Goal: Task Accomplishment & Management: Use online tool/utility

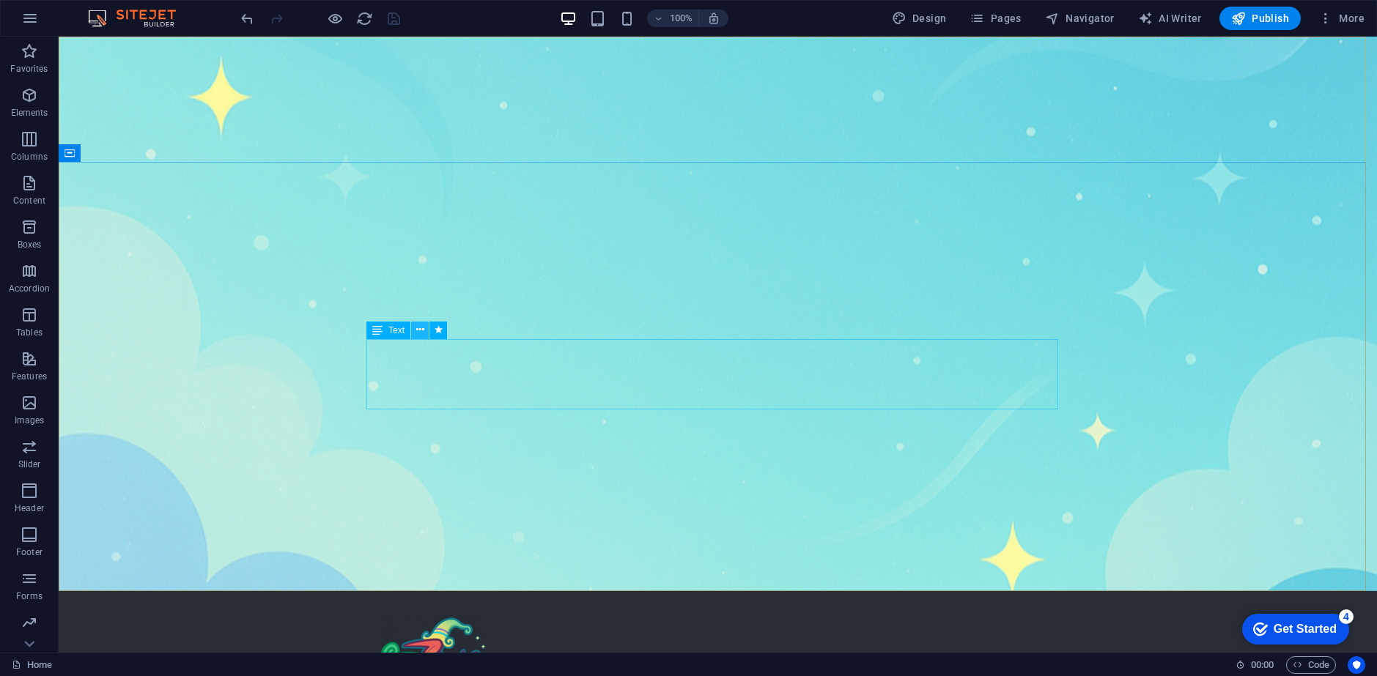
click at [421, 336] on icon at bounding box center [420, 329] width 8 height 15
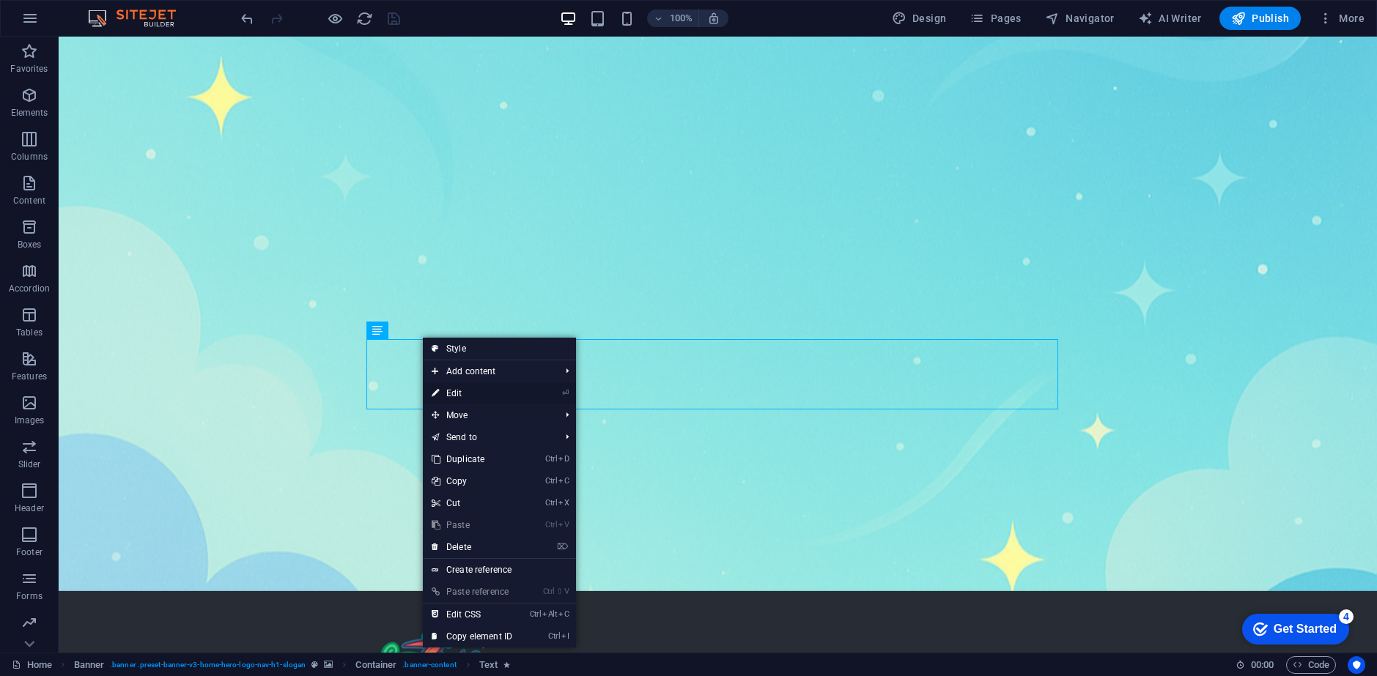
click at [476, 391] on link "⏎ Edit" at bounding box center [472, 394] width 98 height 22
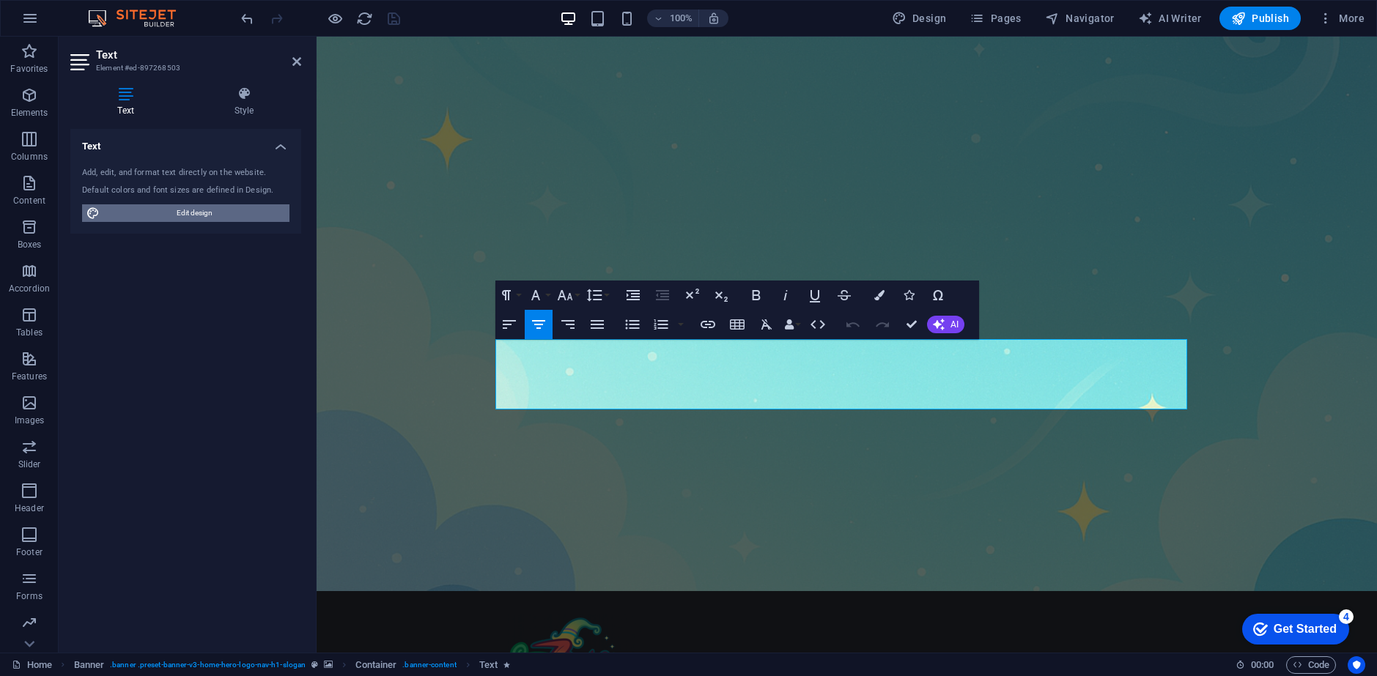
click at [216, 215] on span "Edit design" at bounding box center [194, 213] width 181 height 18
select select "px"
select select "200"
select select "px"
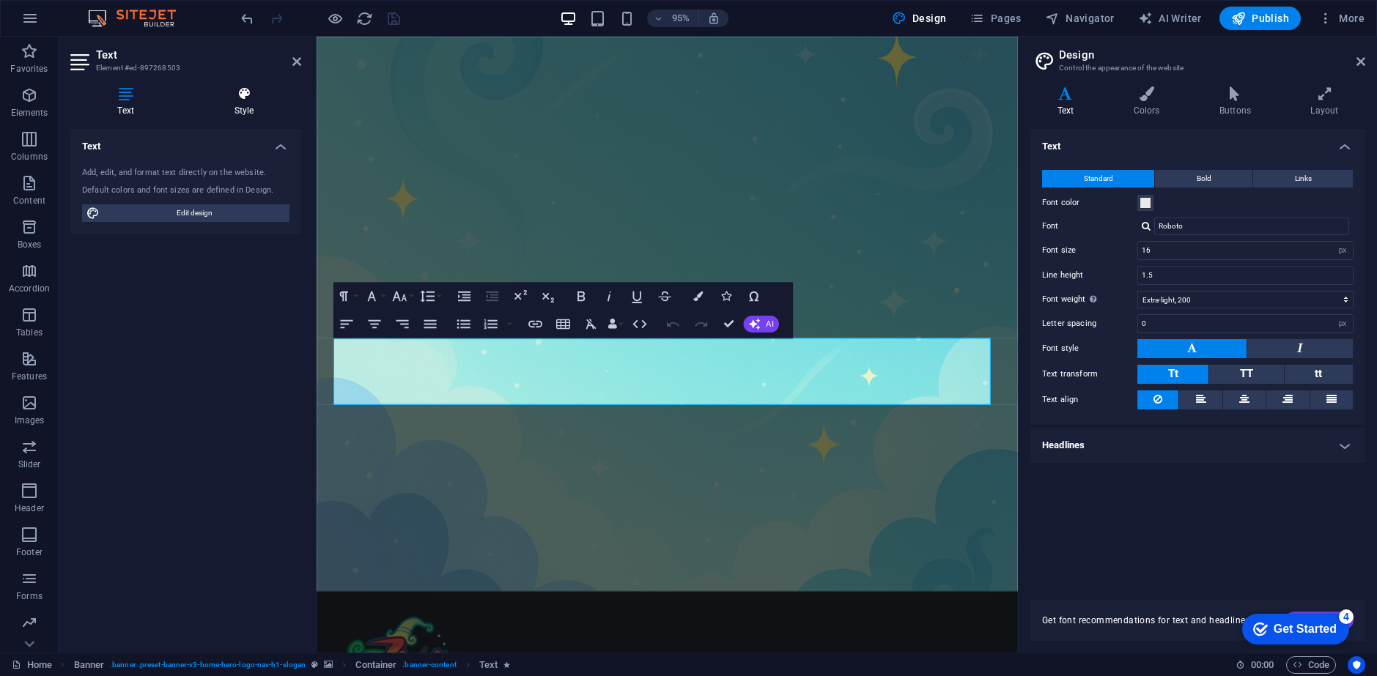
click at [239, 112] on h4 "Style" at bounding box center [244, 101] width 114 height 31
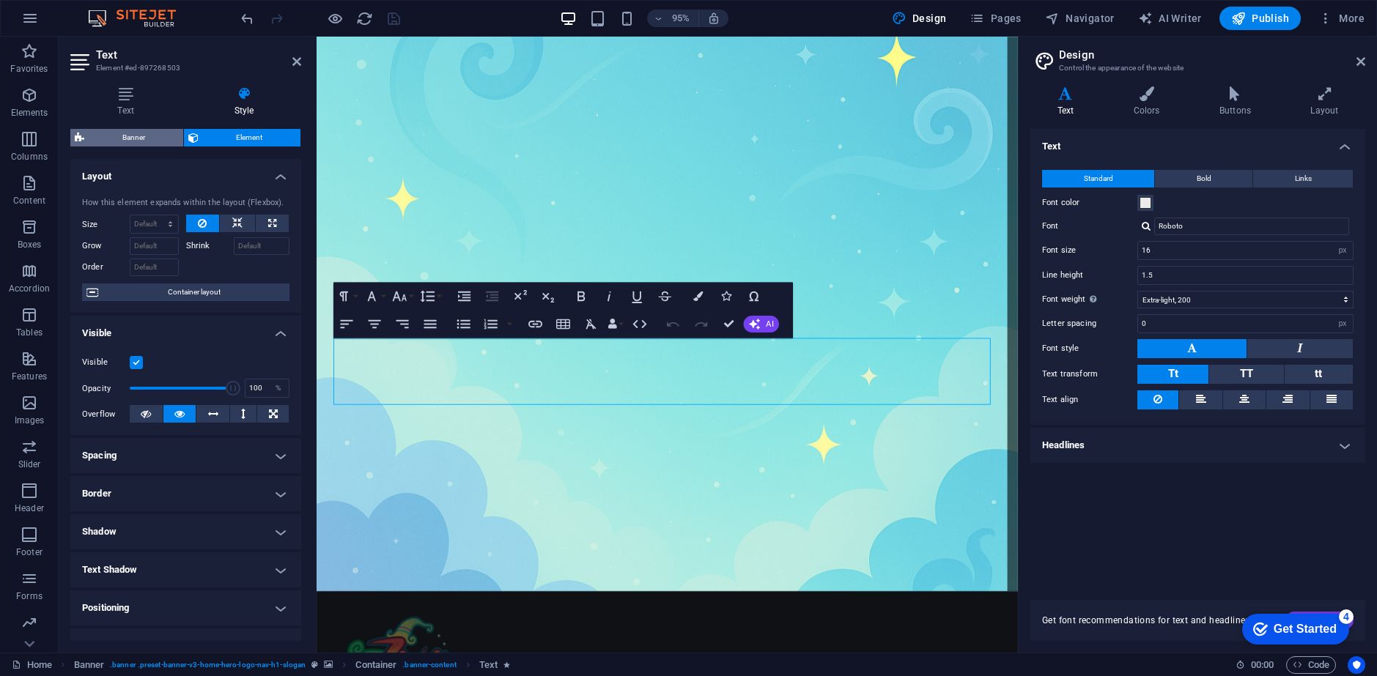
click at [147, 144] on span "Banner" at bounding box center [134, 138] width 90 height 18
select select "preset-banner-v3-home-hero-logo-nav-h1-slogan"
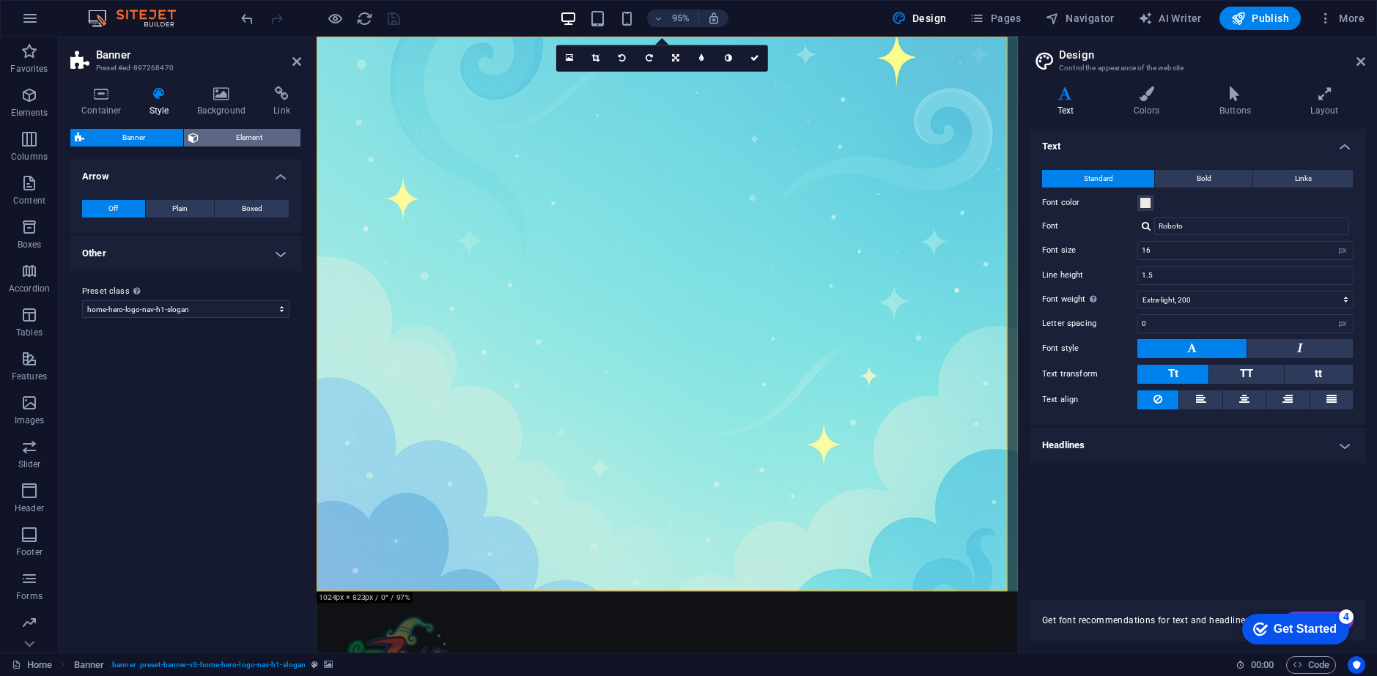
click at [234, 133] on span "Element" at bounding box center [250, 138] width 94 height 18
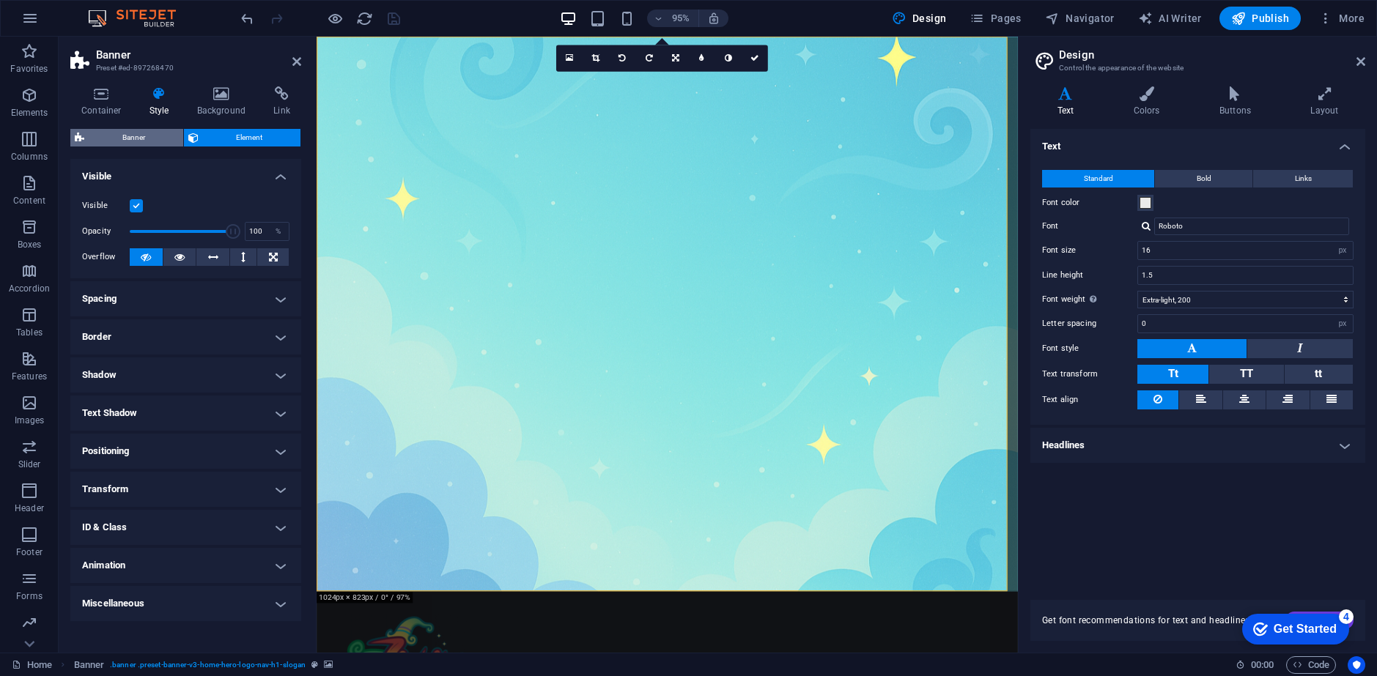
click at [136, 138] on span "Banner" at bounding box center [134, 138] width 90 height 18
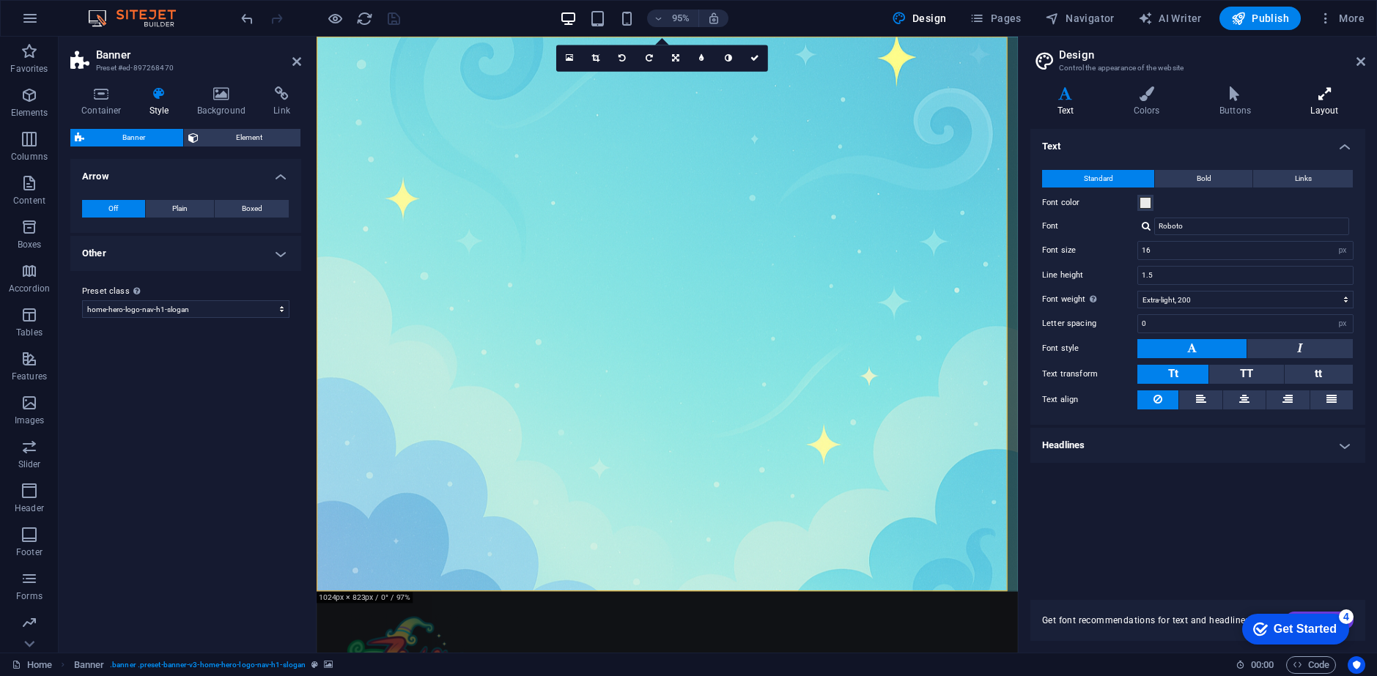
click at [1337, 104] on h4 "Layout" at bounding box center [1324, 101] width 81 height 31
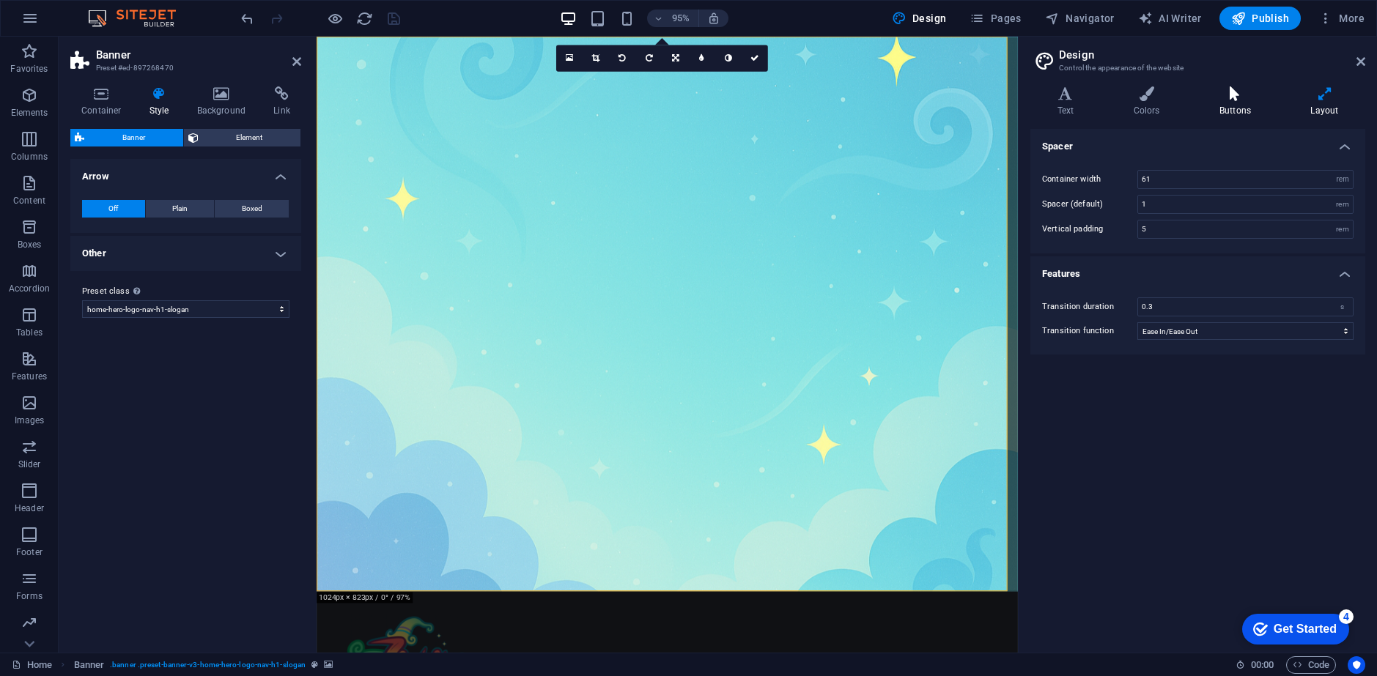
click at [1220, 106] on h4 "Buttons" at bounding box center [1237, 101] width 91 height 31
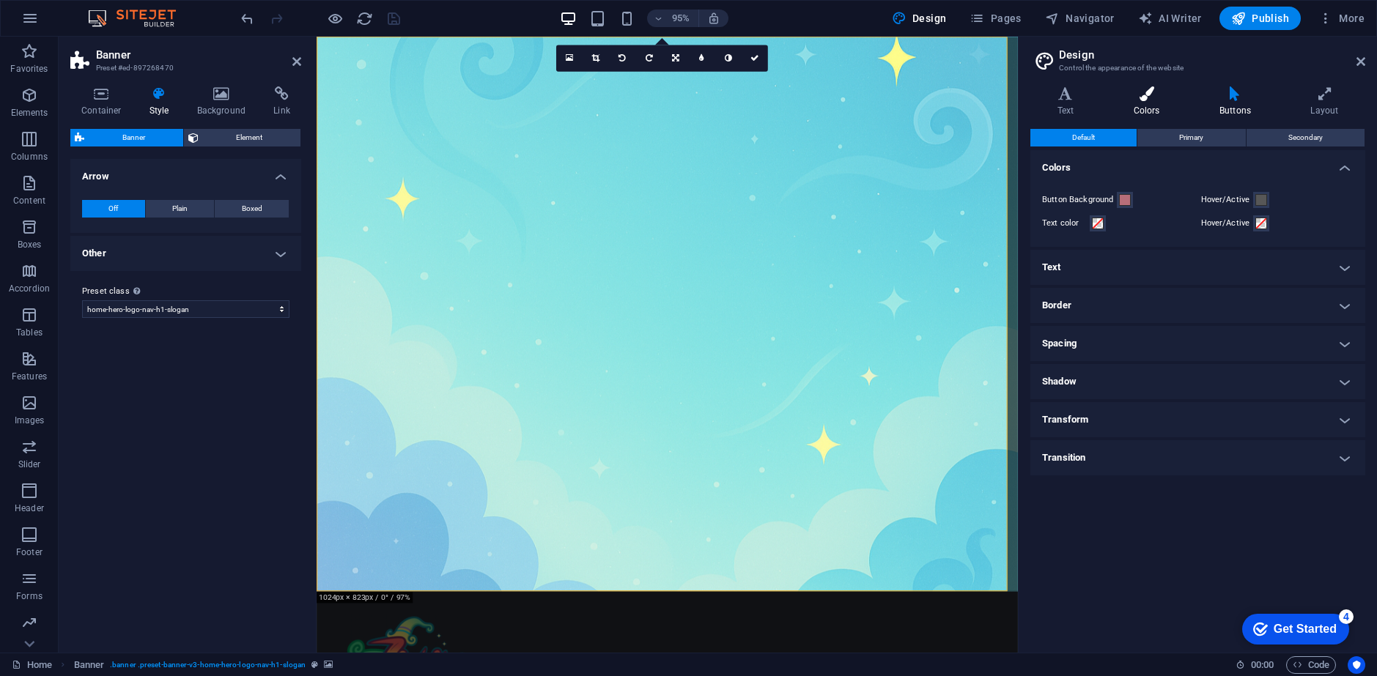
click at [1164, 92] on icon at bounding box center [1146, 93] width 80 height 15
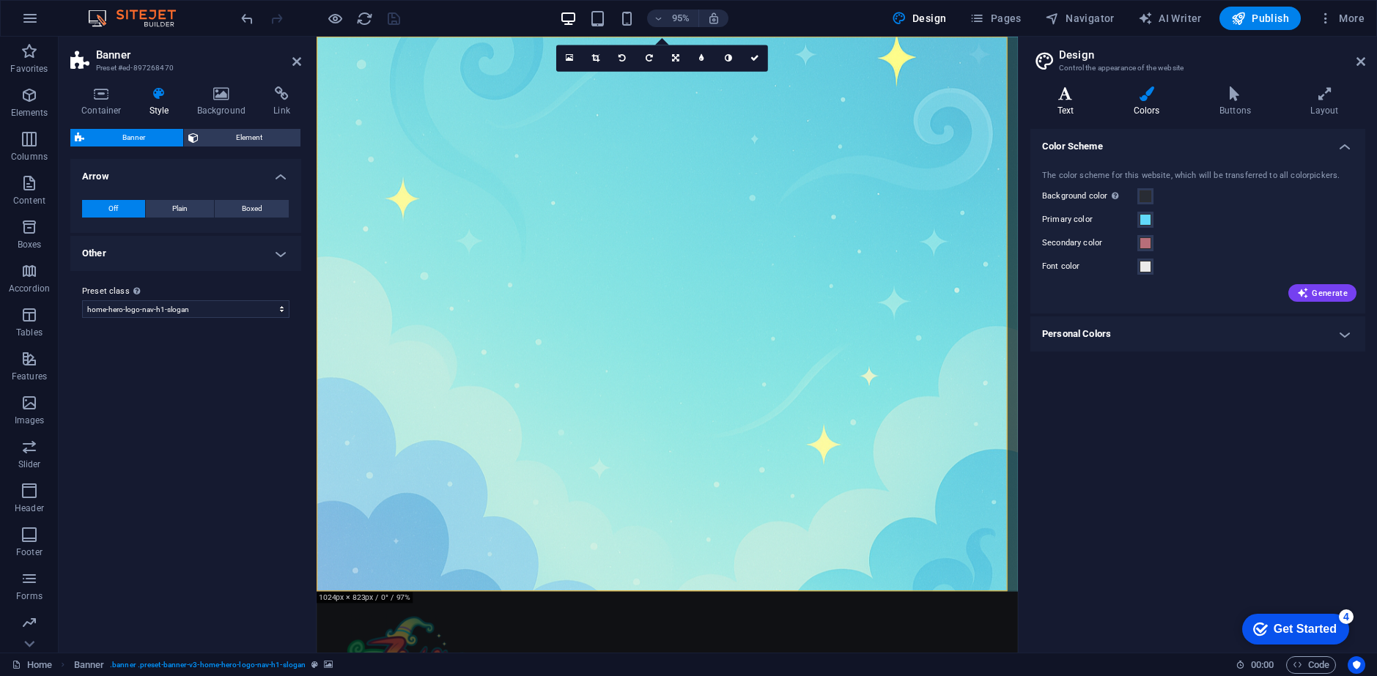
click at [1079, 97] on icon at bounding box center [1065, 93] width 70 height 15
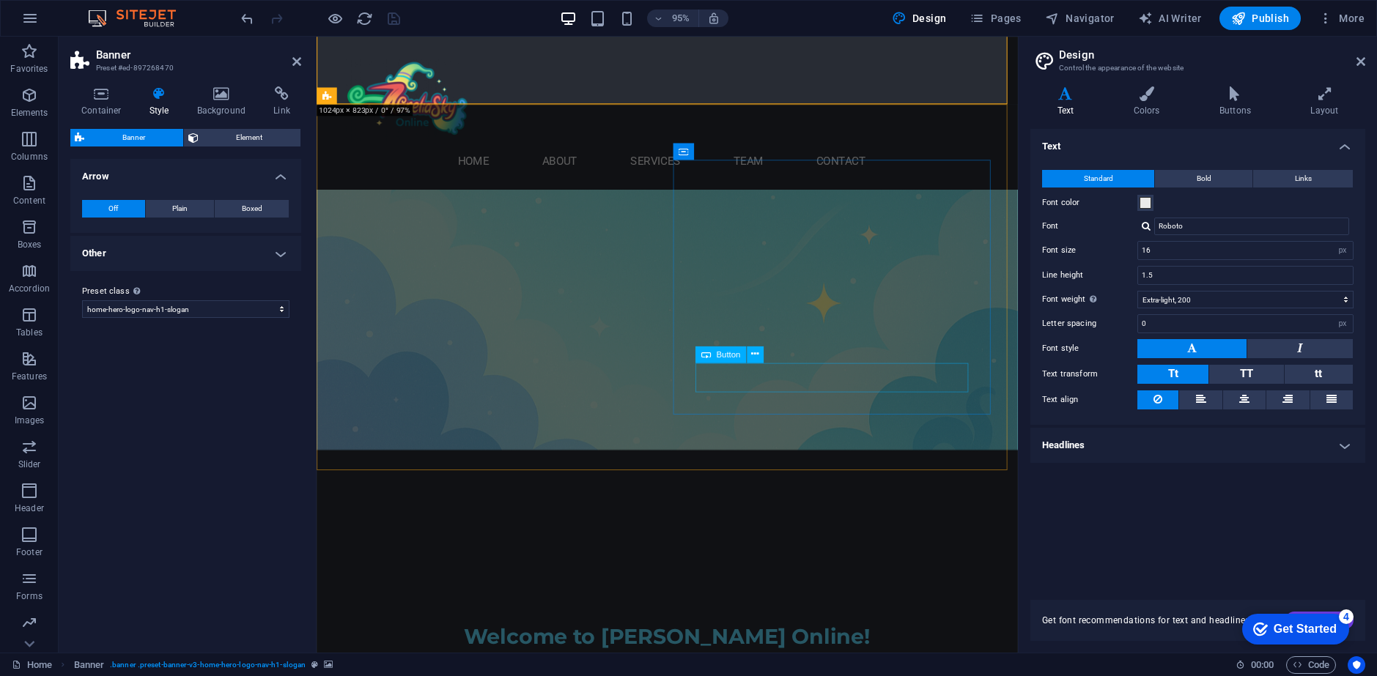
scroll to position [147, 0]
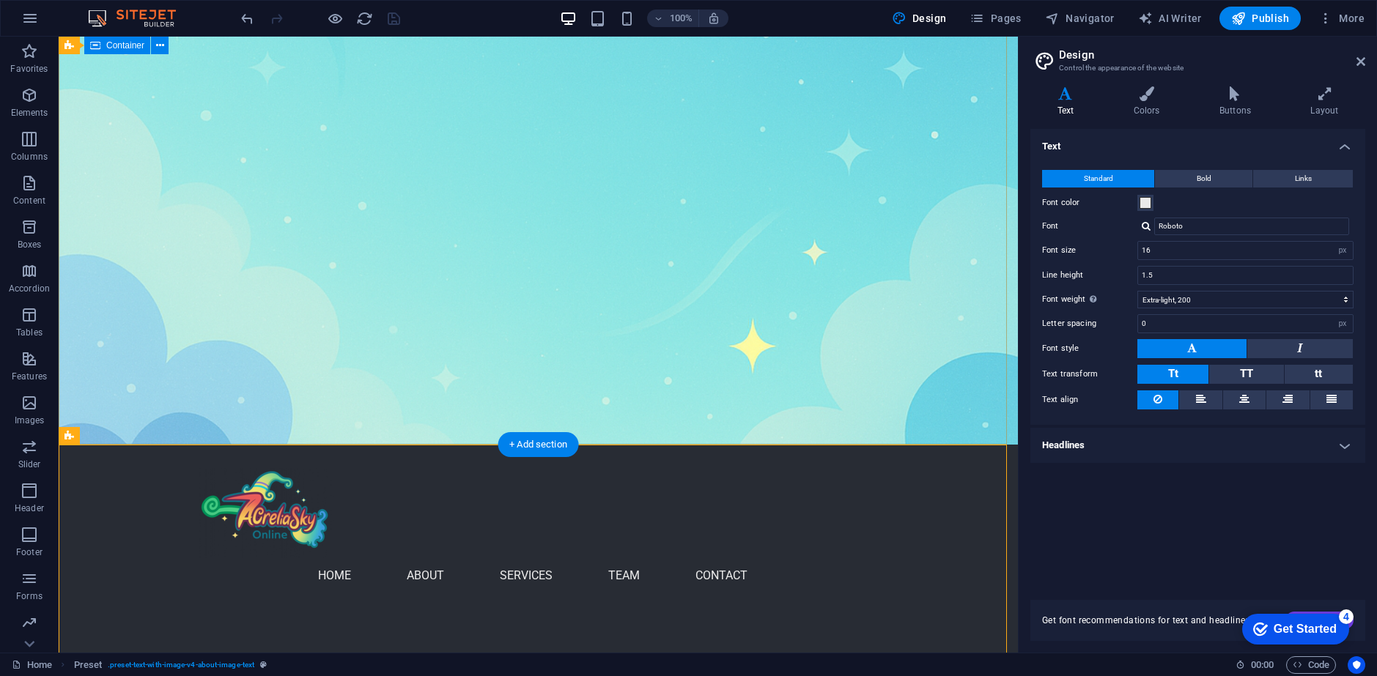
scroll to position [0, 0]
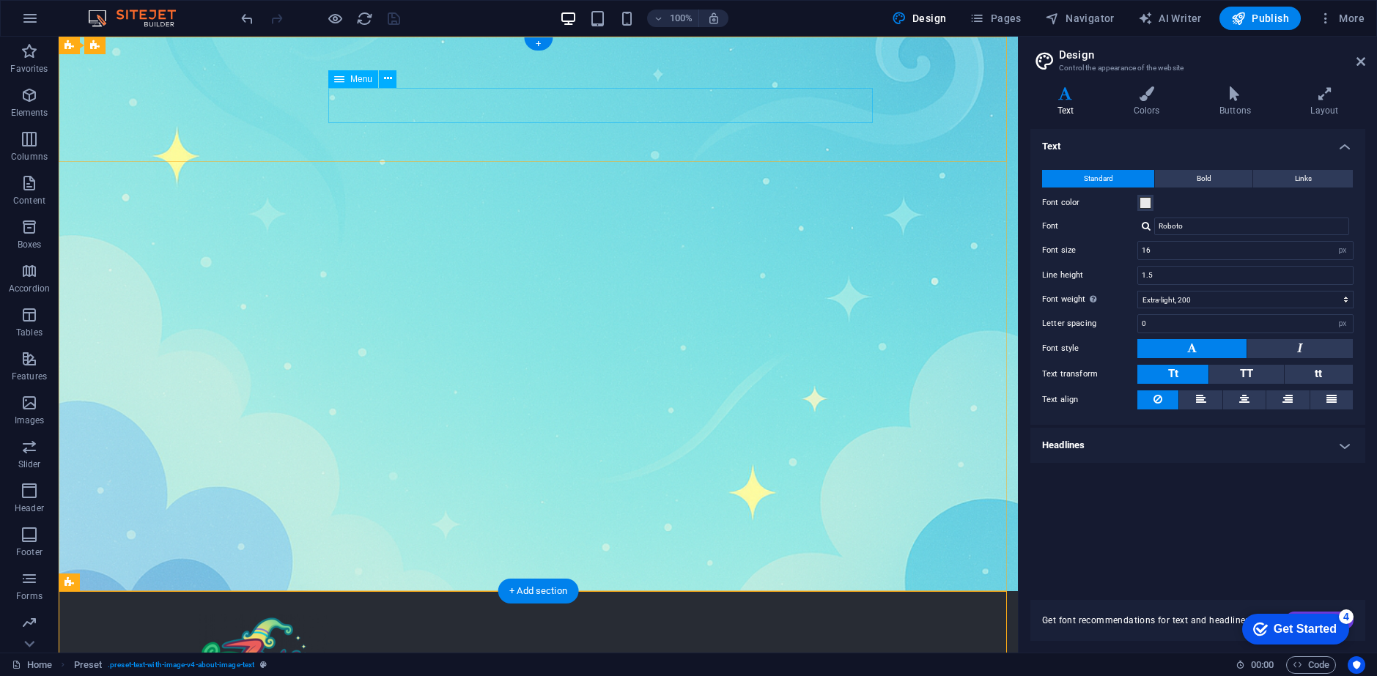
click at [380, 78] on button at bounding box center [388, 79] width 18 height 18
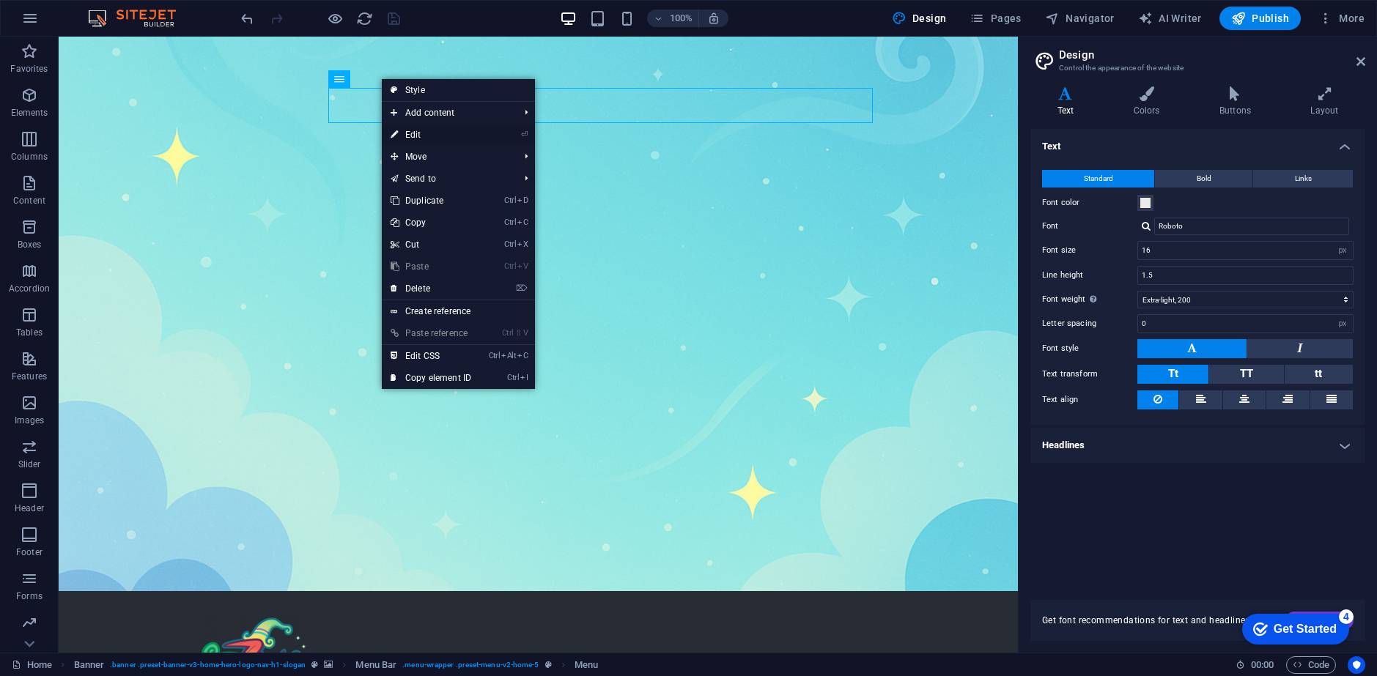
click at [423, 136] on link "⏎ Edit" at bounding box center [431, 135] width 98 height 22
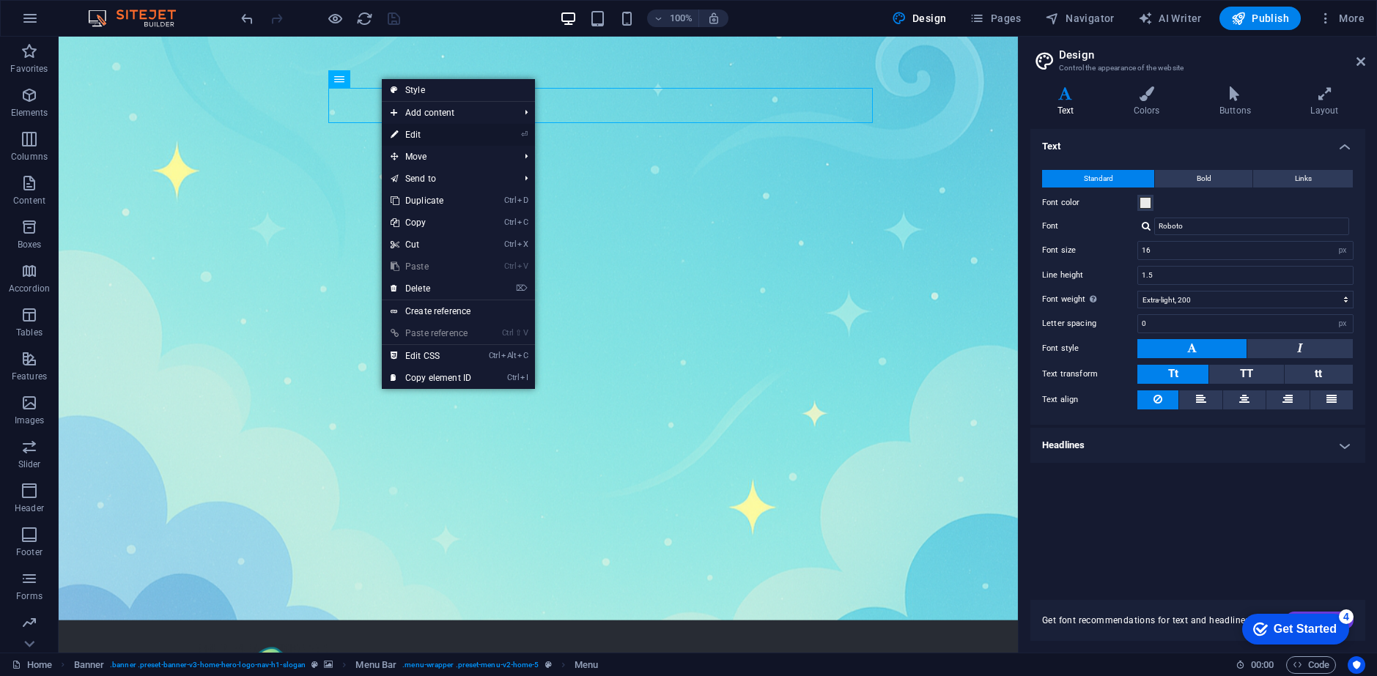
select select
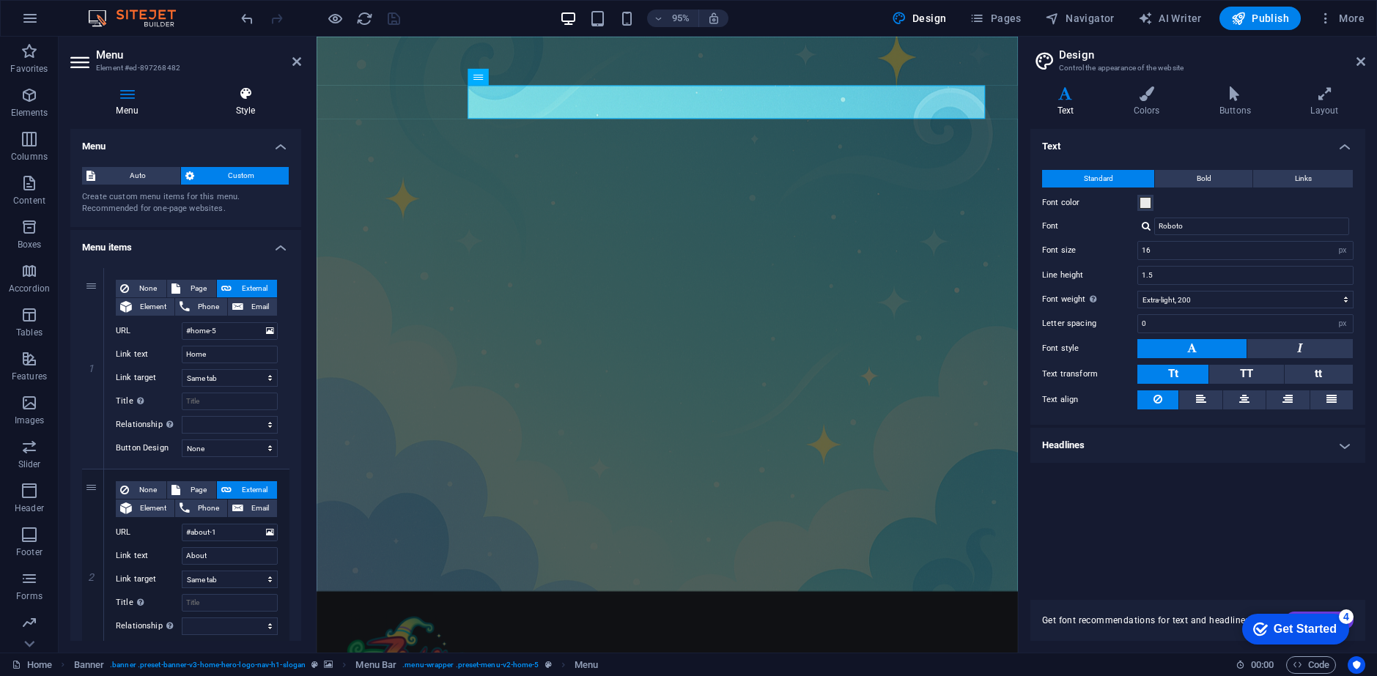
click at [242, 98] on icon at bounding box center [245, 93] width 111 height 15
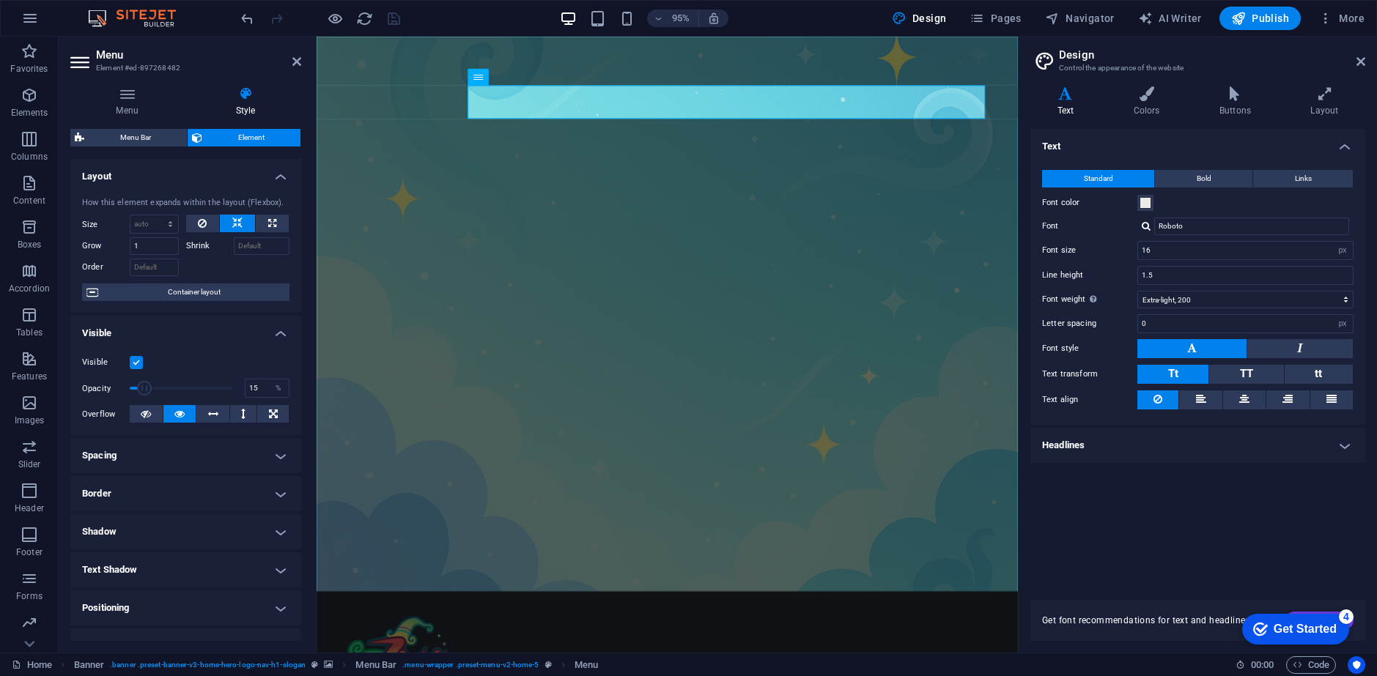
drag, startPoint x: 229, startPoint y: 388, endPoint x: 144, endPoint y: 386, distance: 85.0
click at [144, 386] on span at bounding box center [144, 388] width 15 height 15
drag, startPoint x: 460, startPoint y: 423, endPoint x: 366, endPoint y: 414, distance: 94.2
type input "100"
drag, startPoint x: 228, startPoint y: 386, endPoint x: 267, endPoint y: 385, distance: 38.9
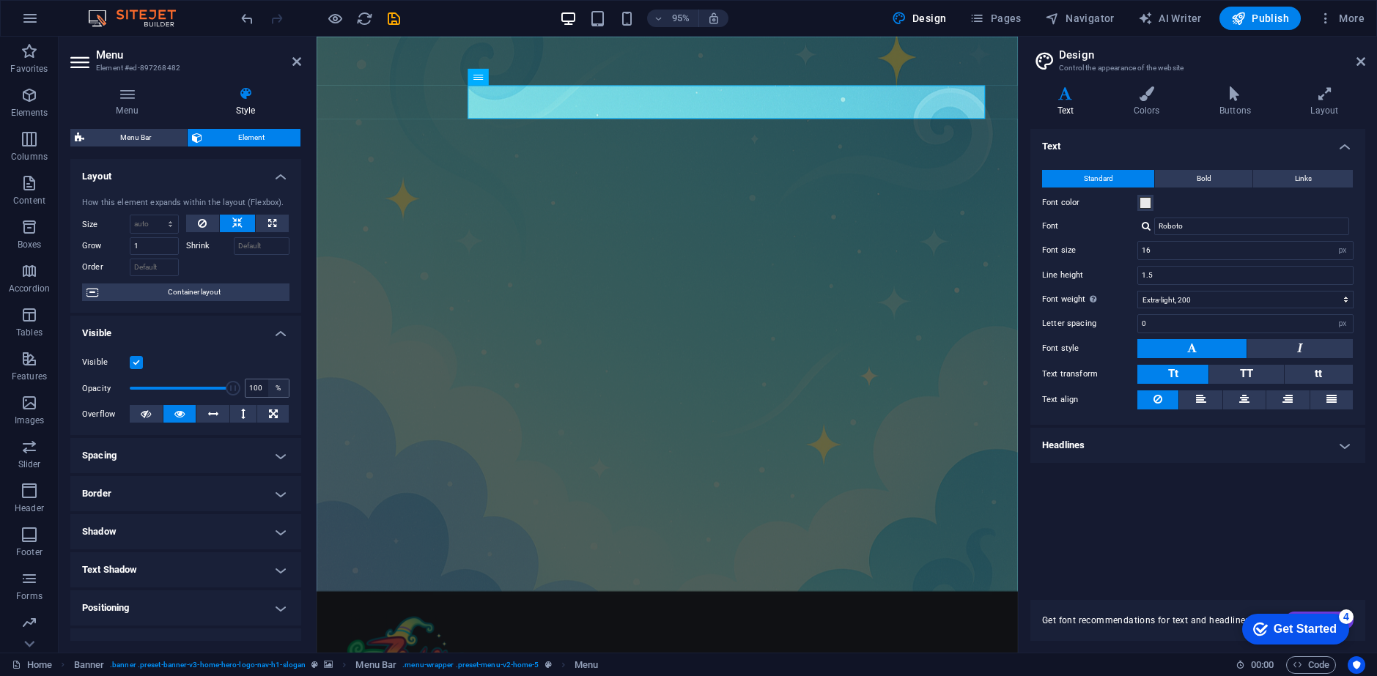
click at [267, 385] on div "Opacity 100 %" at bounding box center [185, 388] width 207 height 22
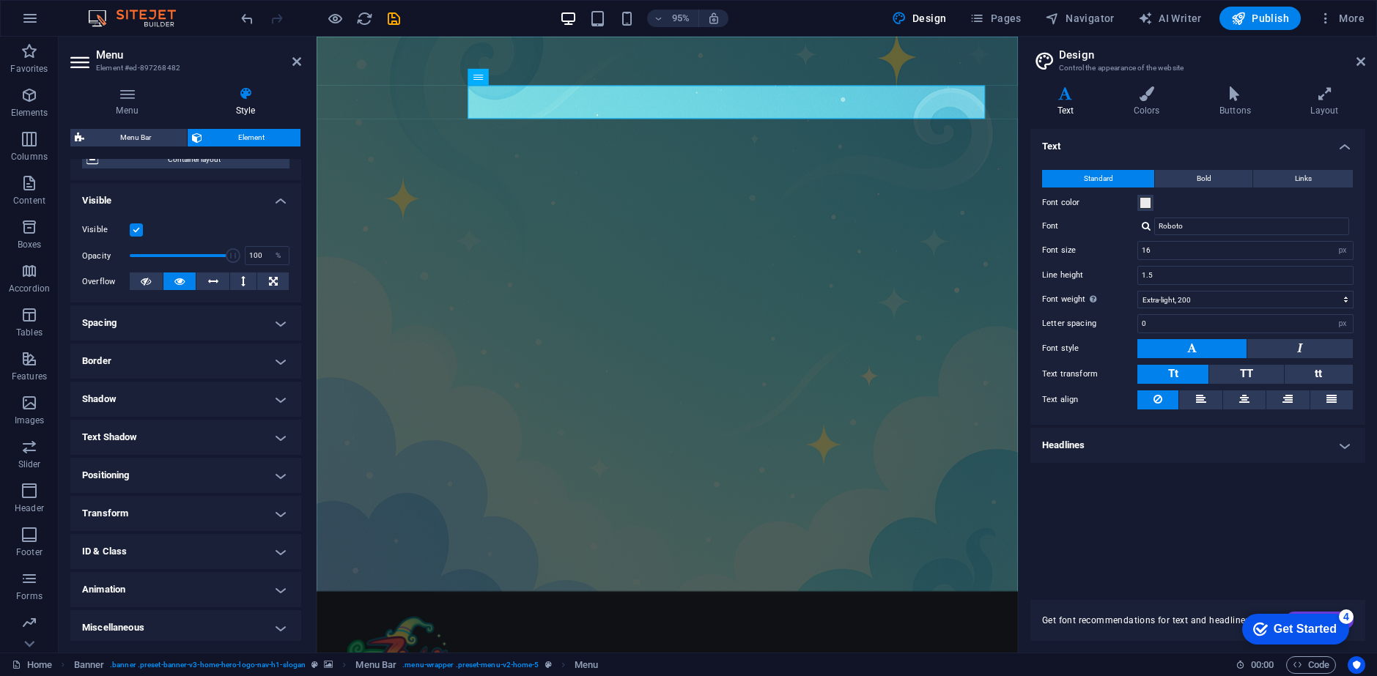
scroll to position [137, 0]
click at [268, 591] on h4 "Animation" at bounding box center [185, 585] width 231 height 35
click at [268, 580] on h4 "Animation" at bounding box center [185, 581] width 231 height 26
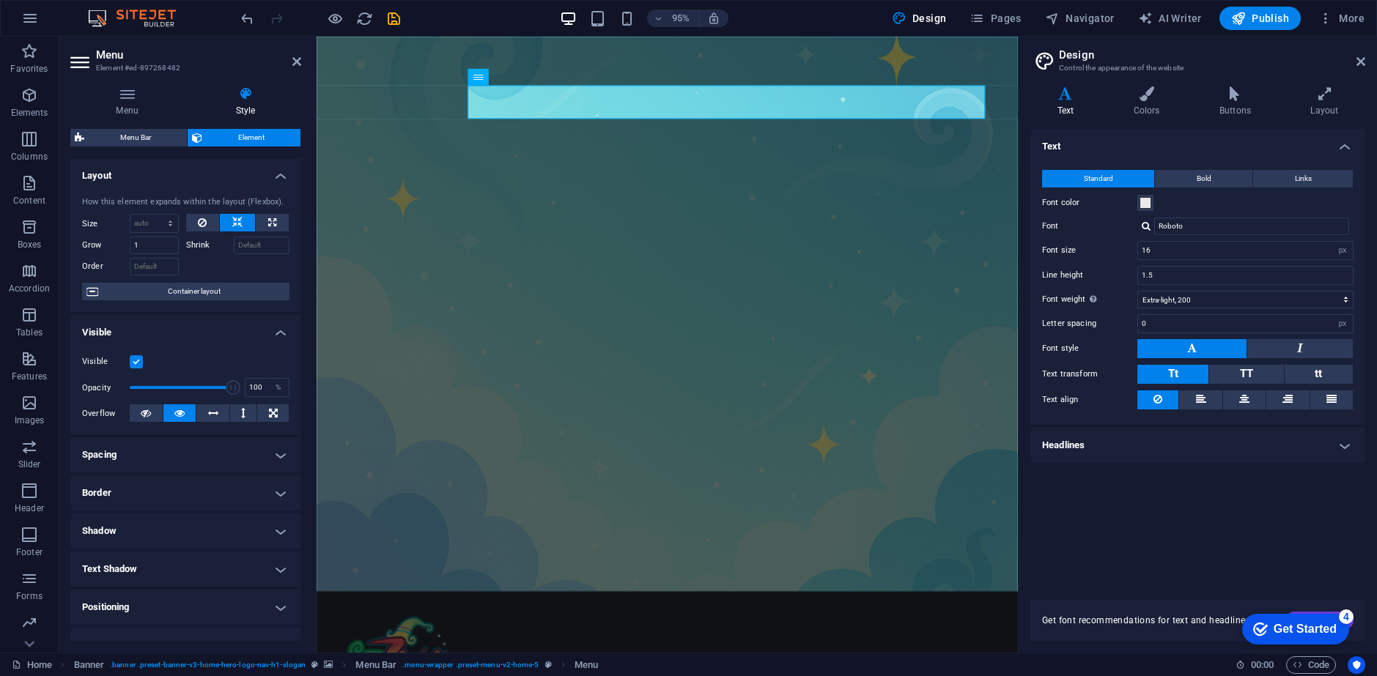
scroll to position [0, 0]
click at [117, 92] on icon at bounding box center [127, 93] width 114 height 15
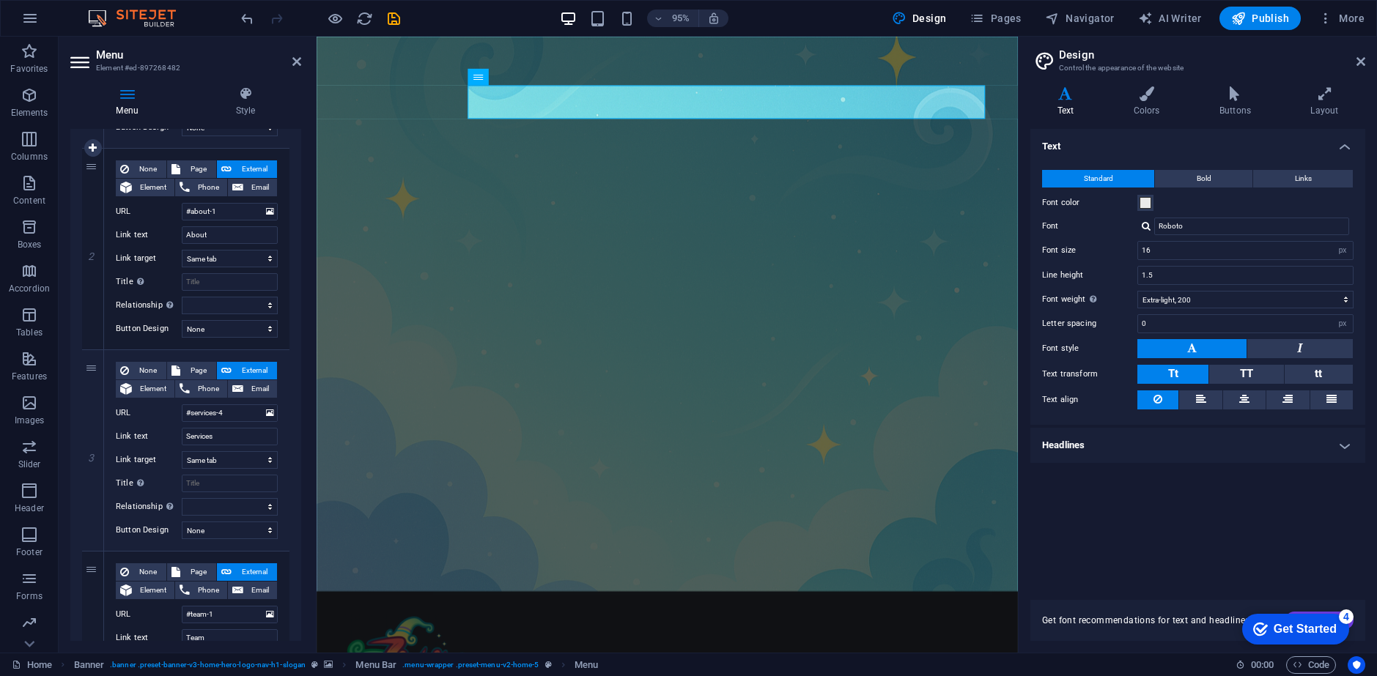
scroll to position [89, 0]
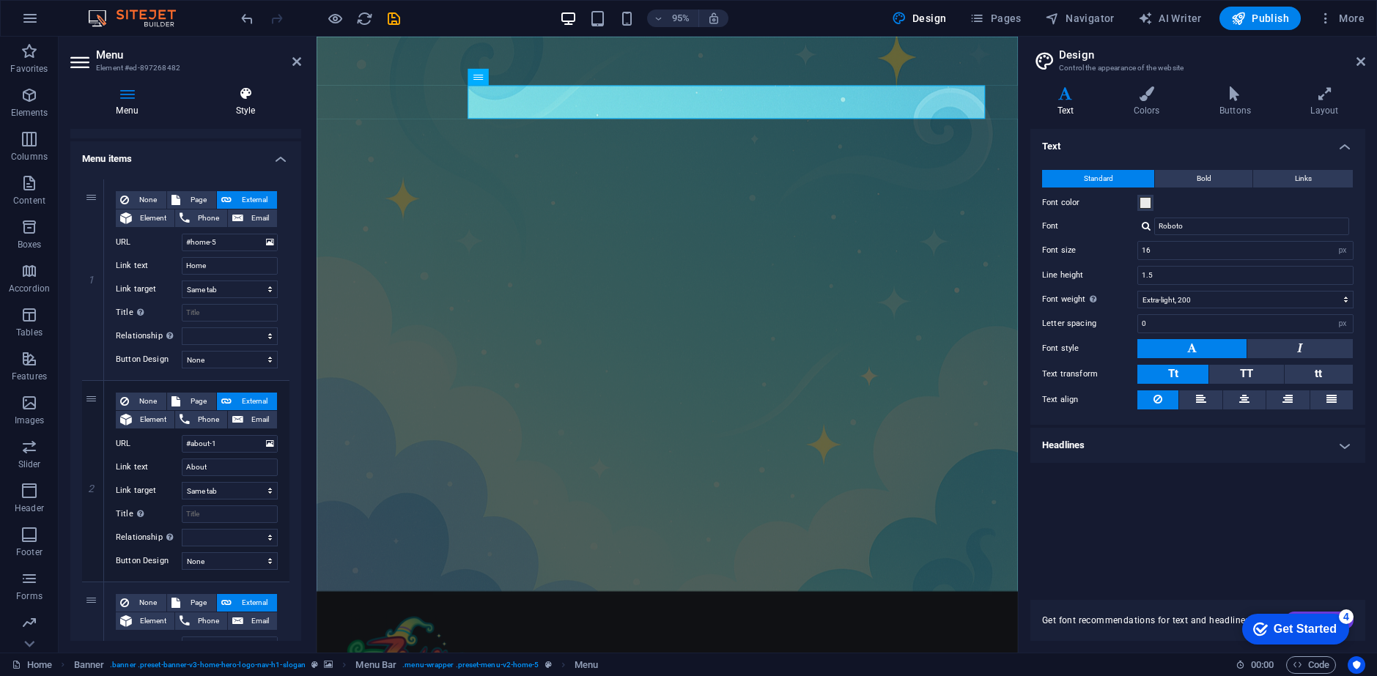
click at [244, 99] on icon at bounding box center [245, 93] width 111 height 15
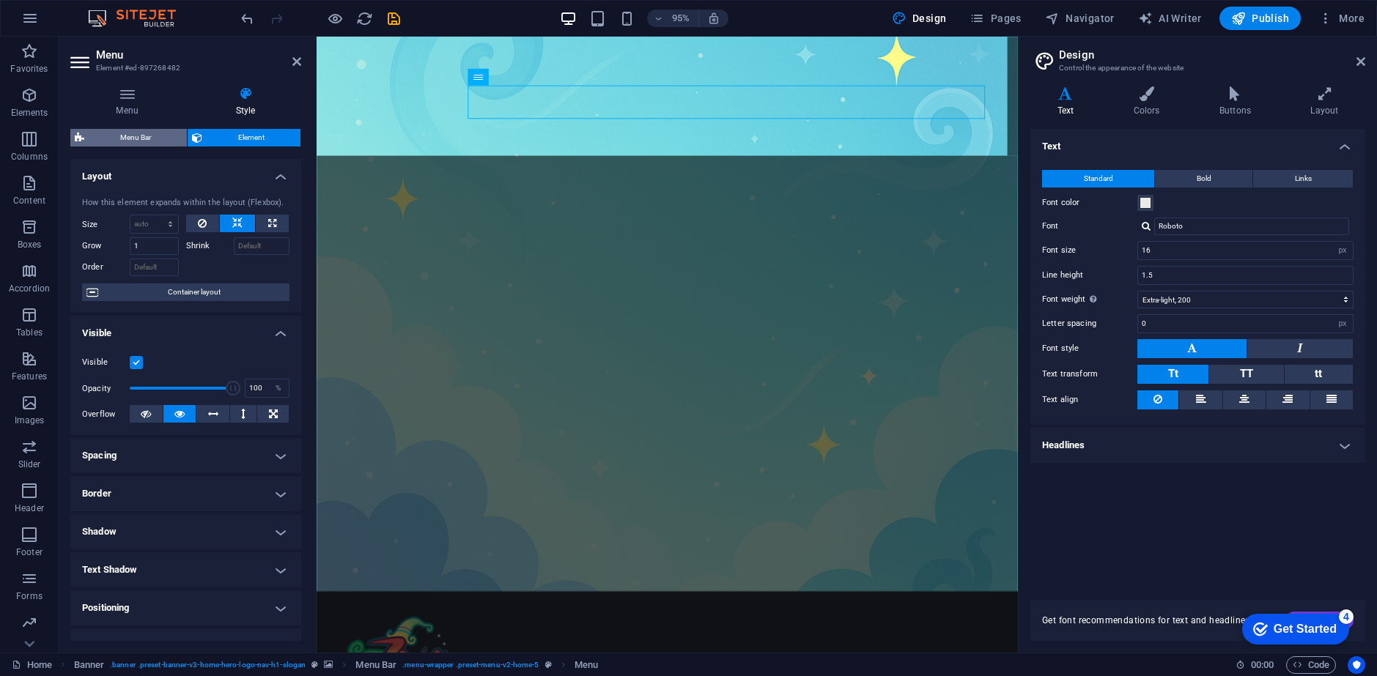
click at [120, 138] on span "Menu Bar" at bounding box center [136, 138] width 94 height 18
select select "rem"
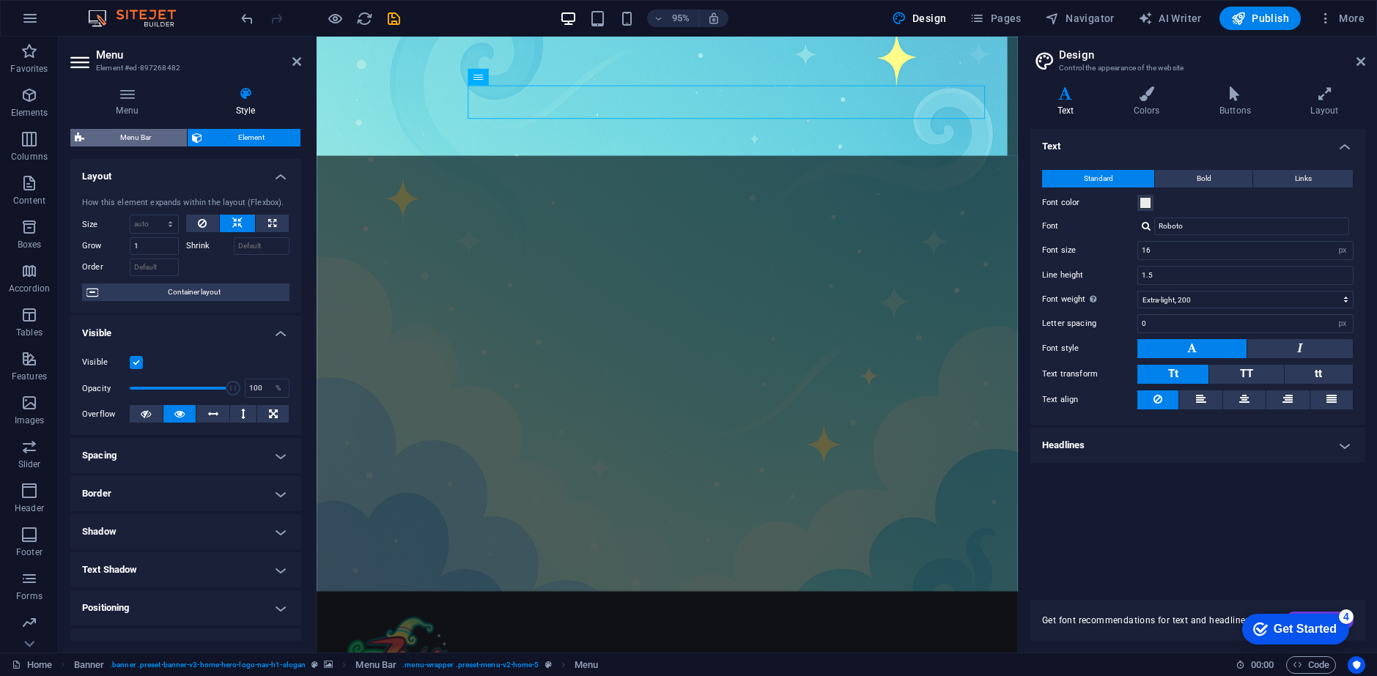
select select "preset-menu-v2-home-5"
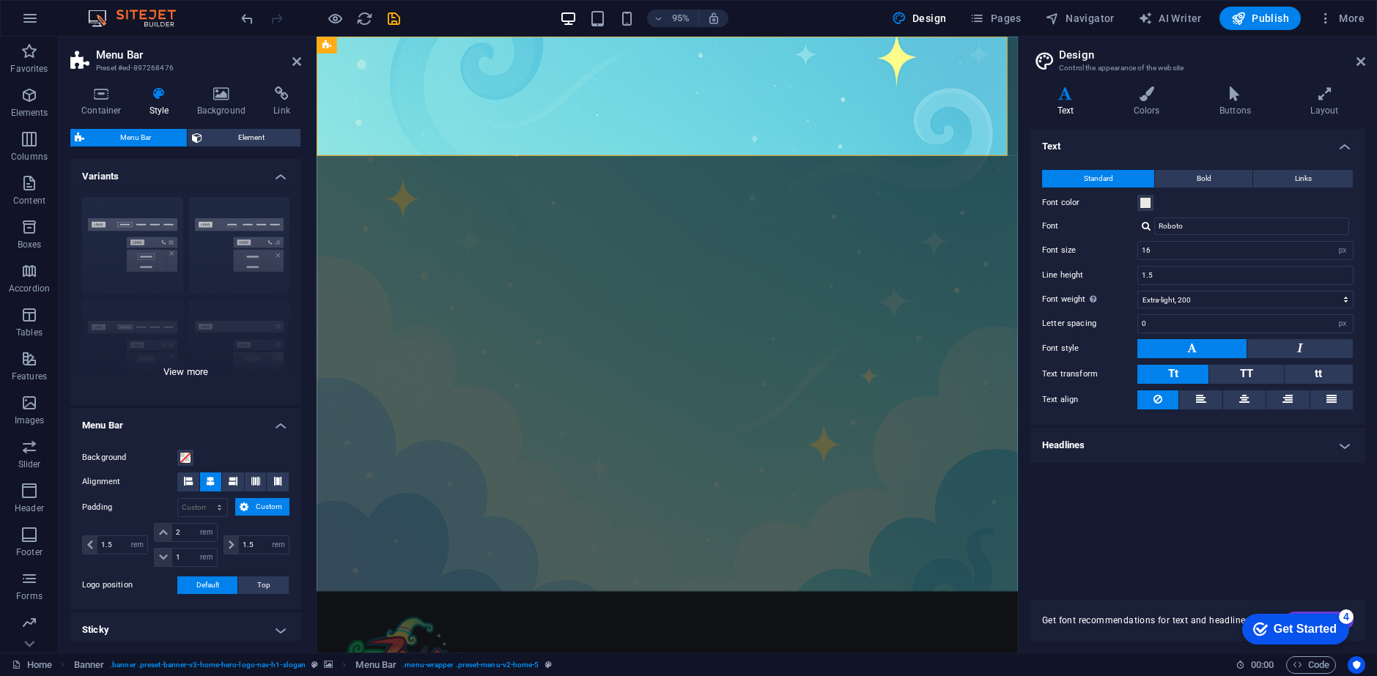
click at [177, 367] on div "Border Centered Default Fixed Loki Trigger Wide XXL" at bounding box center [185, 295] width 231 height 220
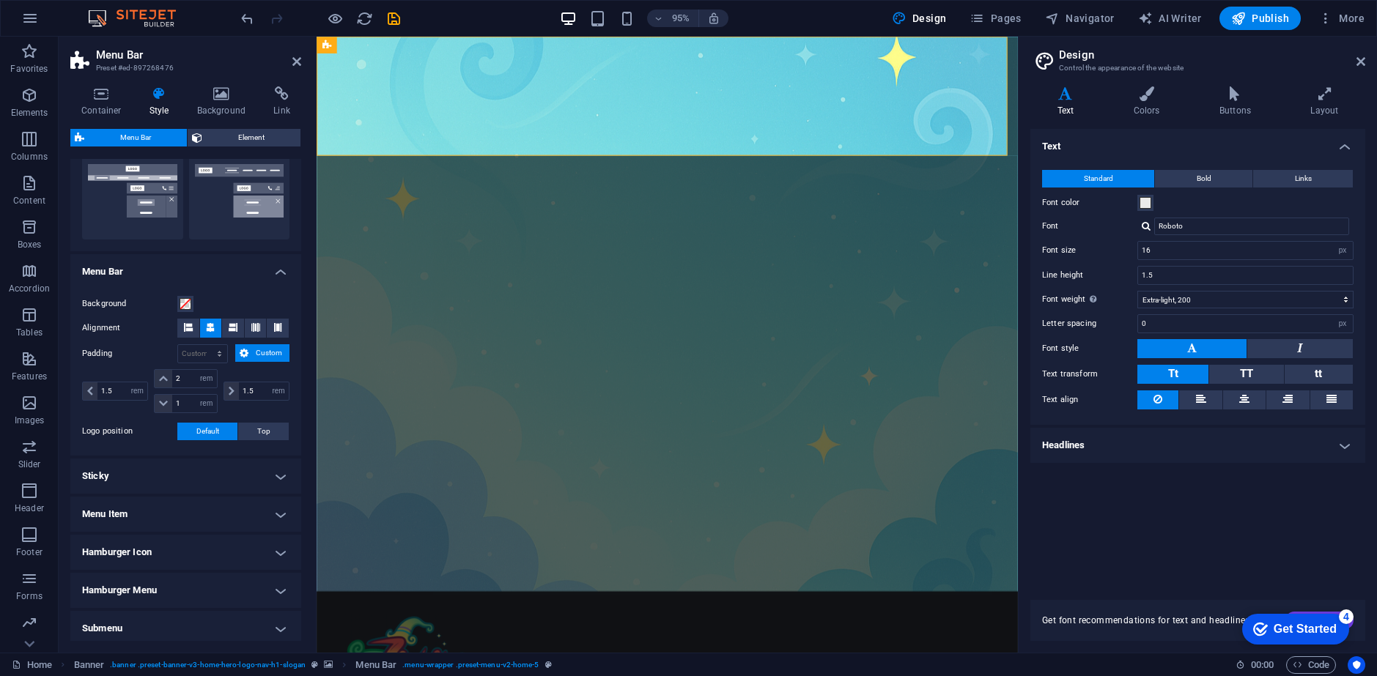
scroll to position [366, 0]
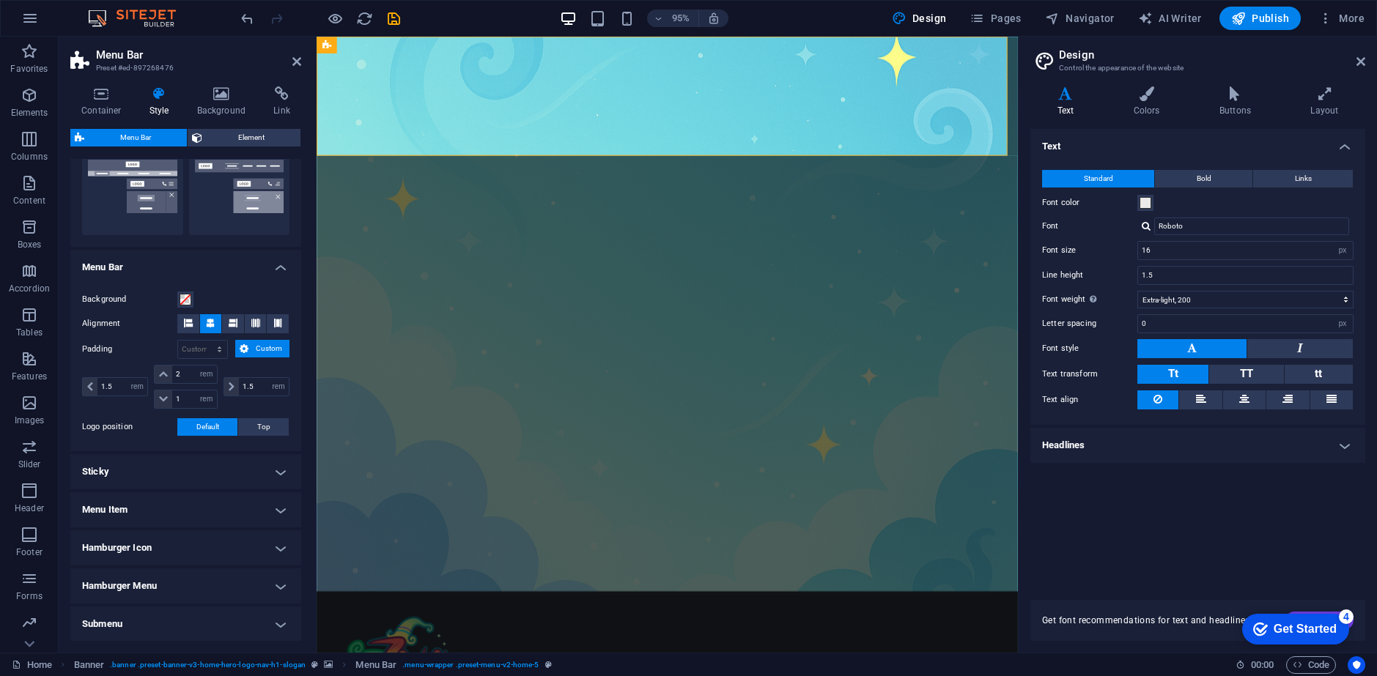
click at [158, 516] on h4 "Menu Item" at bounding box center [185, 509] width 231 height 35
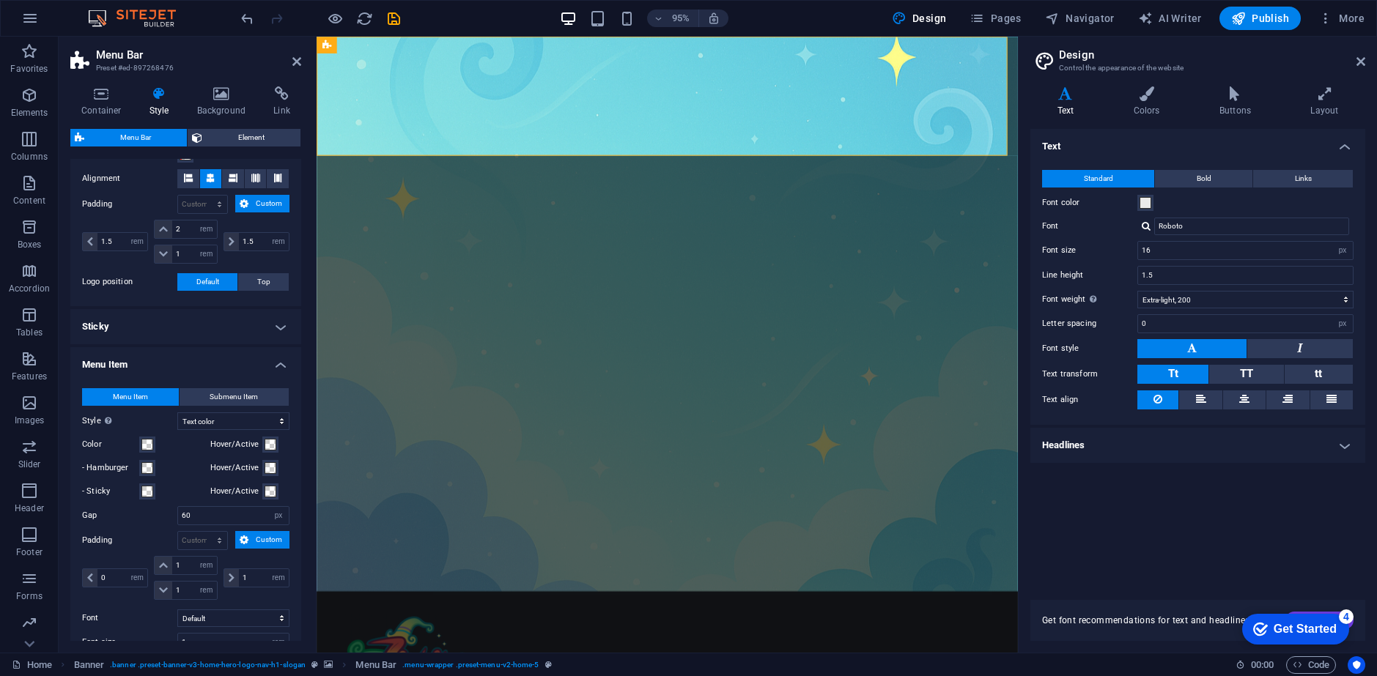
scroll to position [513, 0]
click at [267, 444] on span at bounding box center [271, 443] width 12 height 12
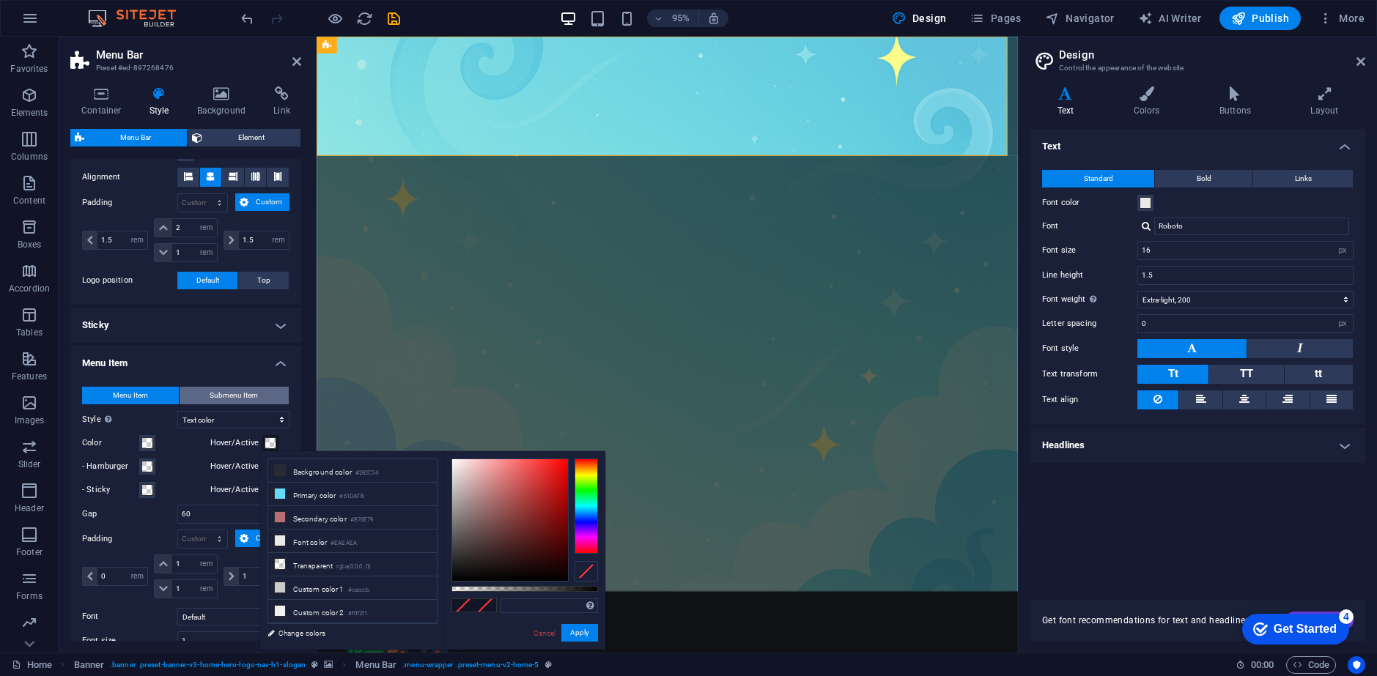
click at [243, 394] on span "Submenu Item" at bounding box center [234, 396] width 48 height 18
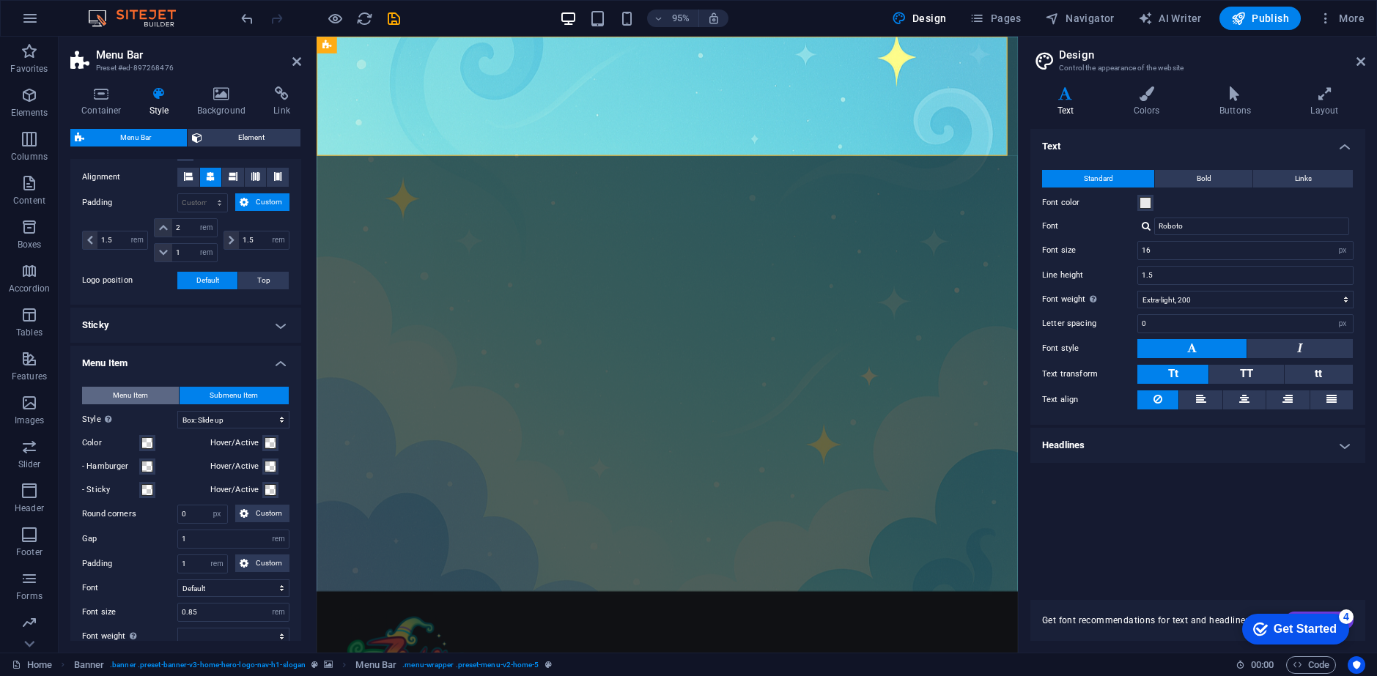
click at [160, 396] on button "Menu Item" at bounding box center [130, 396] width 97 height 18
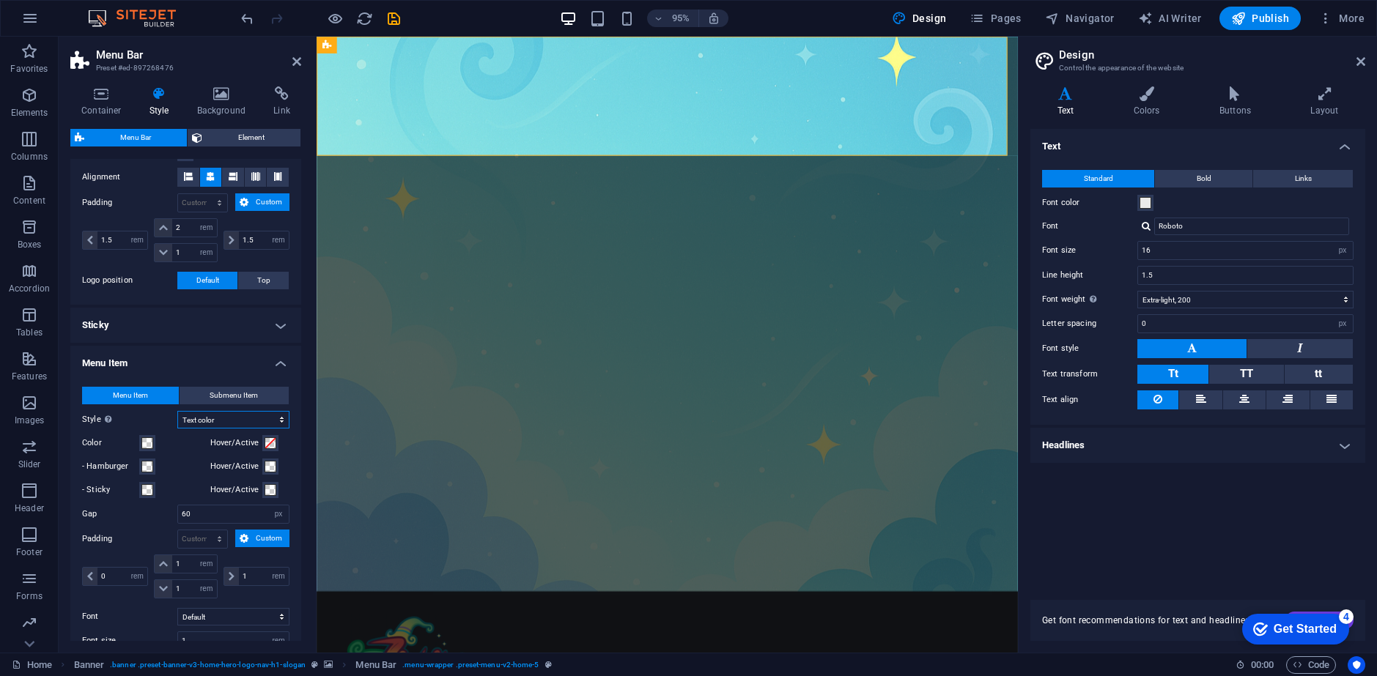
click at [218, 418] on select "Plain Text color Box: Fade Box: Flip vertical Box: Flip horizontal Box: Slide d…" at bounding box center [233, 420] width 112 height 18
click at [64, 369] on div "Container Style Background Link Size Height Default px rem % vh vw Min. height …" at bounding box center [186, 364] width 254 height 578
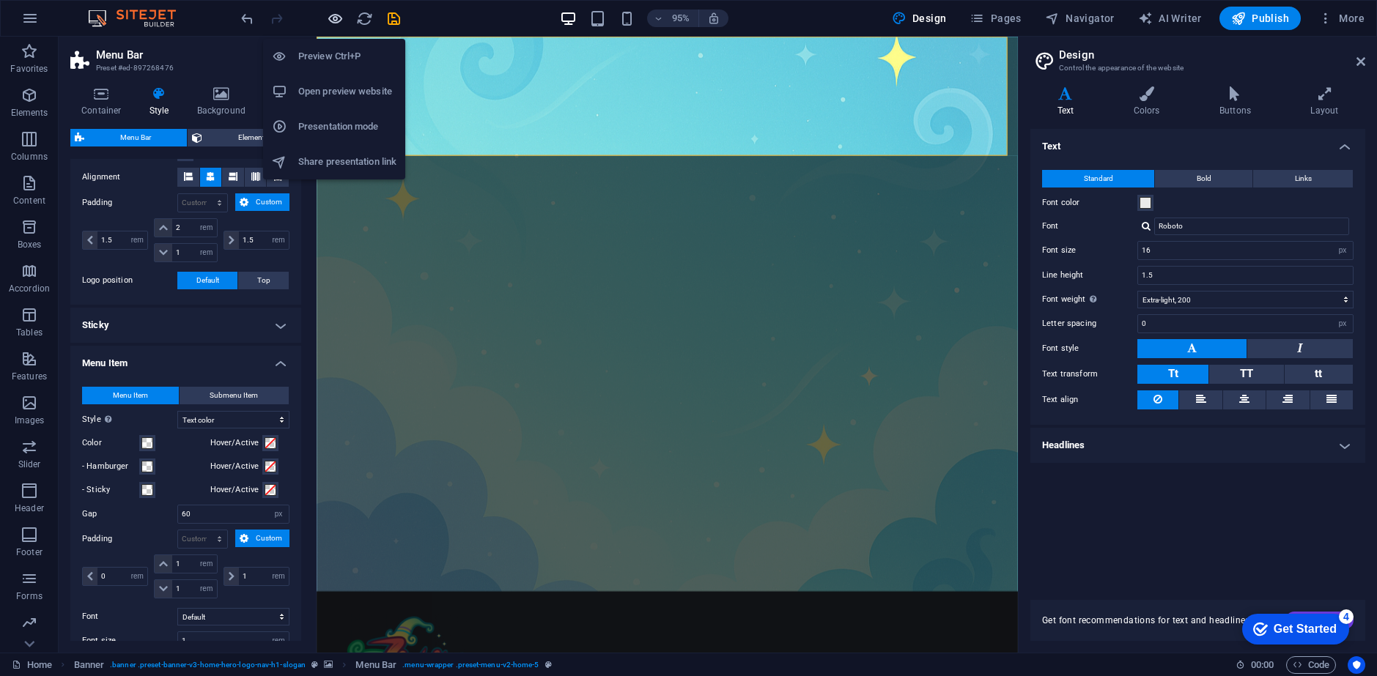
click at [333, 12] on icon "button" at bounding box center [335, 18] width 17 height 17
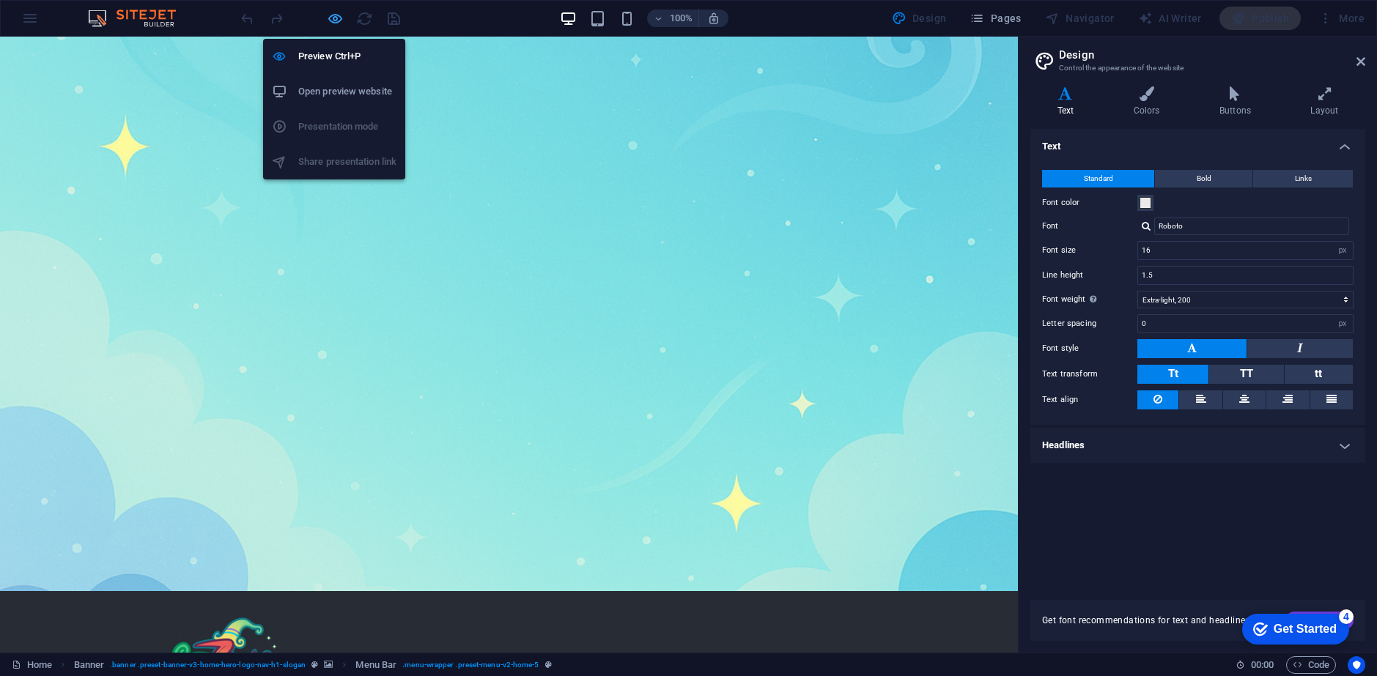
click at [333, 12] on icon "button" at bounding box center [335, 18] width 17 height 17
select select "rem"
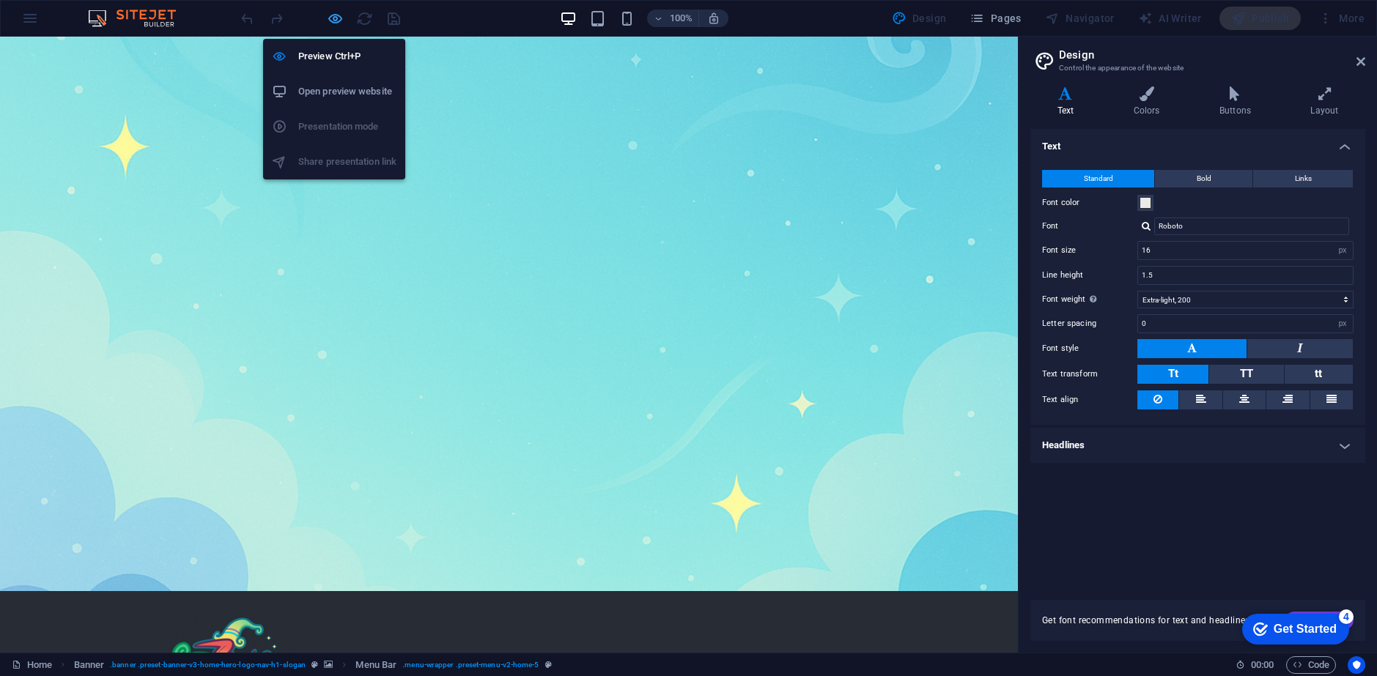
select select "hover_text_color"
select select "px"
select select "rem"
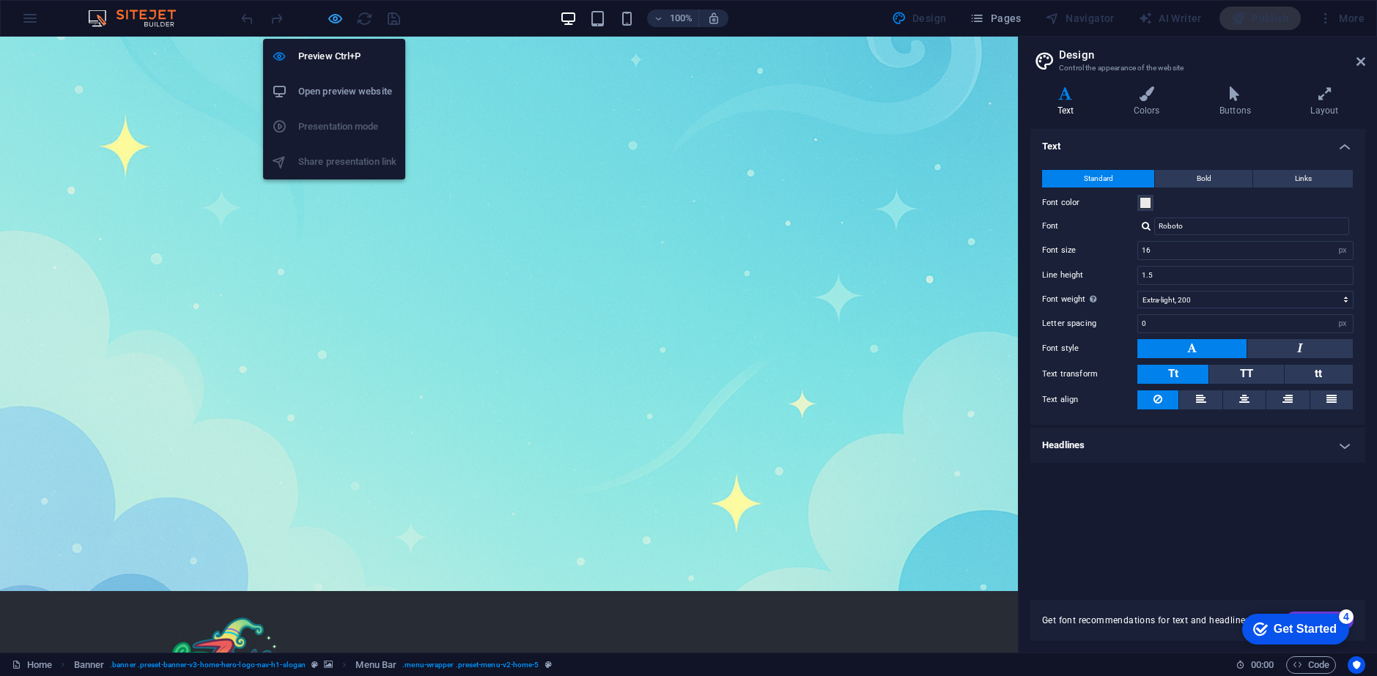
select select "rem"
select select "400"
select select "px"
select select "preset-menu-v2-home-5"
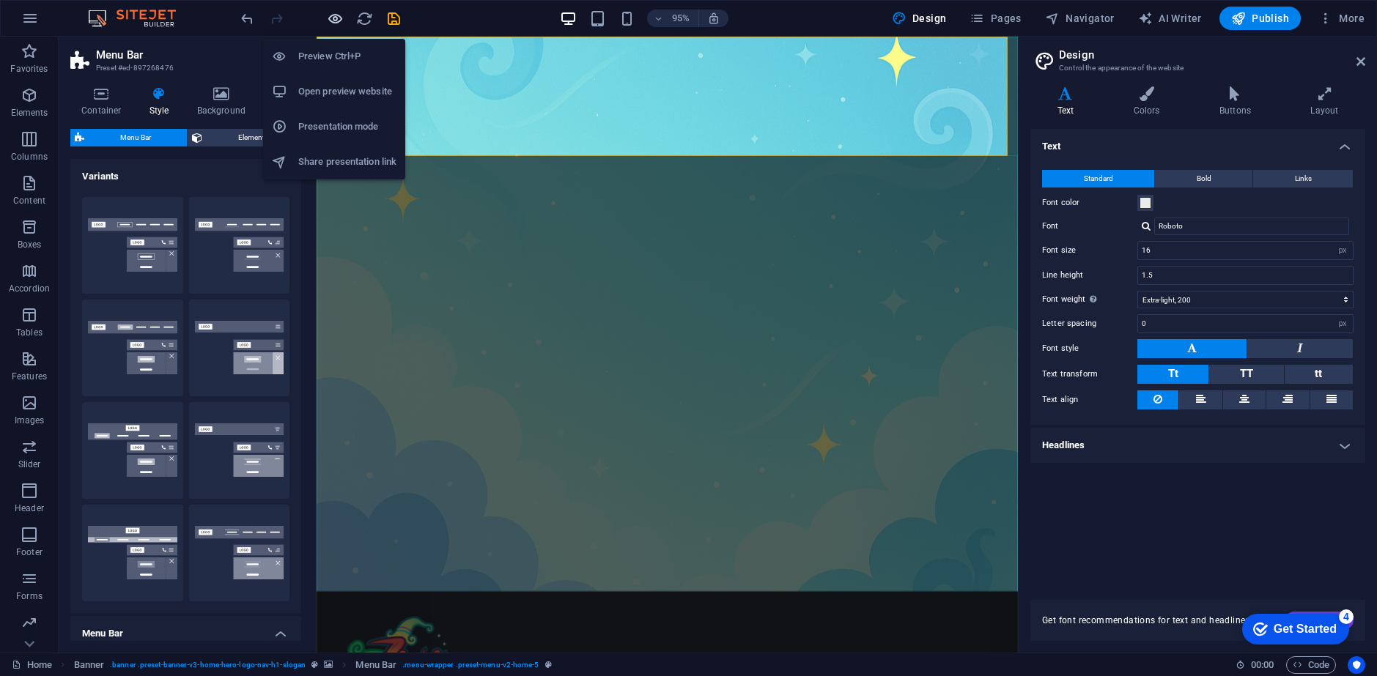
click at [333, 12] on icon "button" at bounding box center [335, 18] width 17 height 17
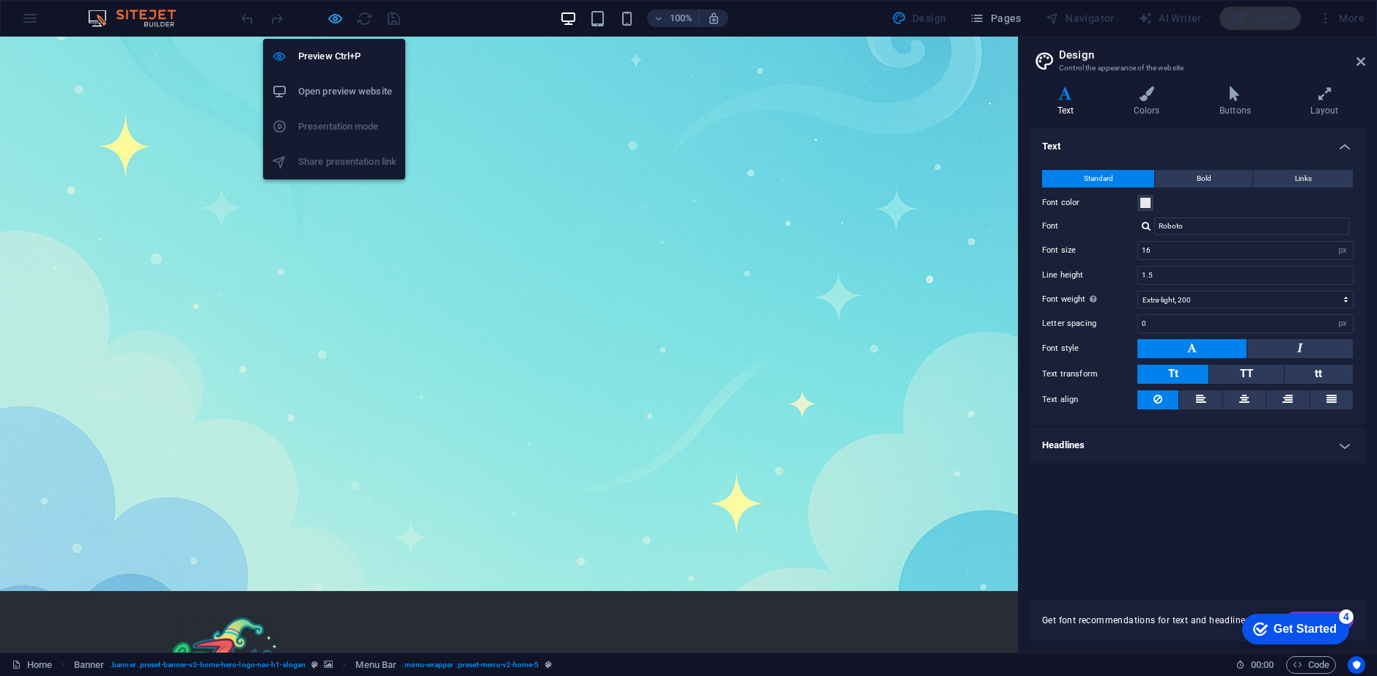
click at [333, 20] on icon "button" at bounding box center [335, 18] width 17 height 17
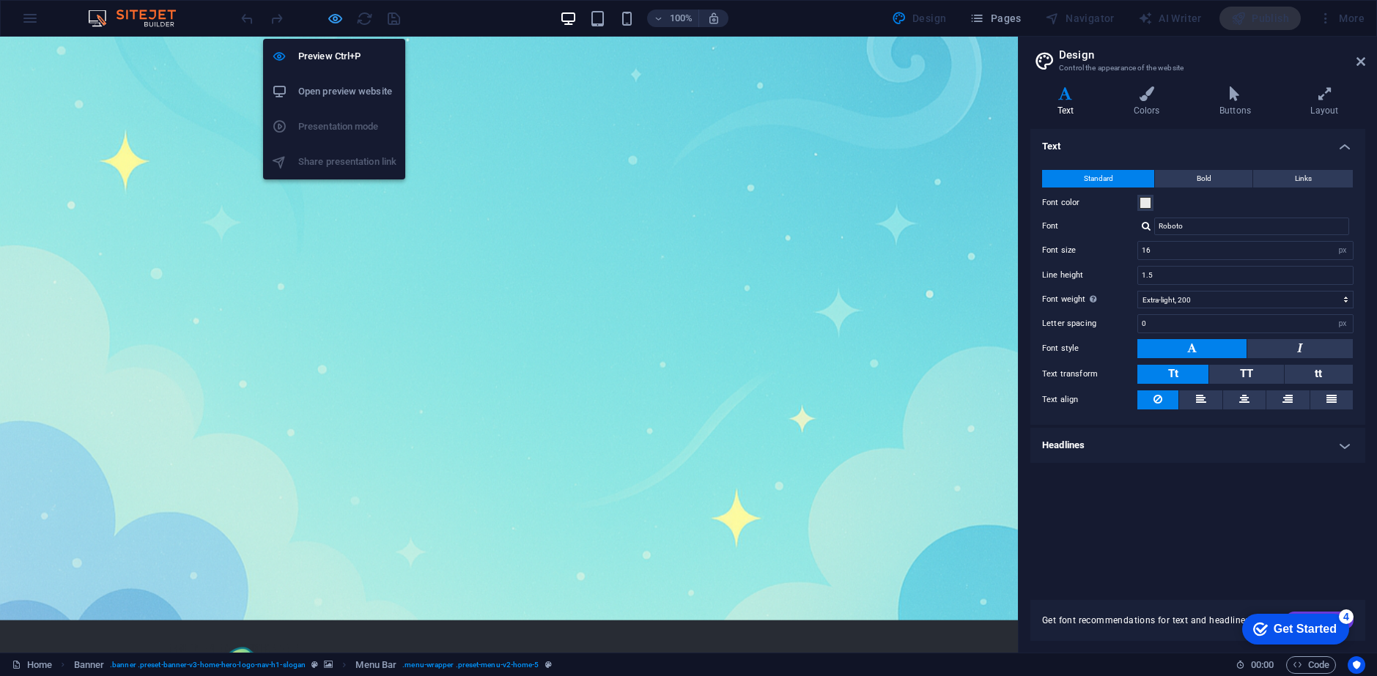
select select "rem"
select select "hover_text_color"
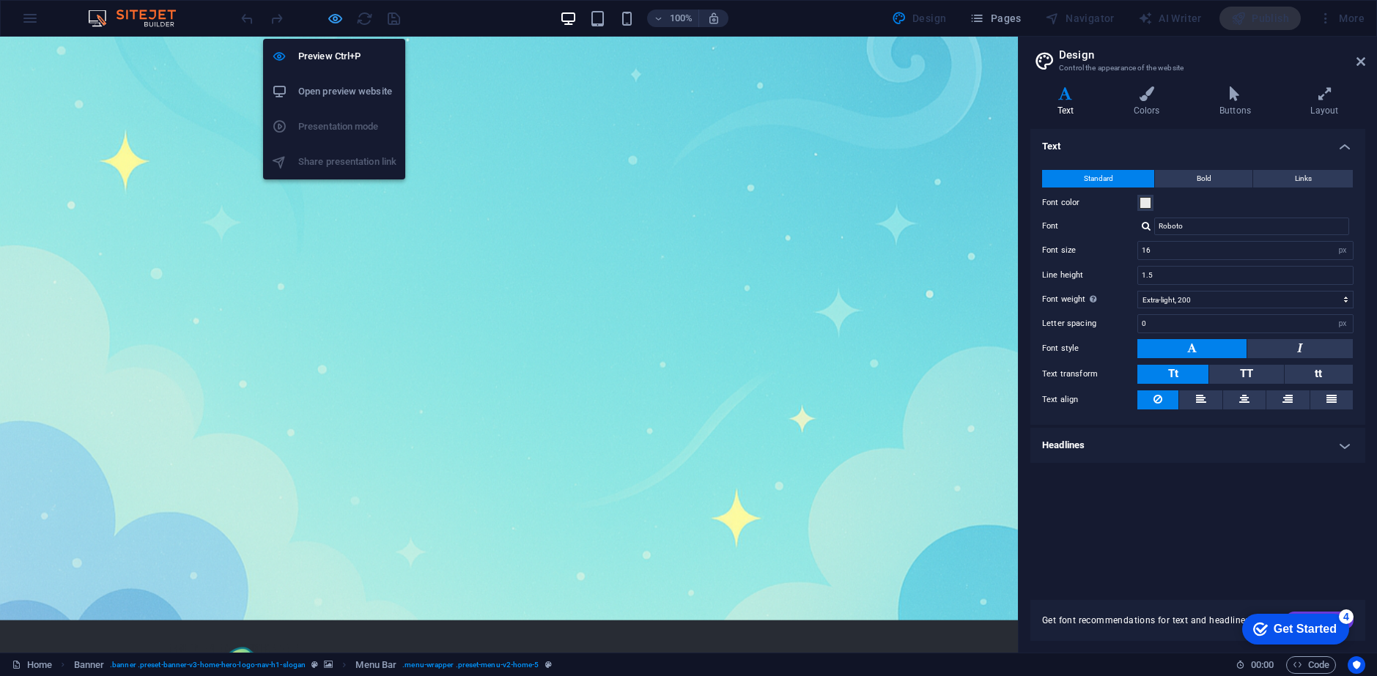
select select "px"
select select "rem"
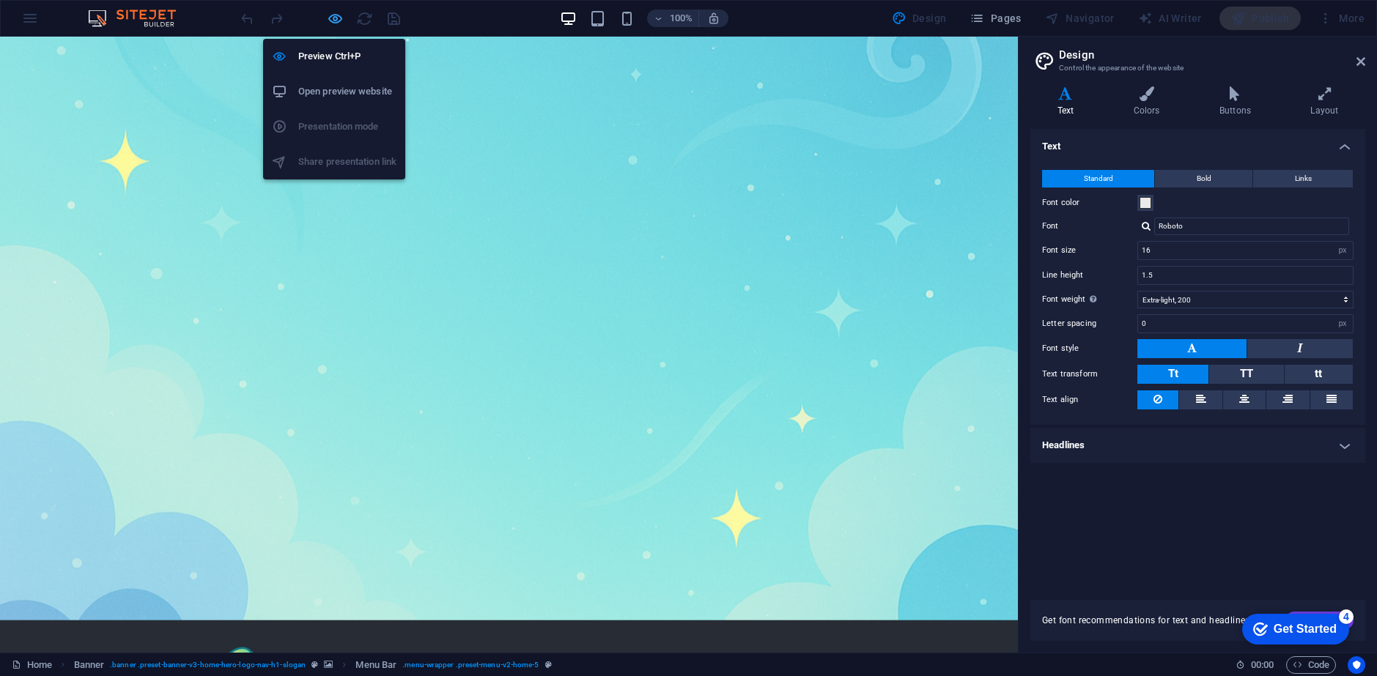
select select "rem"
select select "400"
select select "px"
select select "preset-menu-v2-home-5"
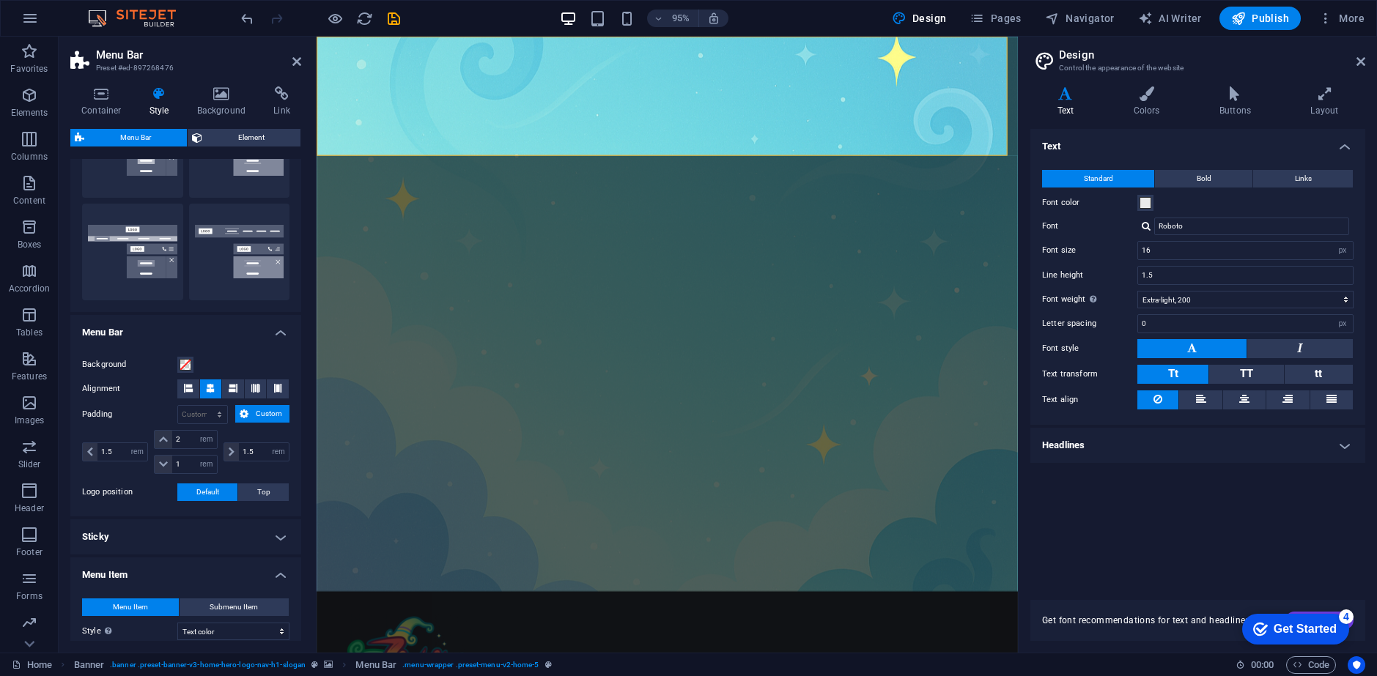
scroll to position [220, 0]
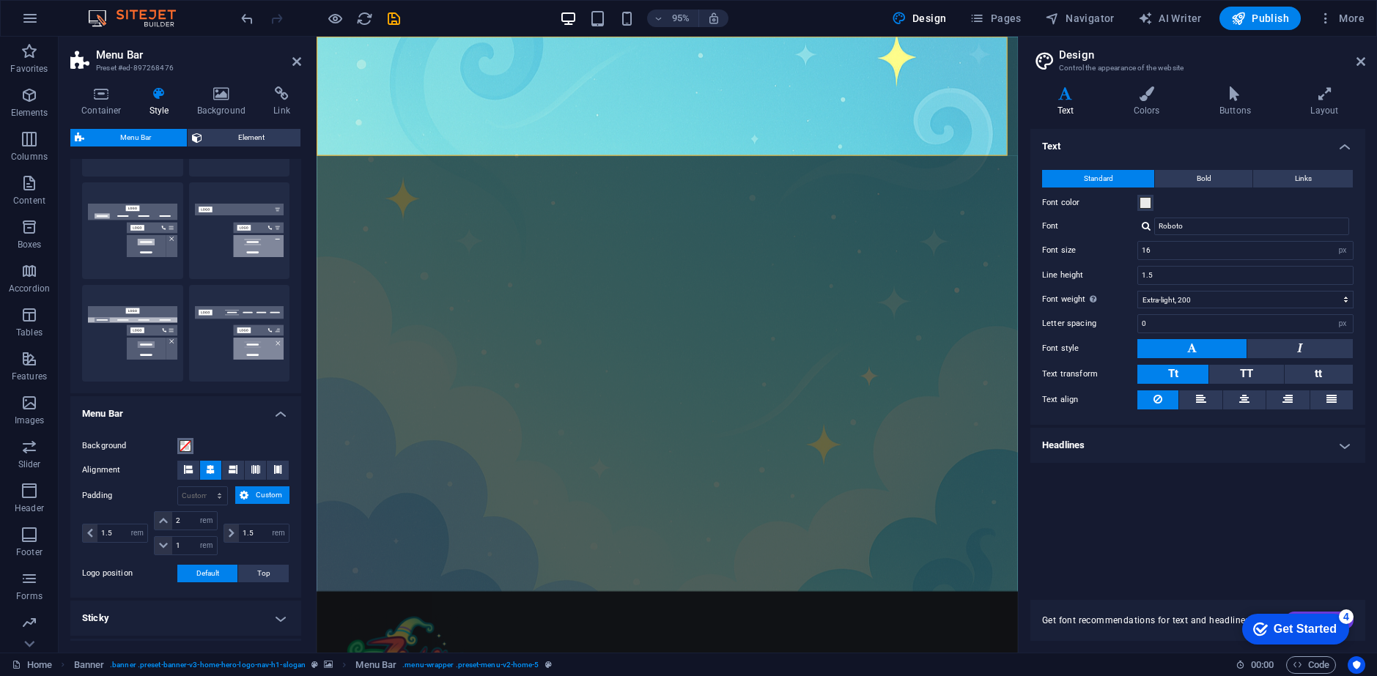
click at [182, 447] on span at bounding box center [186, 446] width 12 height 12
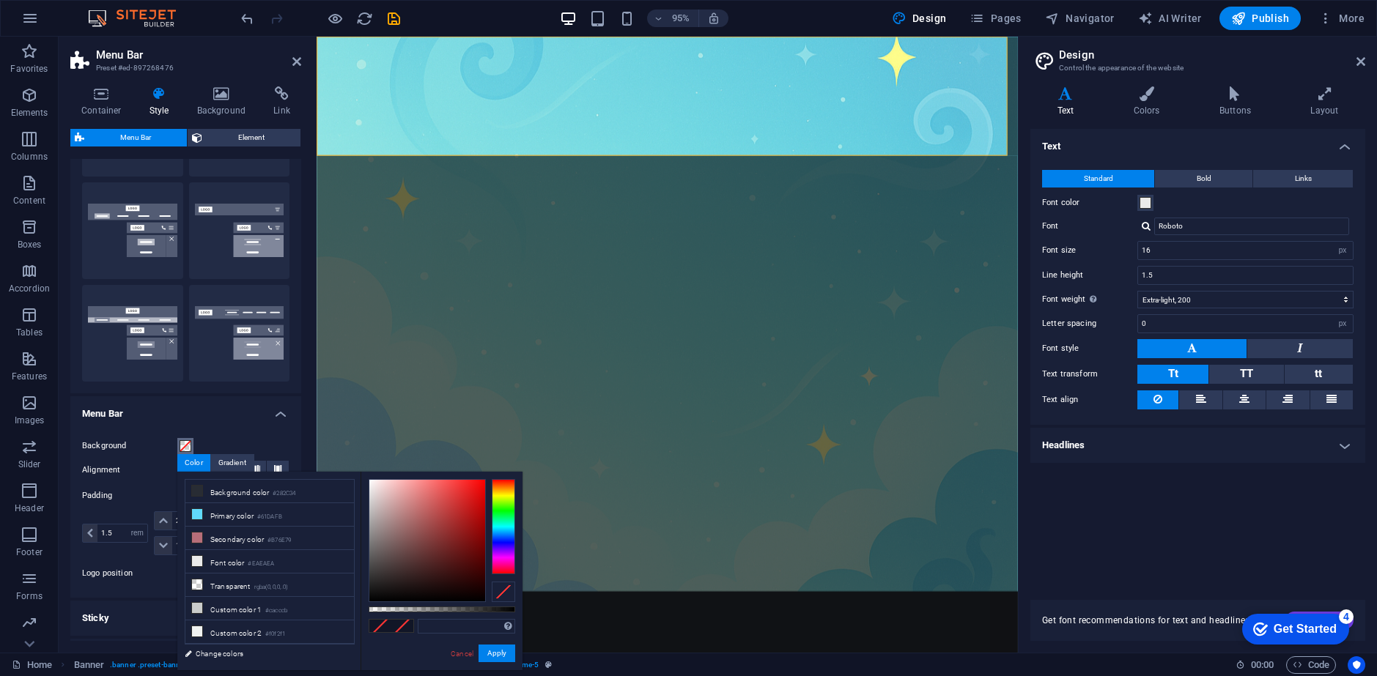
click at [182, 447] on span at bounding box center [186, 446] width 12 height 12
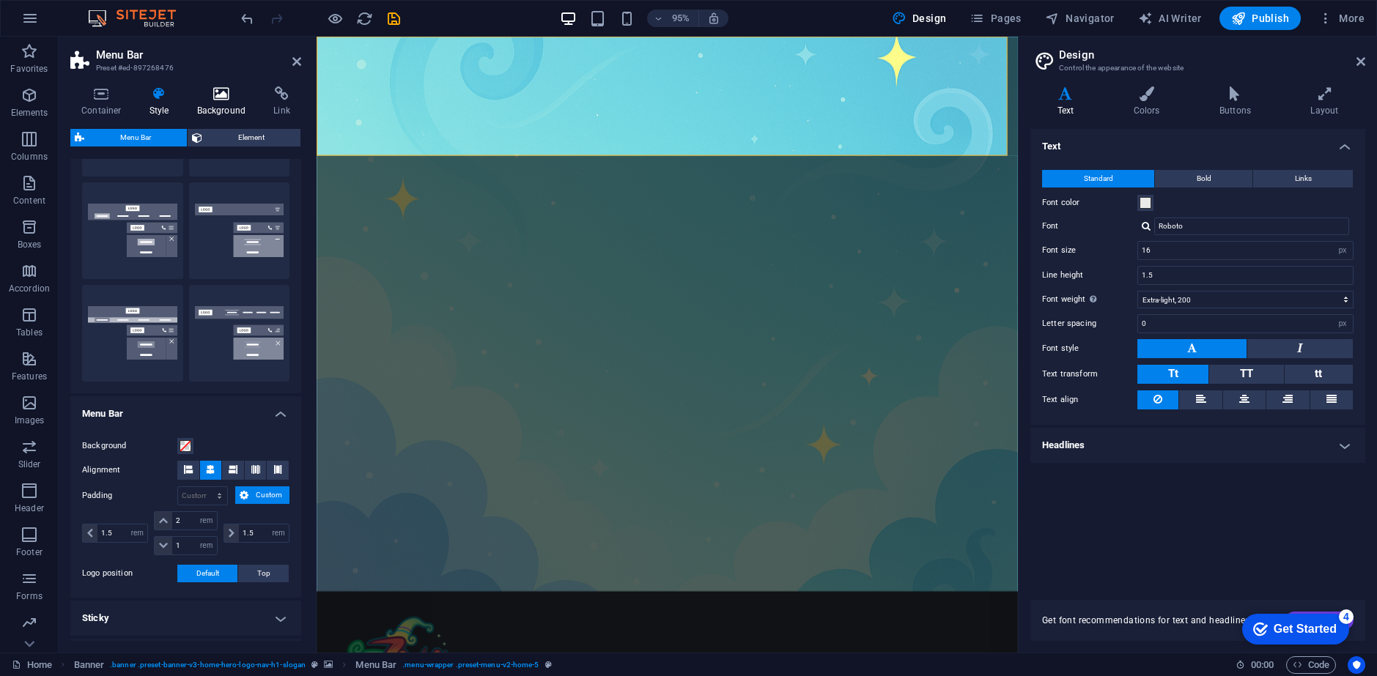
click at [223, 105] on h4 "Background" at bounding box center [224, 101] width 77 height 31
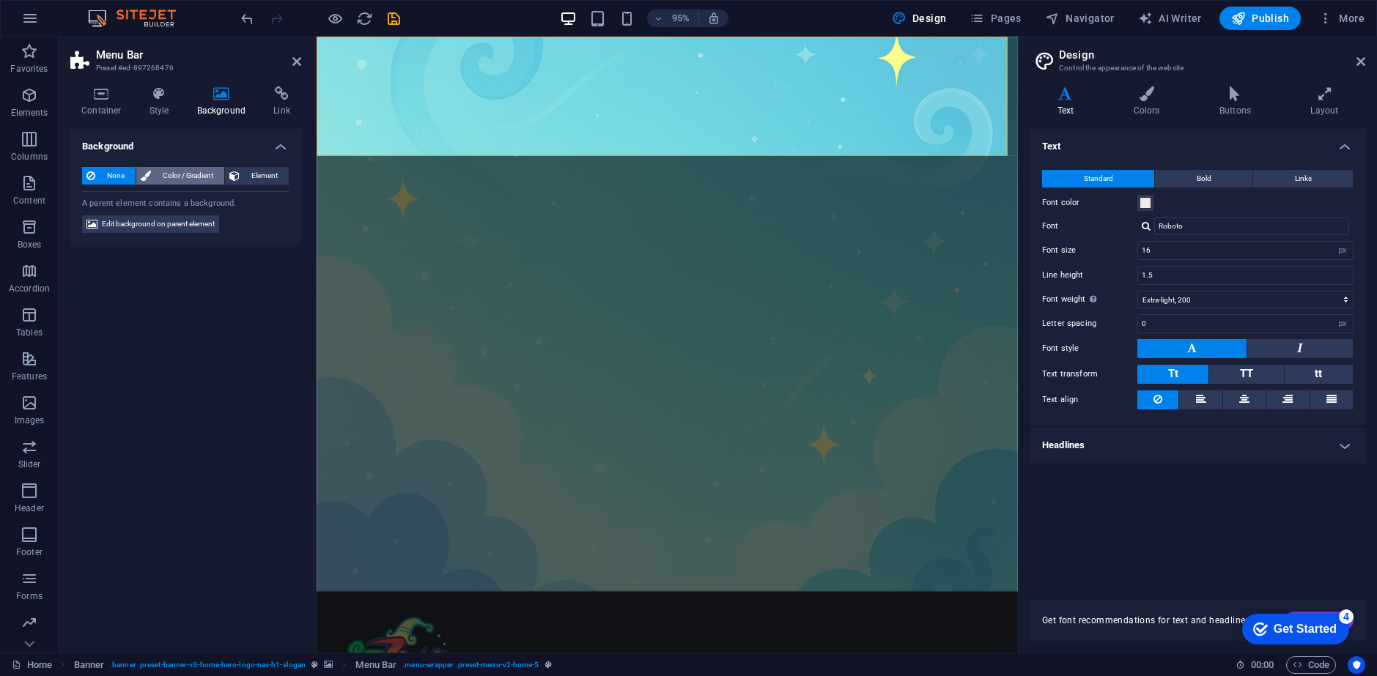
click at [186, 170] on span "Color / Gradient" at bounding box center [187, 176] width 64 height 18
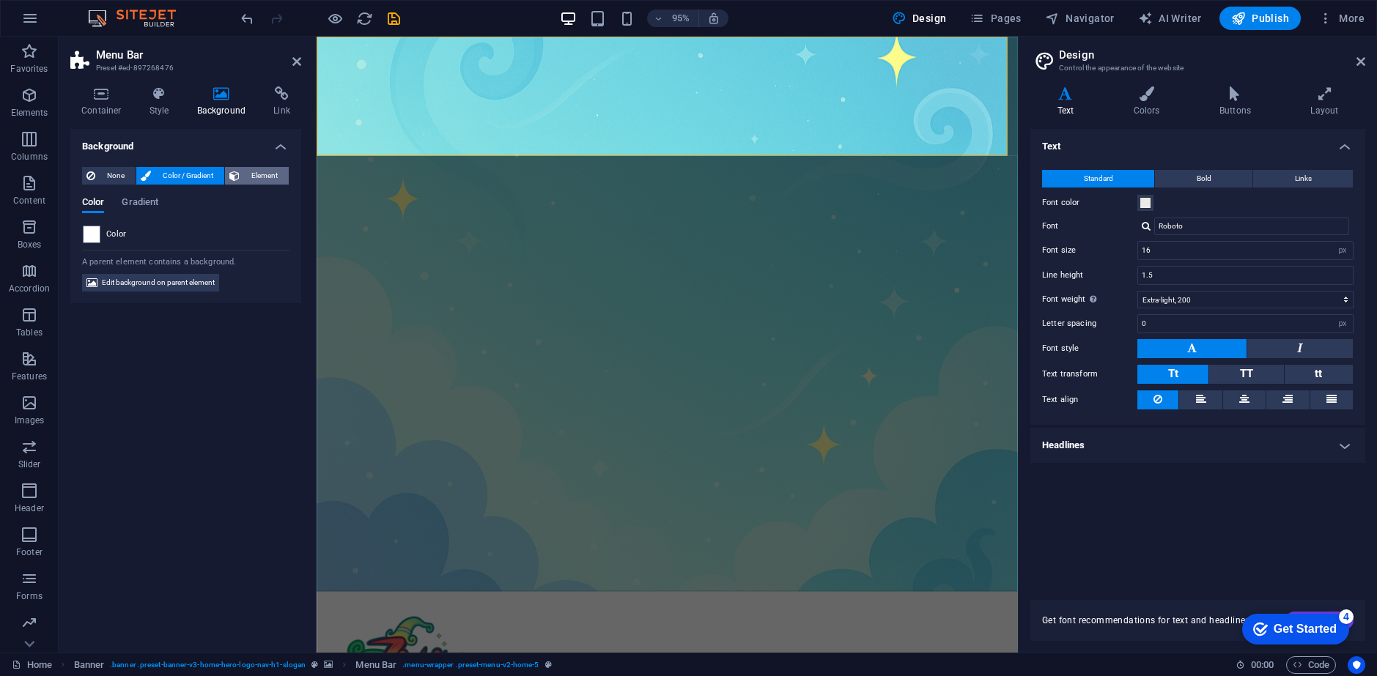
click at [248, 180] on span "Element" at bounding box center [264, 176] width 40 height 18
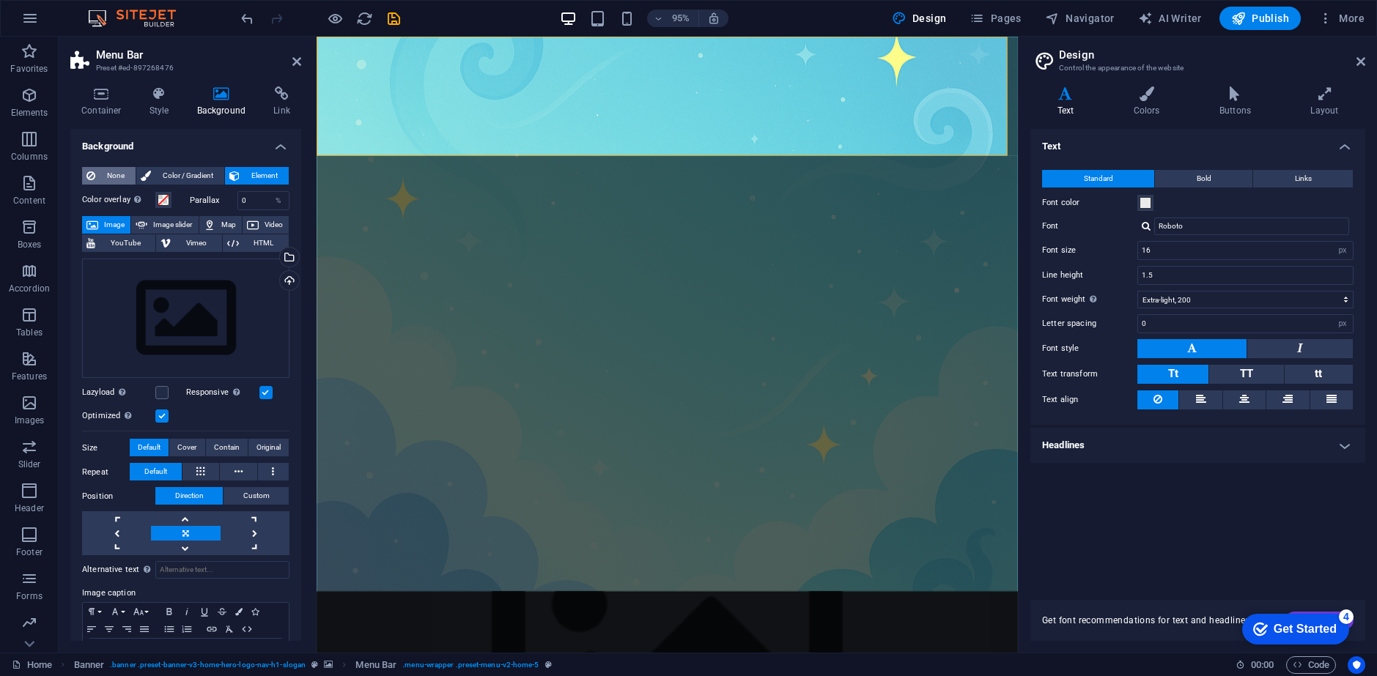
click at [120, 173] on span "None" at bounding box center [116, 176] width 32 height 18
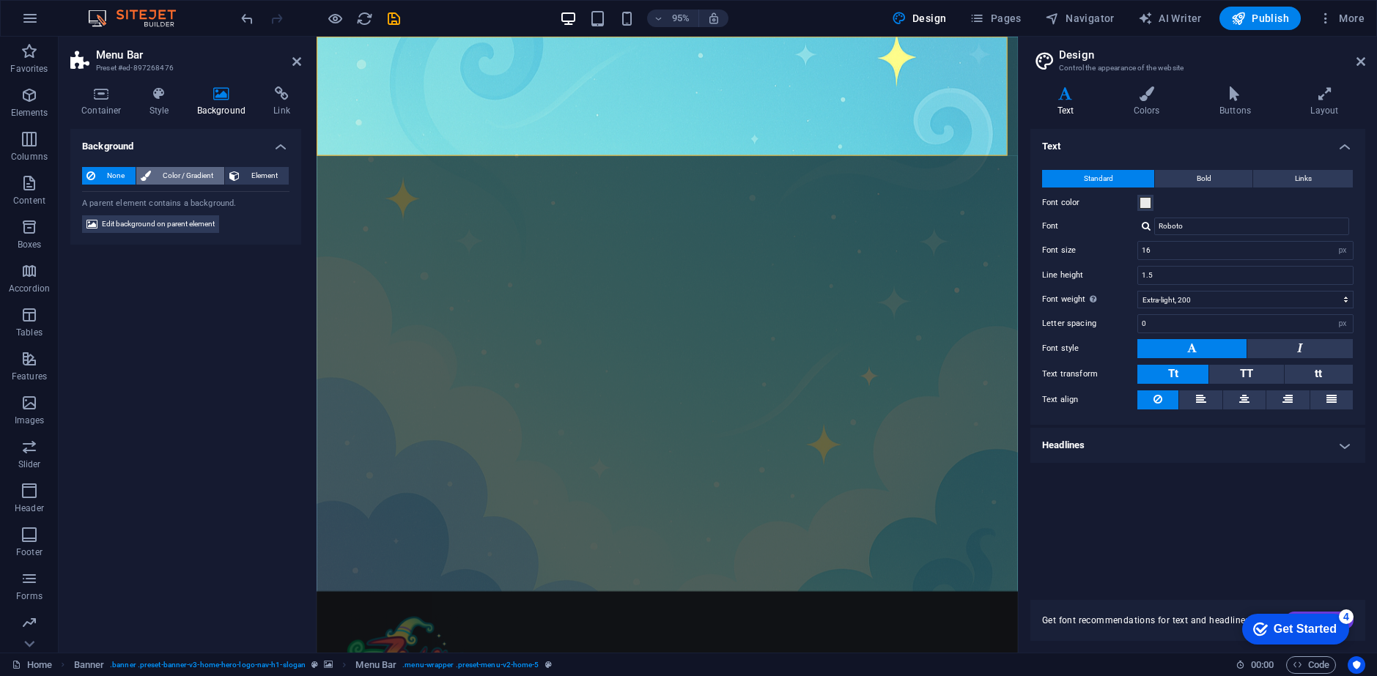
click at [185, 175] on span "Color / Gradient" at bounding box center [187, 176] width 64 height 18
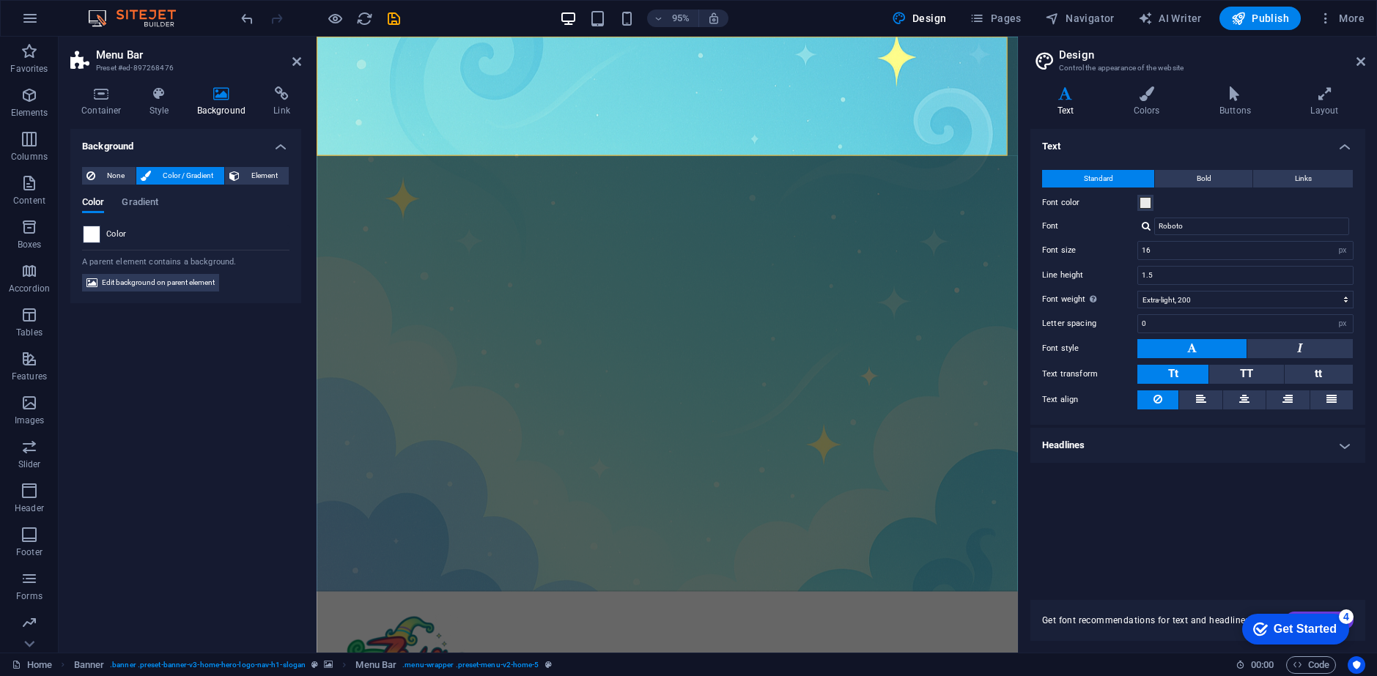
click at [90, 229] on span at bounding box center [92, 234] width 16 height 16
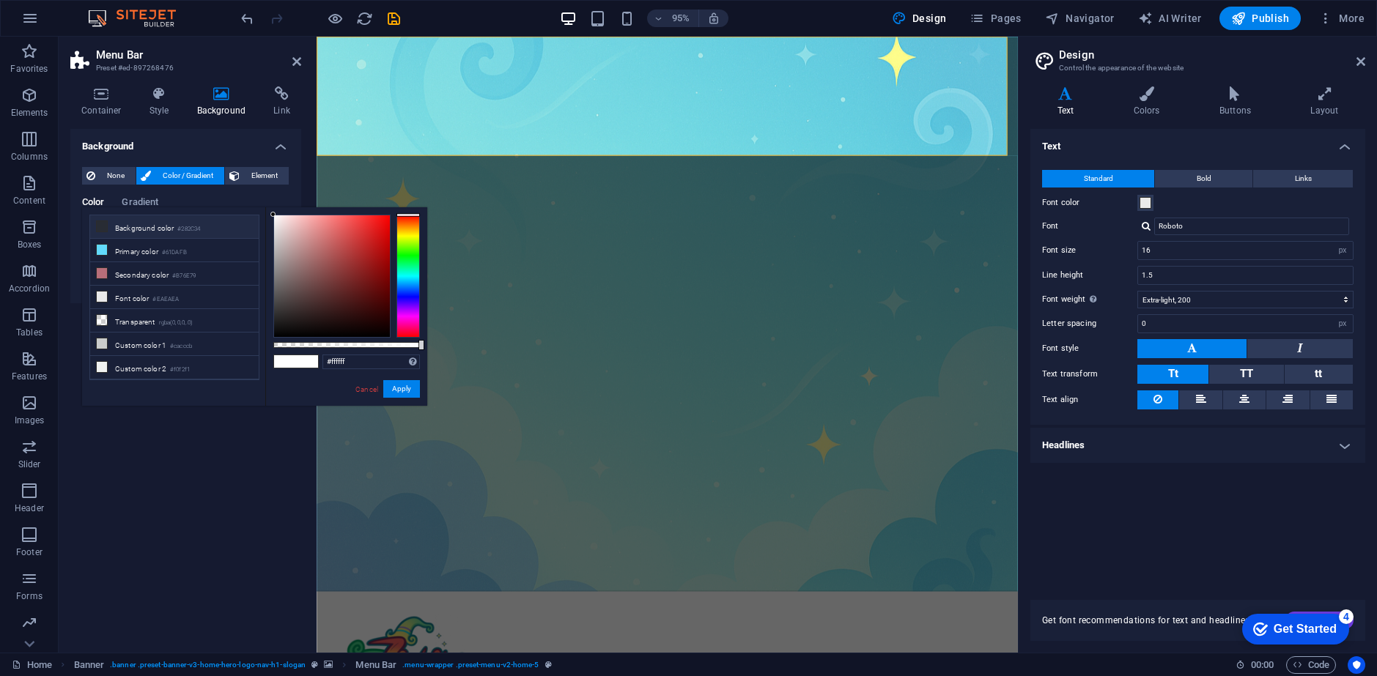
click at [144, 225] on li "Background color #282C34" at bounding box center [174, 226] width 169 height 23
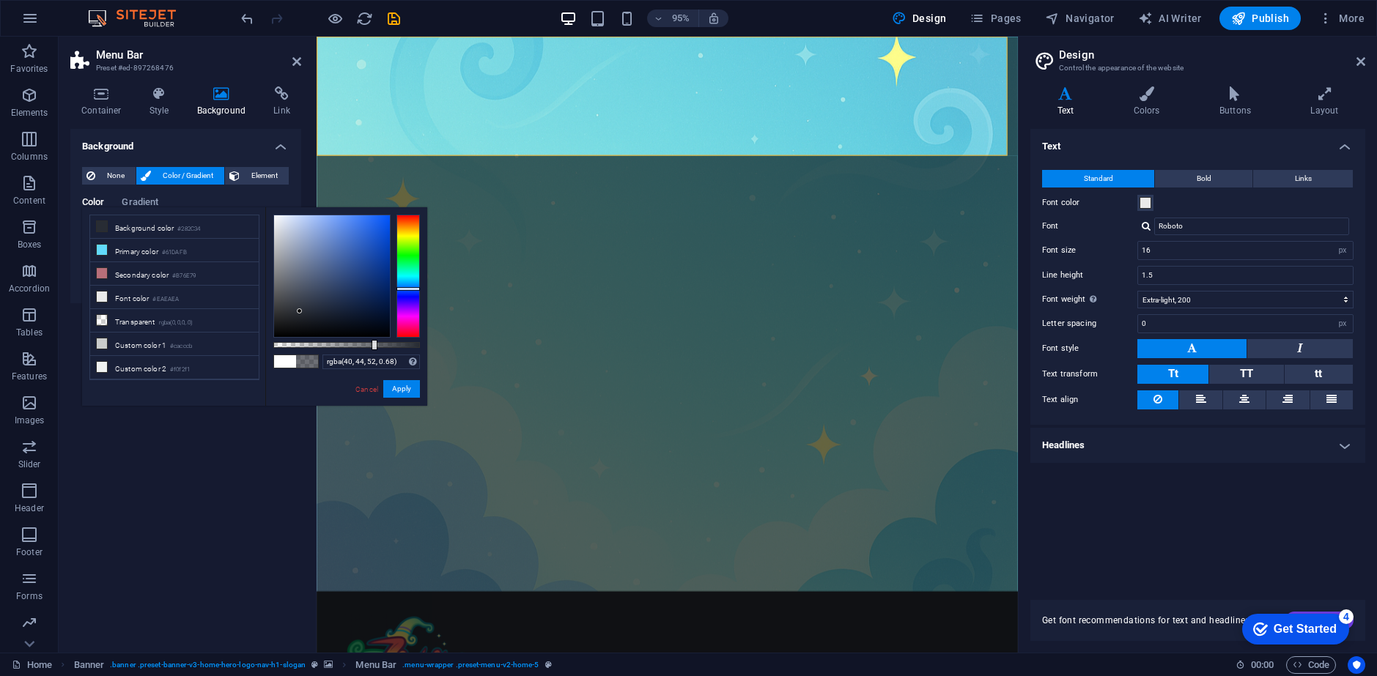
type input "rgba(40, 44, 52, 0.74)"
drag, startPoint x: 410, startPoint y: 346, endPoint x: 382, endPoint y: 348, distance: 27.9
click at [382, 348] on div at bounding box center [346, 345] width 147 height 6
click at [427, 10] on div "95% Design Pages Navigator AI Writer Publish More" at bounding box center [804, 18] width 1132 height 23
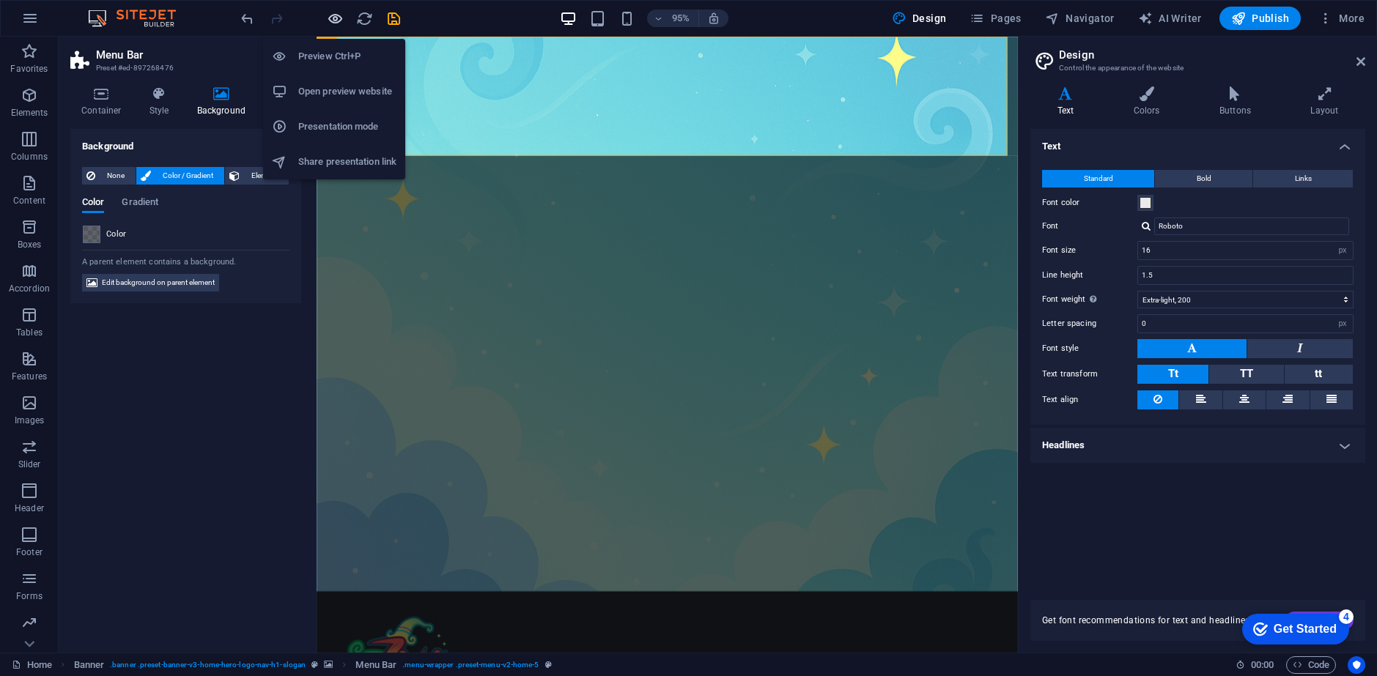
click at [338, 15] on icon "button" at bounding box center [335, 18] width 17 height 17
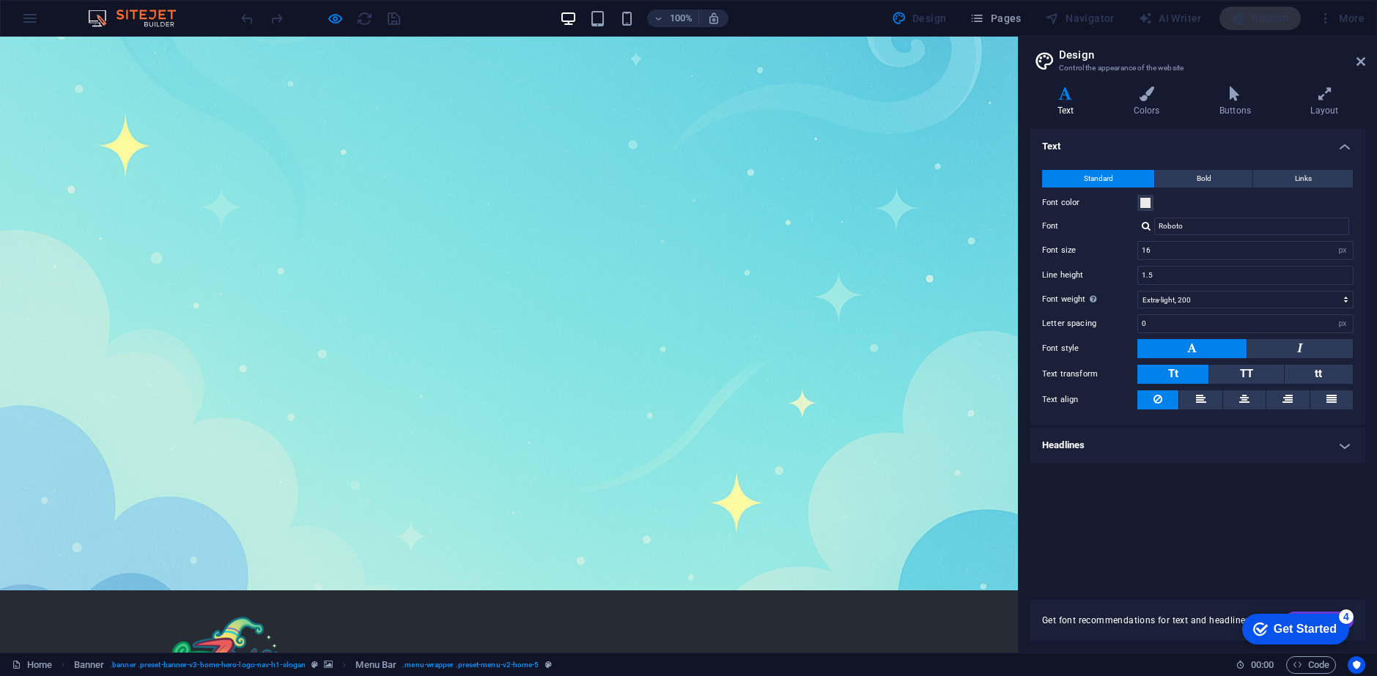
scroll to position [0, 0]
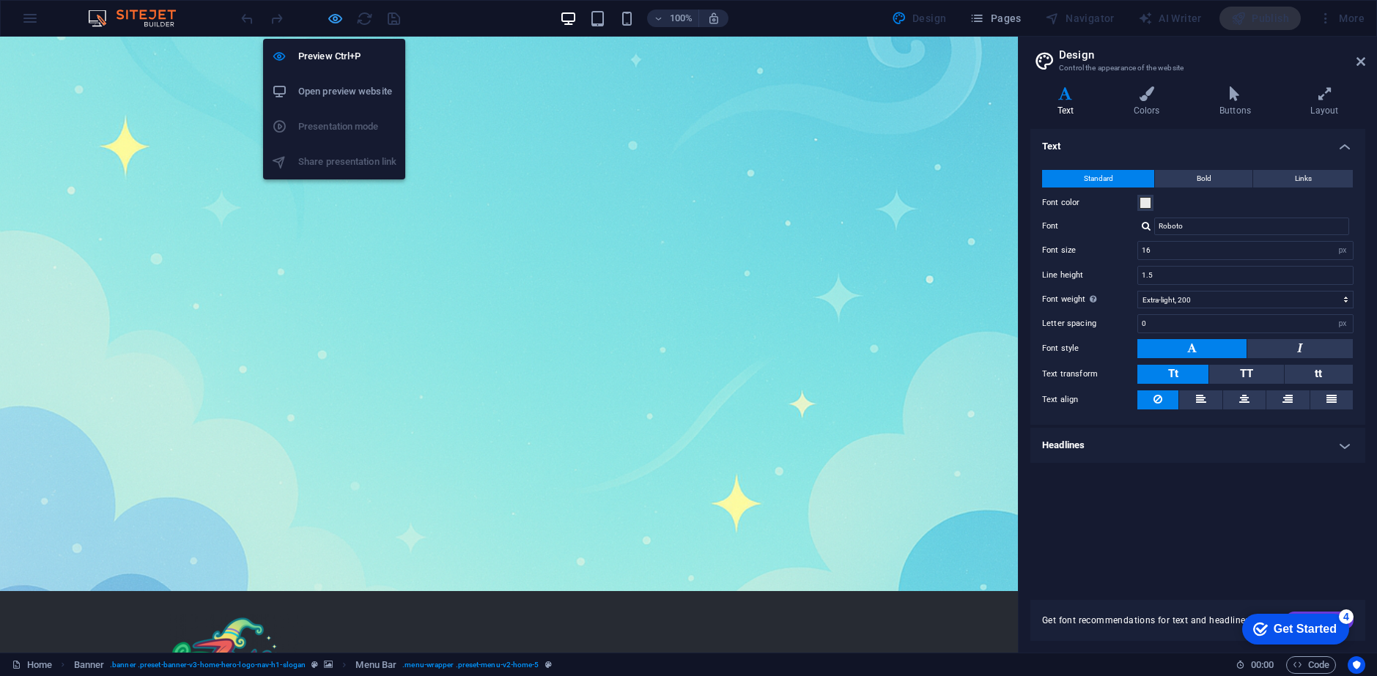
click at [340, 23] on icon "button" at bounding box center [335, 18] width 17 height 17
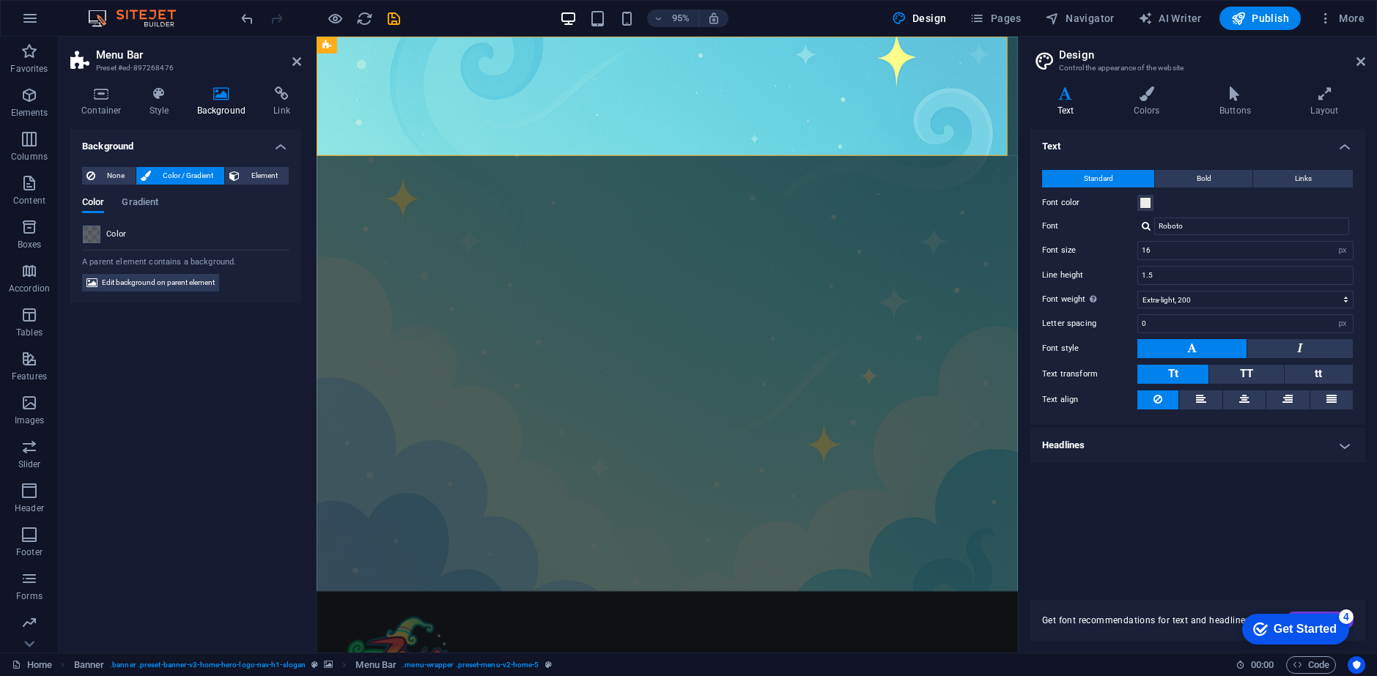
click at [81, 229] on div "None Color / Gradient Element Stretch background to full-width Color overlay Pl…" at bounding box center [185, 229] width 231 height 149
click at [91, 237] on span at bounding box center [92, 234] width 16 height 16
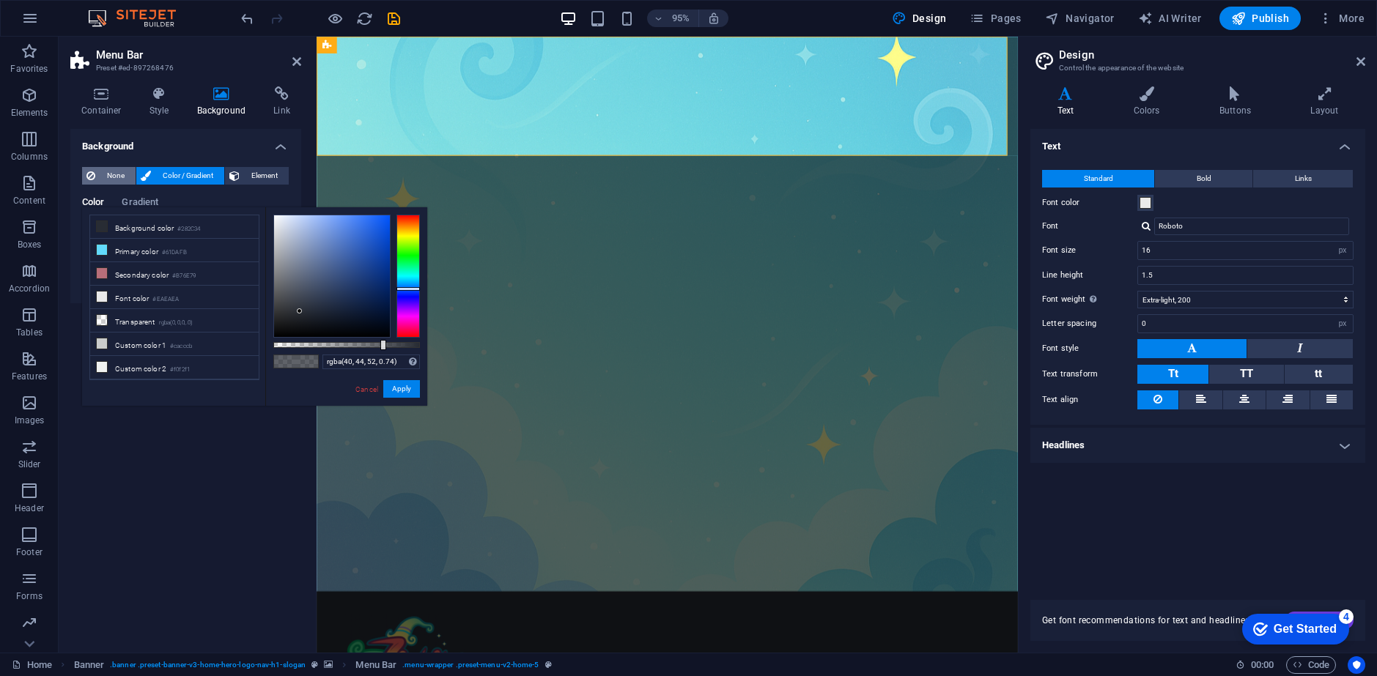
click at [108, 180] on span "None" at bounding box center [116, 176] width 32 height 18
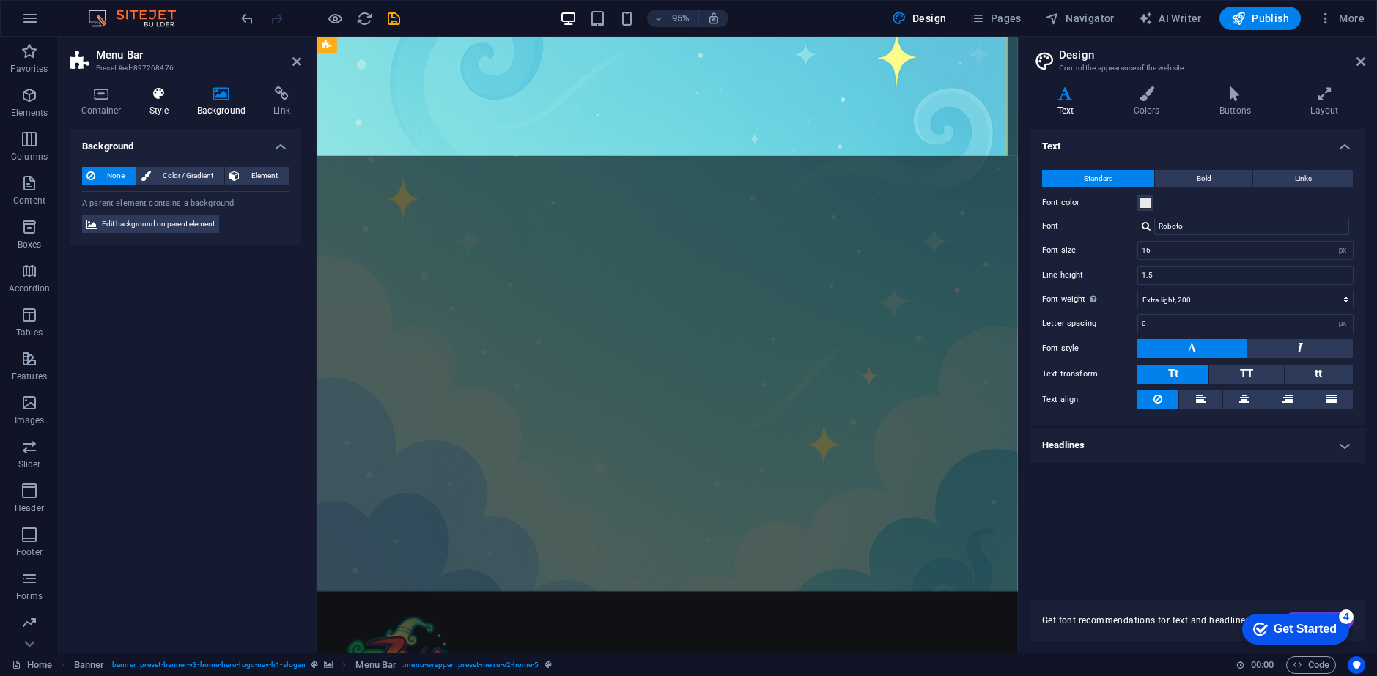
click at [169, 100] on icon at bounding box center [159, 93] width 42 height 15
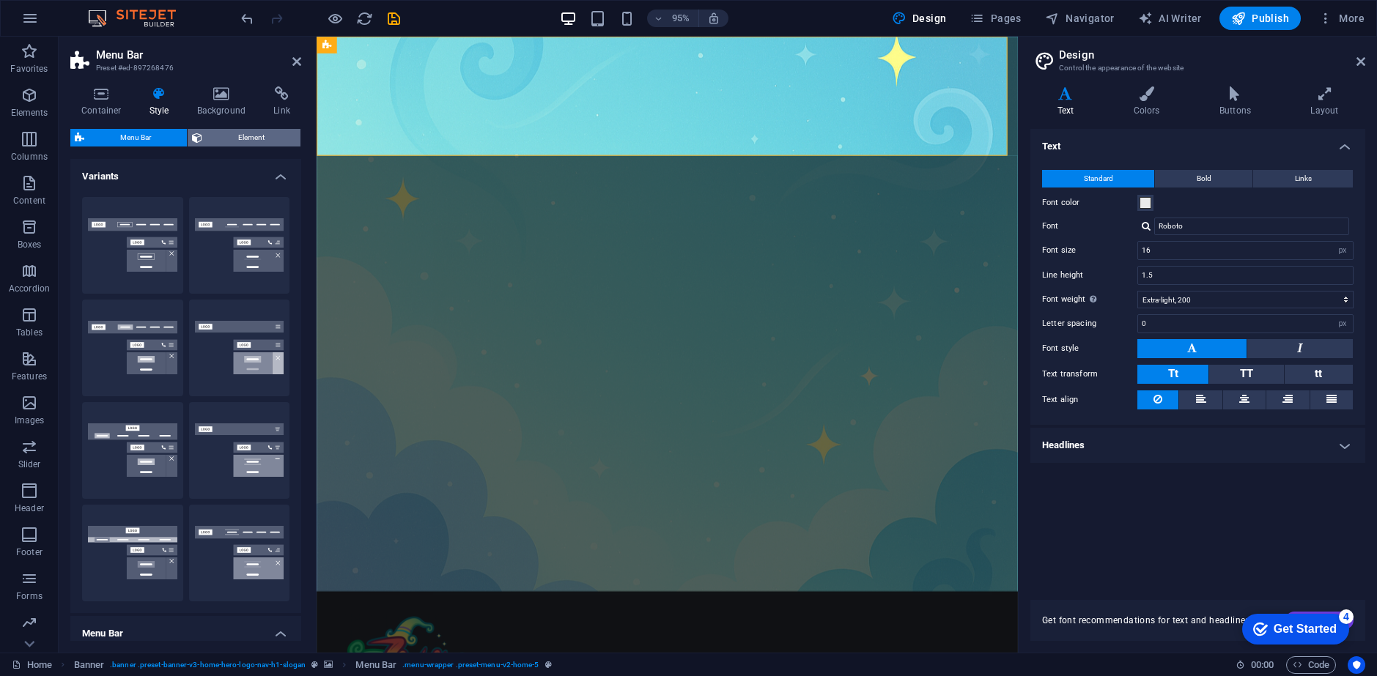
click at [259, 137] on span "Element" at bounding box center [251, 138] width 89 height 18
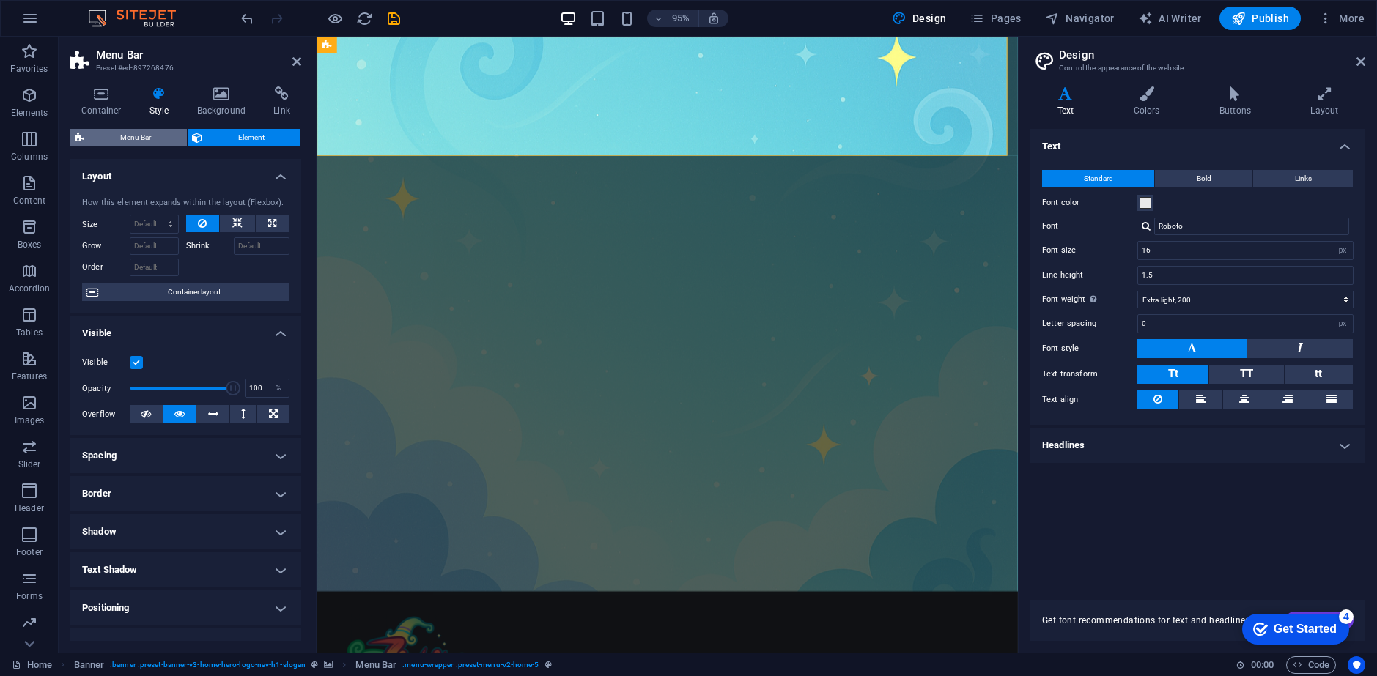
click at [128, 129] on span "Menu Bar" at bounding box center [136, 138] width 94 height 18
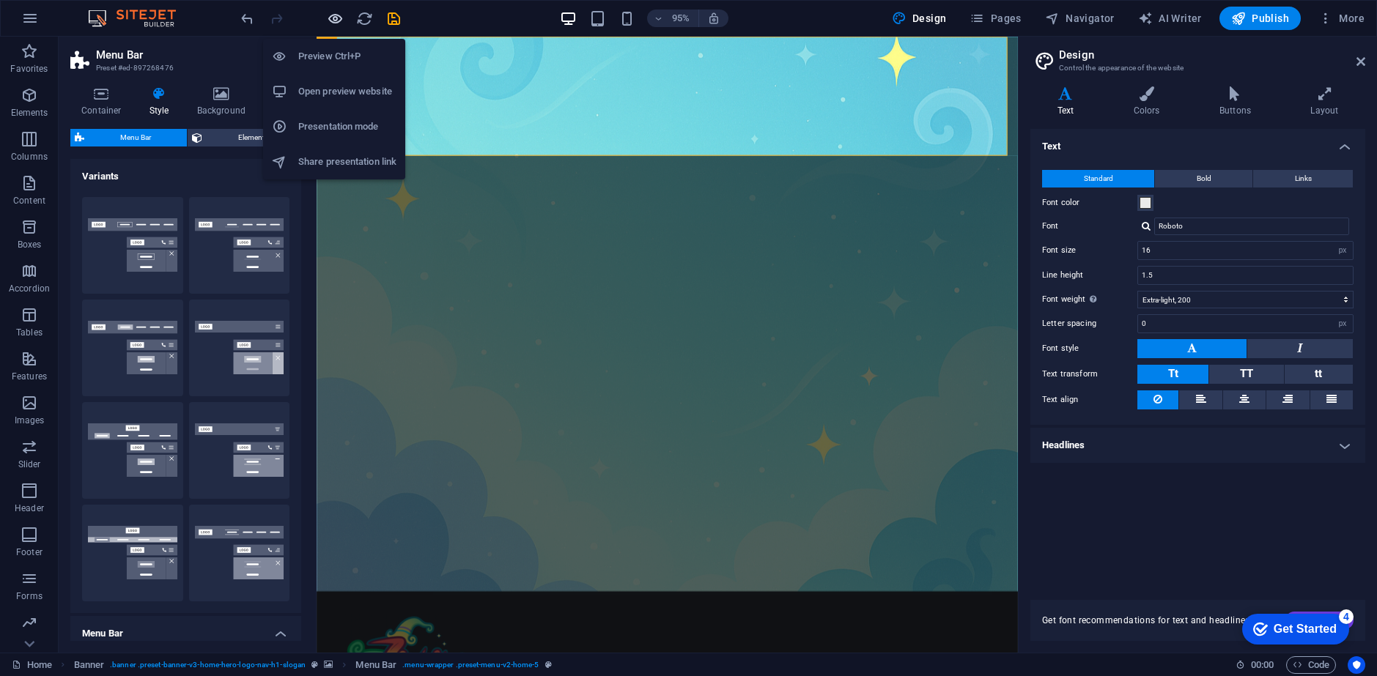
click at [334, 16] on icon "button" at bounding box center [335, 18] width 17 height 17
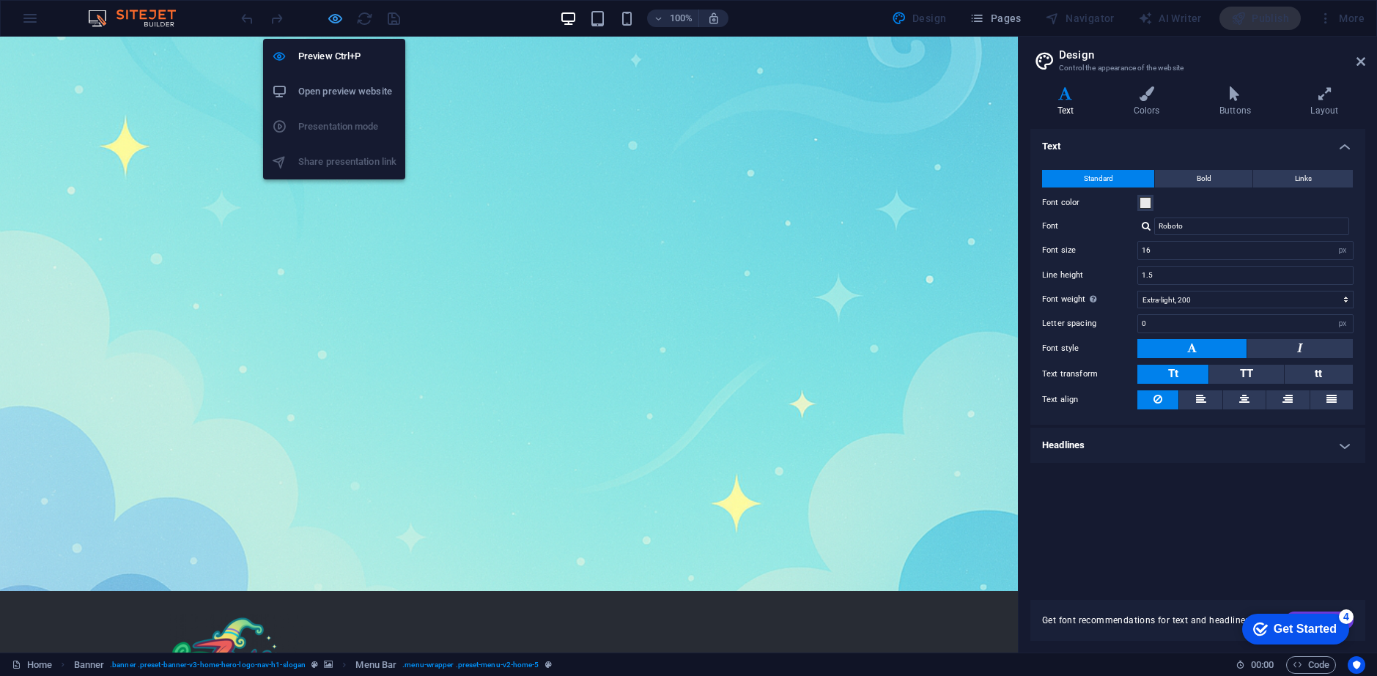
click at [336, 21] on icon "button" at bounding box center [335, 18] width 17 height 17
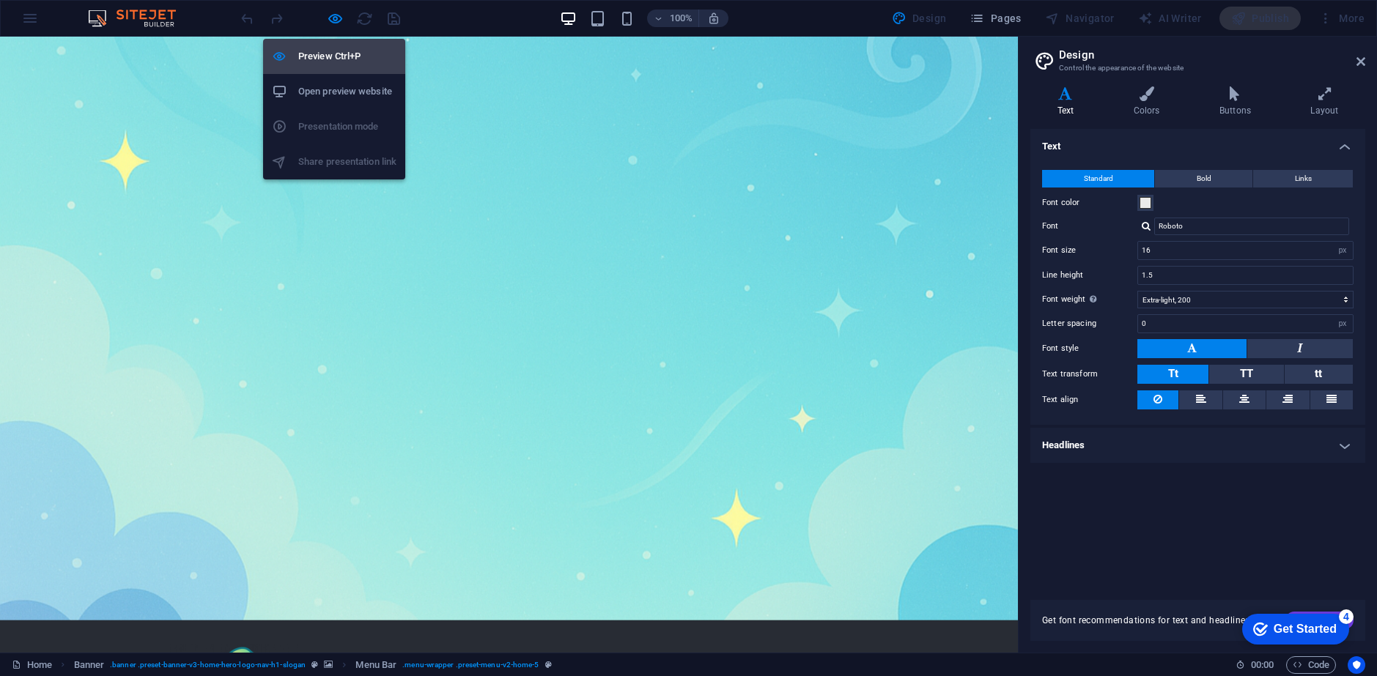
select select "rem"
select select "sticky_menu"
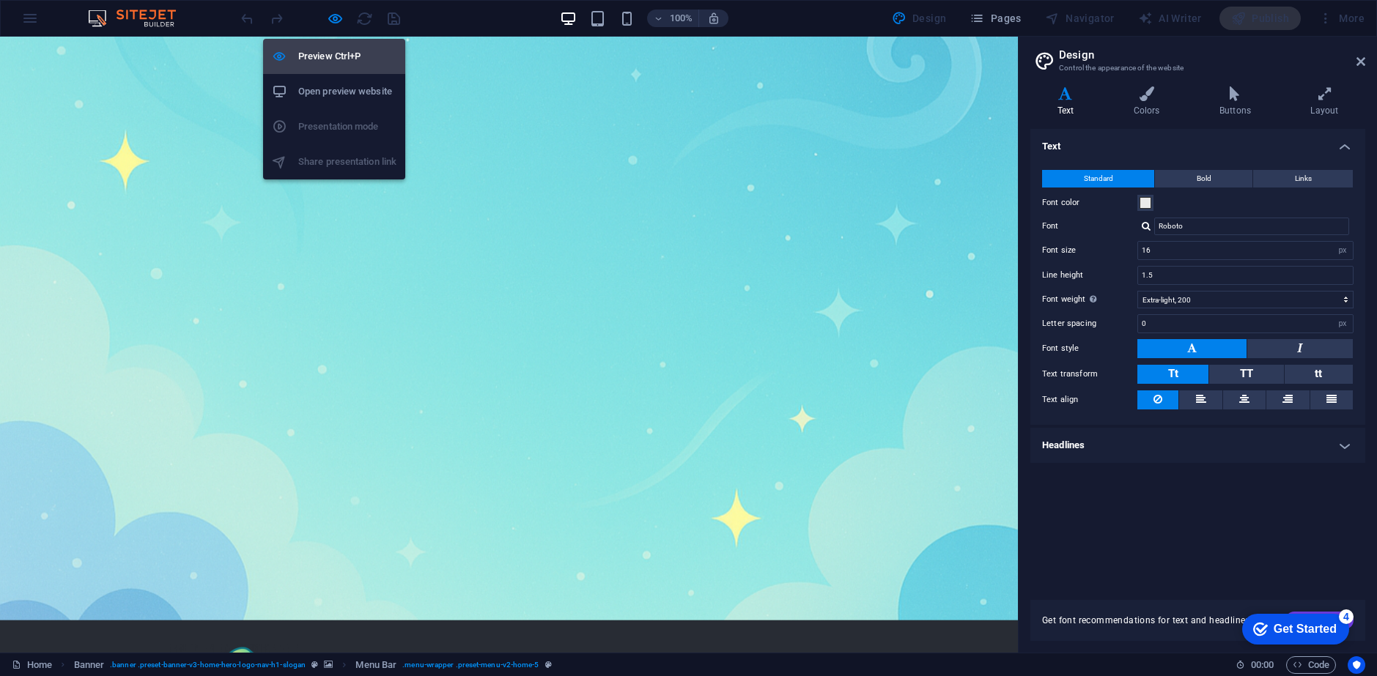
select select "px"
select select "hover_text_color"
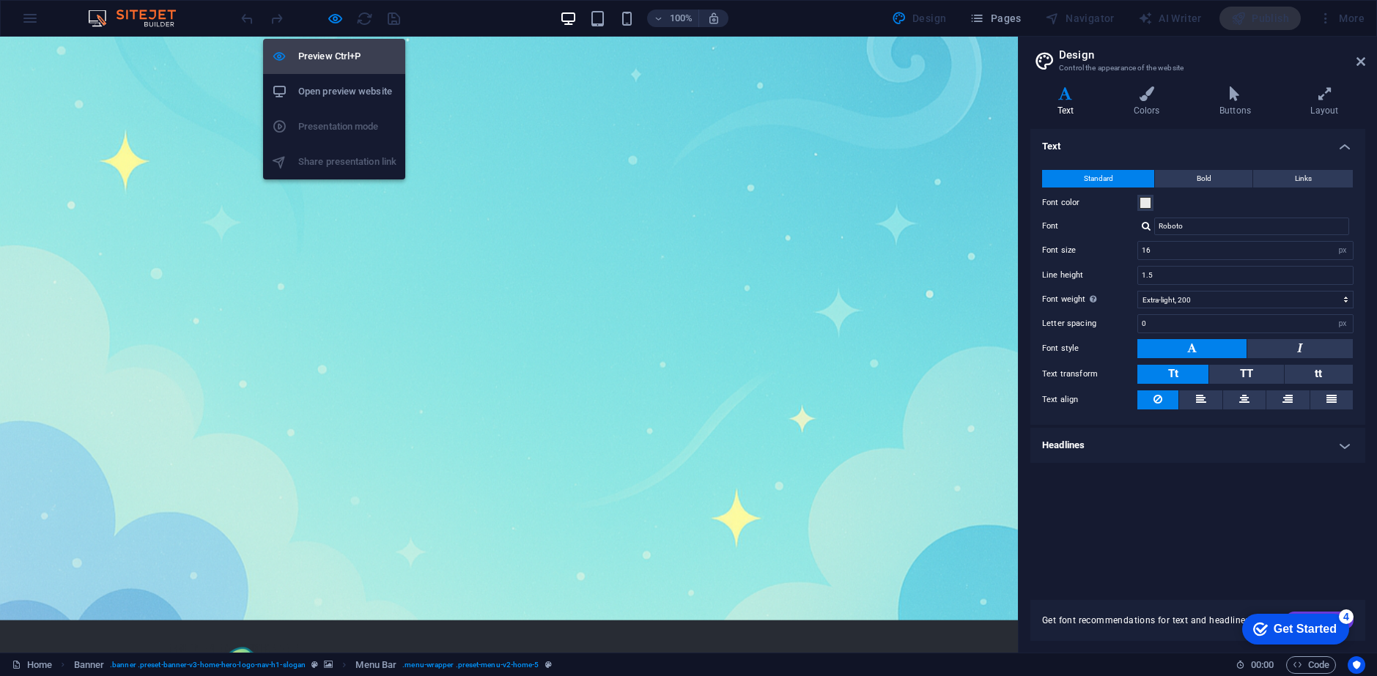
select select "px"
select select "rem"
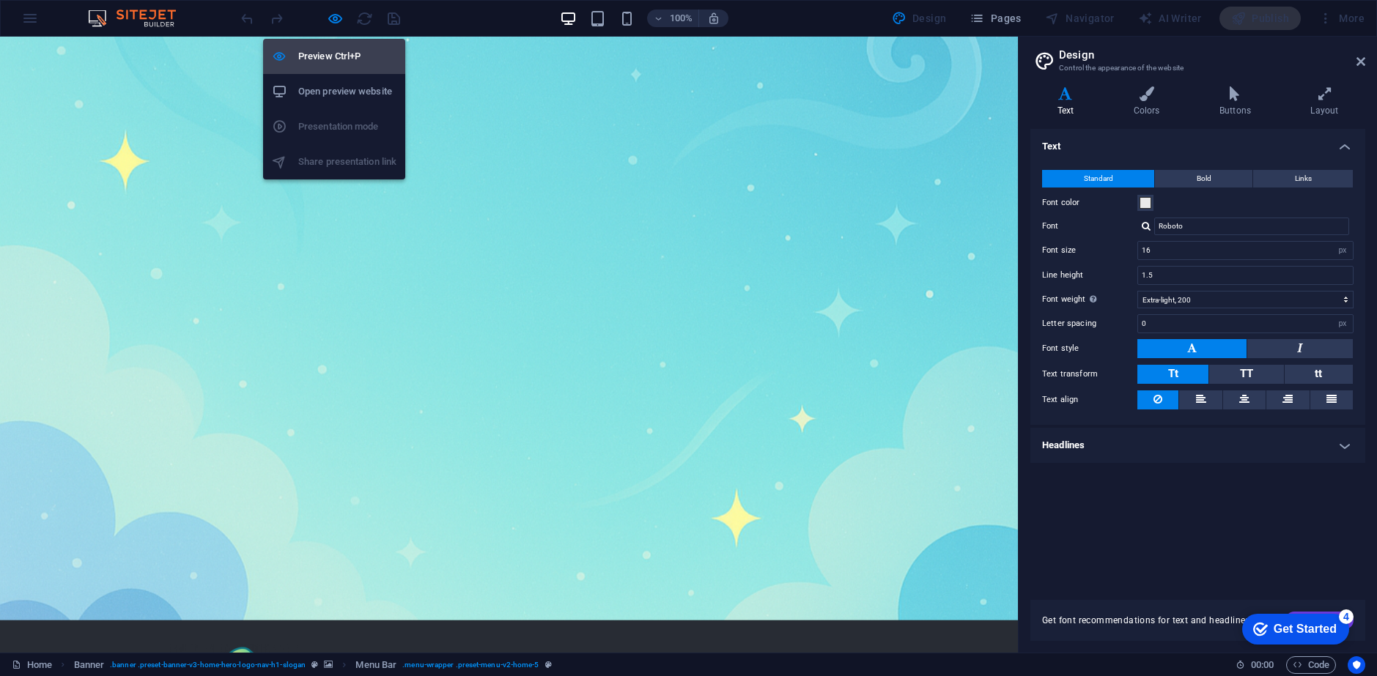
select select "rem"
select select "400"
select select "px"
select select "preset-menu-v2-home-5"
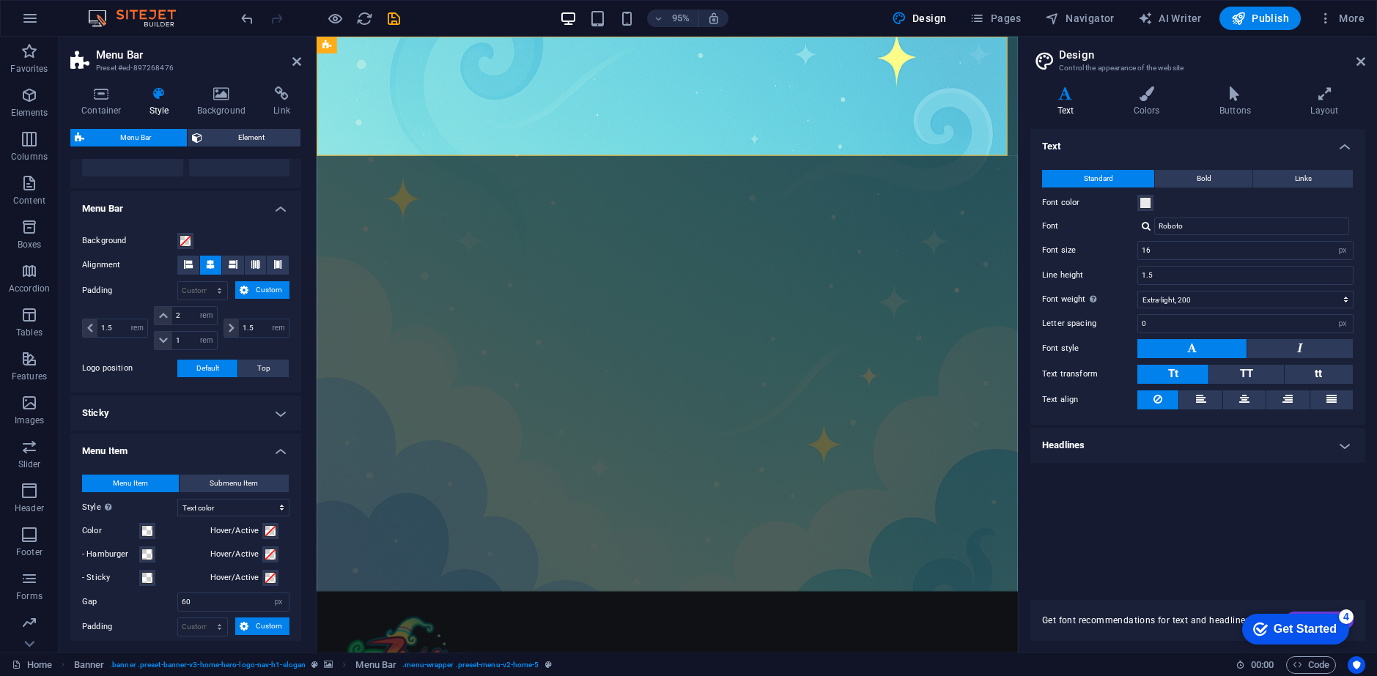
scroll to position [513, 0]
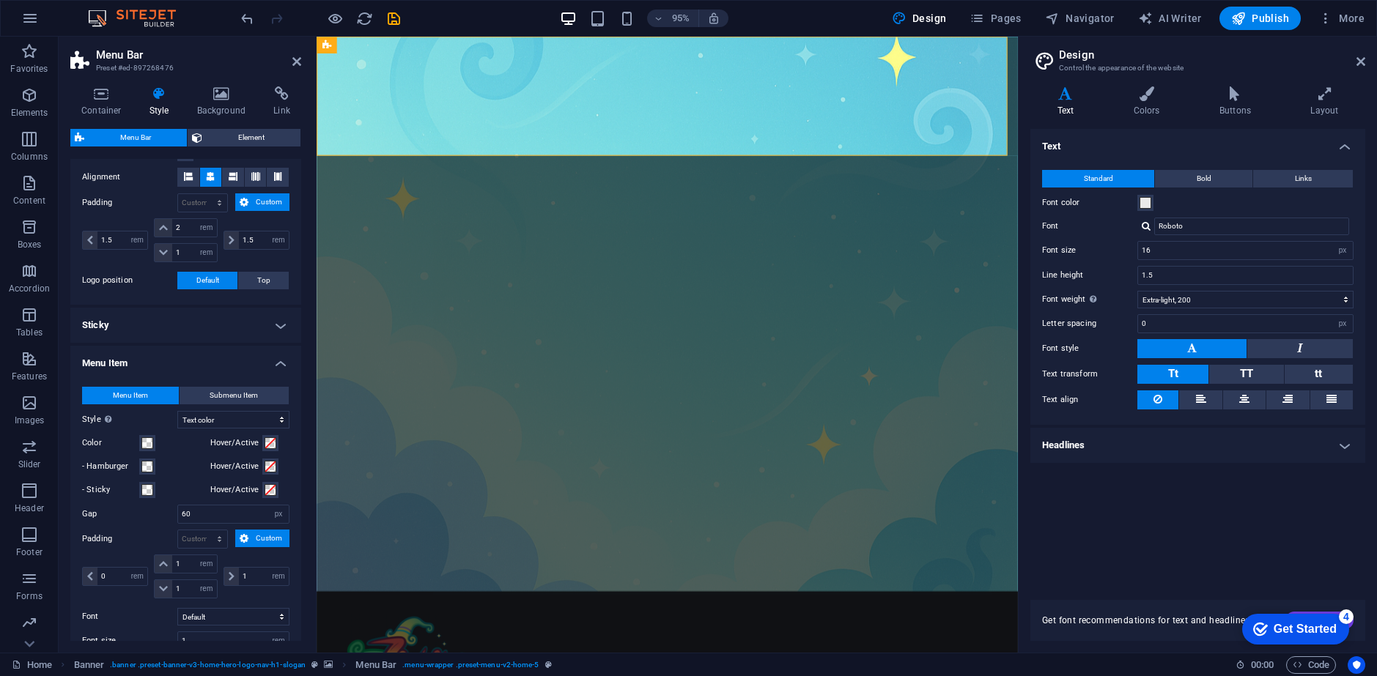
click at [228, 330] on h4 "Sticky" at bounding box center [185, 325] width 231 height 35
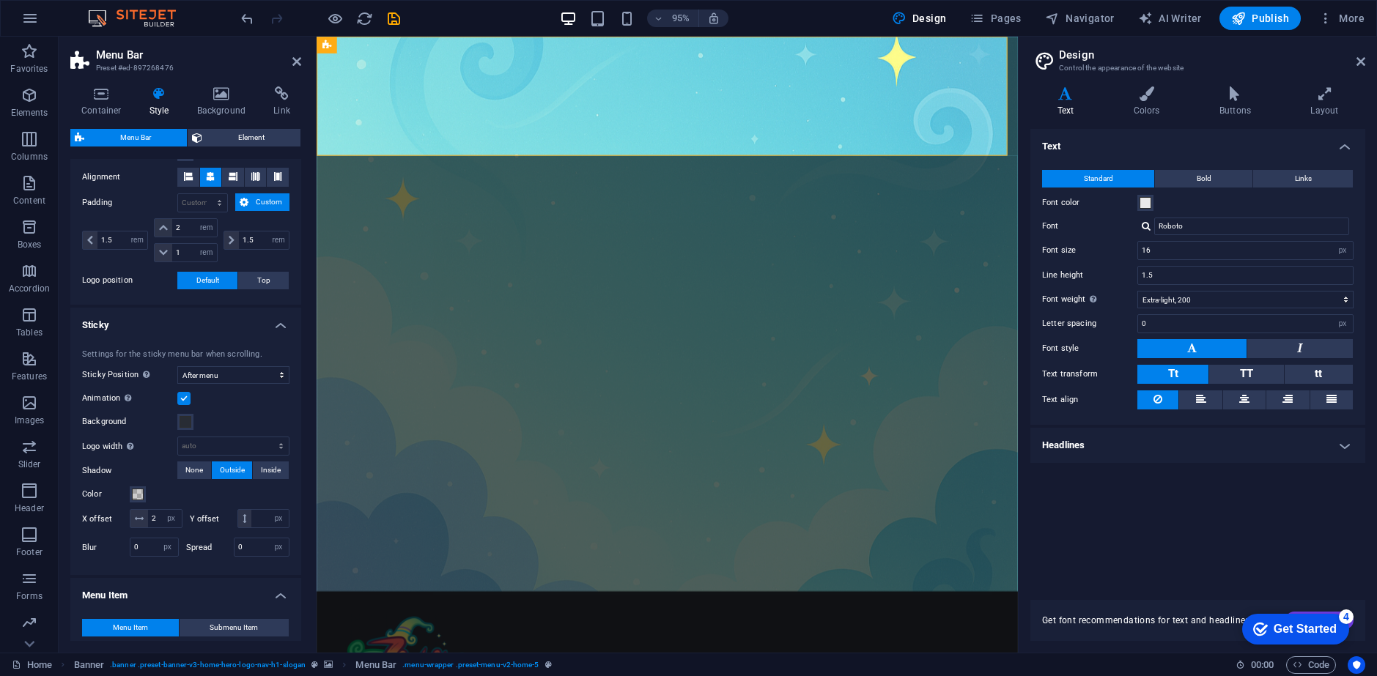
click at [228, 330] on h4 "Sticky" at bounding box center [185, 321] width 231 height 26
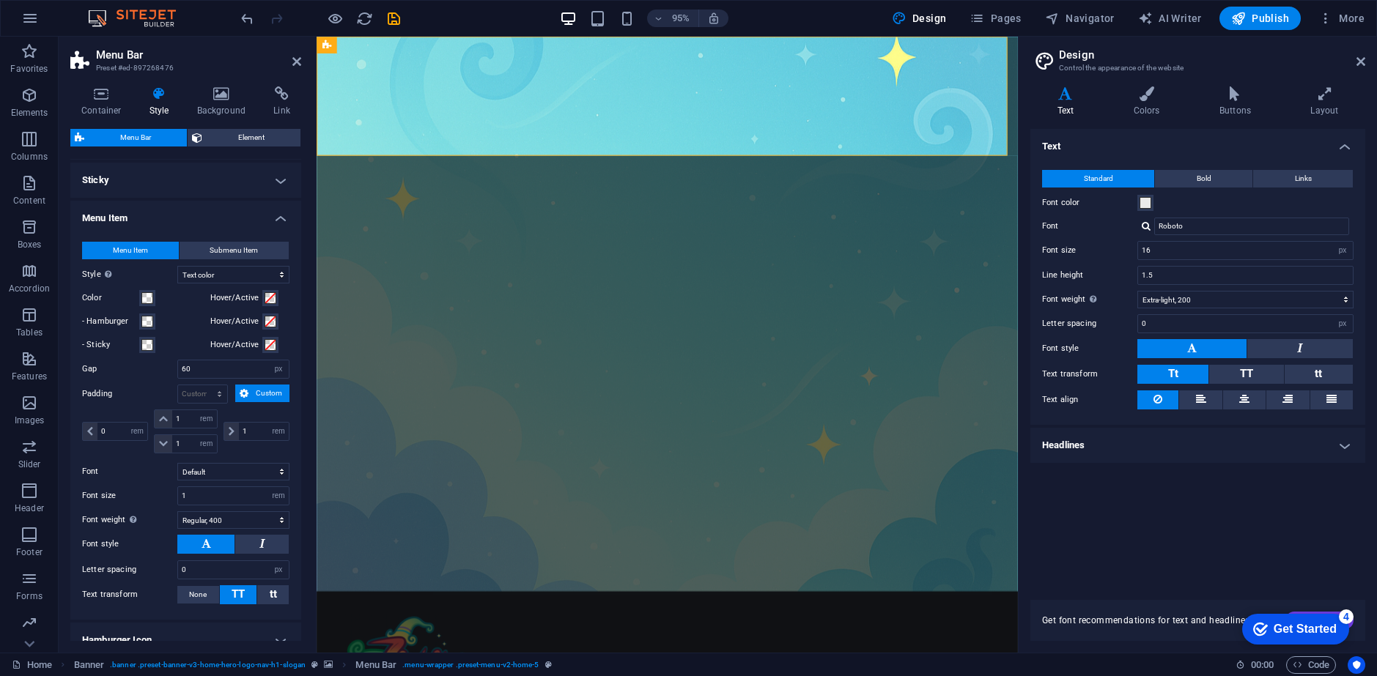
scroll to position [659, 0]
click at [190, 277] on select "Plain Text color Box: Fade Box: Flip vertical Box: Flip horizontal Box: Slide d…" at bounding box center [233, 274] width 112 height 18
click at [149, 261] on div "Menu Item Submenu Item Style Switch to preview mode and move the mouse over men…" at bounding box center [185, 422] width 237 height 393
click at [266, 295] on span at bounding box center [271, 297] width 12 height 12
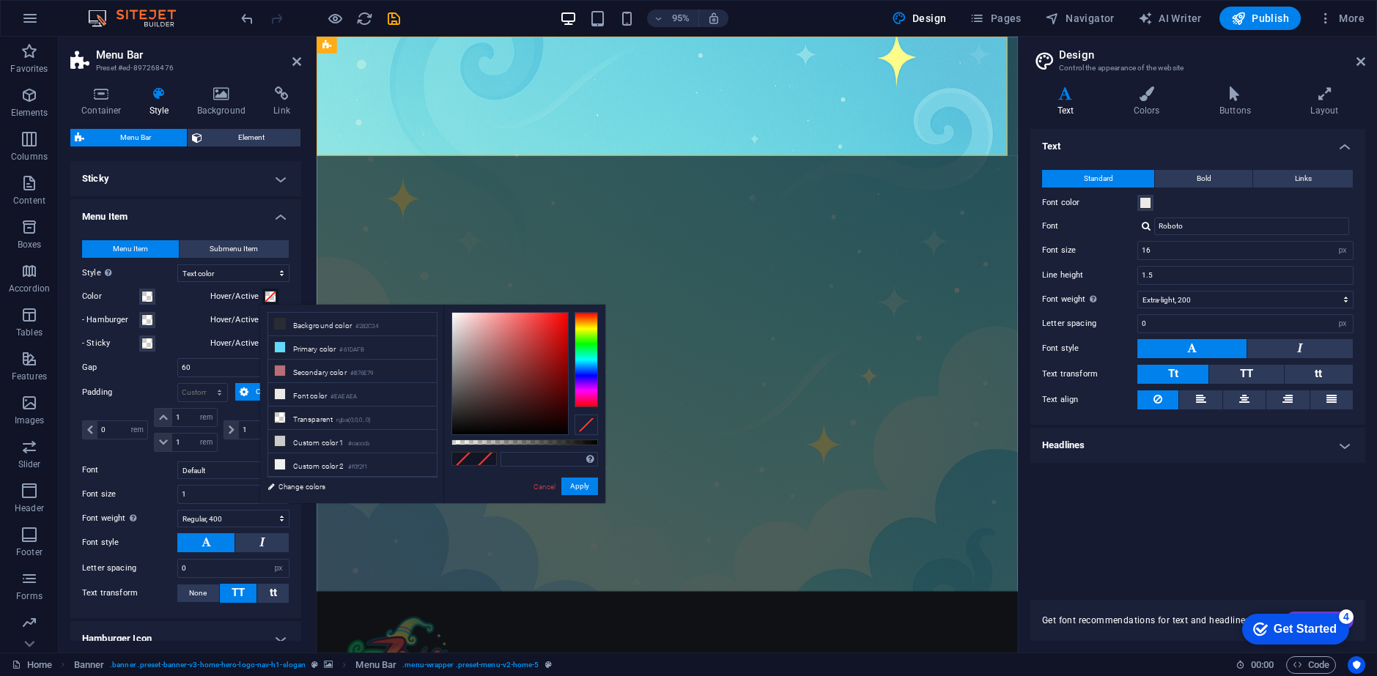
type input "#731f1f"
click at [536, 379] on div at bounding box center [510, 374] width 116 height 122
click at [573, 490] on button "Apply" at bounding box center [579, 487] width 37 height 18
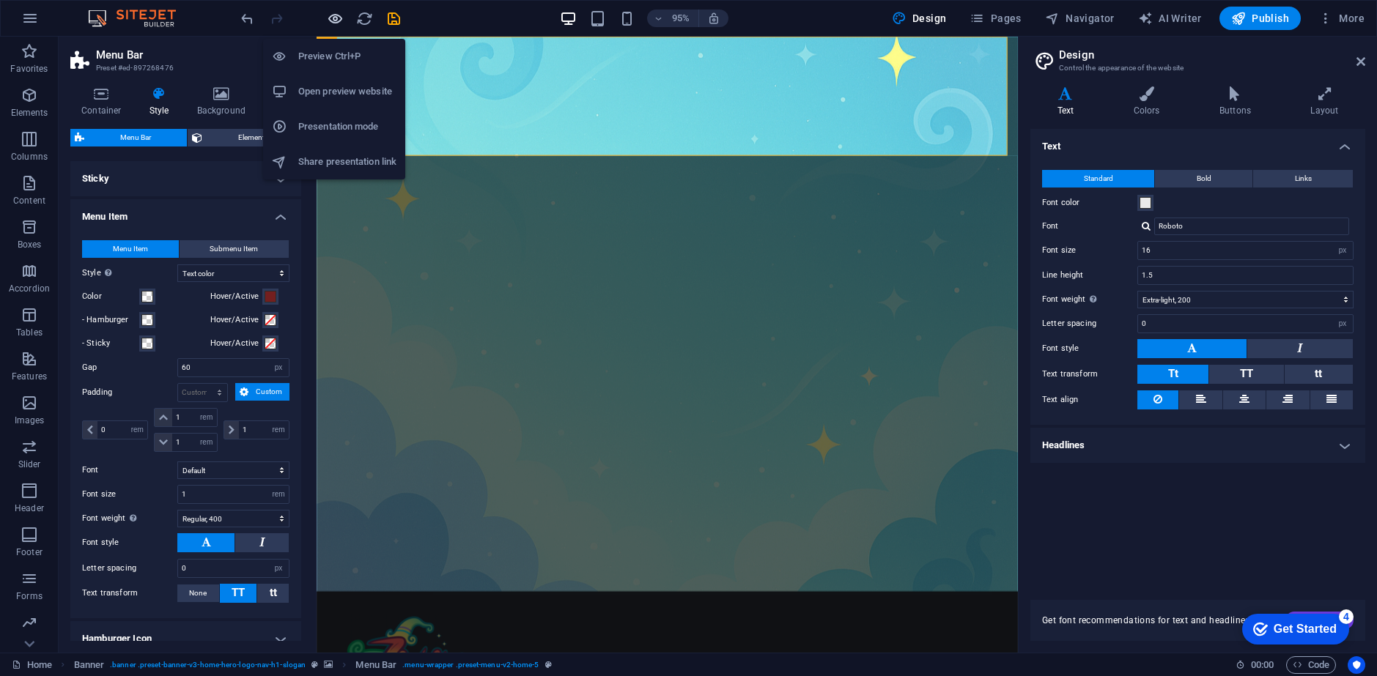
click at [336, 26] on icon "button" at bounding box center [335, 18] width 17 height 17
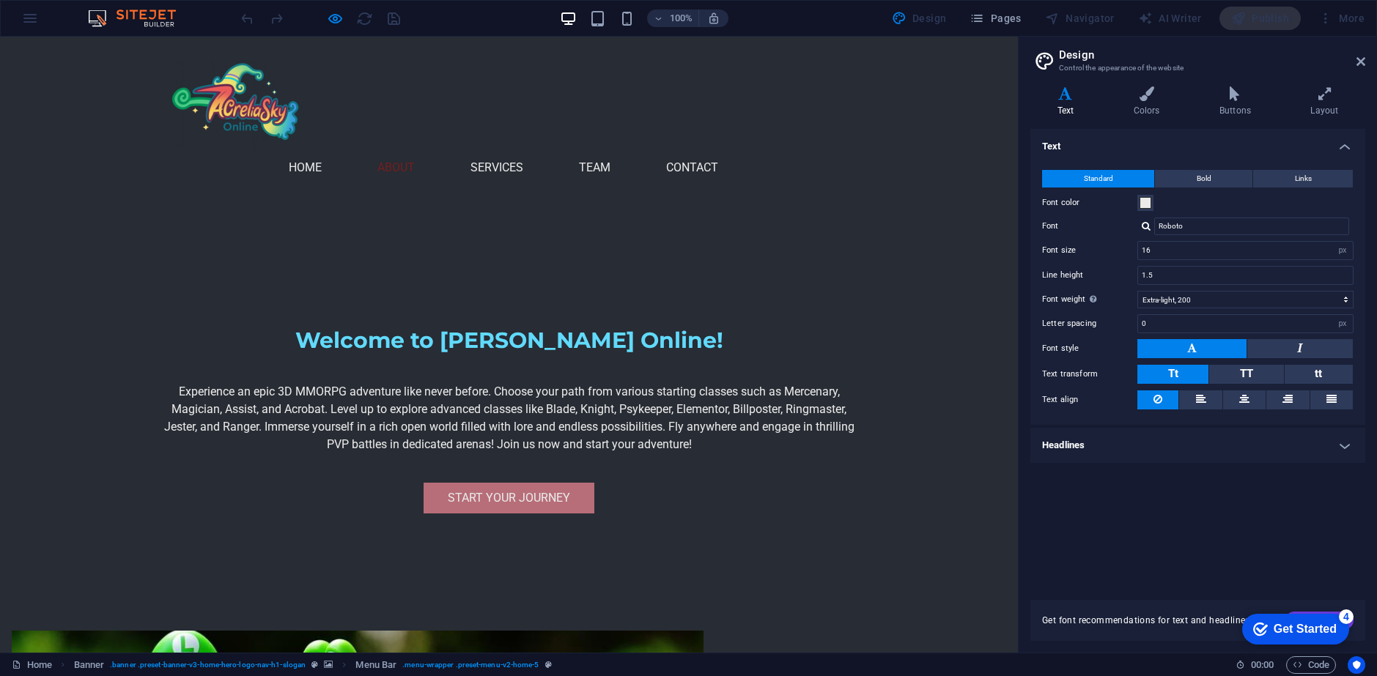
scroll to position [417, 0]
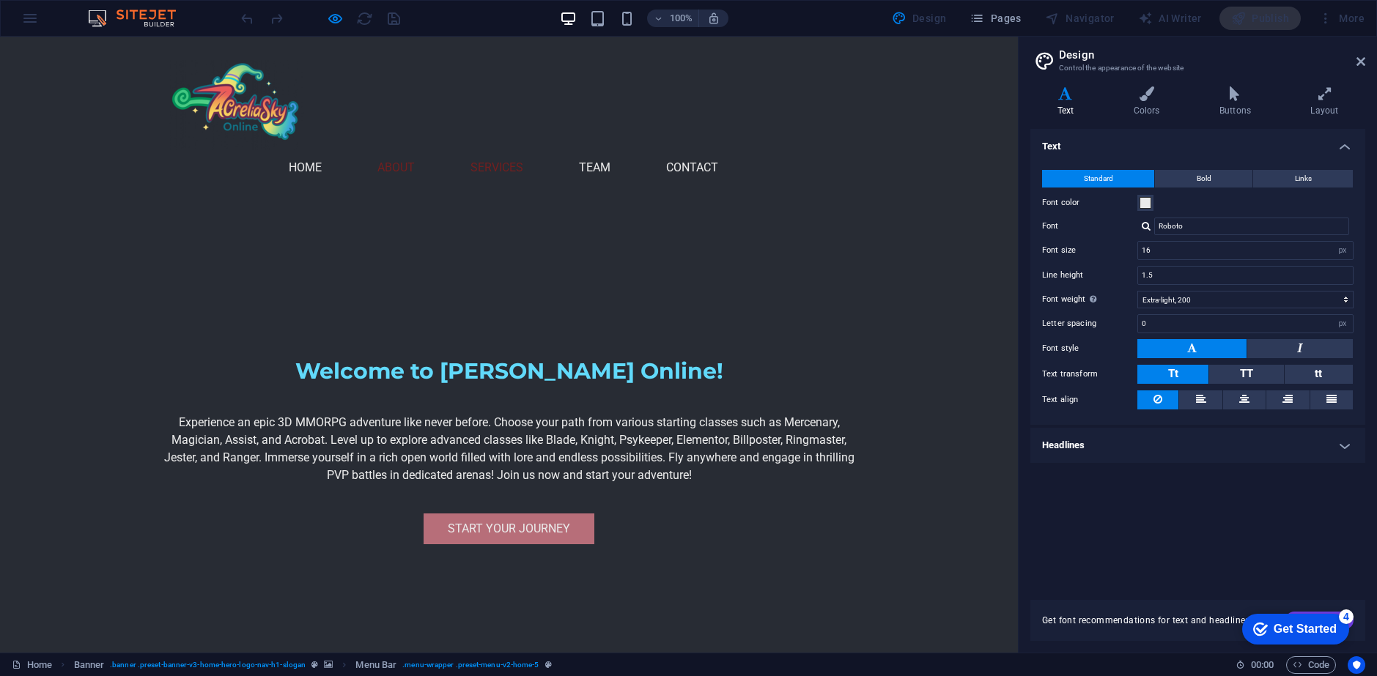
click at [535, 150] on link "Services" at bounding box center [502, 167] width 64 height 35
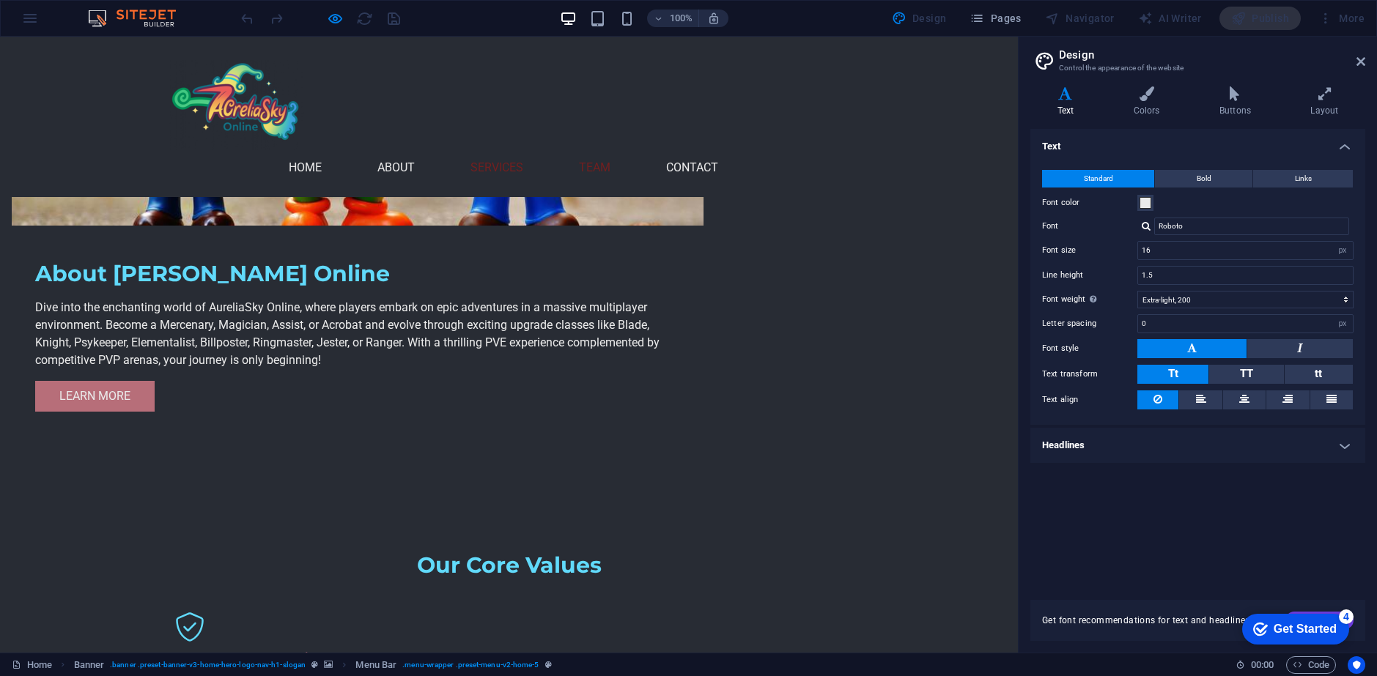
click at [622, 150] on link "Team" at bounding box center [600, 167] width 43 height 35
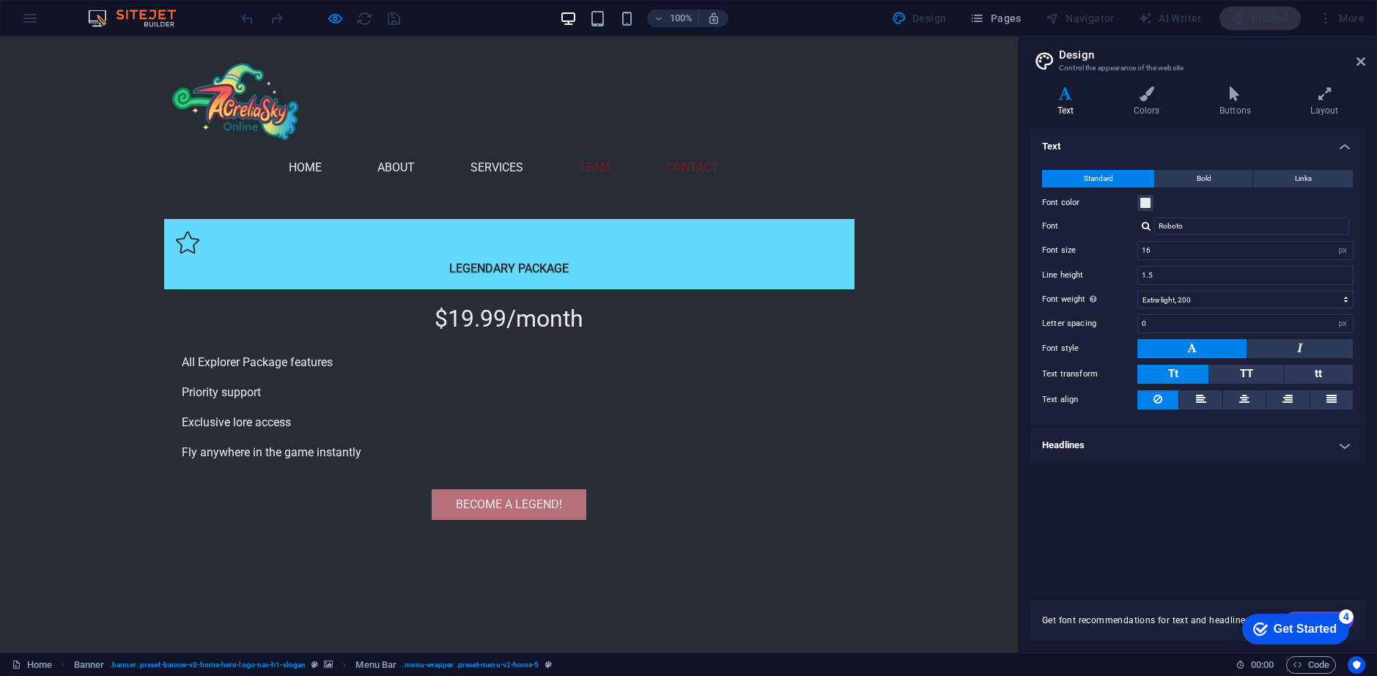
click at [730, 150] on link "Contact" at bounding box center [698, 167] width 64 height 35
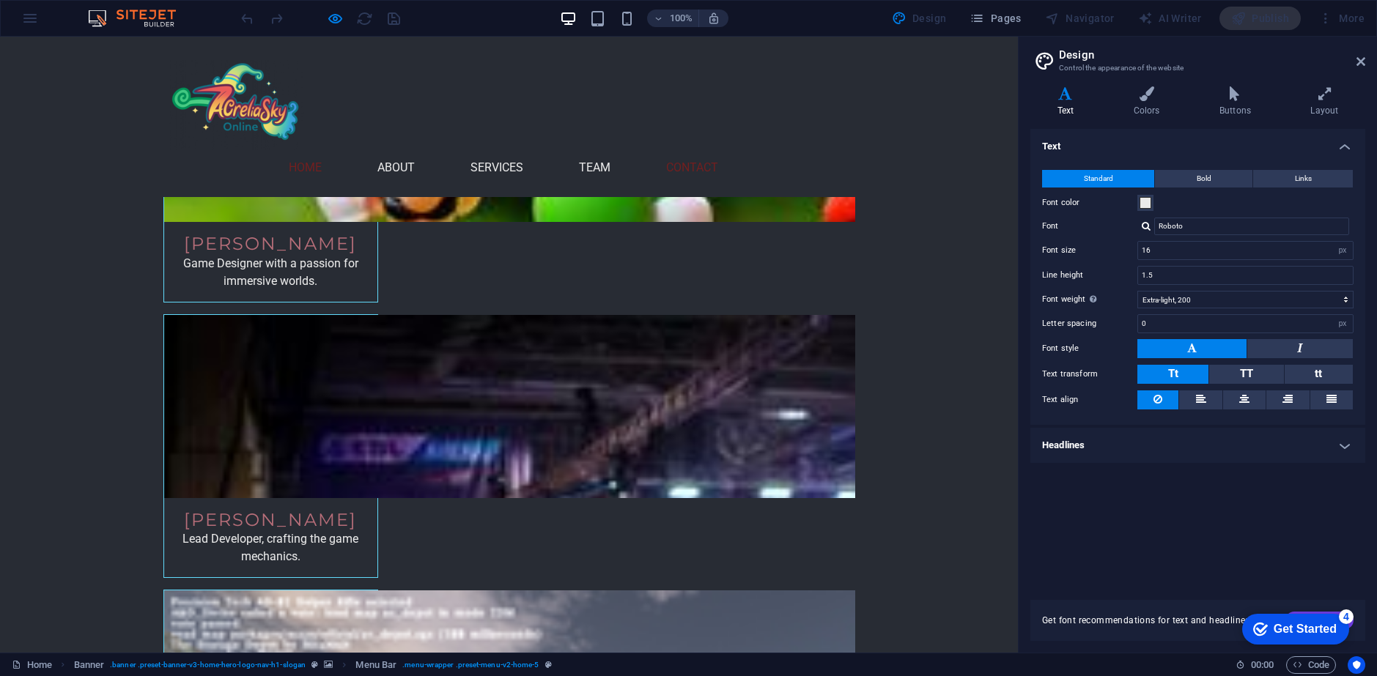
click at [333, 150] on link "Home" at bounding box center [311, 167] width 45 height 35
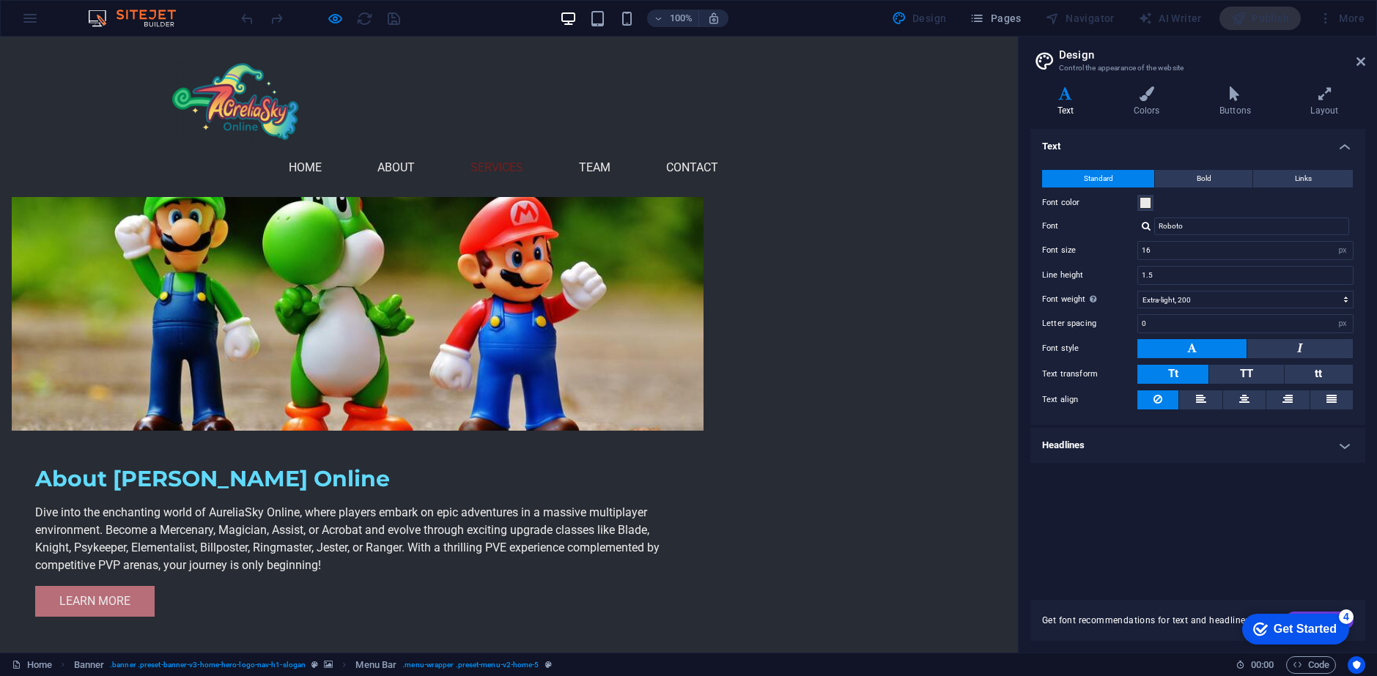
scroll to position [0, 0]
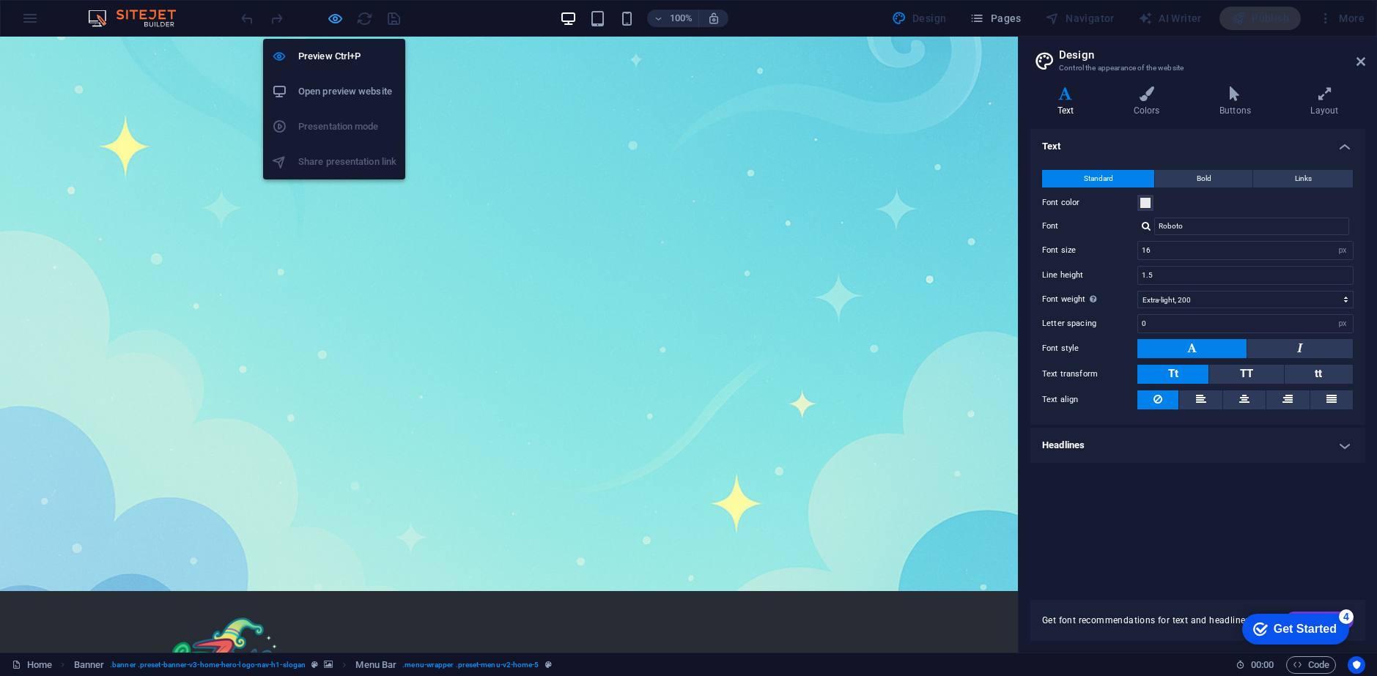
click at [335, 17] on icon "button" at bounding box center [335, 18] width 17 height 17
select select "rem"
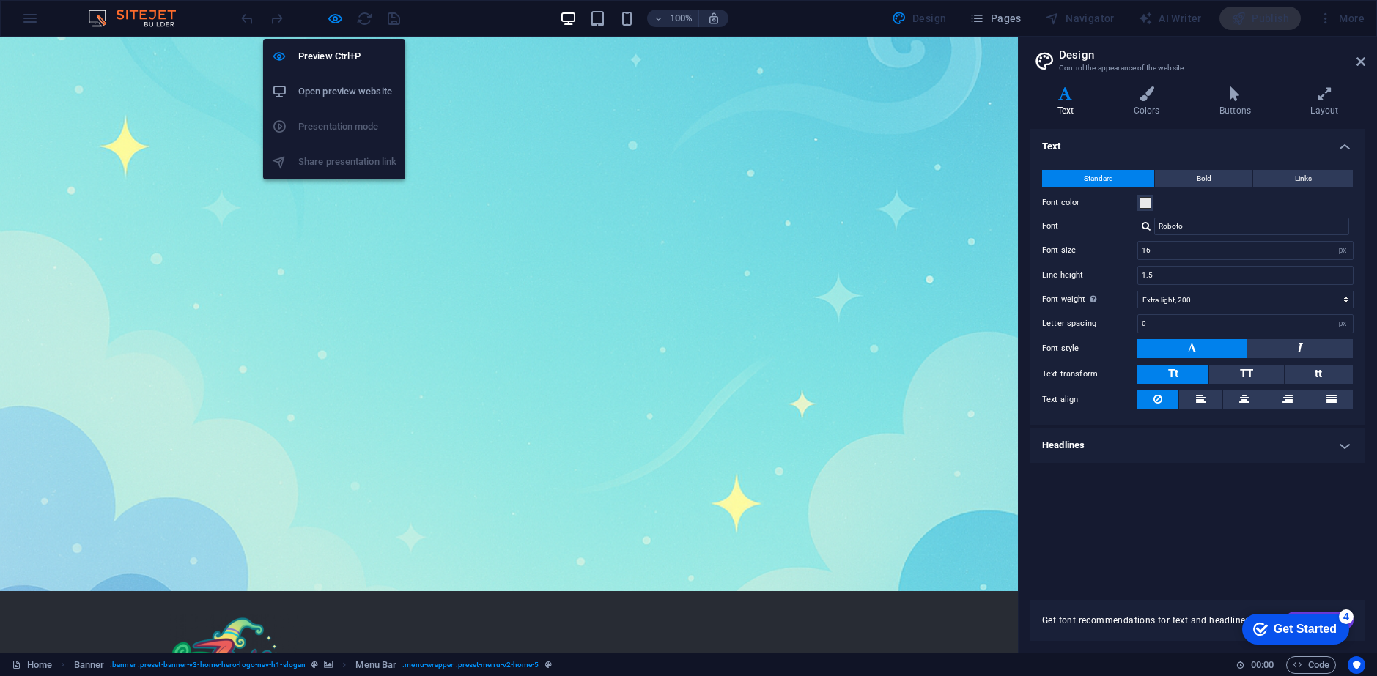
select select "hover_text_color"
select select "px"
select select "rem"
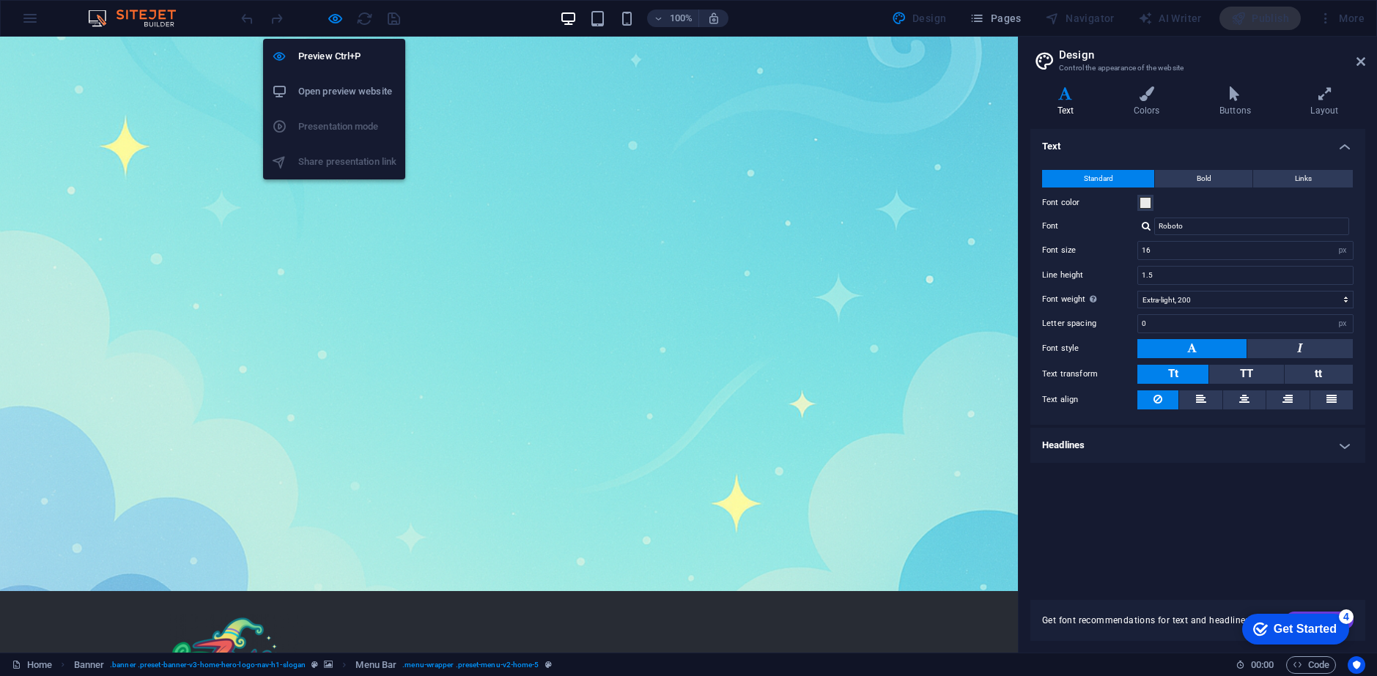
select select "rem"
select select "400"
select select "px"
select select "preset-menu-v2-home-5"
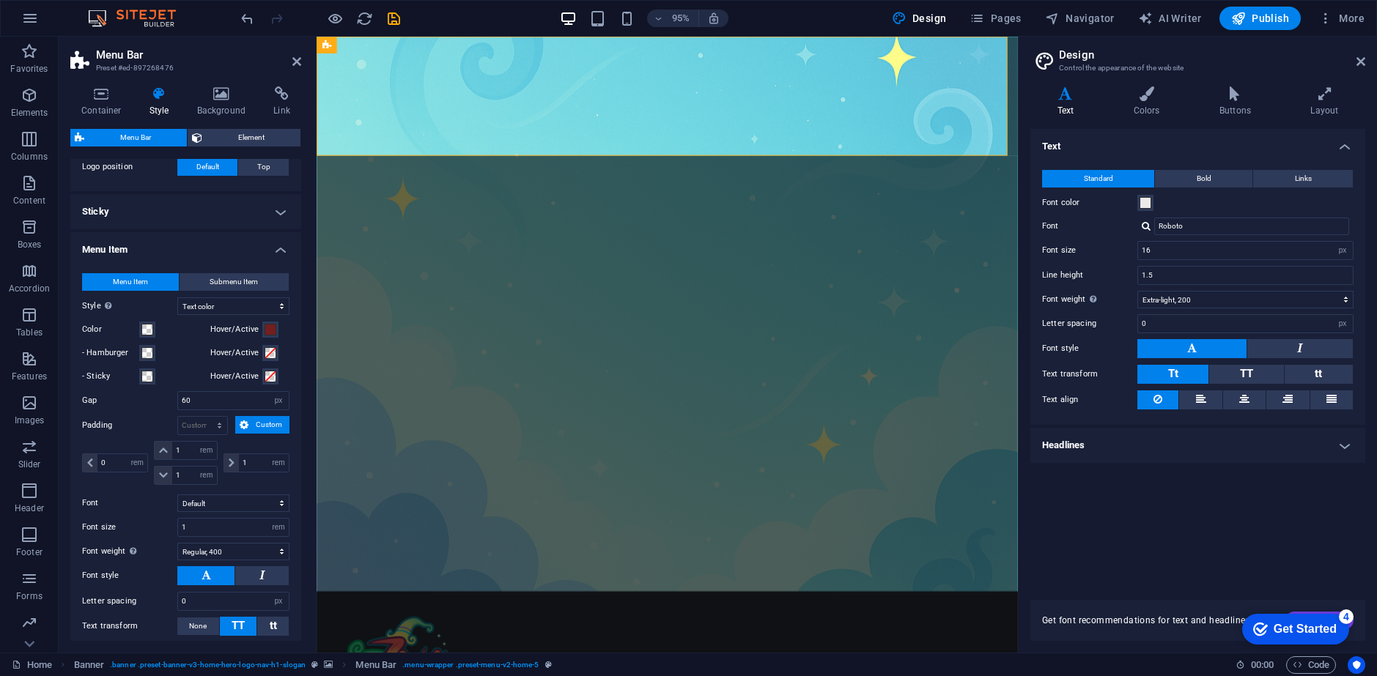
scroll to position [586, 0]
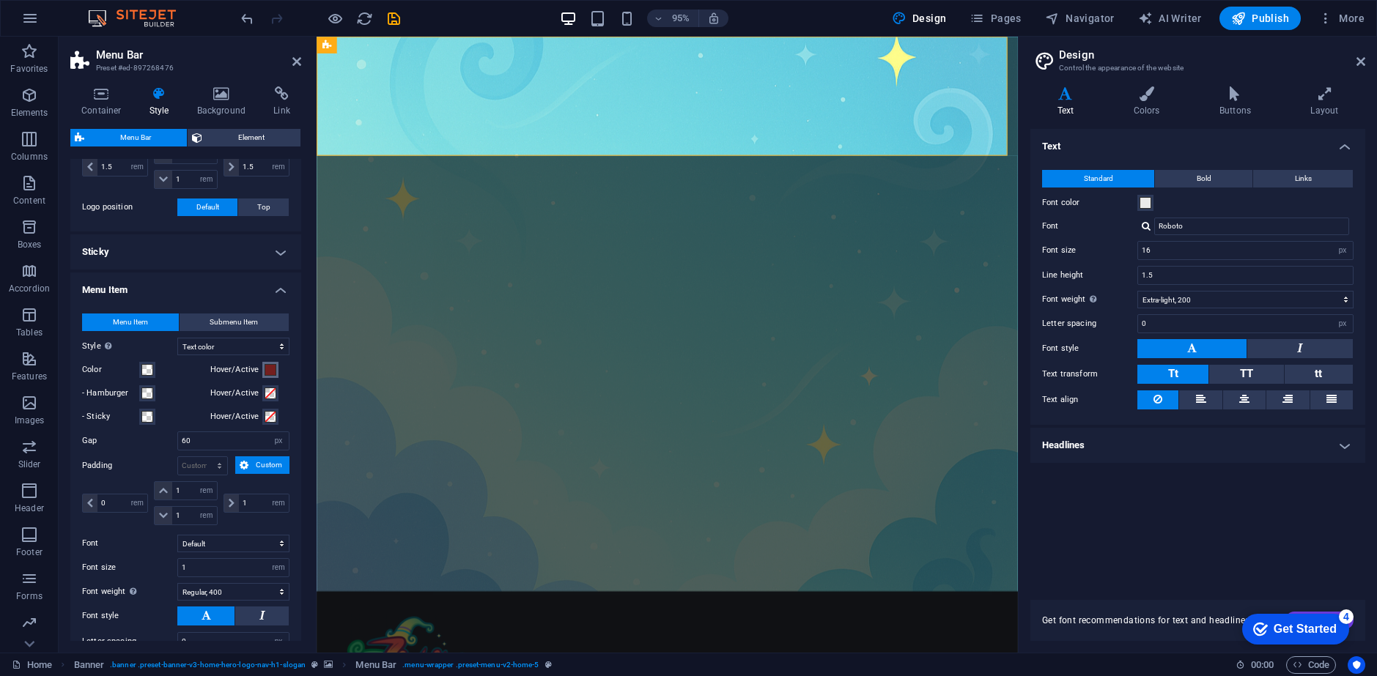
click at [265, 369] on span at bounding box center [271, 370] width 12 height 12
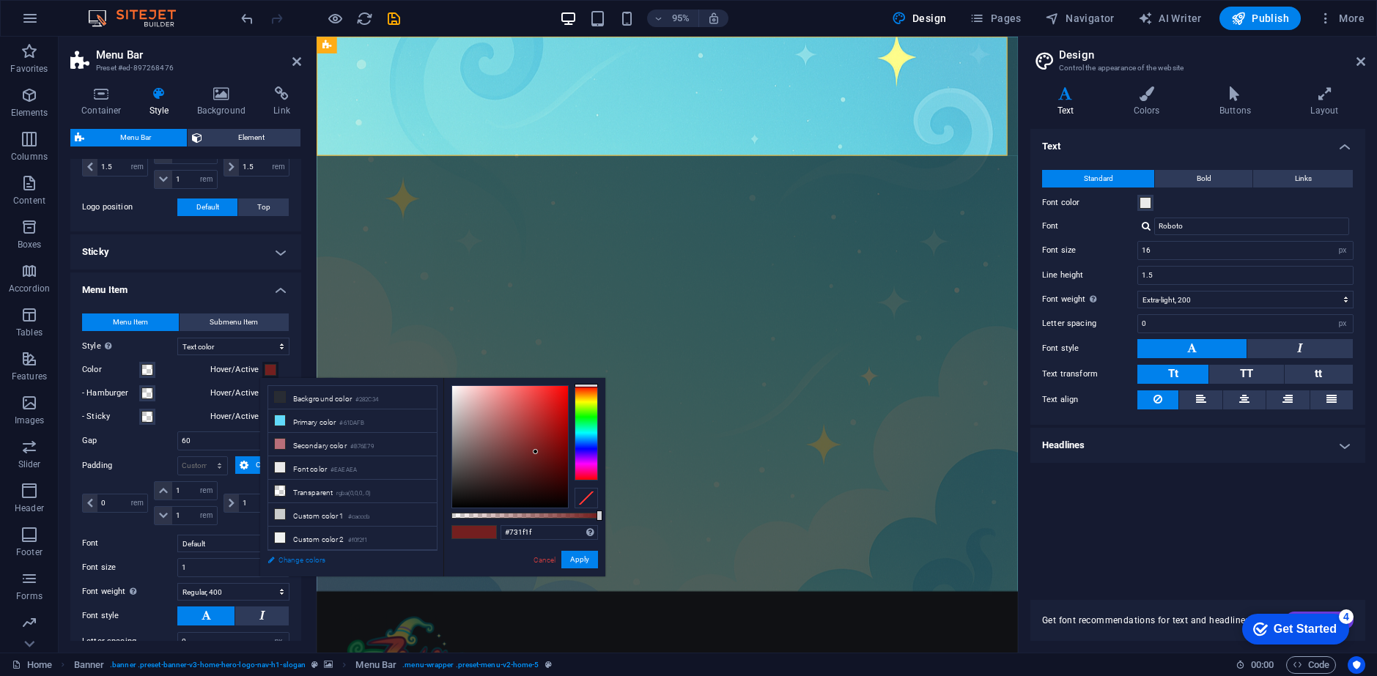
click at [311, 561] on link "Change colors" at bounding box center [345, 560] width 170 height 18
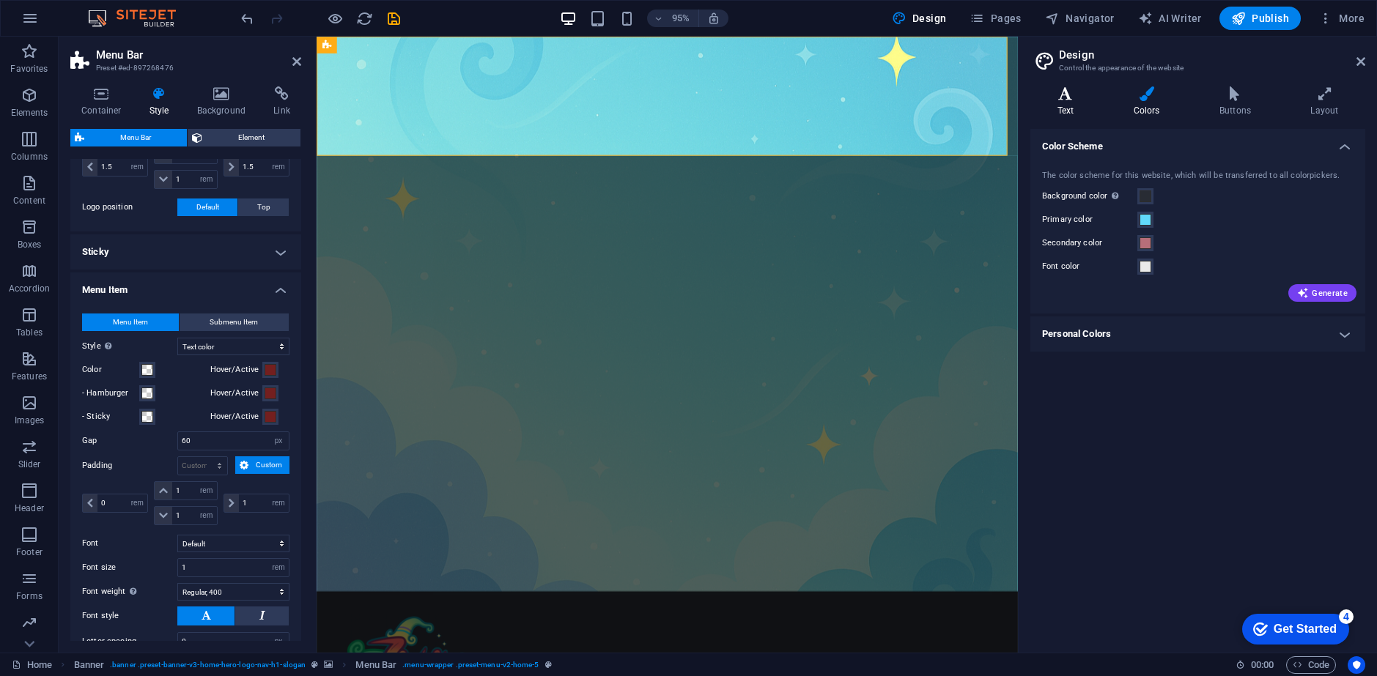
click at [1069, 92] on icon at bounding box center [1065, 93] width 70 height 15
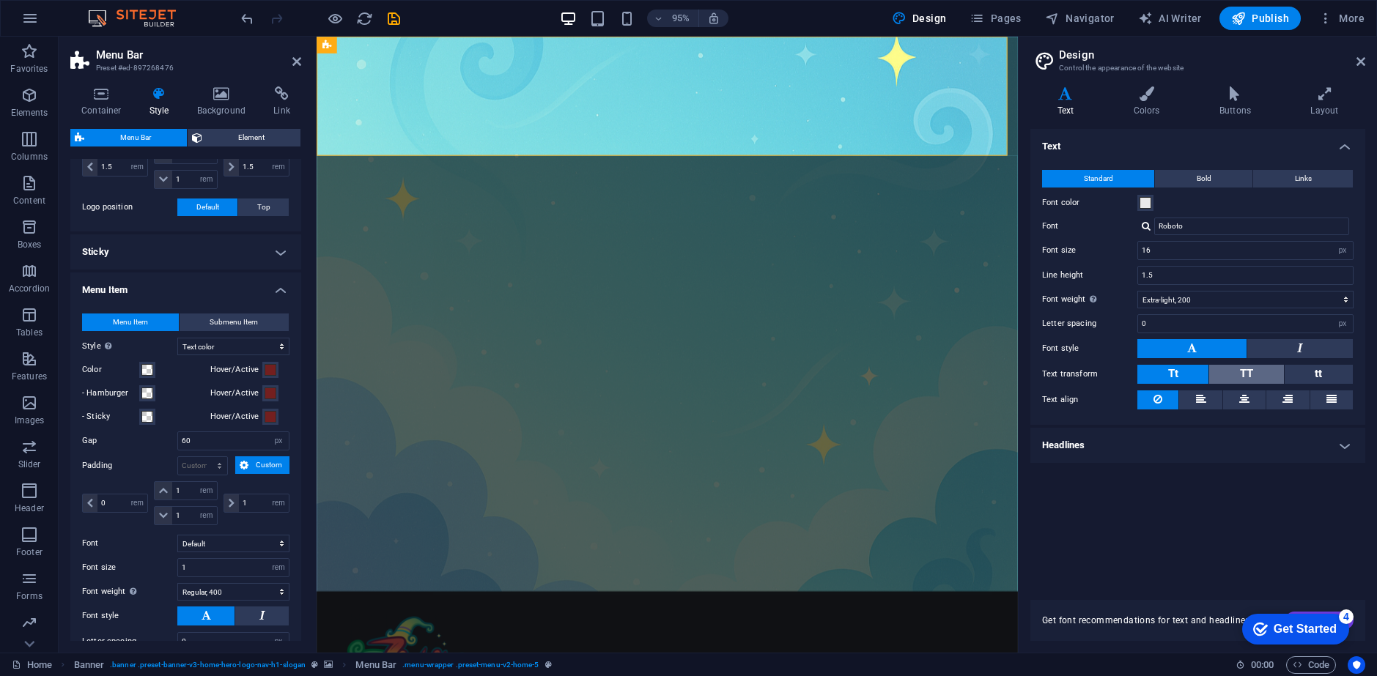
click at [1223, 378] on button "TT" at bounding box center [1246, 374] width 74 height 19
click at [1179, 375] on button "Tt" at bounding box center [1172, 374] width 71 height 19
click at [1141, 438] on h4 "Headlines" at bounding box center [1197, 445] width 335 height 35
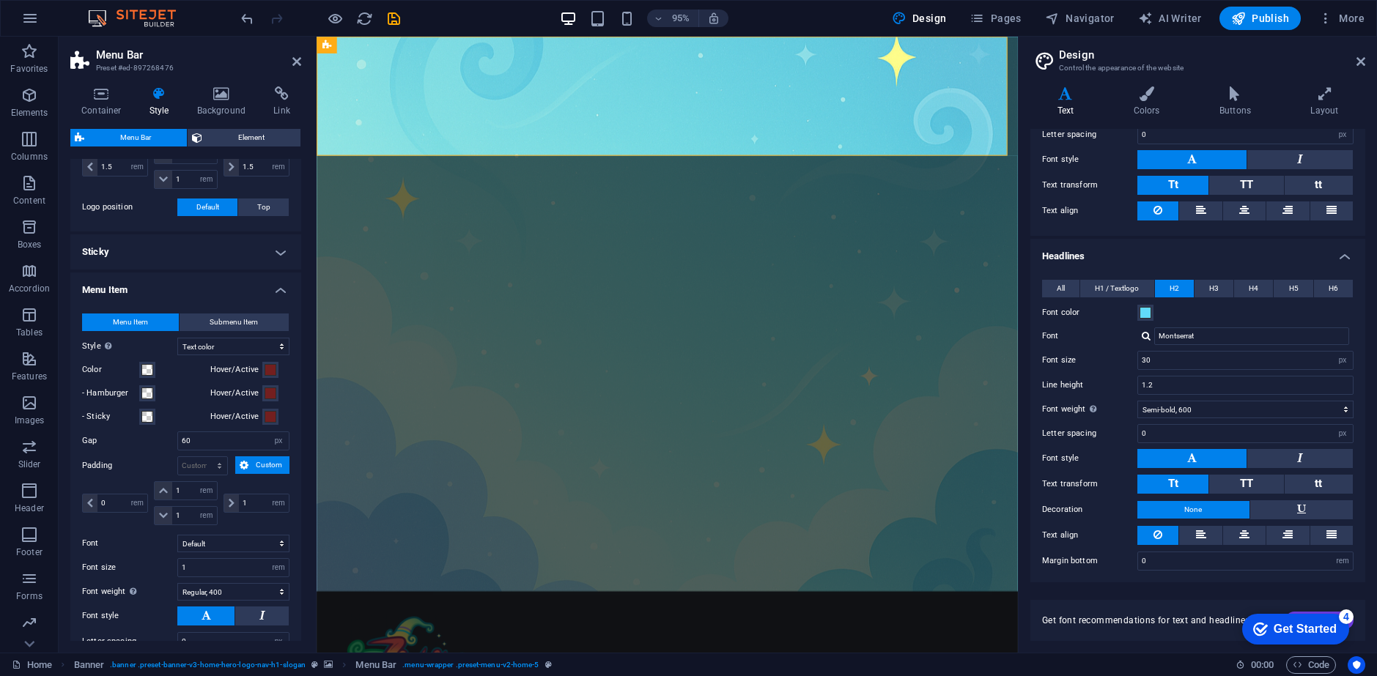
scroll to position [192, 0]
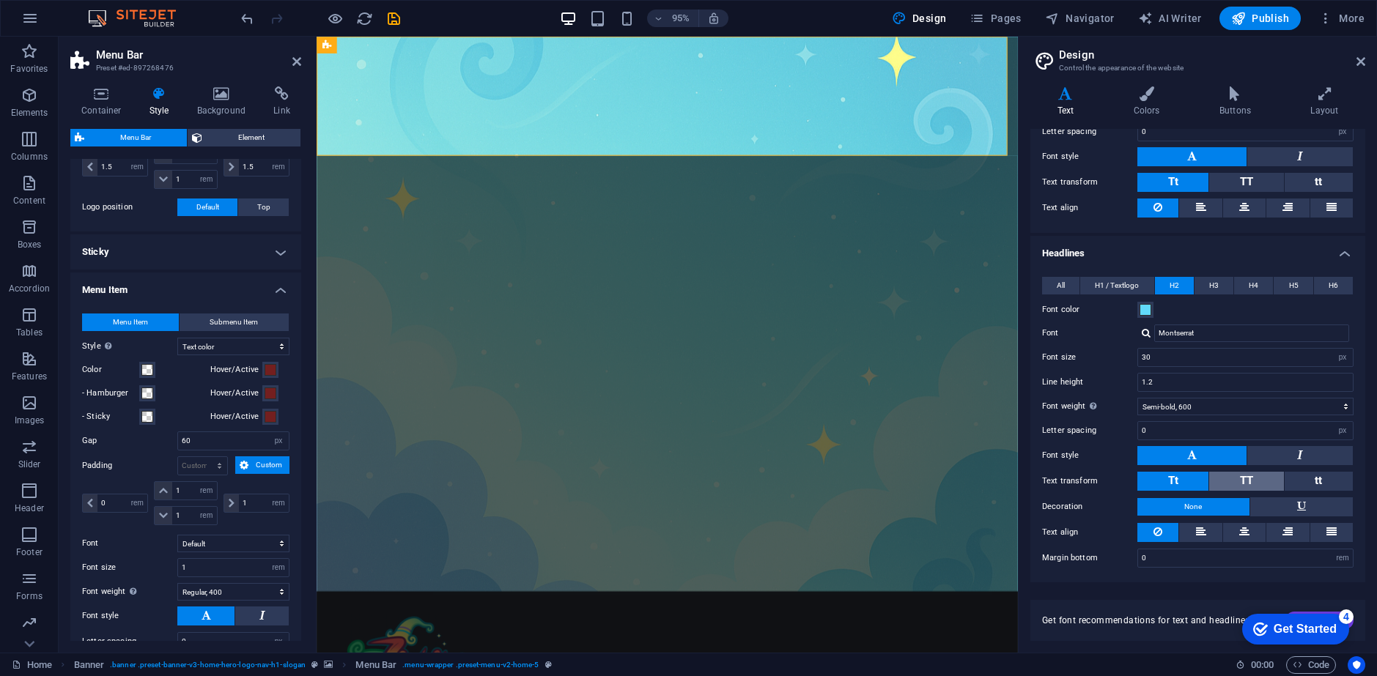
click at [1261, 479] on button "TT" at bounding box center [1246, 481] width 74 height 19
click at [1150, 479] on button "Tt" at bounding box center [1172, 481] width 71 height 19
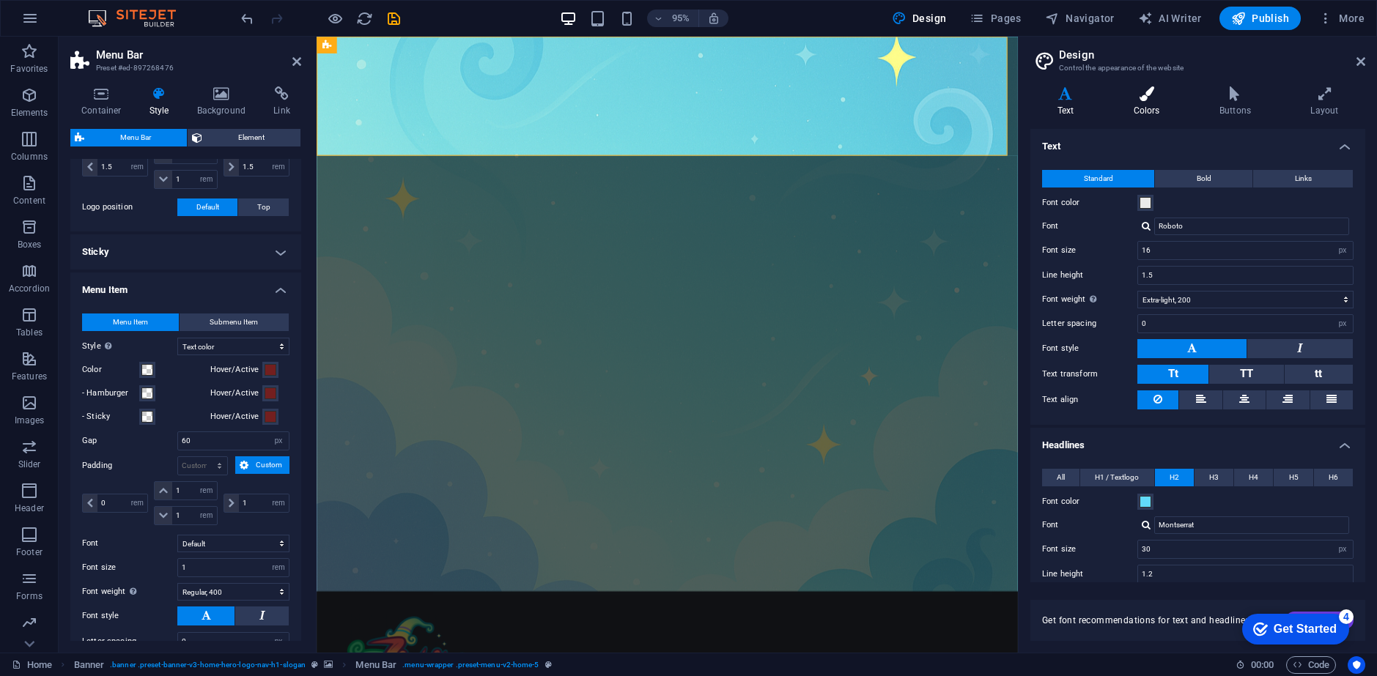
click at [1142, 97] on icon at bounding box center [1146, 93] width 80 height 15
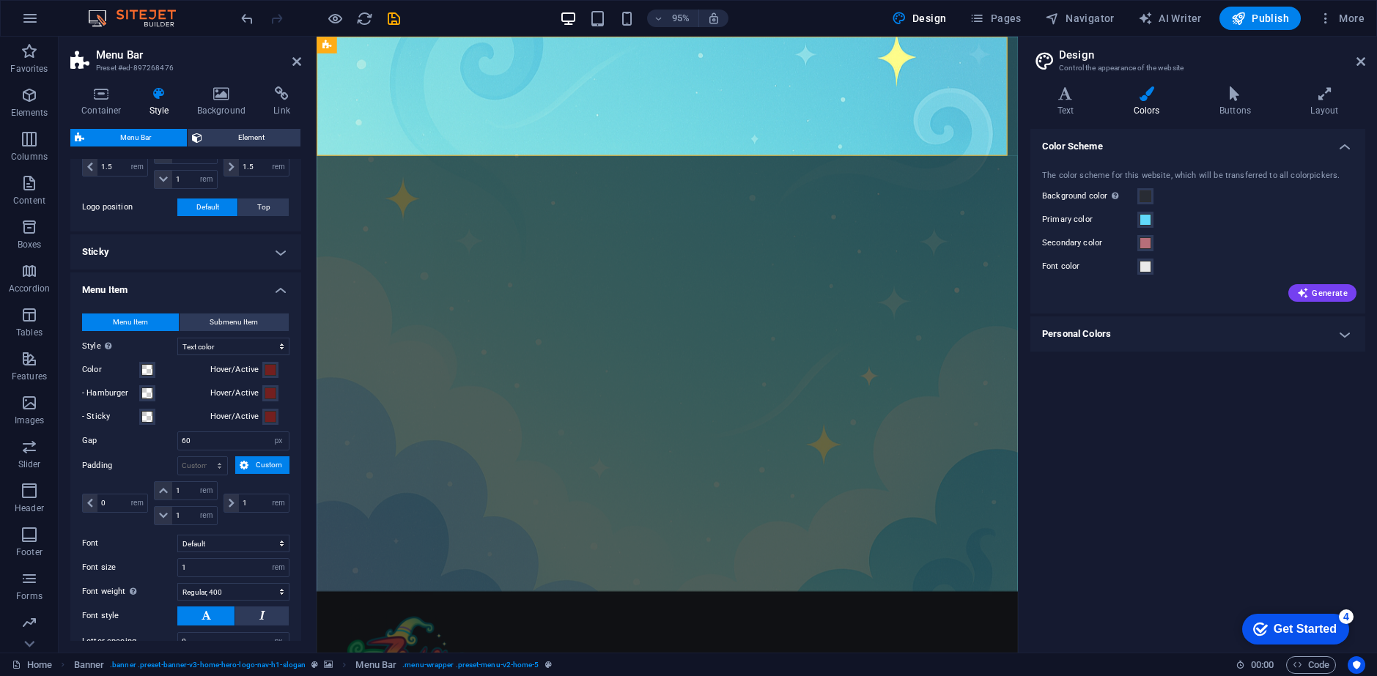
click at [256, 369] on label "Hover/Active" at bounding box center [236, 370] width 53 height 18
click at [262, 369] on button "Hover/Active" at bounding box center [270, 370] width 16 height 16
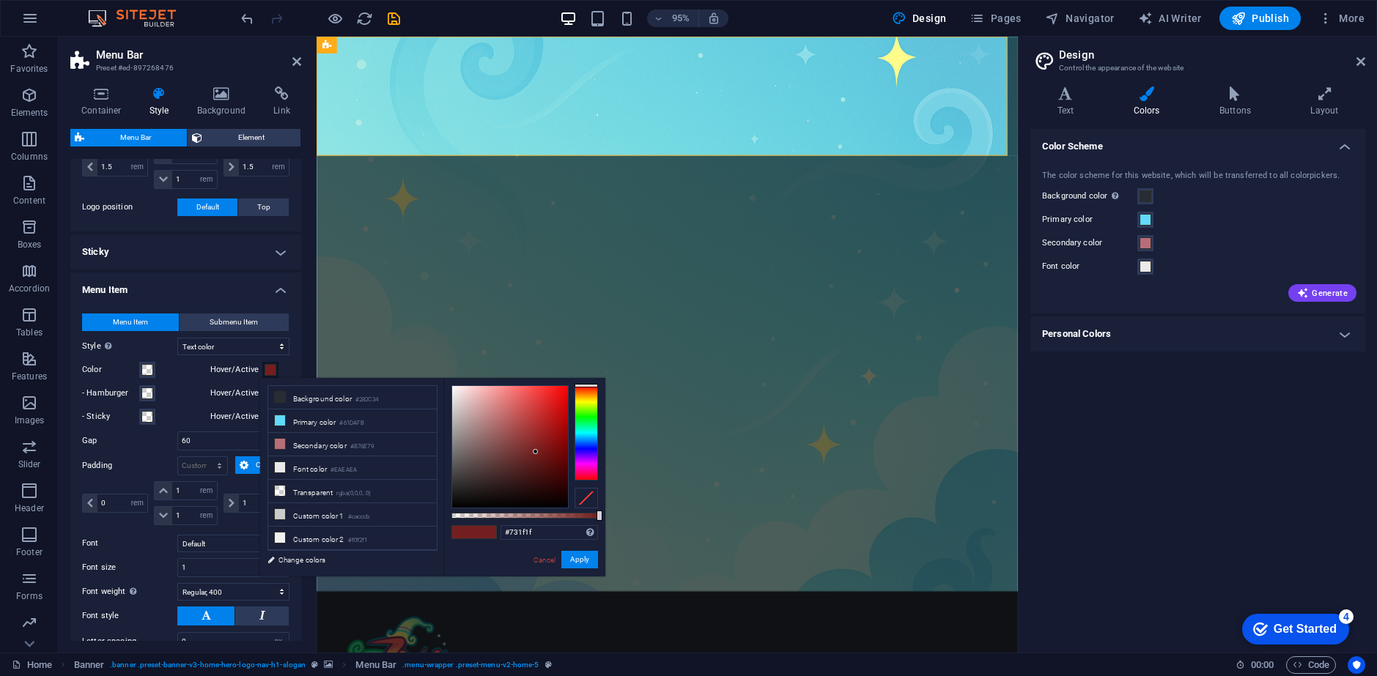
click at [1207, 423] on div "Color Scheme The color scheme for this website, which will be transferred to al…" at bounding box center [1197, 385] width 335 height 512
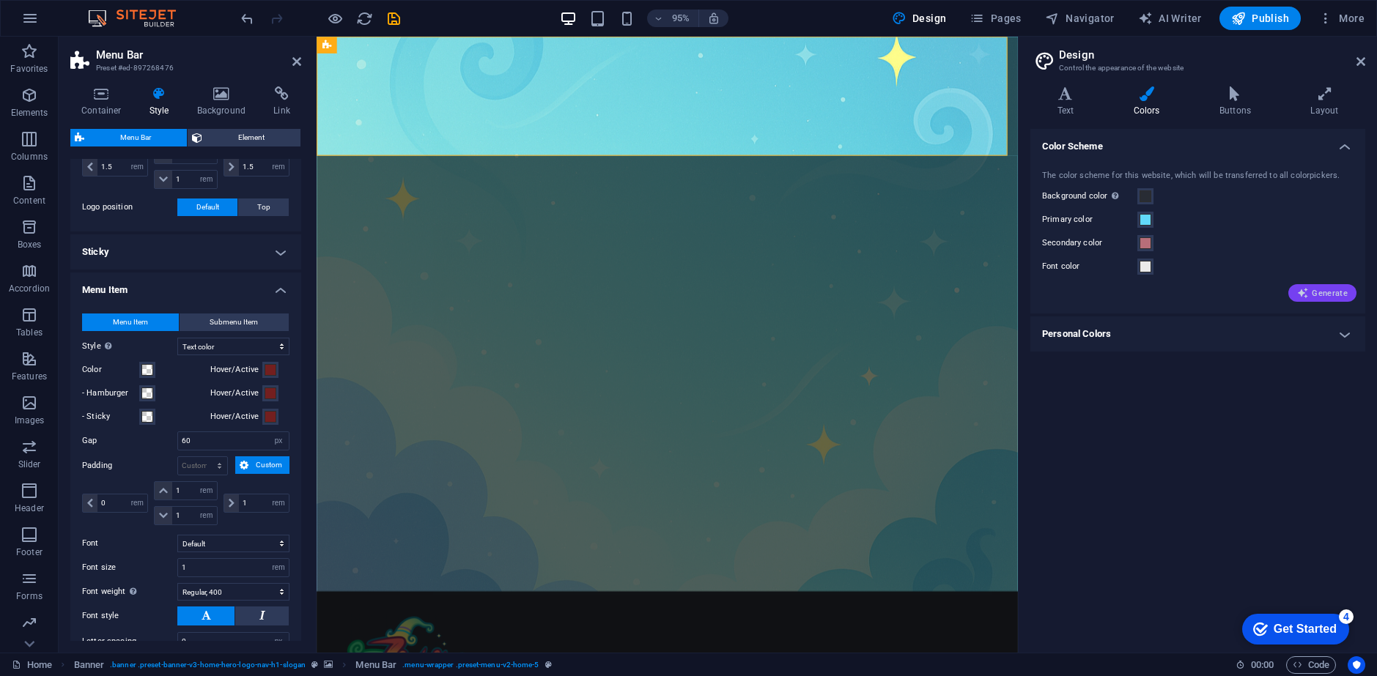
click at [1336, 292] on span "Generate" at bounding box center [1322, 293] width 51 height 12
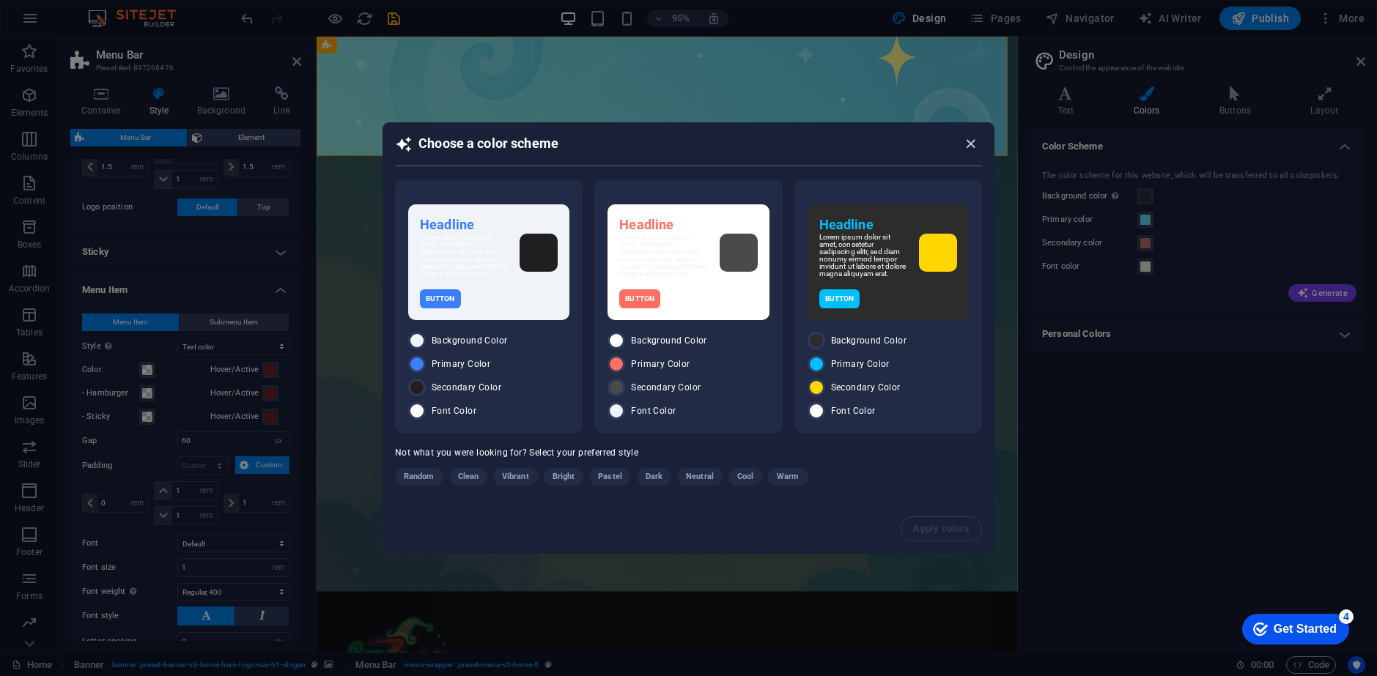
click at [972, 136] on icon "button" at bounding box center [970, 144] width 17 height 17
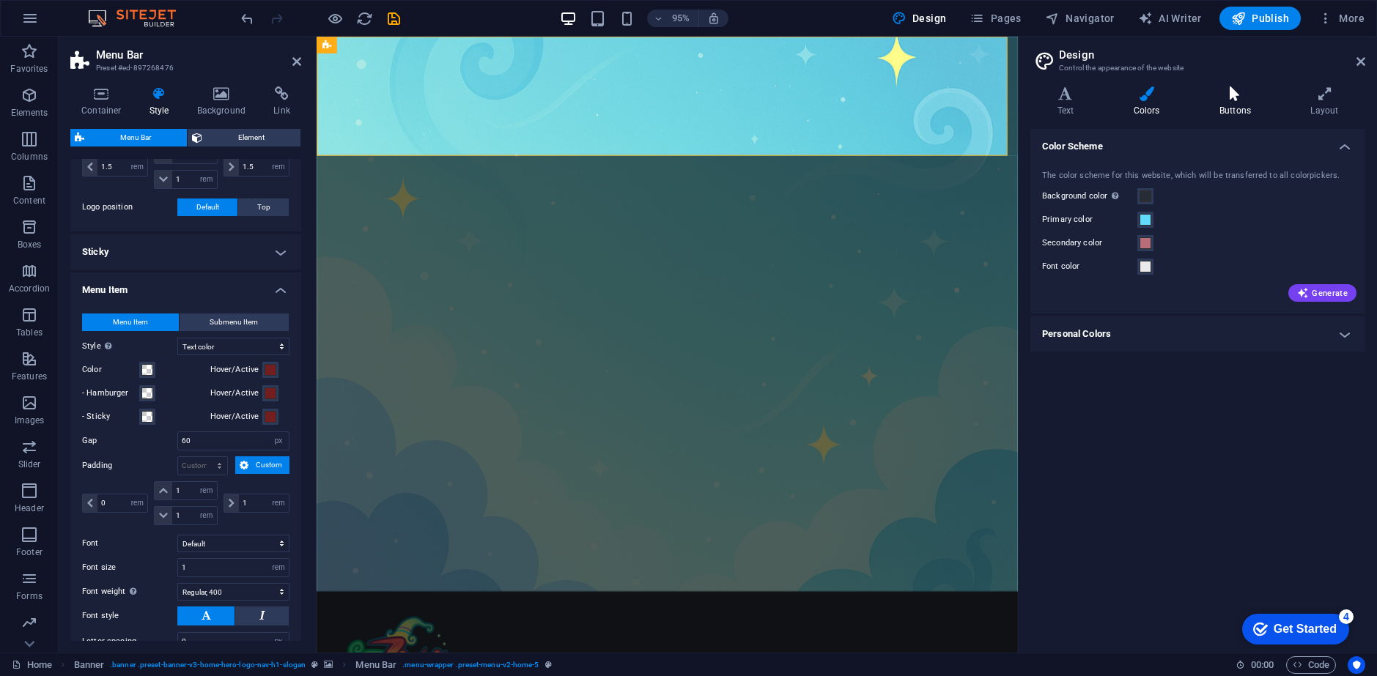
click at [1232, 114] on h4 "Buttons" at bounding box center [1237, 101] width 91 height 31
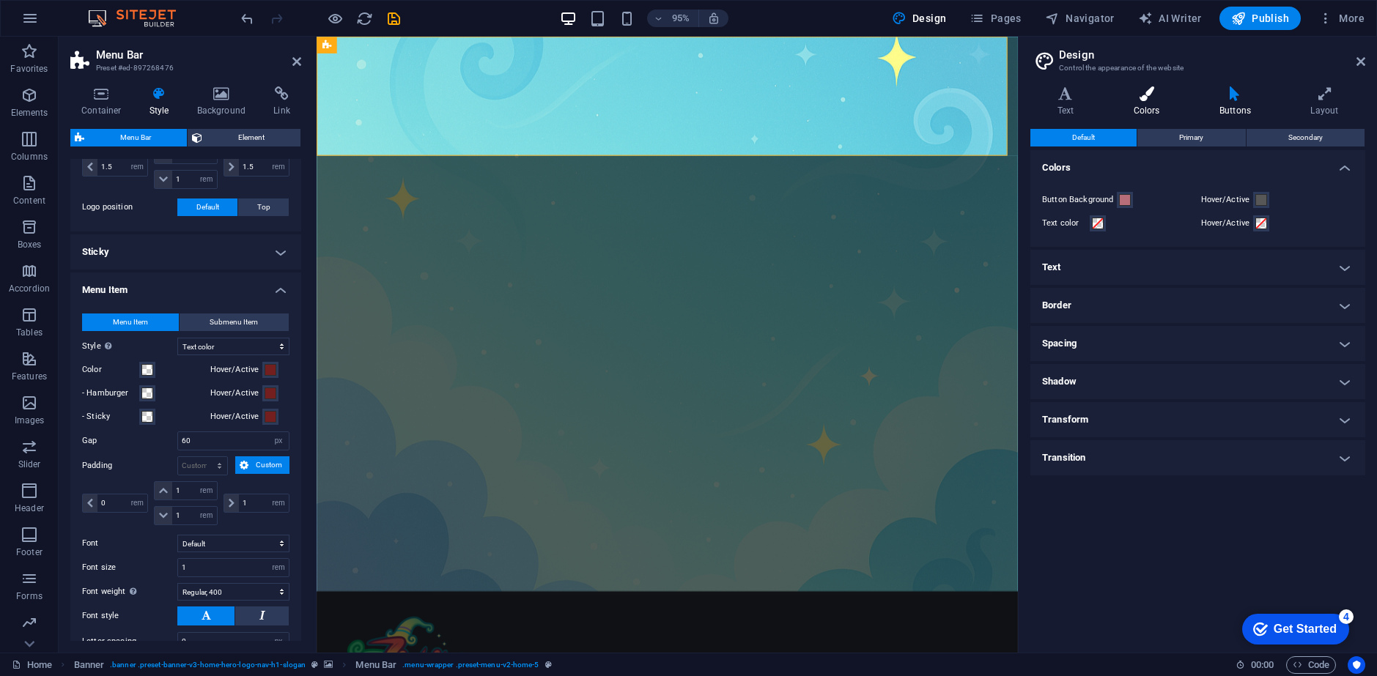
click at [1155, 95] on icon at bounding box center [1146, 93] width 80 height 15
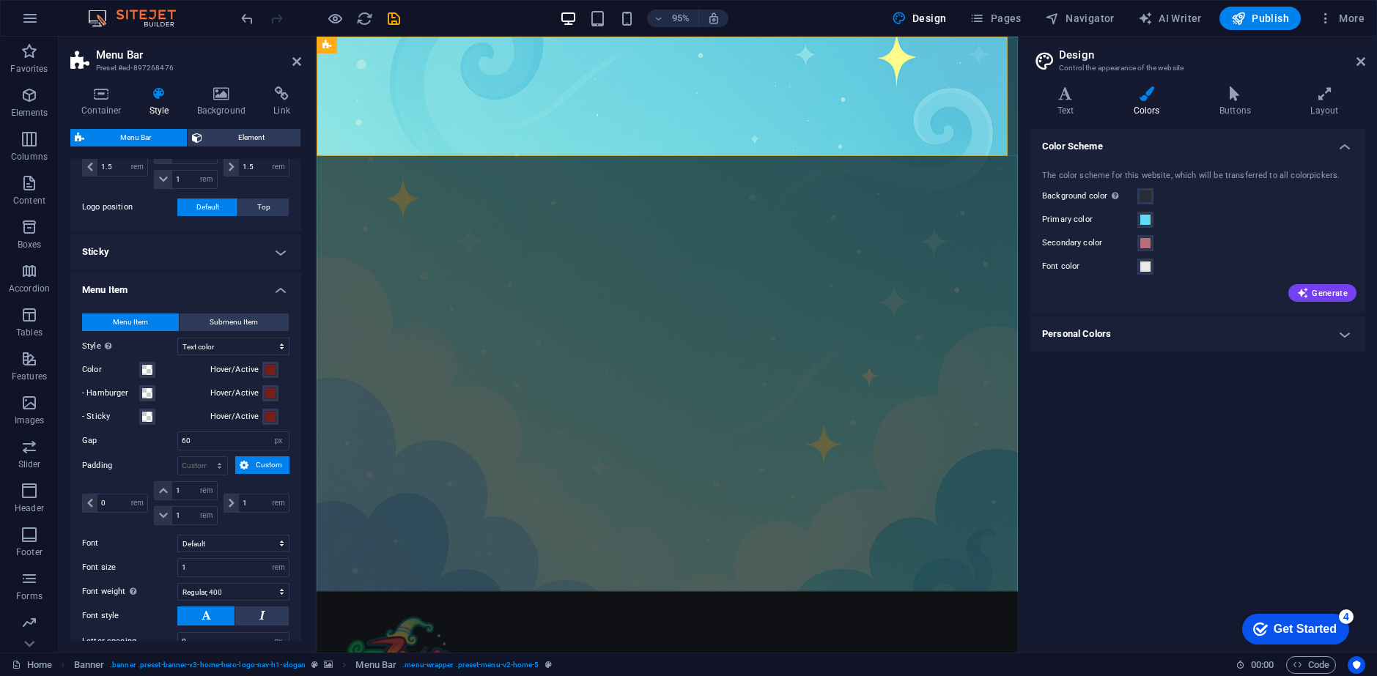
click at [1162, 337] on h4 "Personal Colors" at bounding box center [1197, 334] width 335 height 35
click at [244, 344] on select "Plain Text color Box: Fade Box: Flip vertical Box: Flip horizontal Box: Slide d…" at bounding box center [233, 347] width 112 height 18
click at [120, 339] on label "Style Switch to preview mode and move the mouse over menu items to test the eff…" at bounding box center [129, 347] width 95 height 18
click at [177, 339] on select "Plain Text color Box: Fade Box: Flip vertical Box: Flip horizontal Box: Slide d…" at bounding box center [233, 347] width 112 height 18
click at [266, 375] on span at bounding box center [271, 370] width 12 height 12
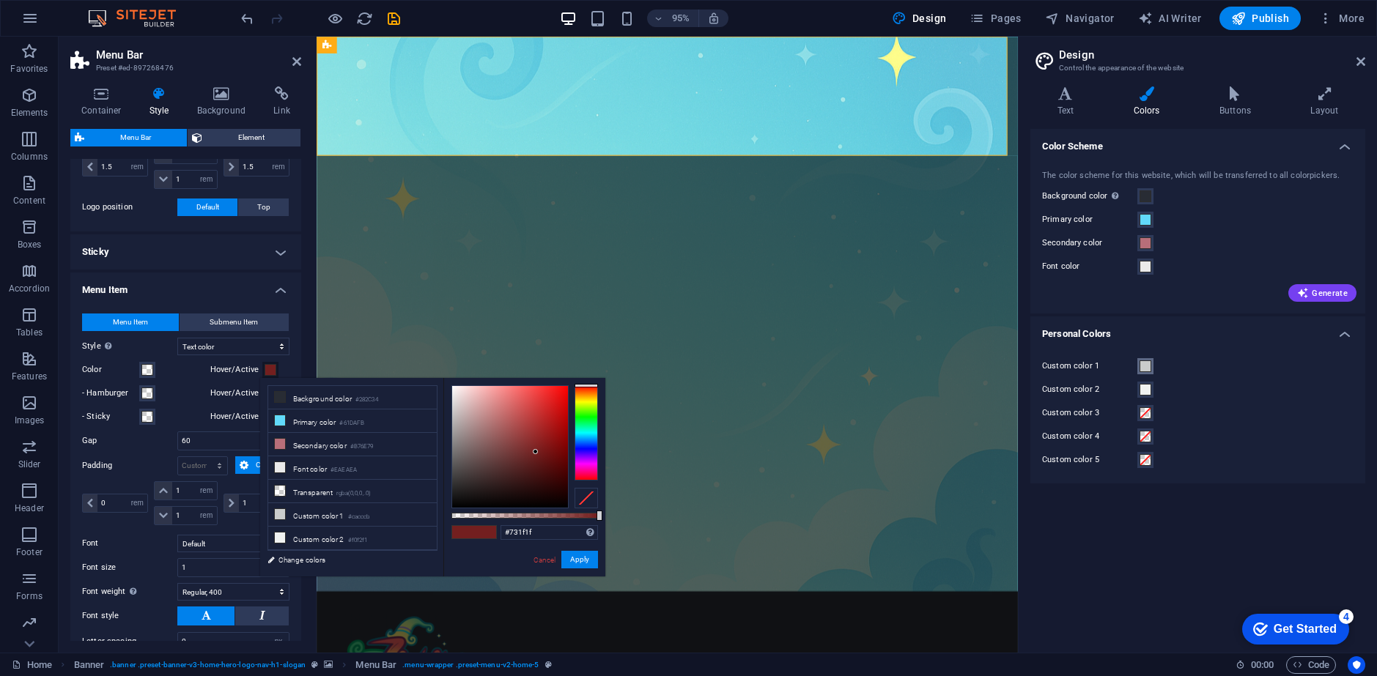
click at [1149, 366] on span at bounding box center [1145, 367] width 12 height 12
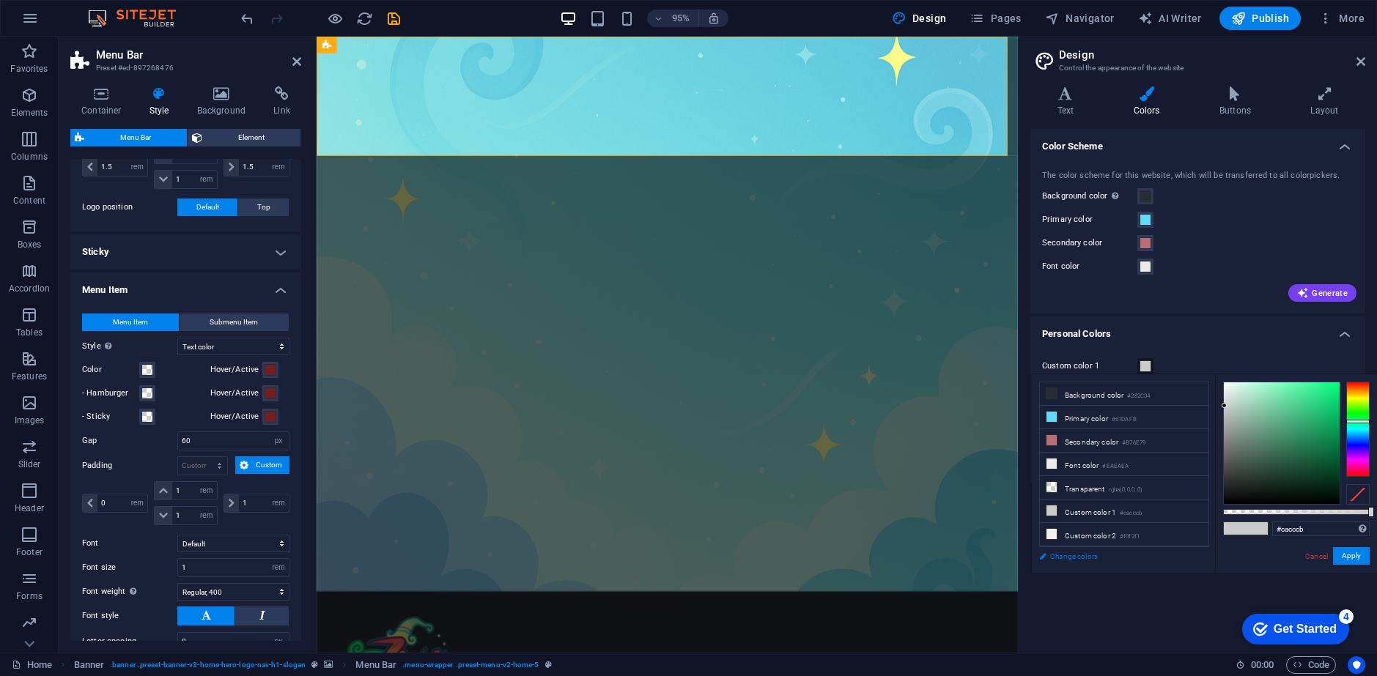
click at [1050, 558] on link "Change colors" at bounding box center [1117, 556] width 170 height 18
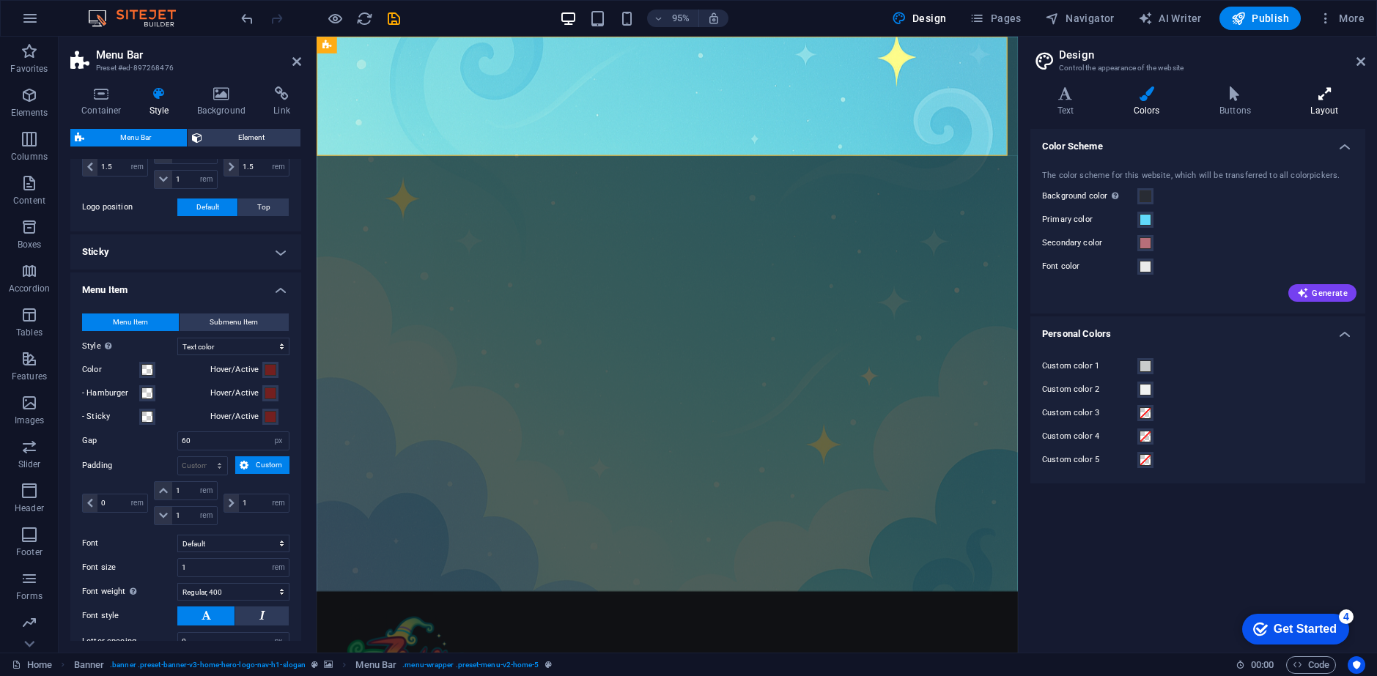
click at [1315, 101] on h4 "Layout" at bounding box center [1324, 101] width 81 height 31
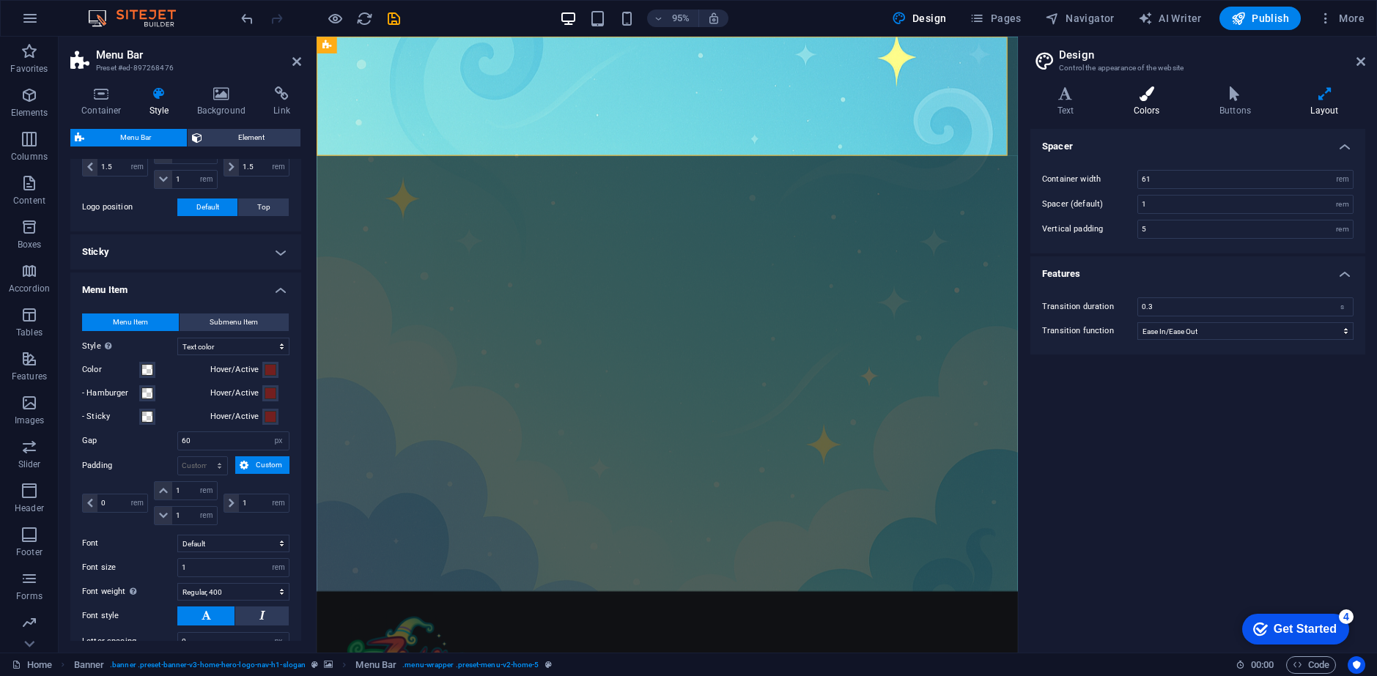
click at [1137, 99] on h4 "Colors" at bounding box center [1149, 101] width 86 height 31
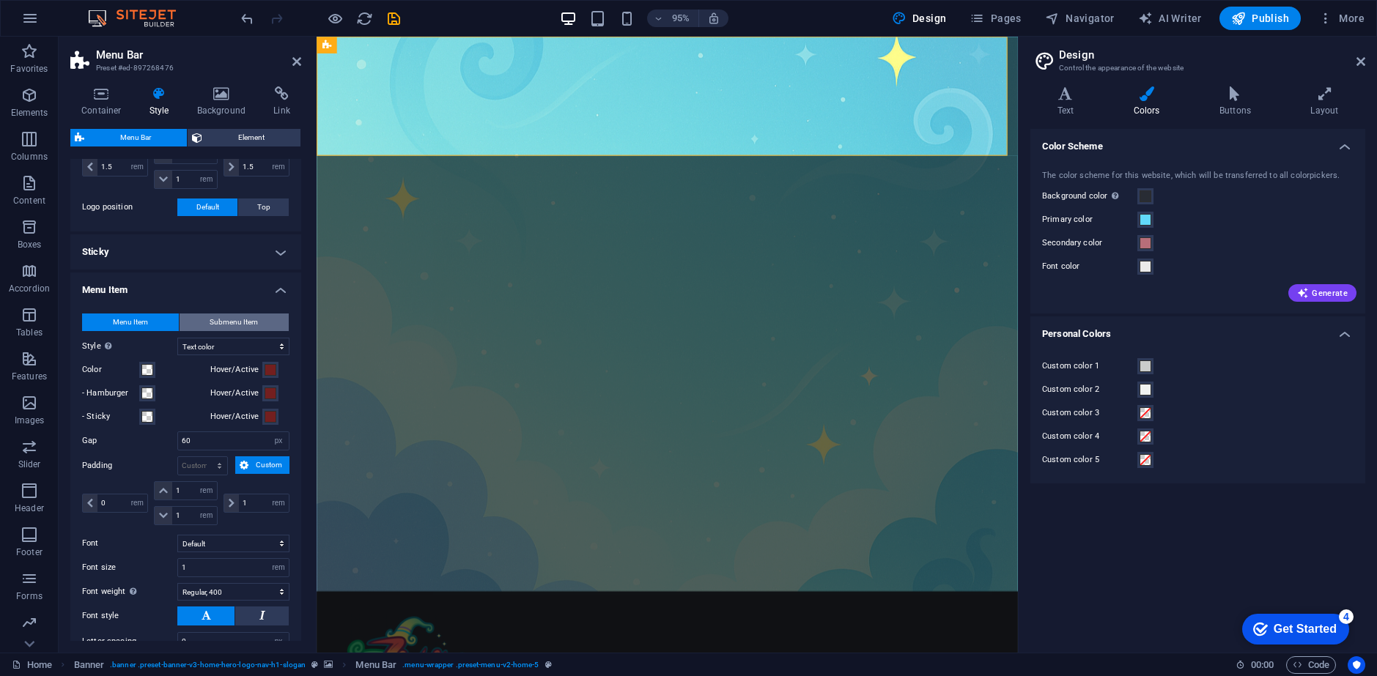
click at [212, 319] on span "Submenu Item" at bounding box center [234, 323] width 48 height 18
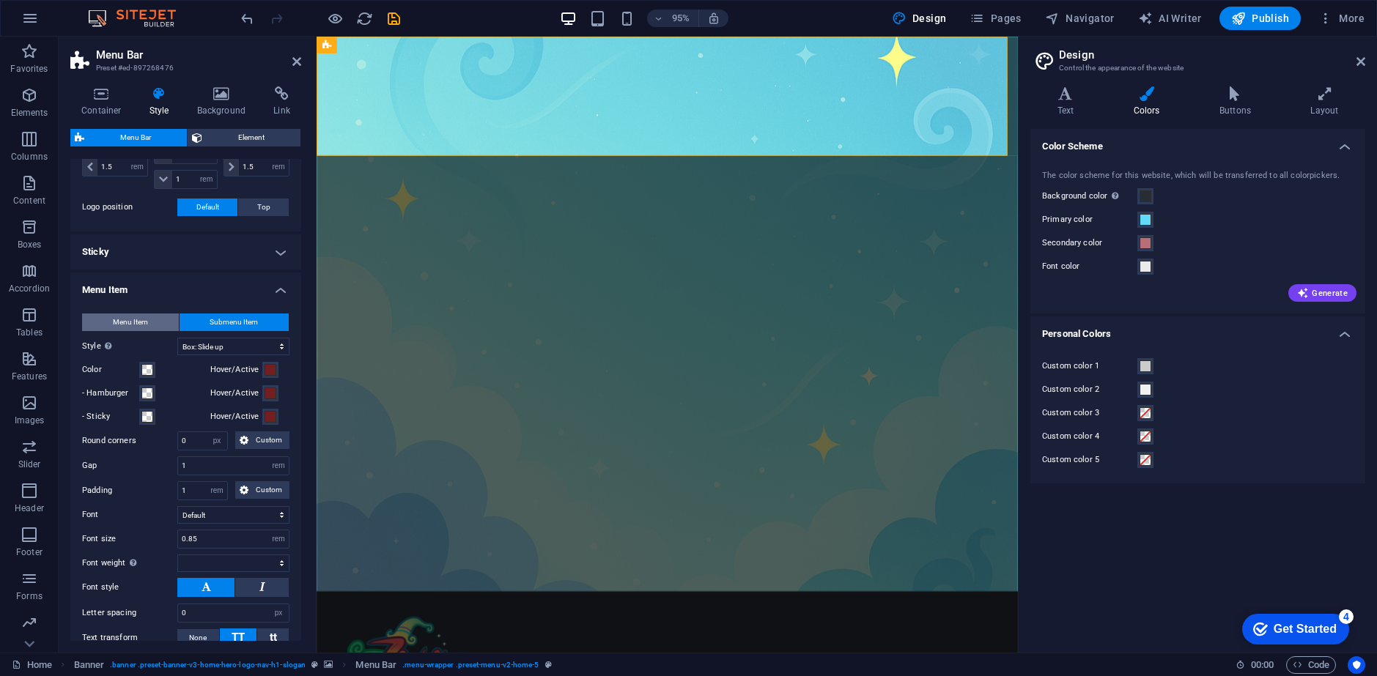
click at [150, 319] on button "Menu Item" at bounding box center [130, 323] width 97 height 18
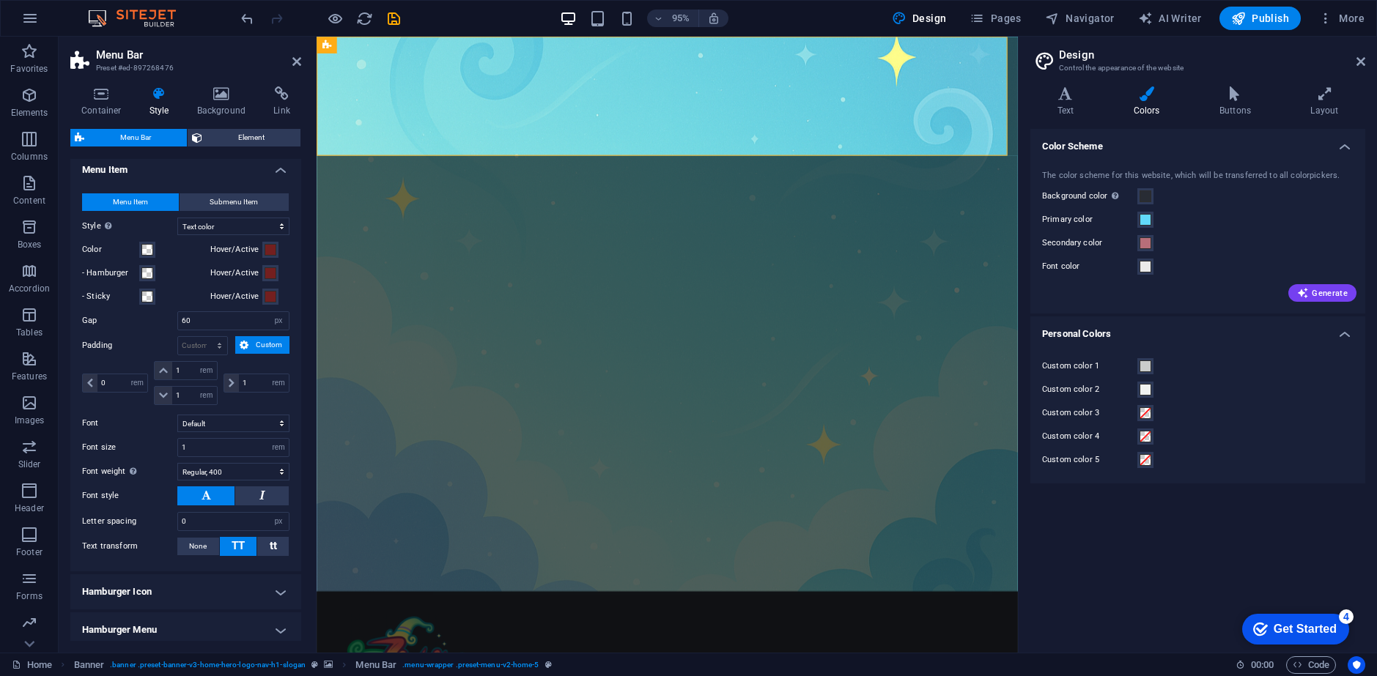
scroll to position [733, 0]
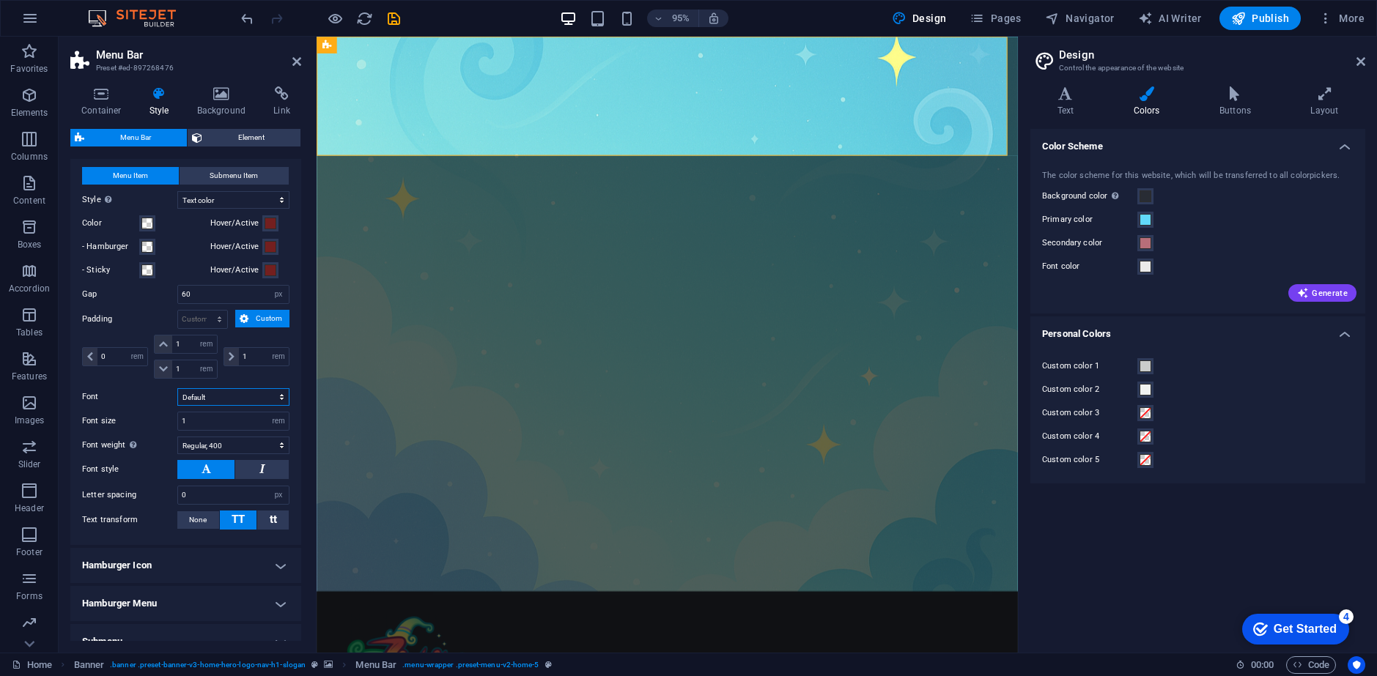
click at [237, 396] on select "Default Headlines" at bounding box center [233, 397] width 112 height 18
click at [235, 396] on select "Default Headlines" at bounding box center [233, 397] width 112 height 18
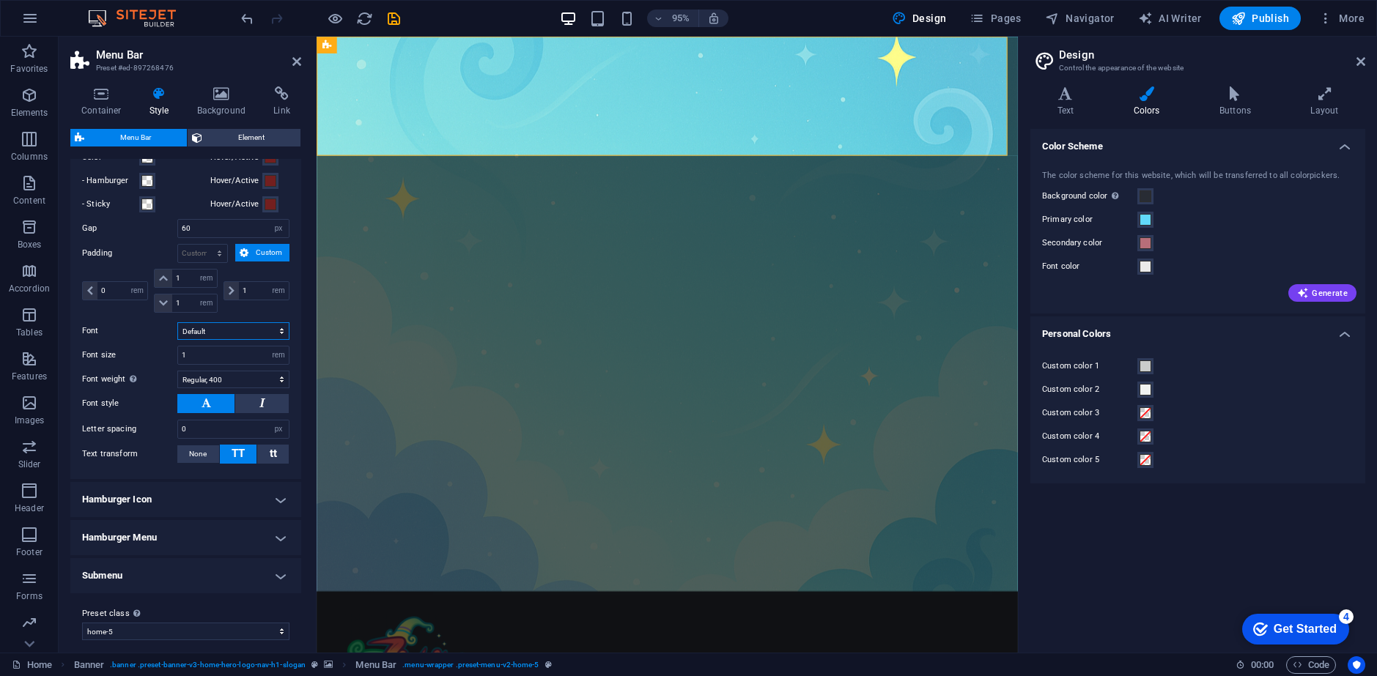
scroll to position [810, 0]
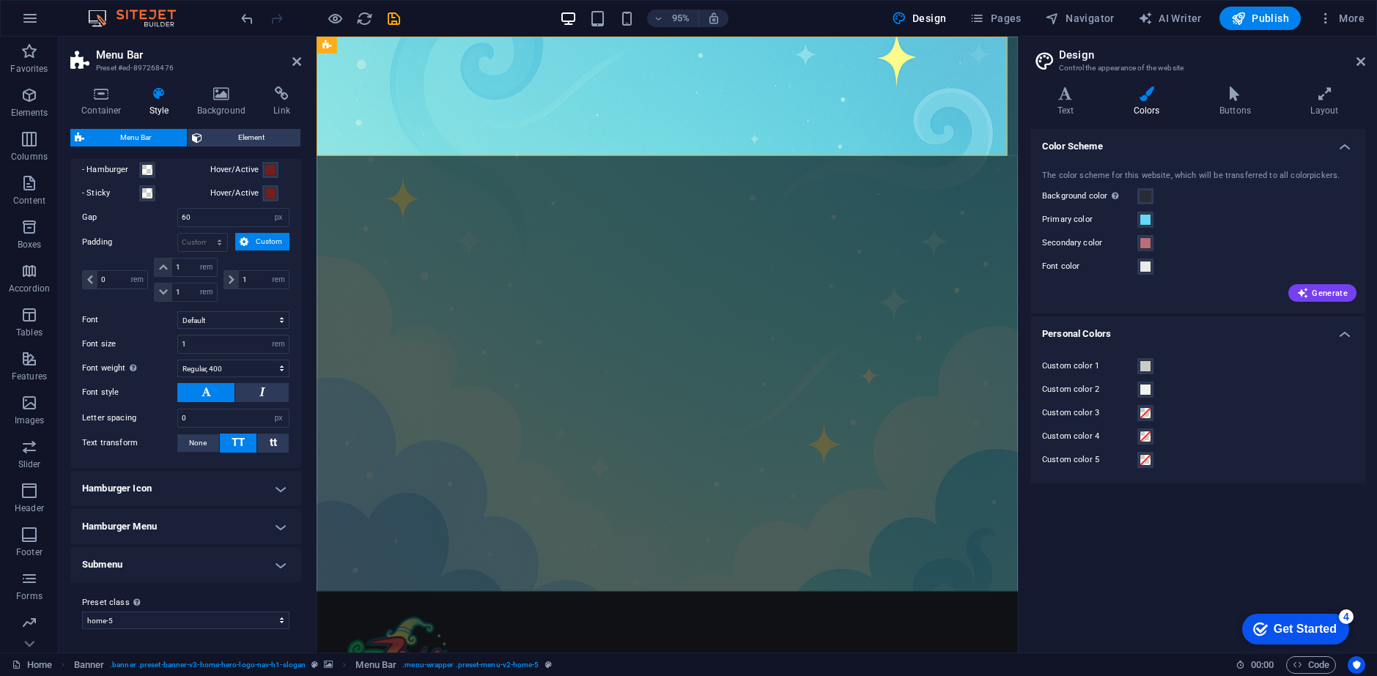
click at [159, 497] on h4 "Hamburger Icon" at bounding box center [185, 488] width 231 height 35
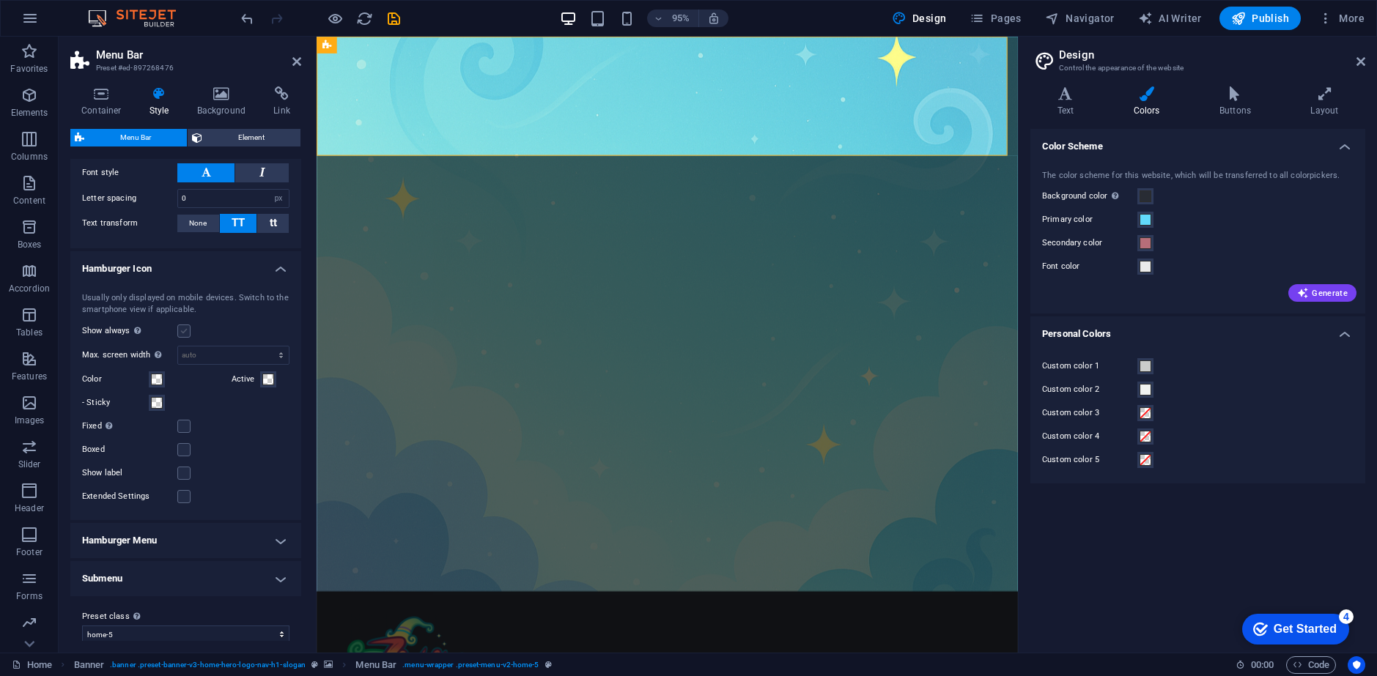
click at [190, 333] on label at bounding box center [183, 331] width 13 height 13
click at [0, 0] on input "Show always Shows the trigger for all viewports." at bounding box center [0, 0] width 0 height 0
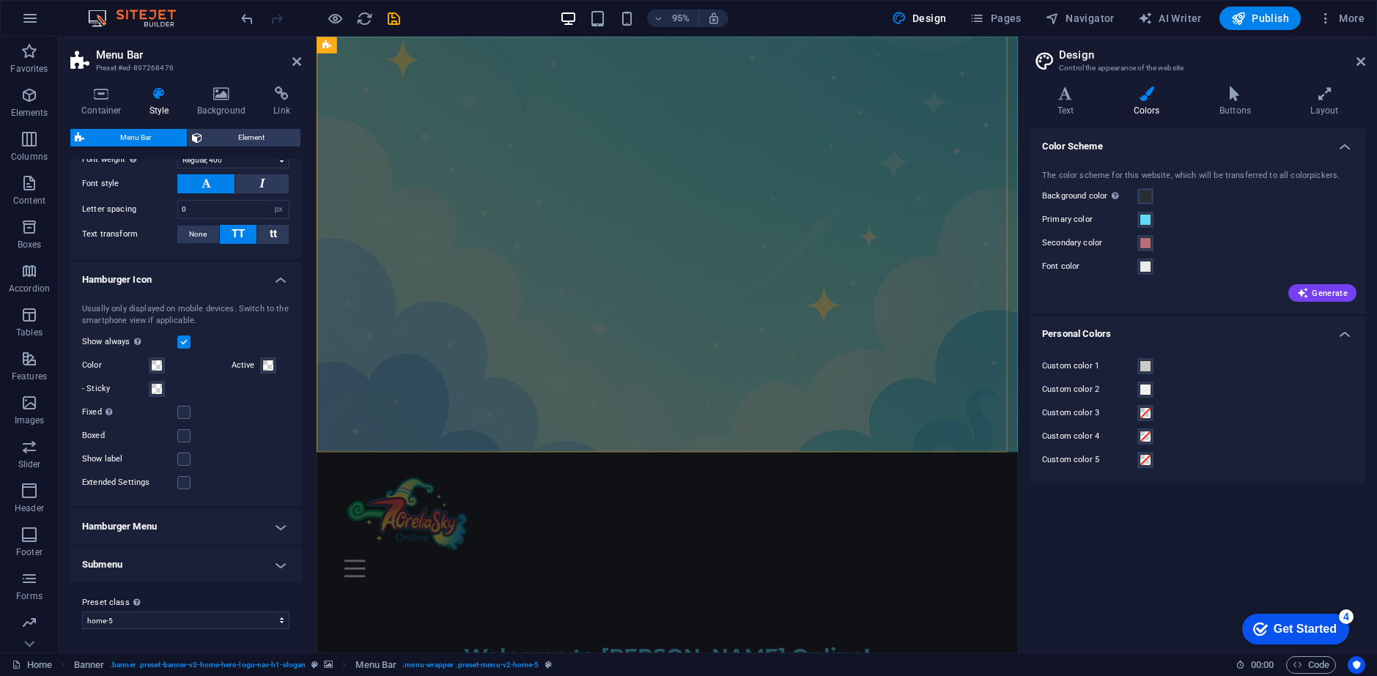
scroll to position [0, 0]
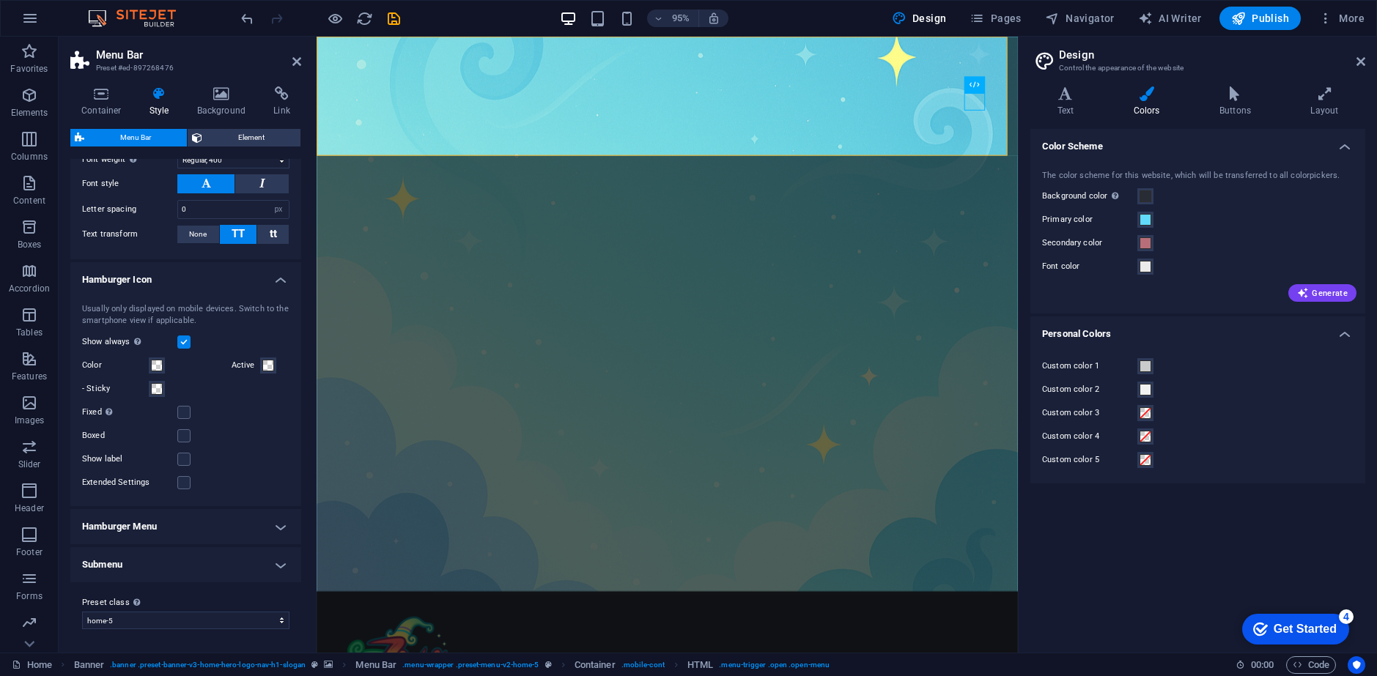
click at [185, 333] on div "Show always Shows the trigger for all viewports." at bounding box center [185, 342] width 207 height 18
click at [185, 341] on label at bounding box center [183, 342] width 13 height 13
click at [0, 0] on input "Show always Shows the trigger for all viewports." at bounding box center [0, 0] width 0 height 0
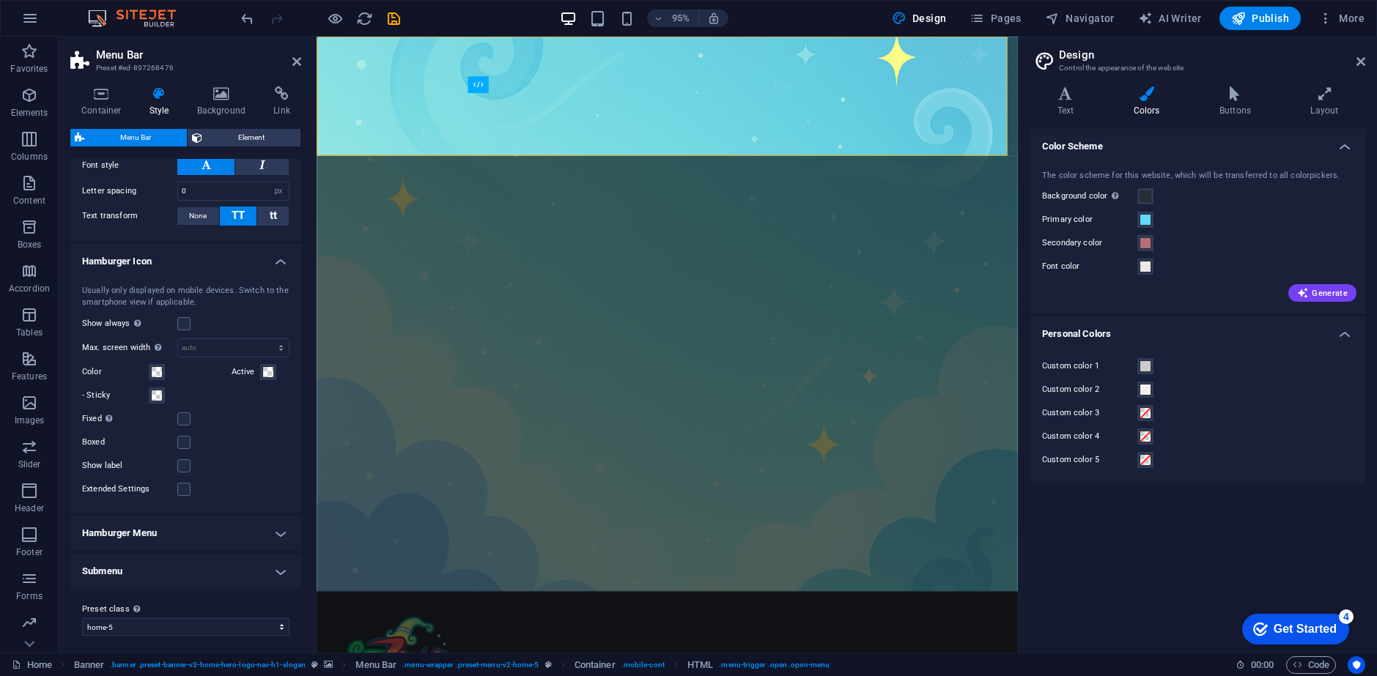
scroll to position [1043, 0]
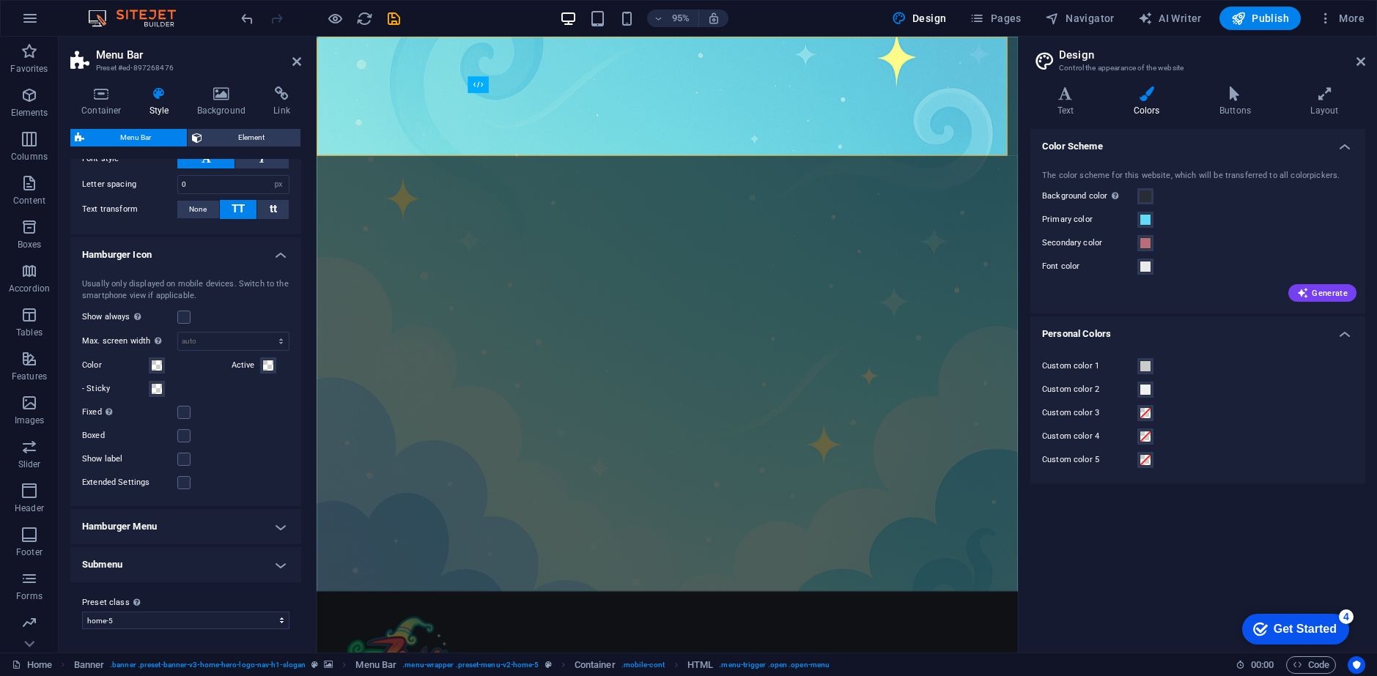
click at [233, 531] on h4 "Hamburger Menu" at bounding box center [185, 526] width 231 height 35
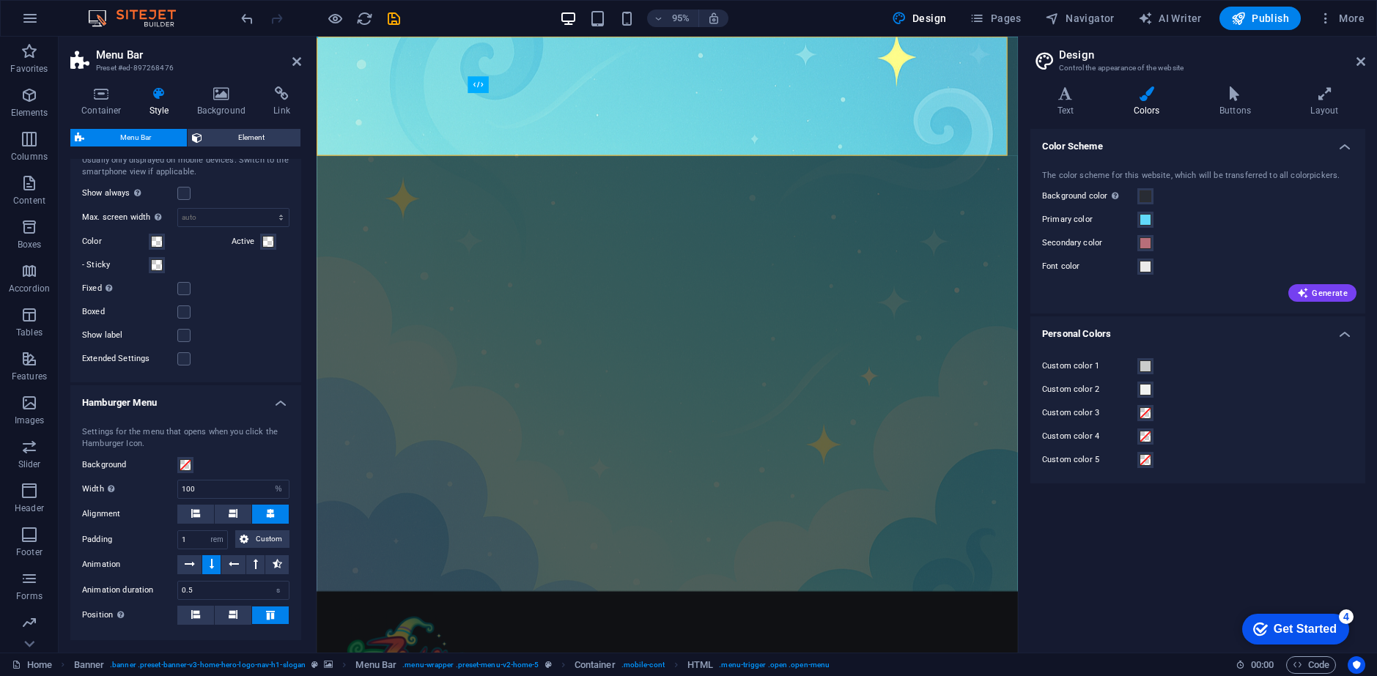
scroll to position [1263, 0]
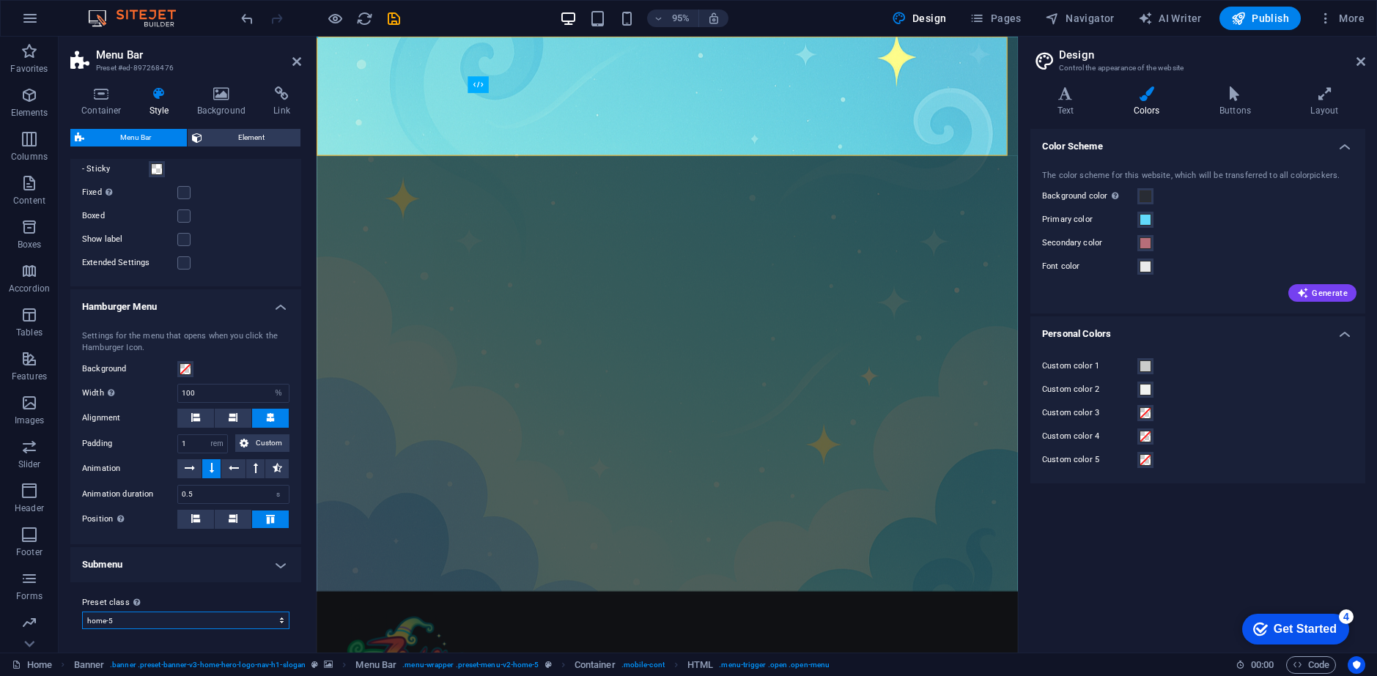
click at [187, 620] on select "[PERSON_NAME] xxl wide border home-hero-logo-nav-h1-slogan-menu home-hero-logo-…" at bounding box center [185, 621] width 207 height 18
click at [218, 350] on div "Settings for the menu that opens when you click the Hamburger Icon." at bounding box center [185, 342] width 207 height 24
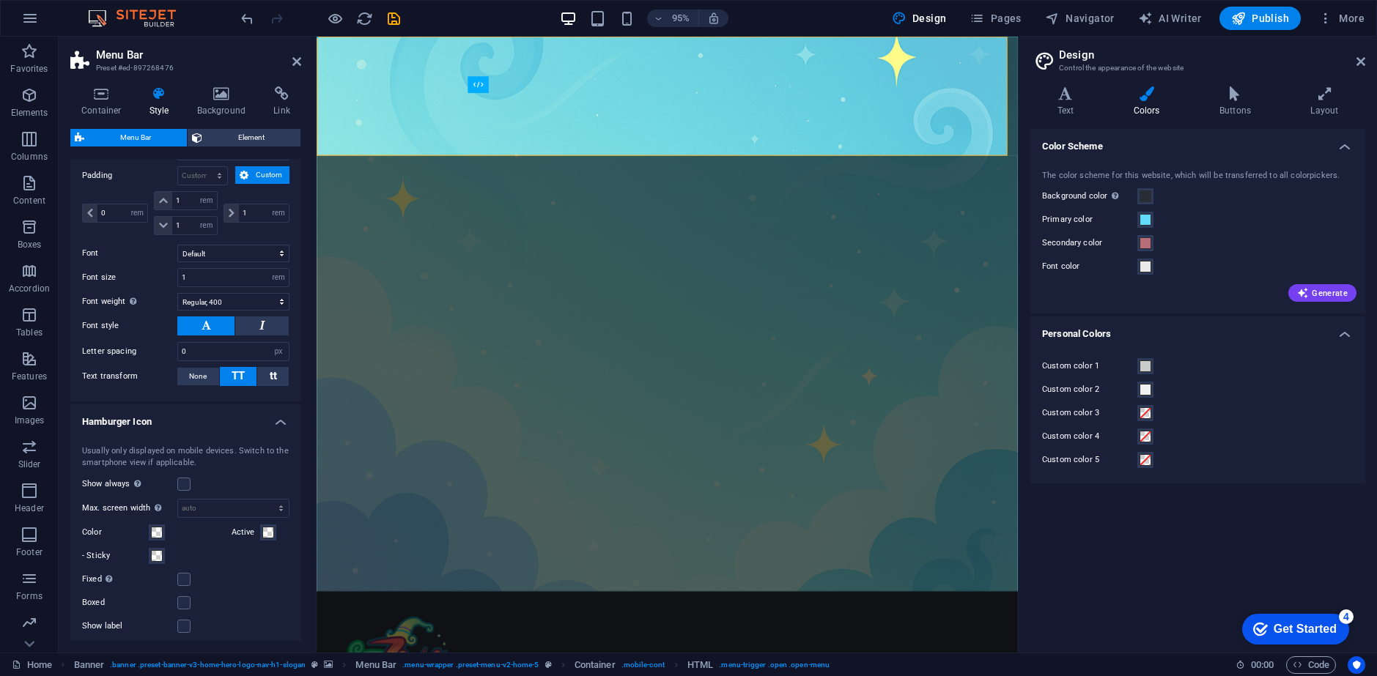
scroll to position [824, 0]
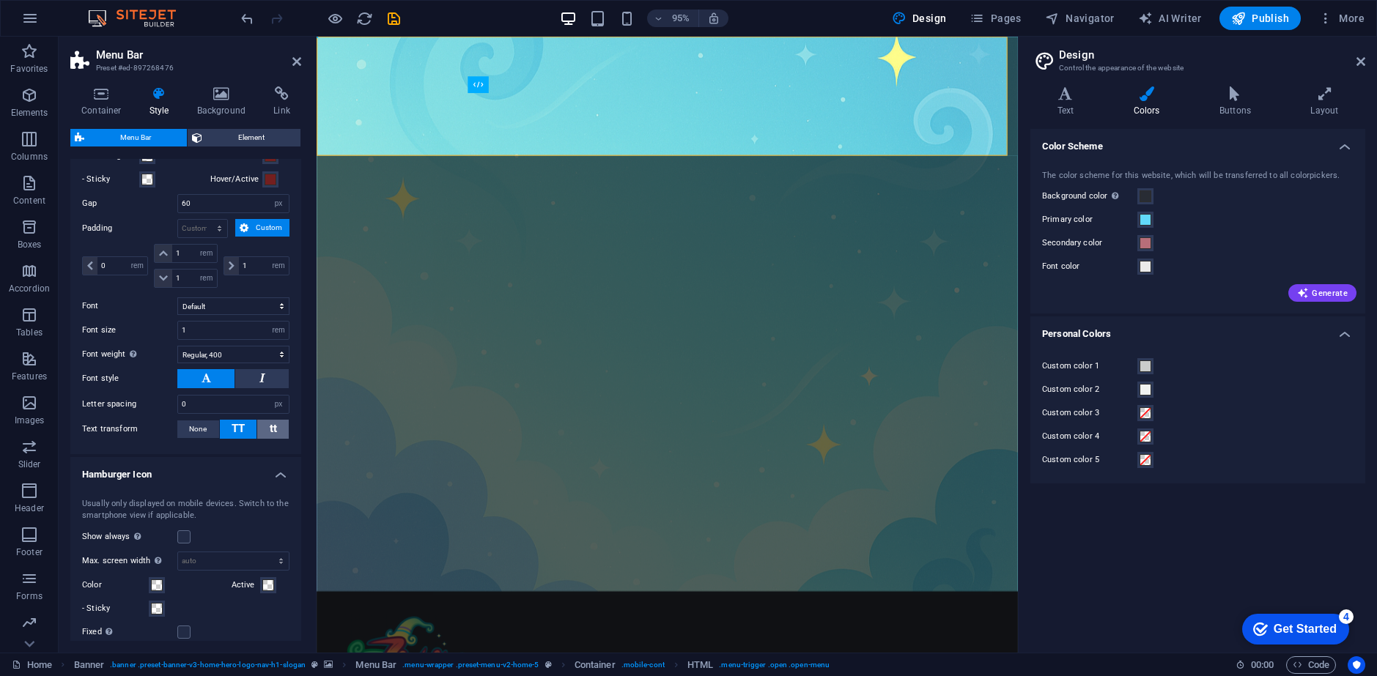
click at [281, 429] on button "tt" at bounding box center [273, 429] width 32 height 19
click at [202, 431] on span "None" at bounding box center [198, 430] width 18 height 18
click at [232, 429] on span "TT" at bounding box center [238, 428] width 13 height 13
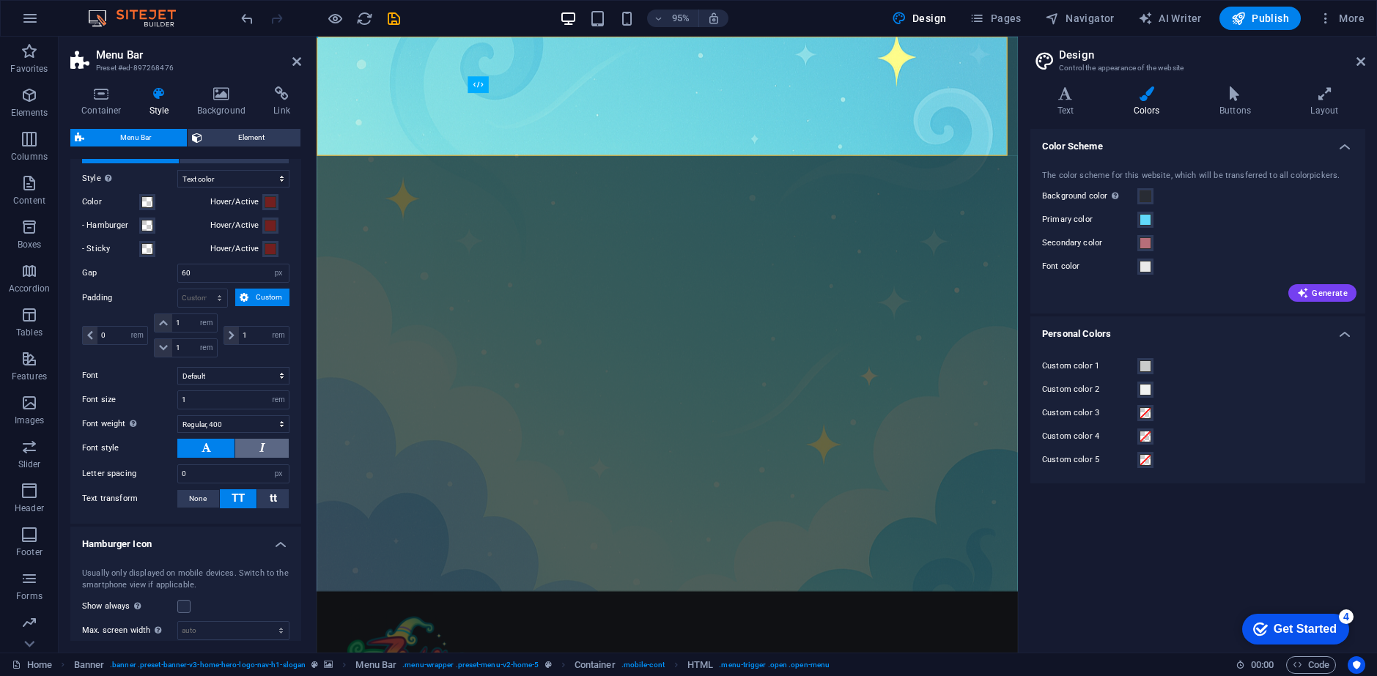
scroll to position [750, 0]
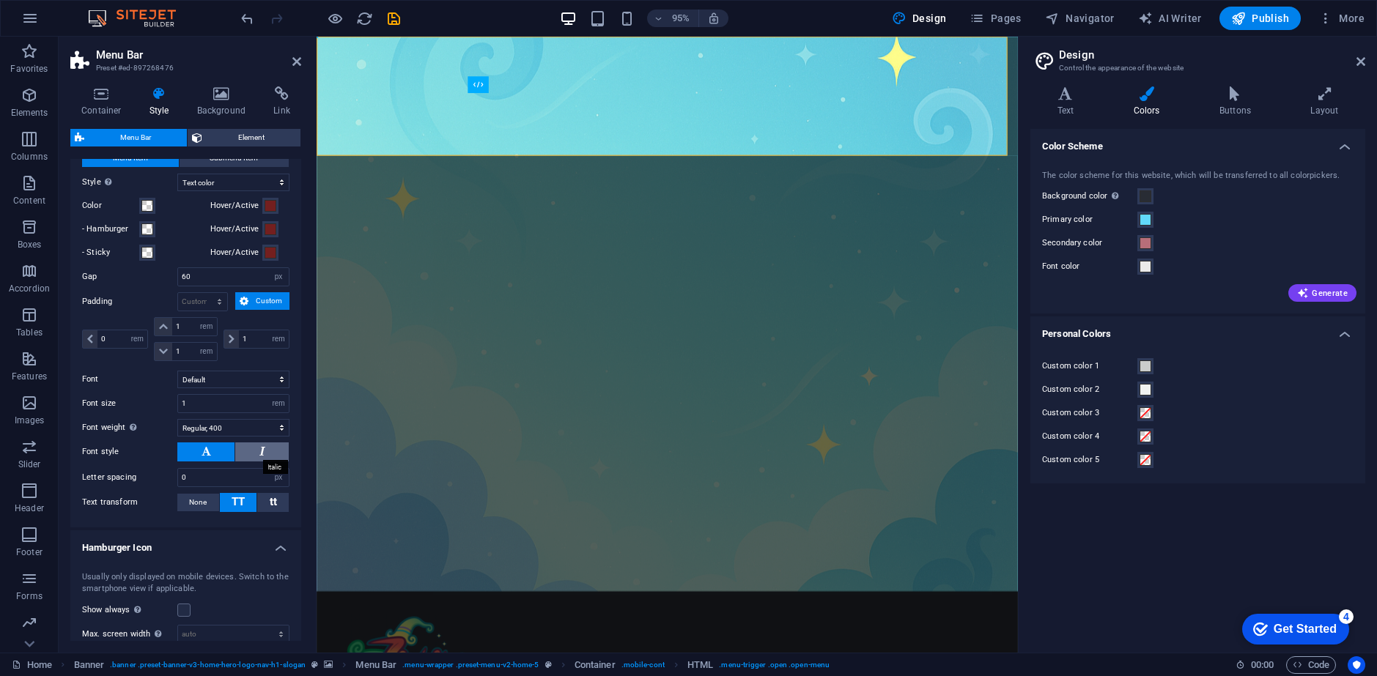
click at [260, 449] on icon at bounding box center [262, 452] width 6 height 18
click at [202, 448] on icon at bounding box center [207, 452] width 10 height 18
click at [248, 372] on select "Default Headlines" at bounding box center [233, 380] width 112 height 18
click at [177, 371] on select "Default Headlines" at bounding box center [233, 380] width 112 height 18
click at [246, 380] on select "Default Headlines" at bounding box center [233, 380] width 112 height 18
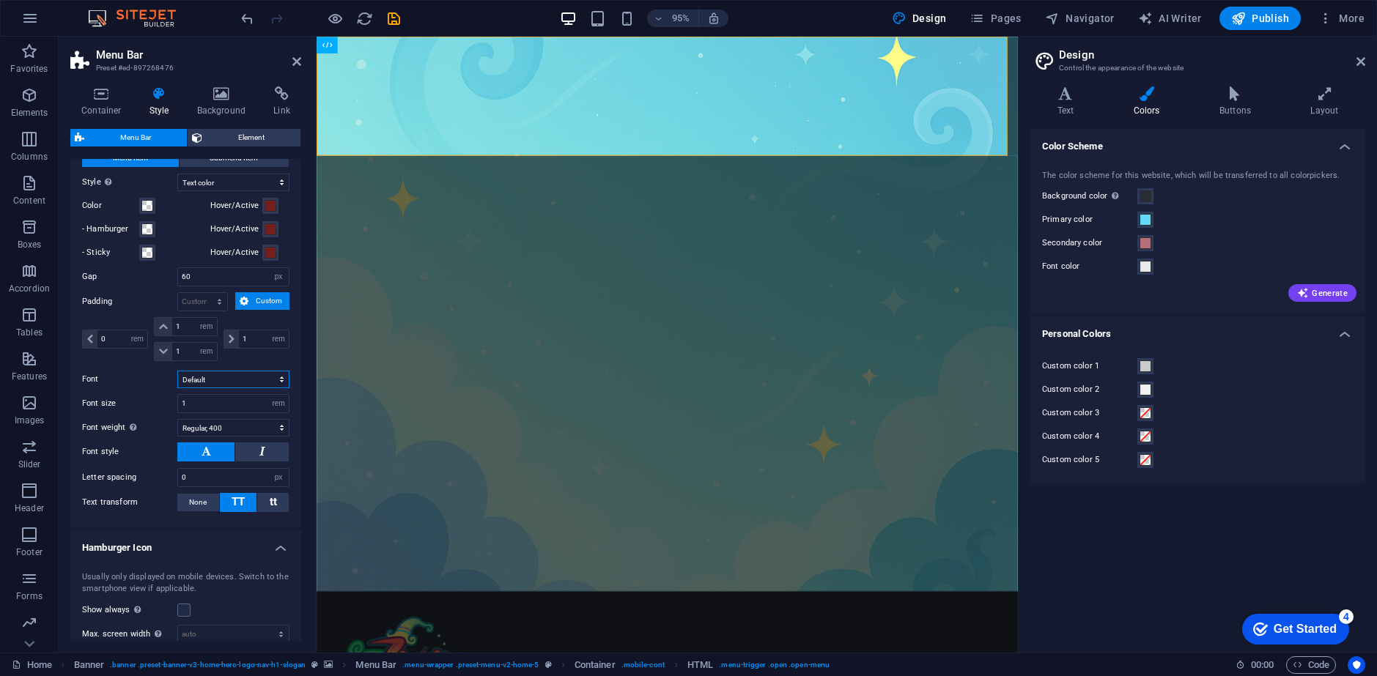
click at [177, 371] on select "Default Headlines" at bounding box center [233, 380] width 112 height 18
click at [199, 377] on select "Default Headlines" at bounding box center [233, 380] width 112 height 18
click at [177, 371] on select "Default Headlines" at bounding box center [233, 380] width 112 height 18
click at [218, 371] on select "Default Headlines" at bounding box center [233, 380] width 112 height 18
select select "link-default-font"
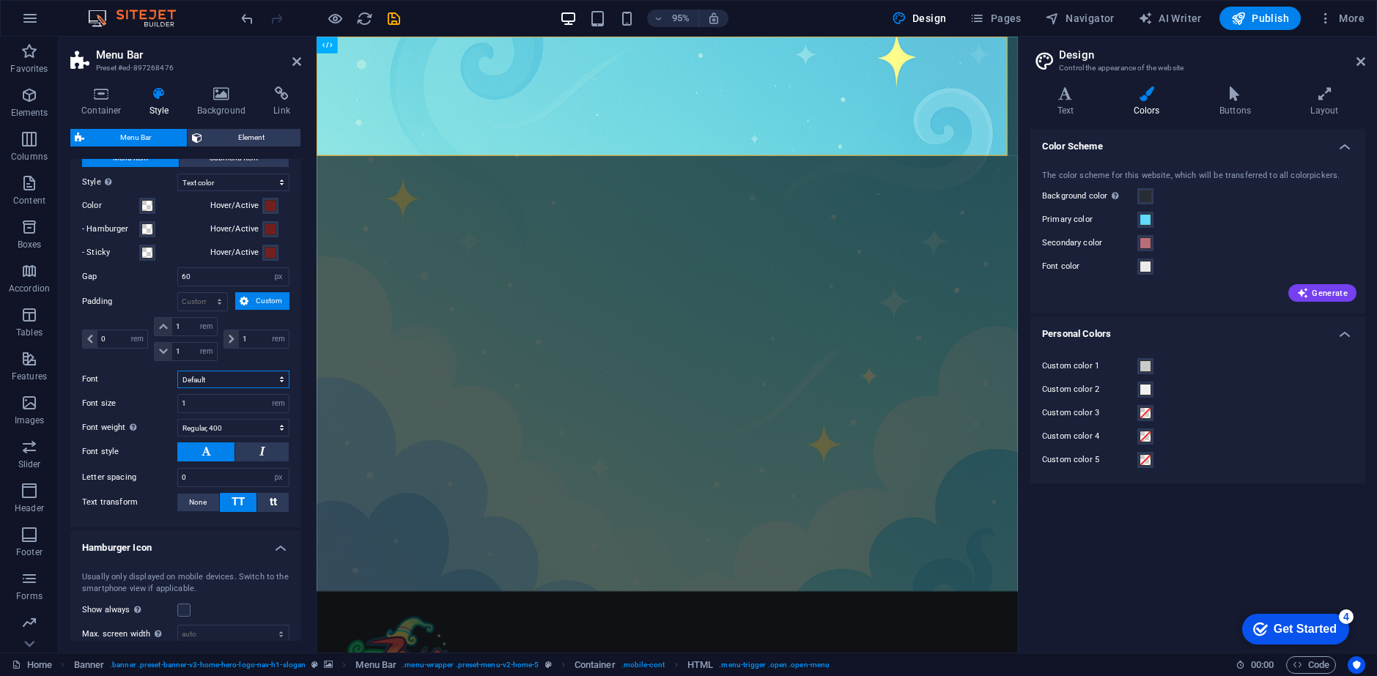
click at [177, 371] on select "Default Headlines" at bounding box center [233, 380] width 112 height 18
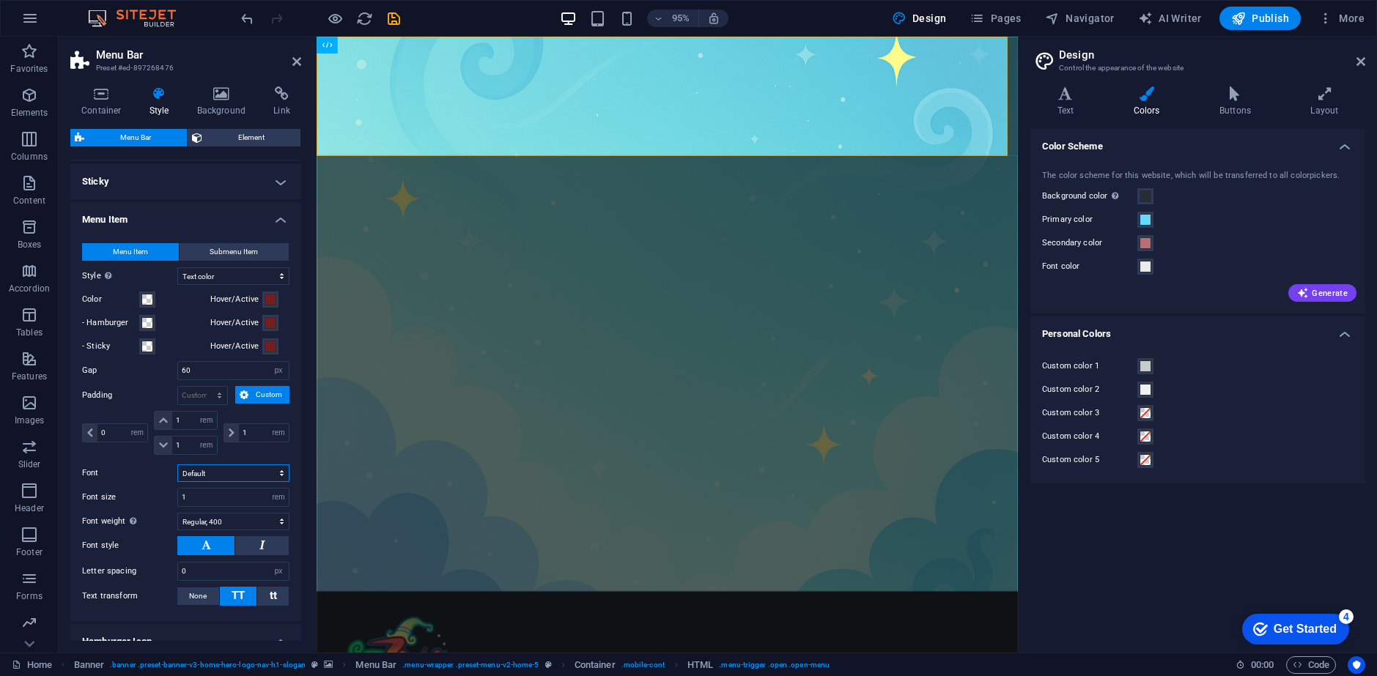
scroll to position [607, 0]
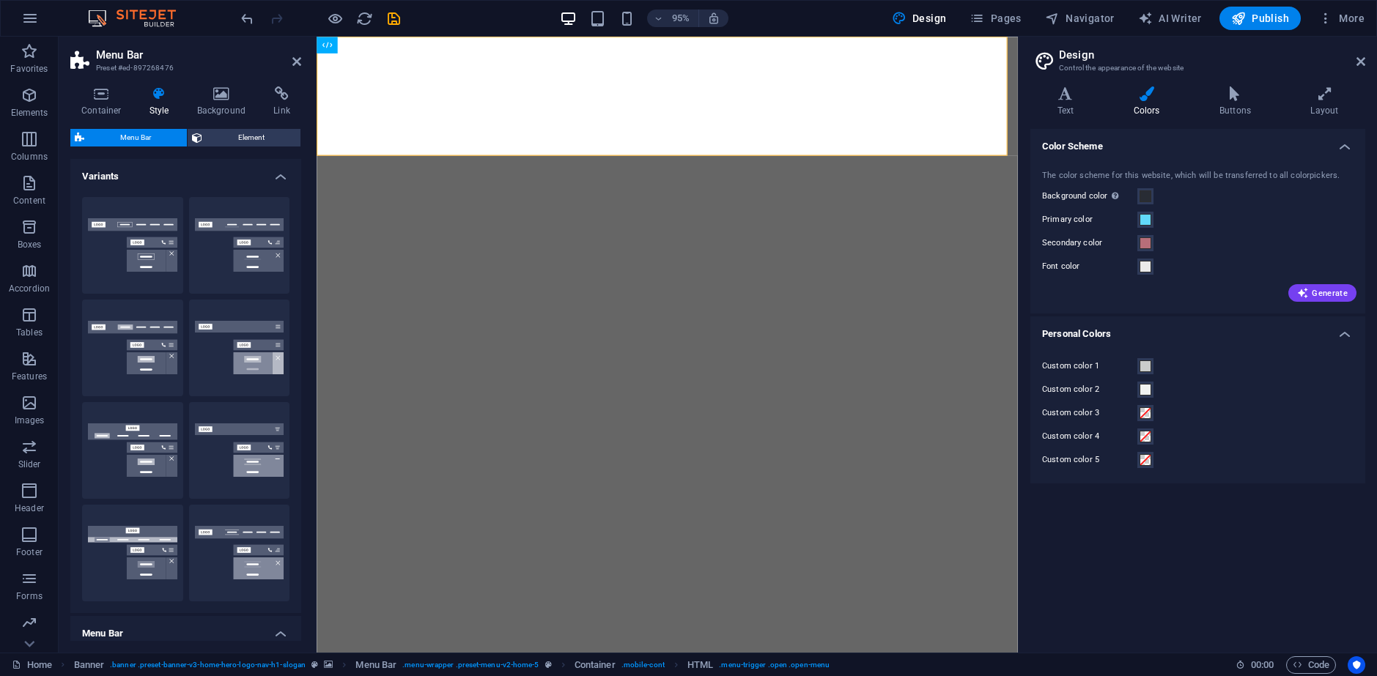
select select "rem"
select select "hover_text_color"
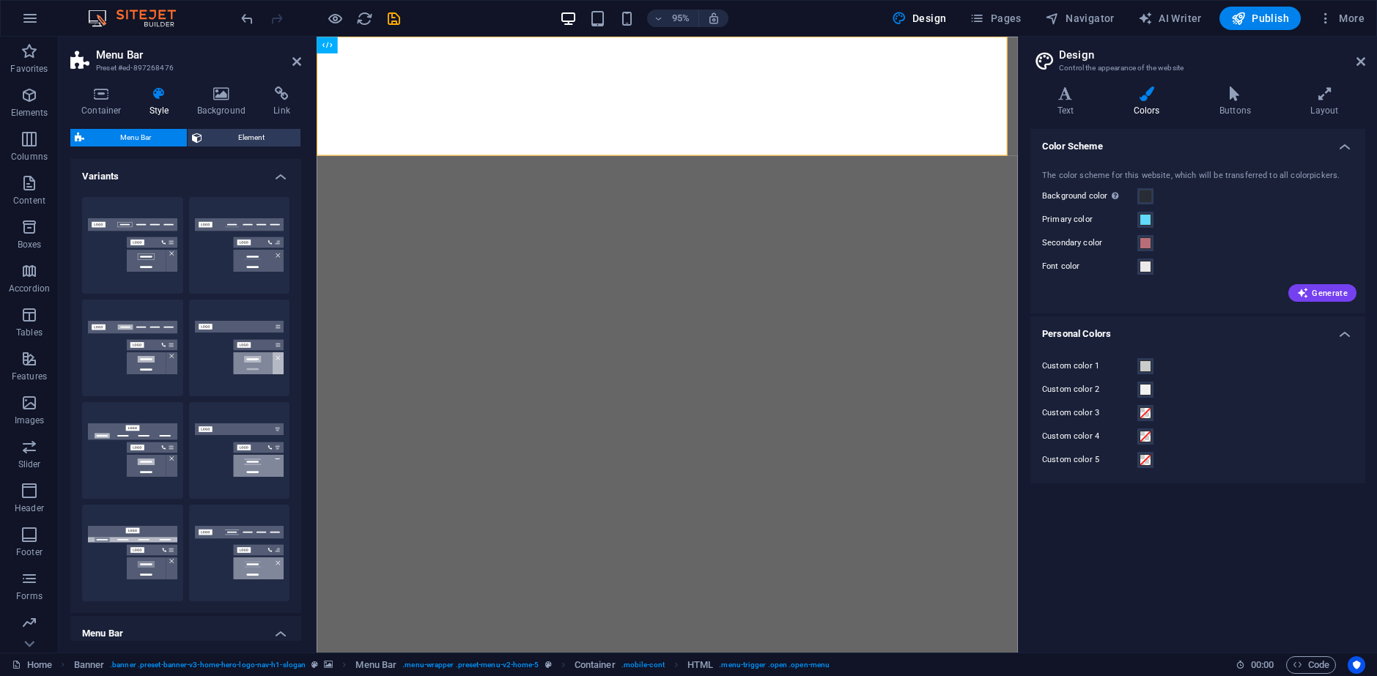
select select "px"
select select "rem"
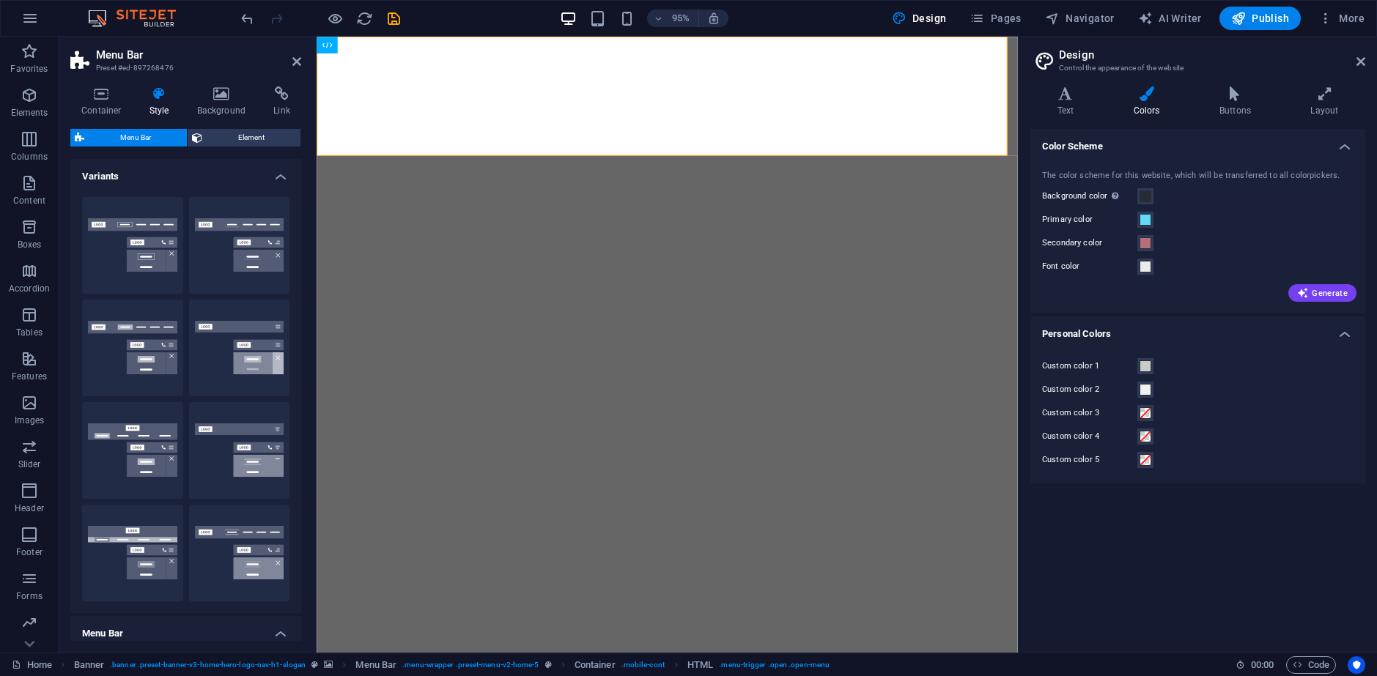
select select "rem"
select select "400"
select select "px"
select select "%"
select select "rem"
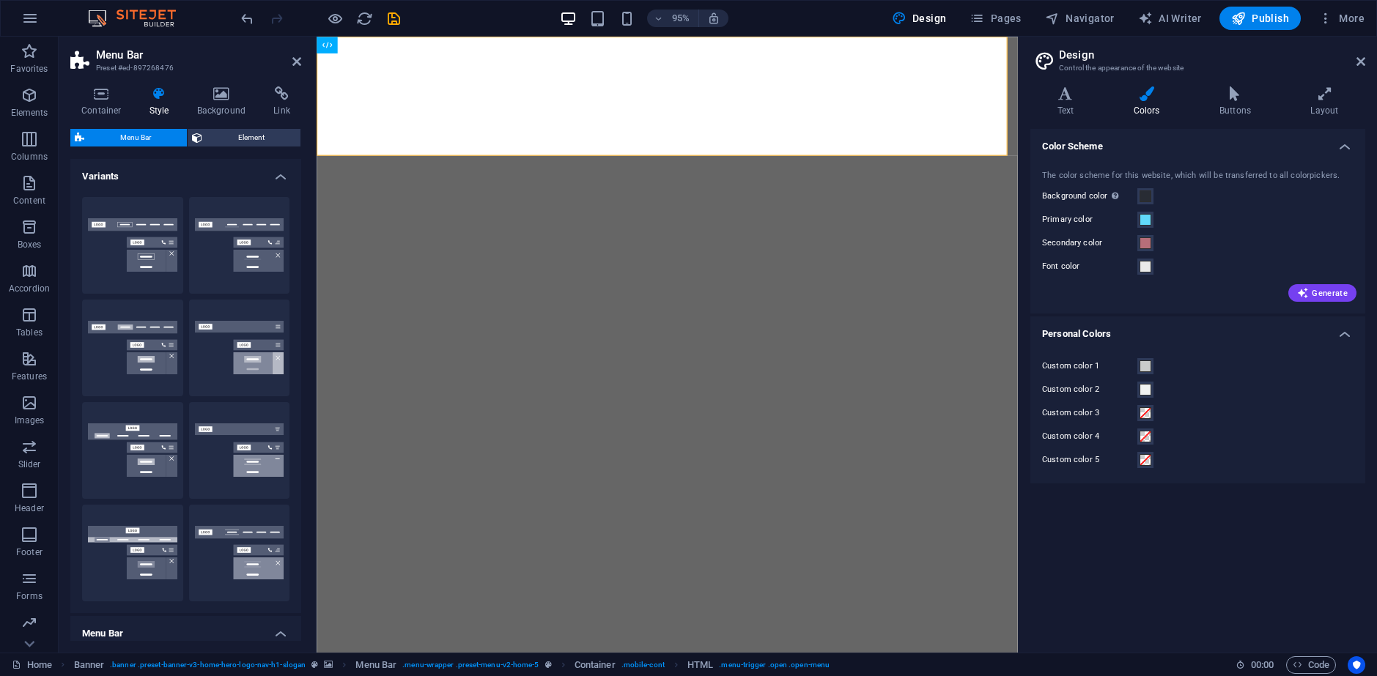
select select "preset-menu-v2-home-5"
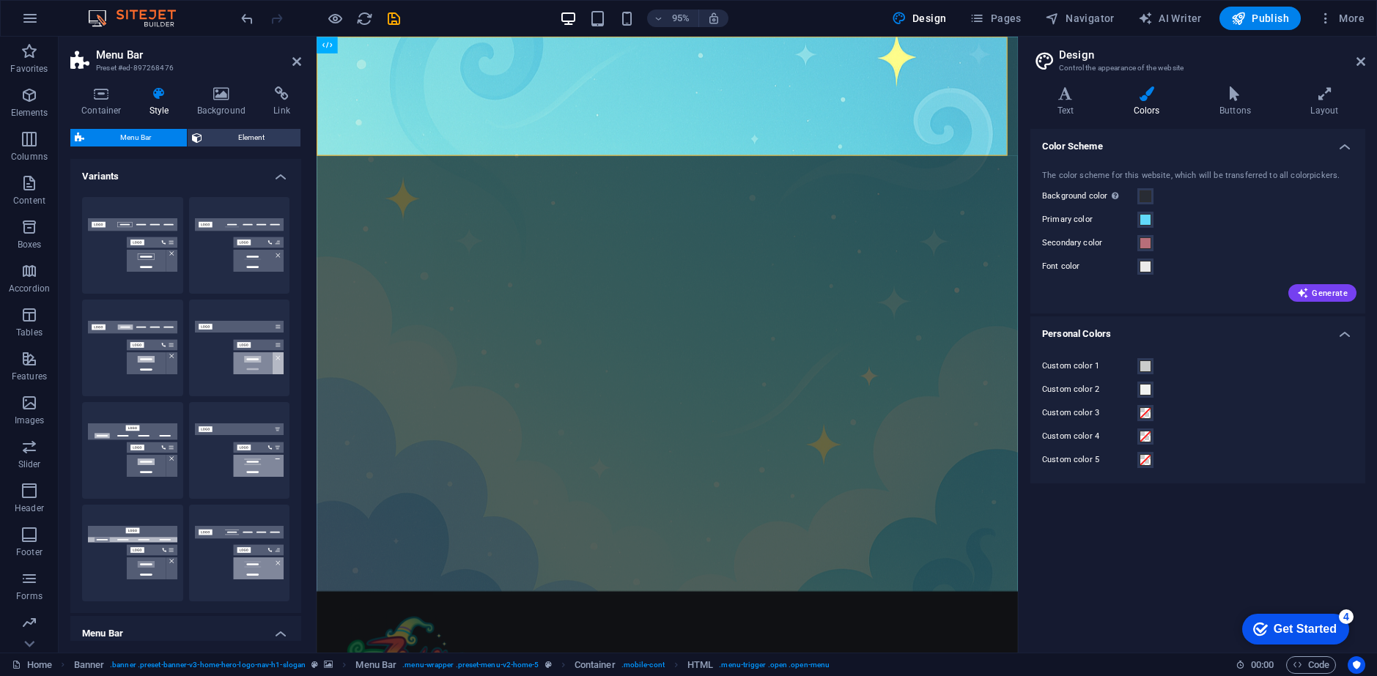
scroll to position [604, 0]
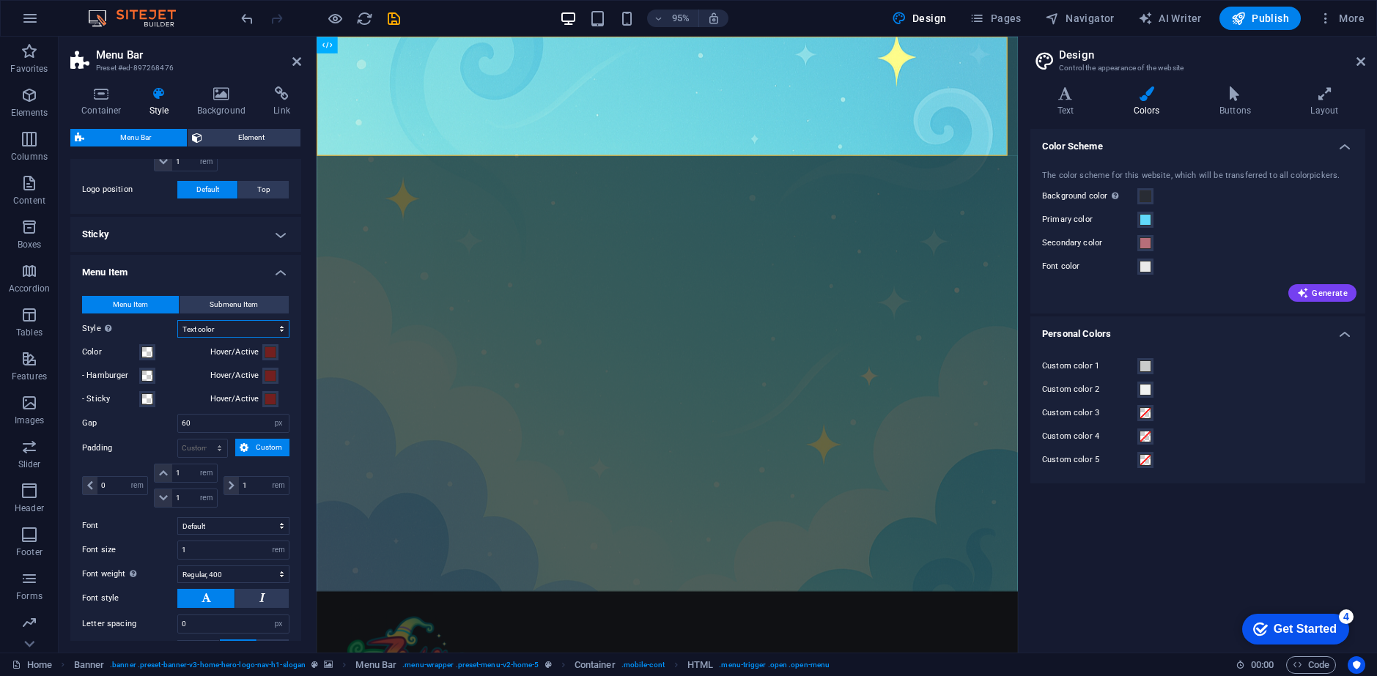
click at [208, 325] on select "Plain Text color Box: Fade Box: Flip vertical Box: Flip horizontal Box: Slide d…" at bounding box center [233, 329] width 112 height 18
click at [199, 329] on select "Plain Text color Box: Fade Box: Flip vertical Box: Flip horizontal Box: Slide d…" at bounding box center [233, 329] width 112 height 18
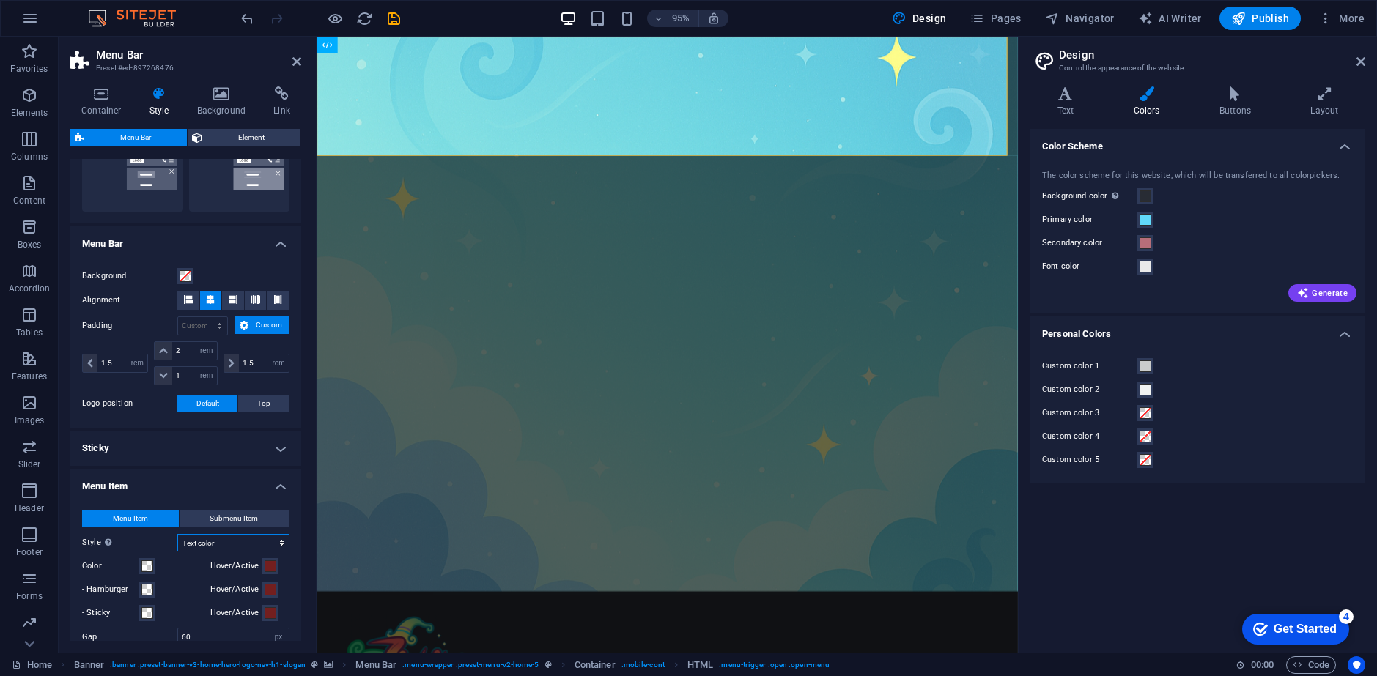
scroll to position [384, 0]
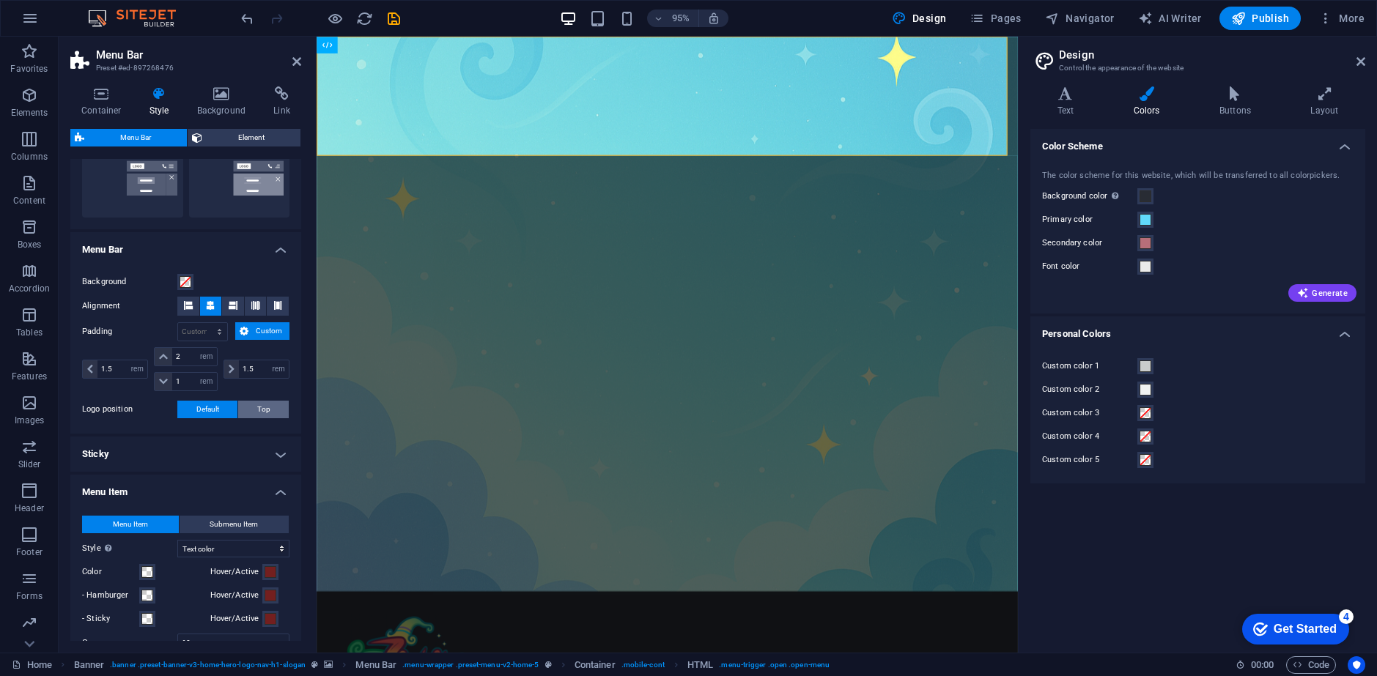
click at [259, 407] on span "Top" at bounding box center [263, 410] width 13 height 18
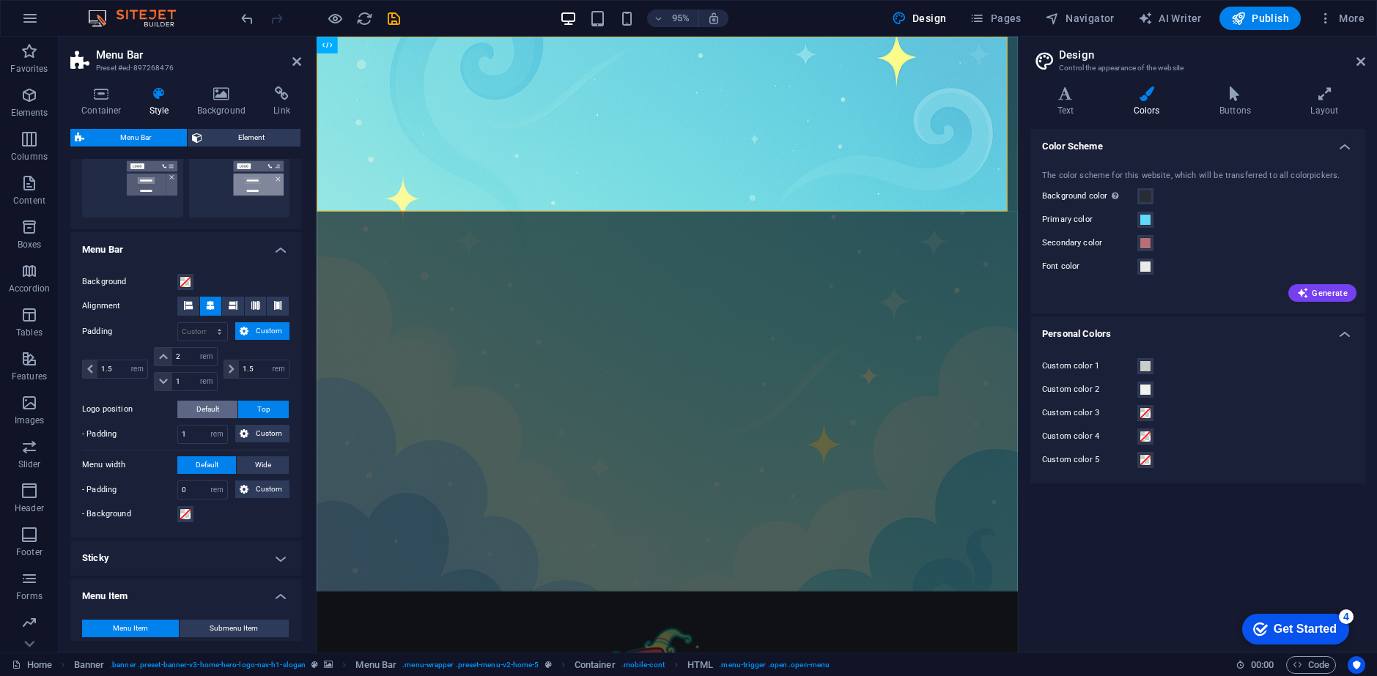
click at [224, 403] on button "Default" at bounding box center [207, 410] width 60 height 18
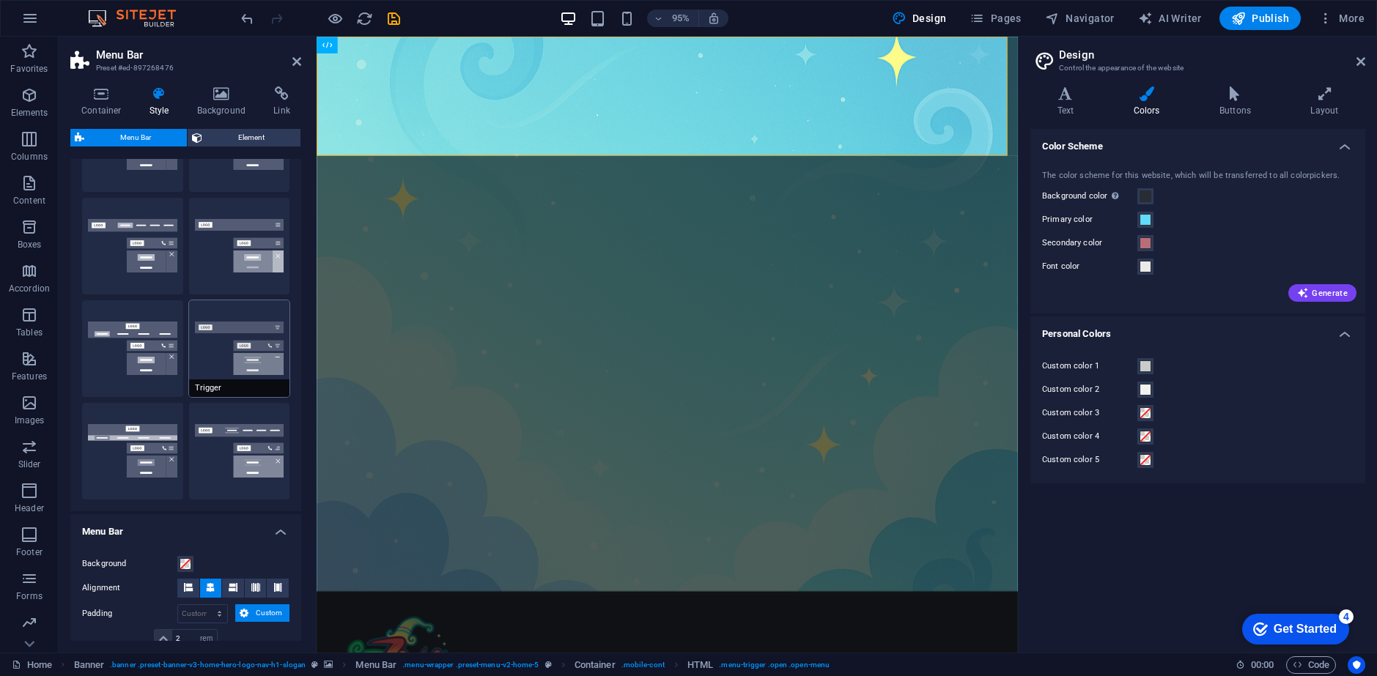
scroll to position [147, 0]
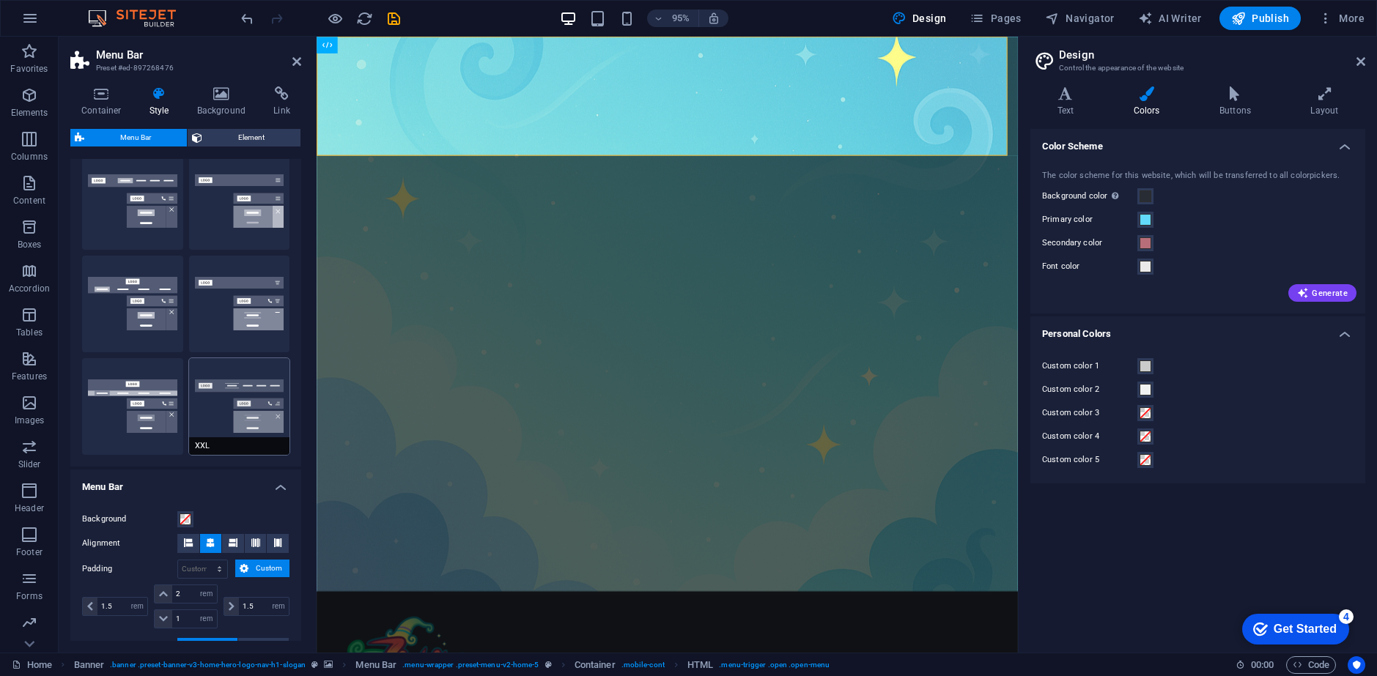
click at [204, 415] on button "XXL" at bounding box center [239, 406] width 101 height 97
type input "1"
select select "rem"
type input "1"
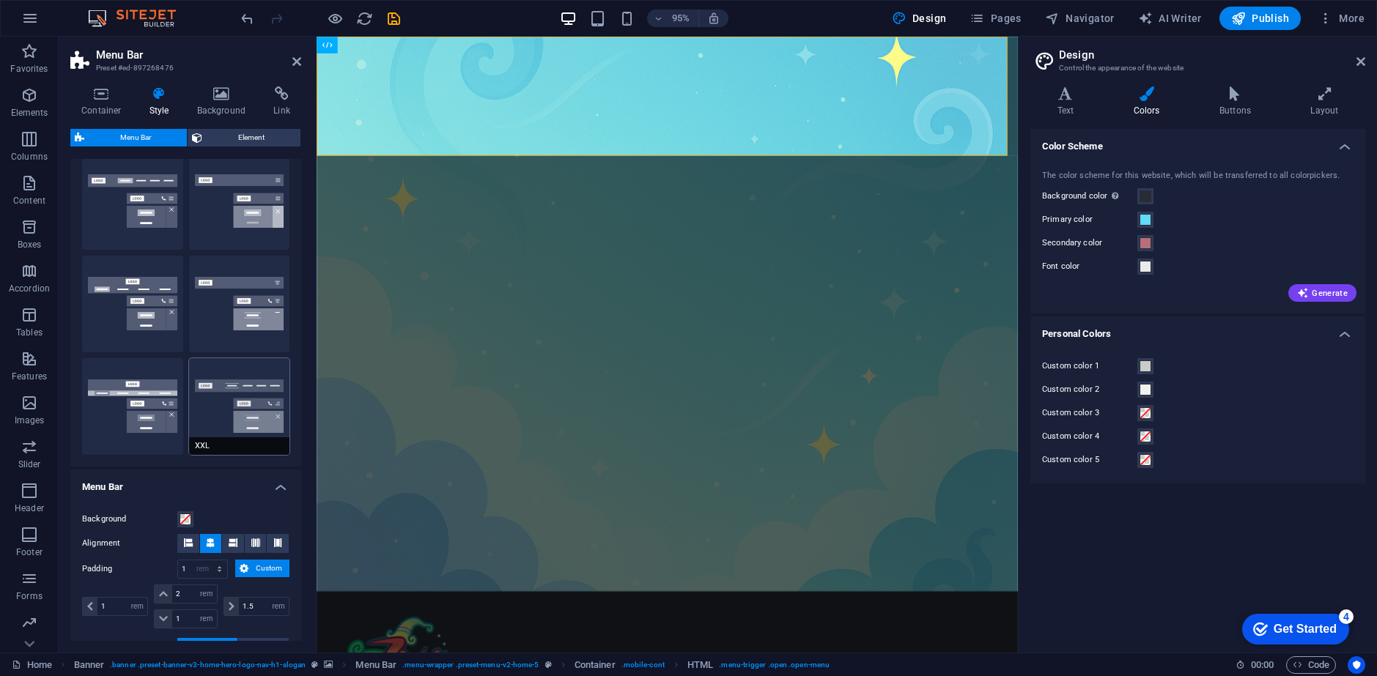
type input "1"
select select "hover_border_vertical"
type input "2"
type input "1.5"
select select "rem"
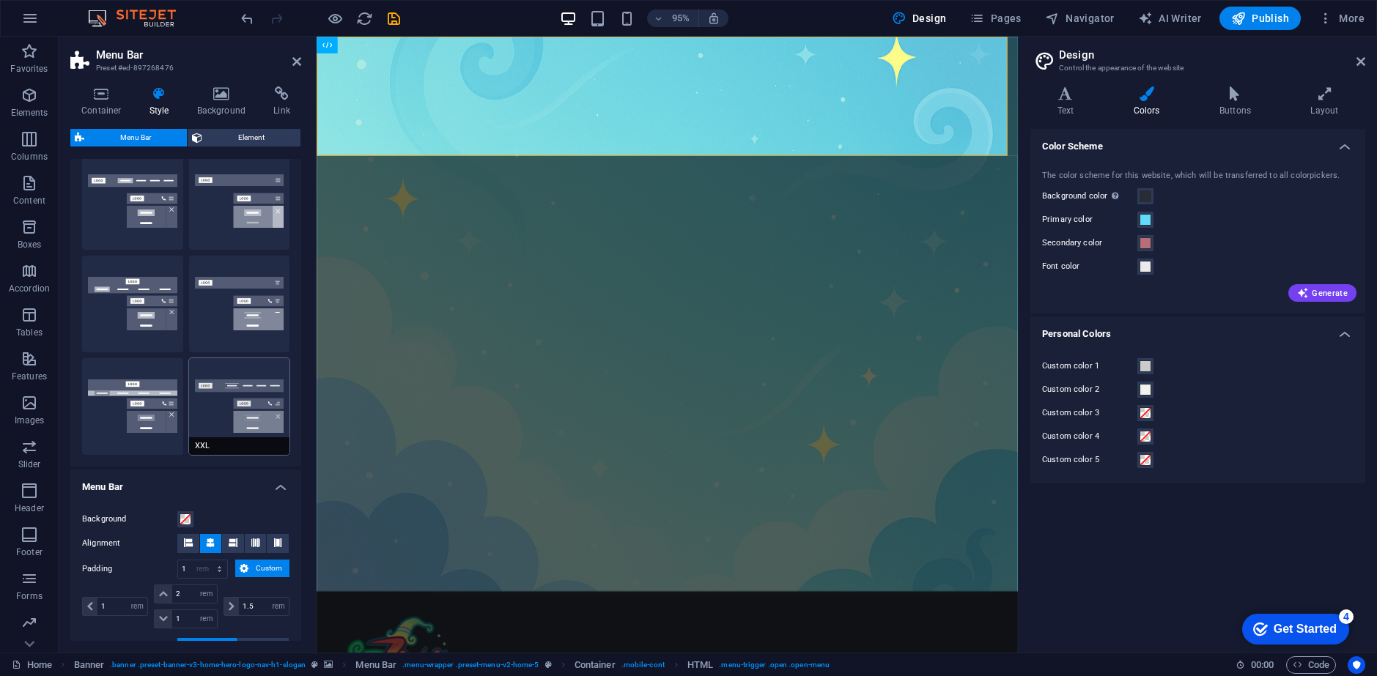
type input "0.5"
select select "rem"
type input "0.5"
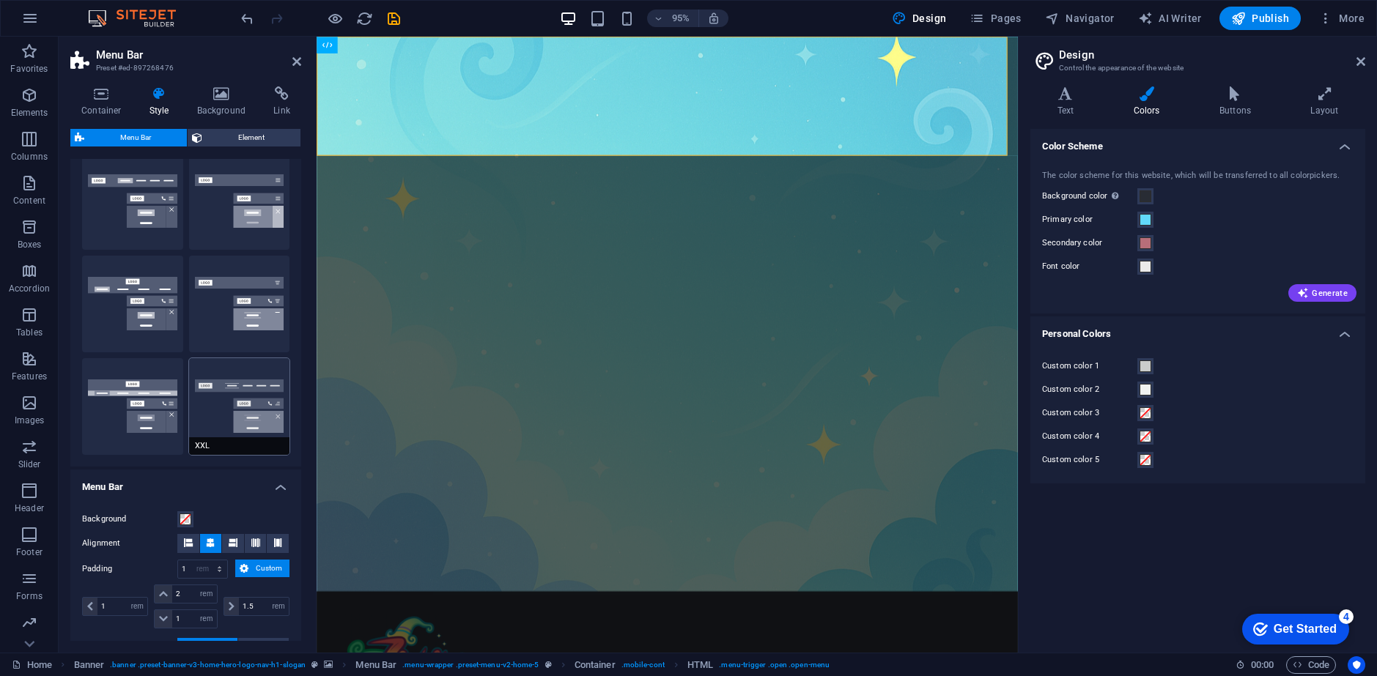
type input "0.5"
select select "link-special-font"
type input "1.8"
select select "rem"
select select "700"
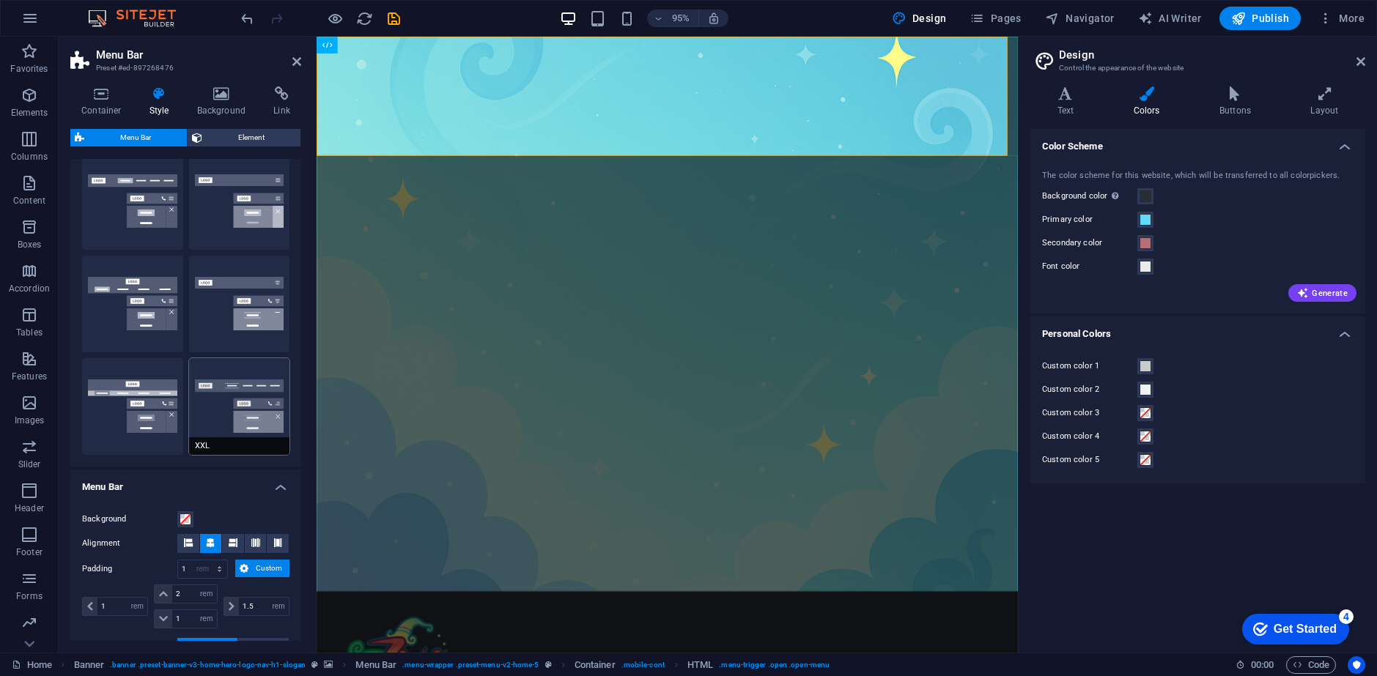
type input "2"
select select "DISABLED_OPTION_VALUE"
type input "0.5"
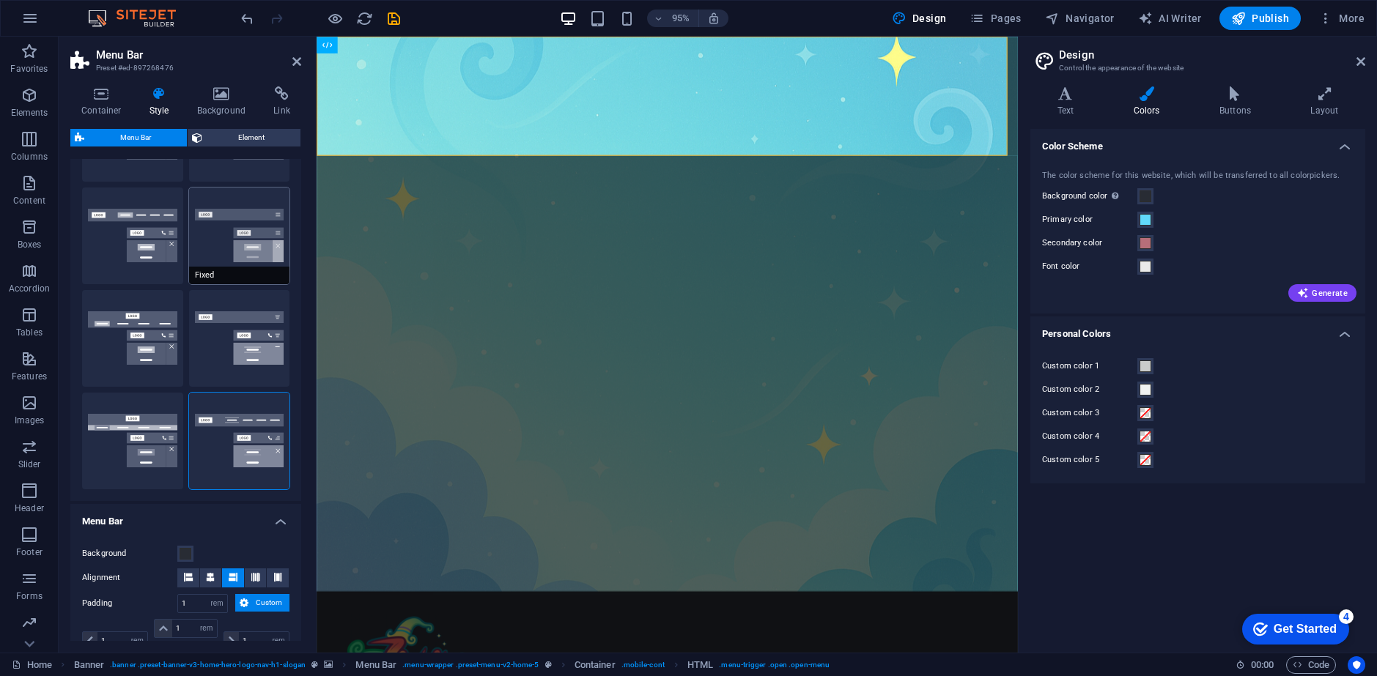
scroll to position [0, 0]
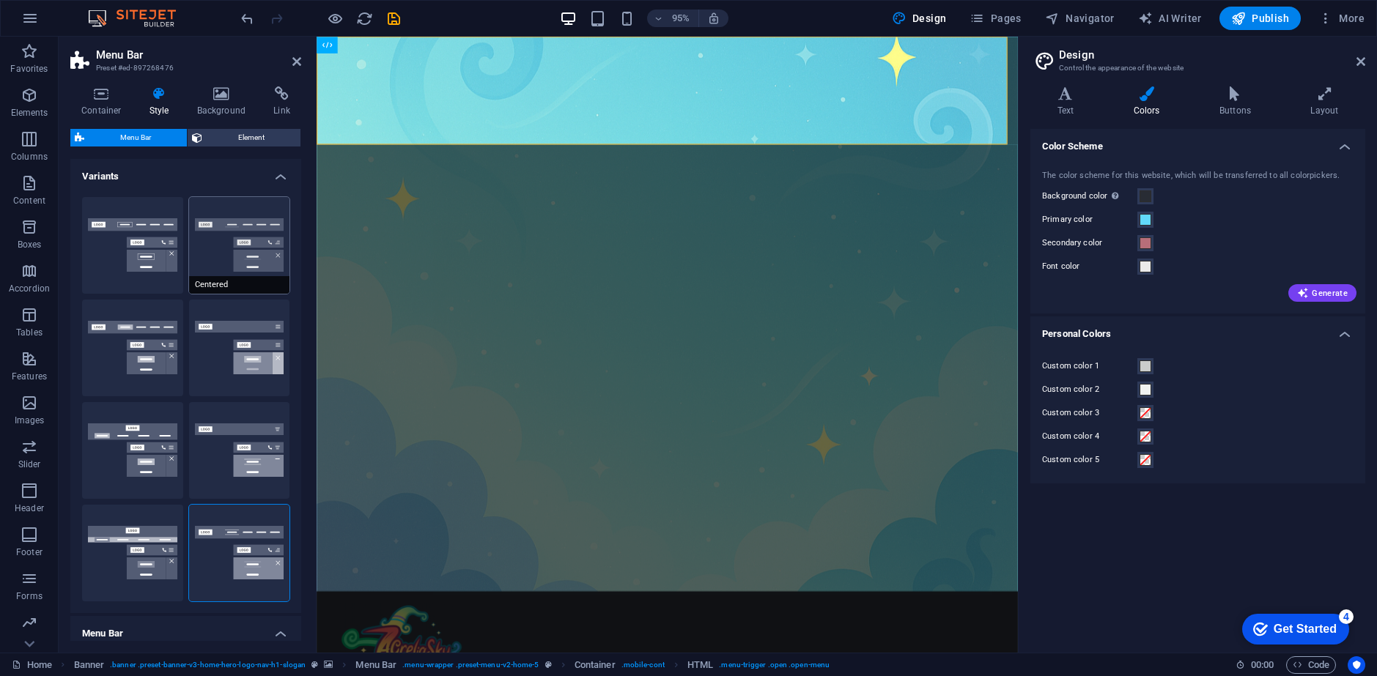
click at [218, 229] on button "Centered" at bounding box center [239, 245] width 101 height 97
select select "hover_border_bottom"
type input "1"
type input "2"
select select "DISABLED_OPTION_VALUE"
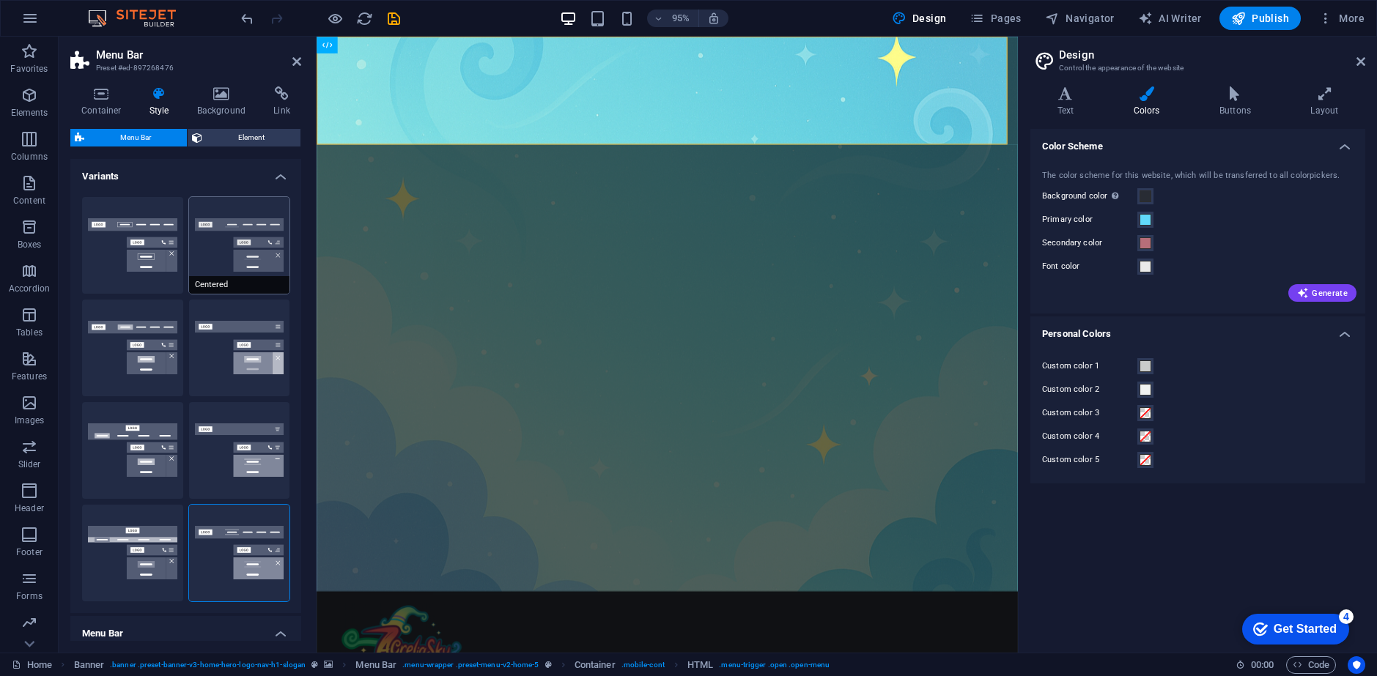
type input "0"
type input "1"
type input "0"
select select "link-special-font"
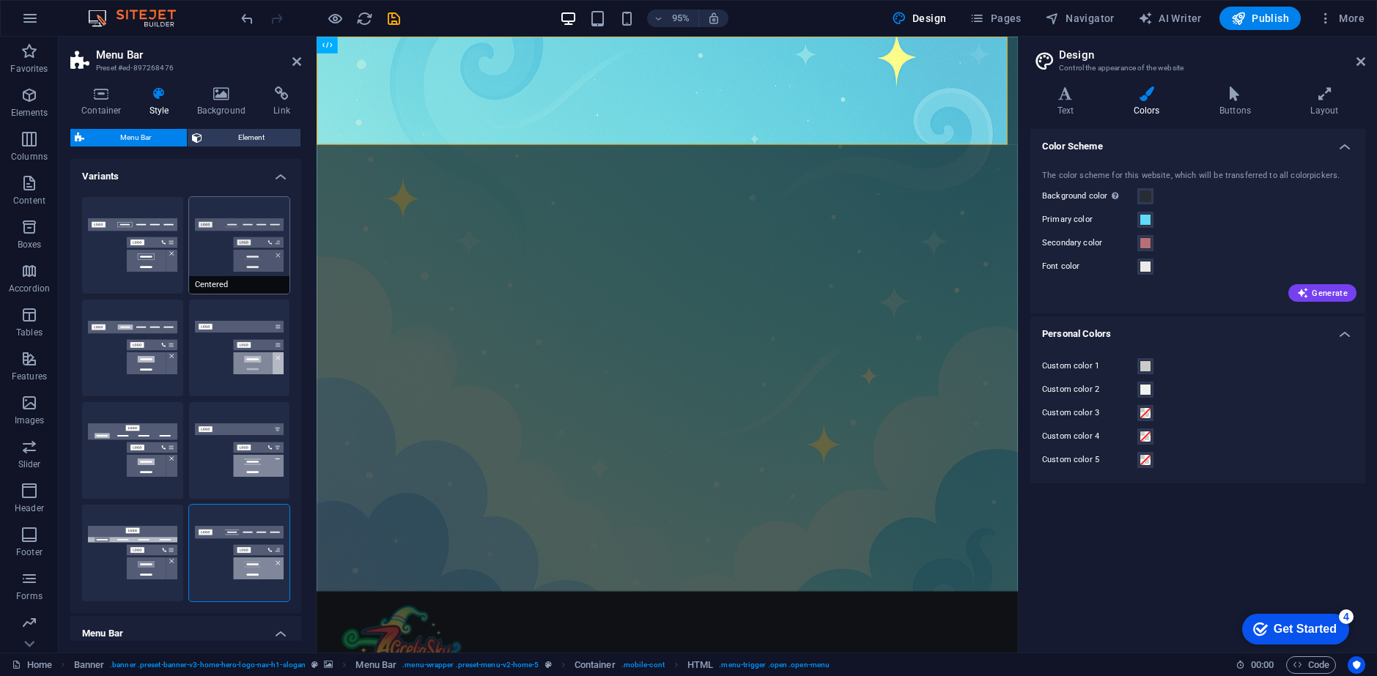
type input "1.5"
select select "rem"
select select
type input "2"
type input "100"
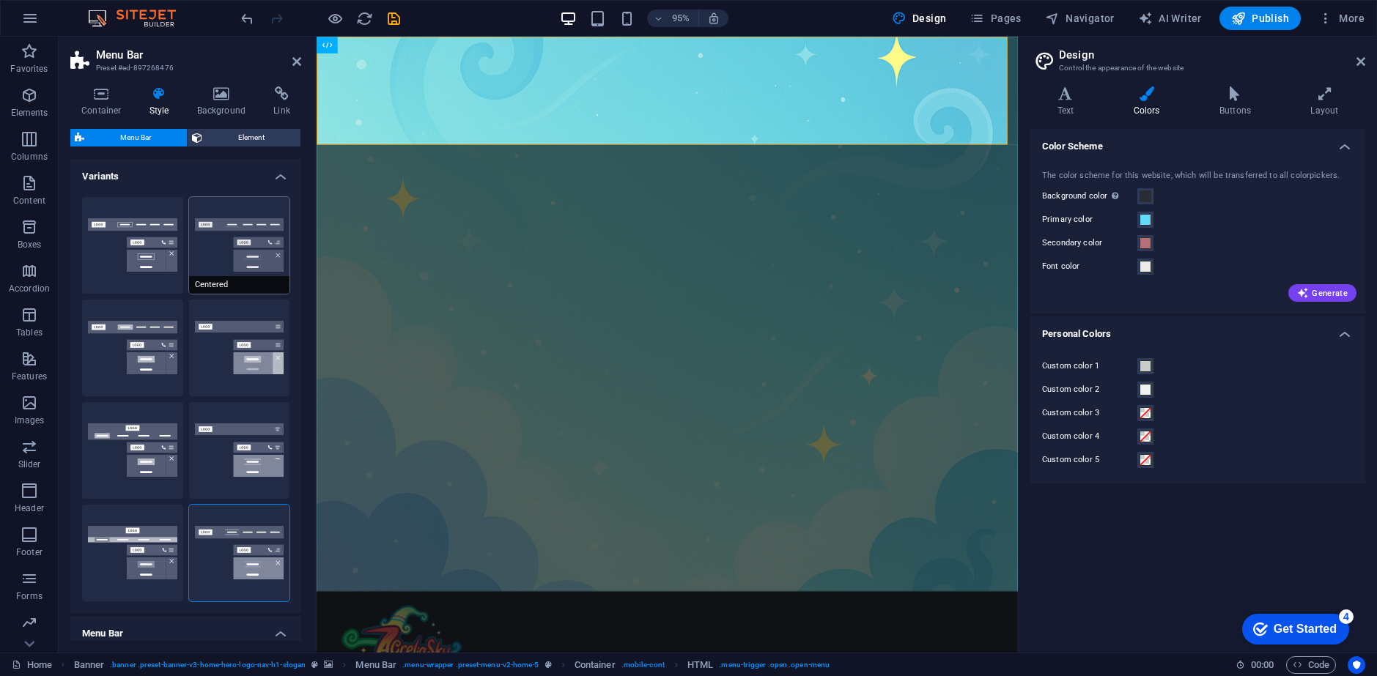
select select "%"
type input "0.5"
select select "200"
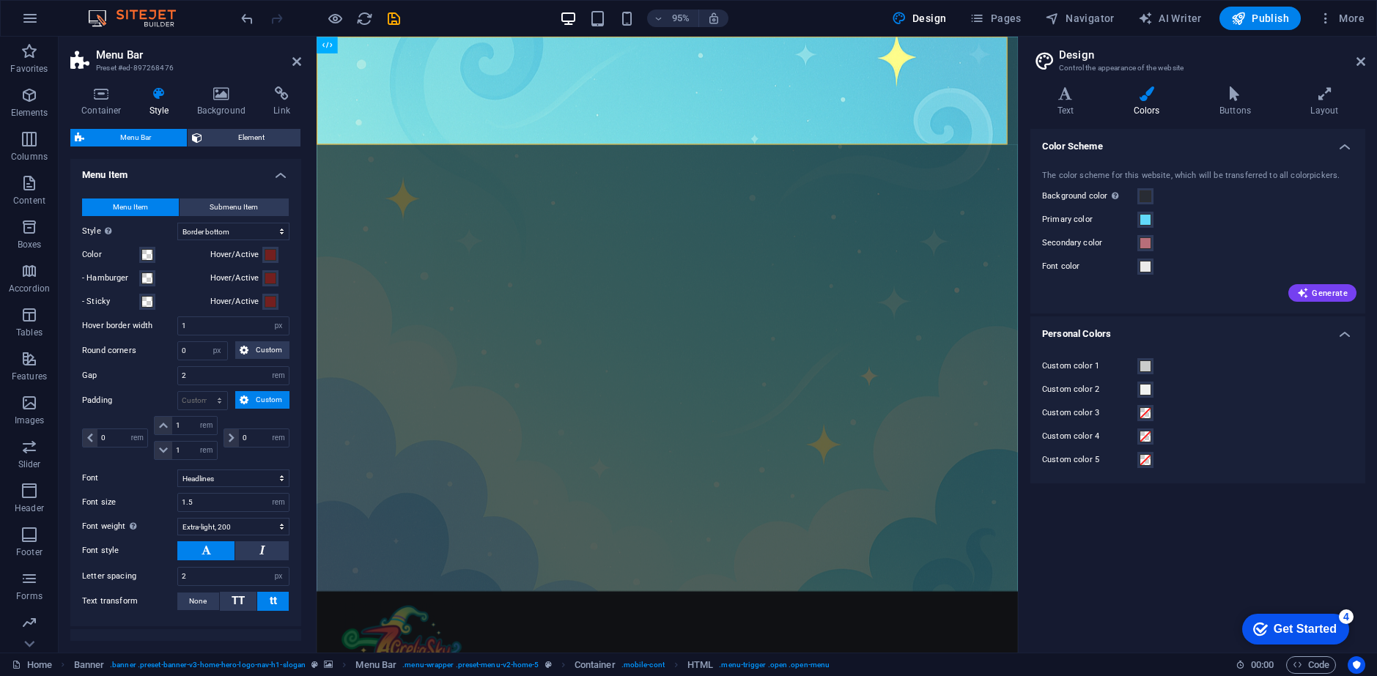
scroll to position [733, 0]
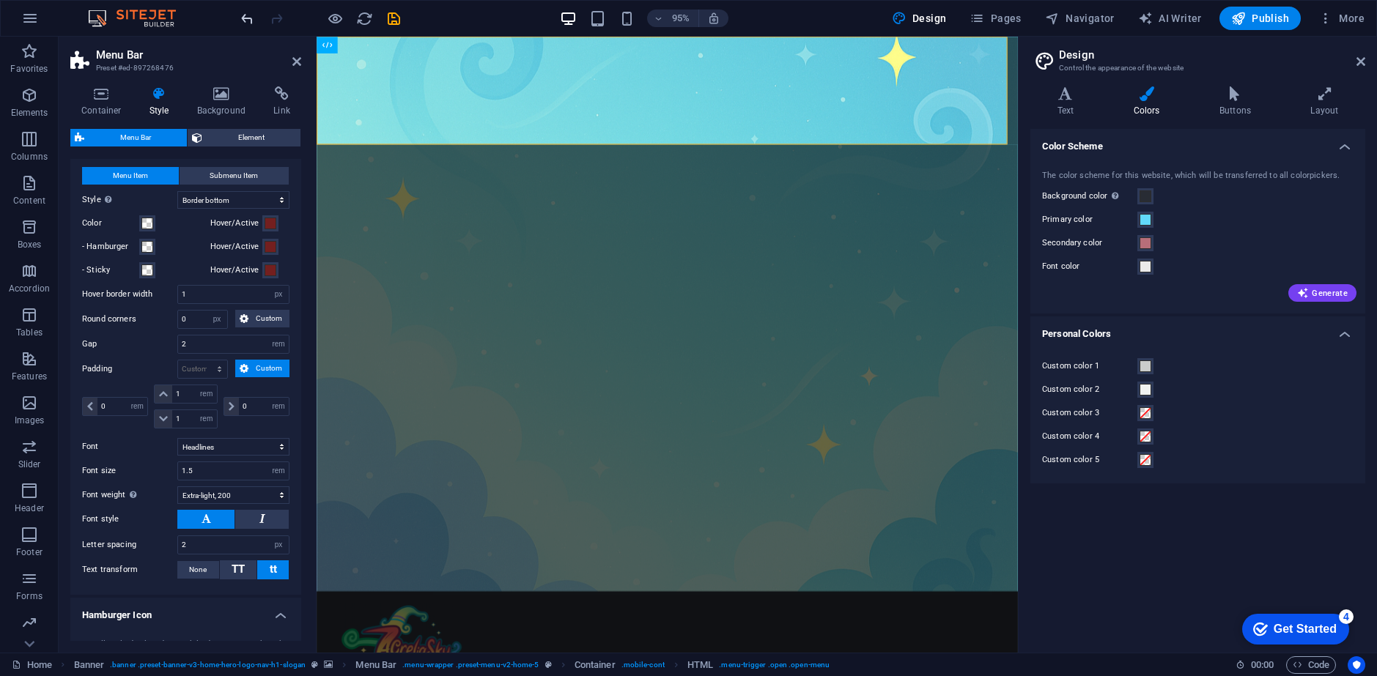
click at [248, 24] on icon "undo" at bounding box center [247, 18] width 17 height 17
select select "hover_border_vertical"
type input "2"
type input "1.5"
type input "0.5"
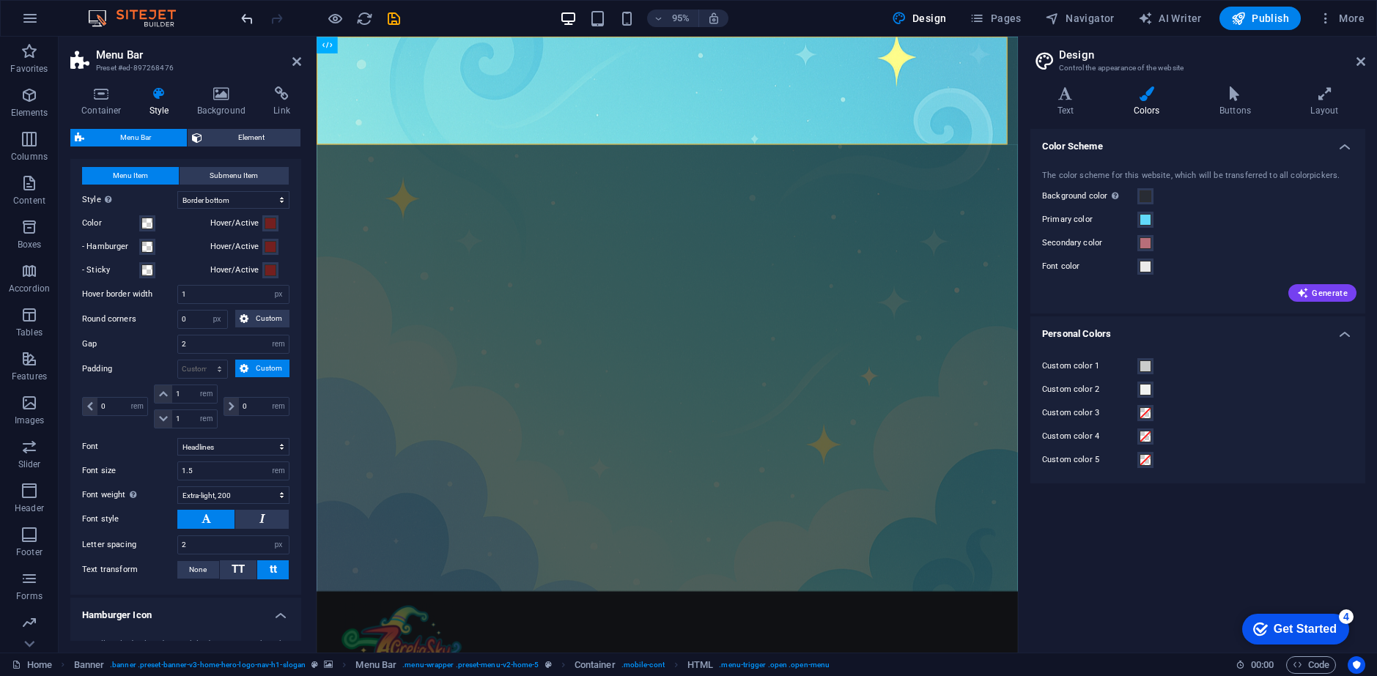
select select "rem"
type input "0.5"
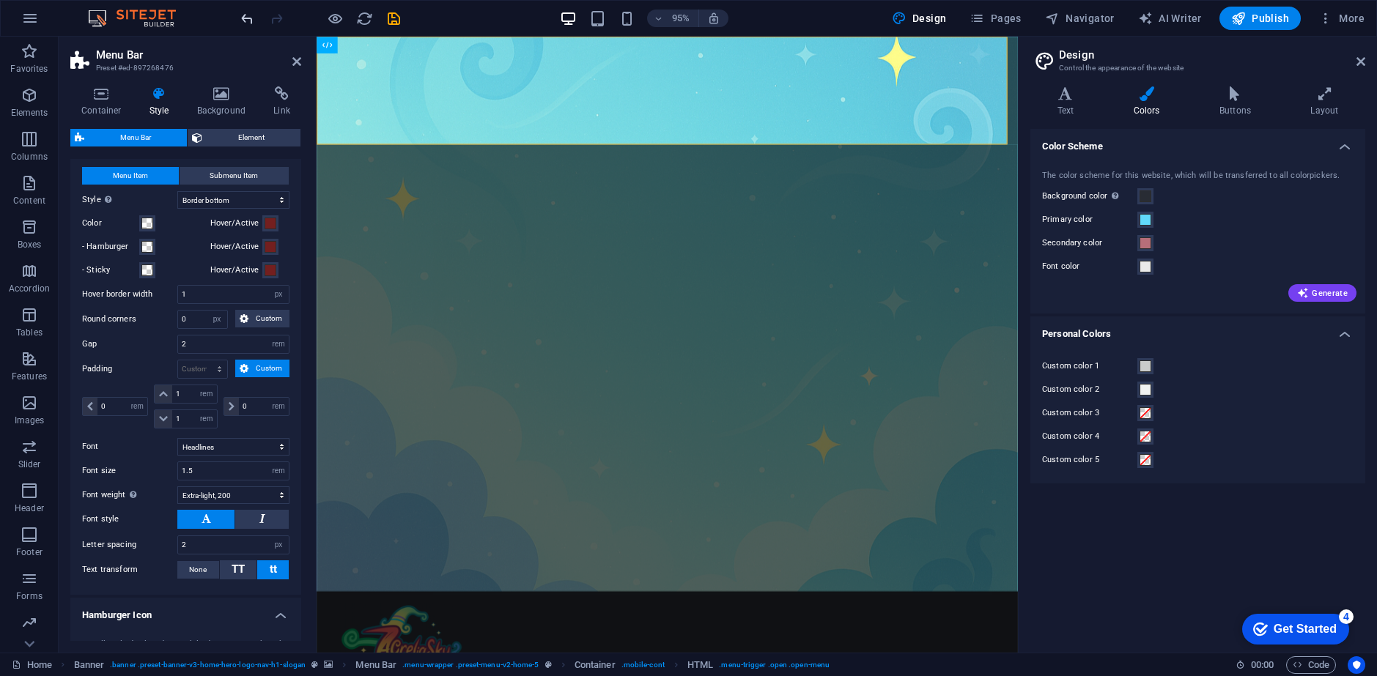
select select "link-special-font"
type input "1.8"
select select "700"
select select "DISABLED_OPTION_VALUE"
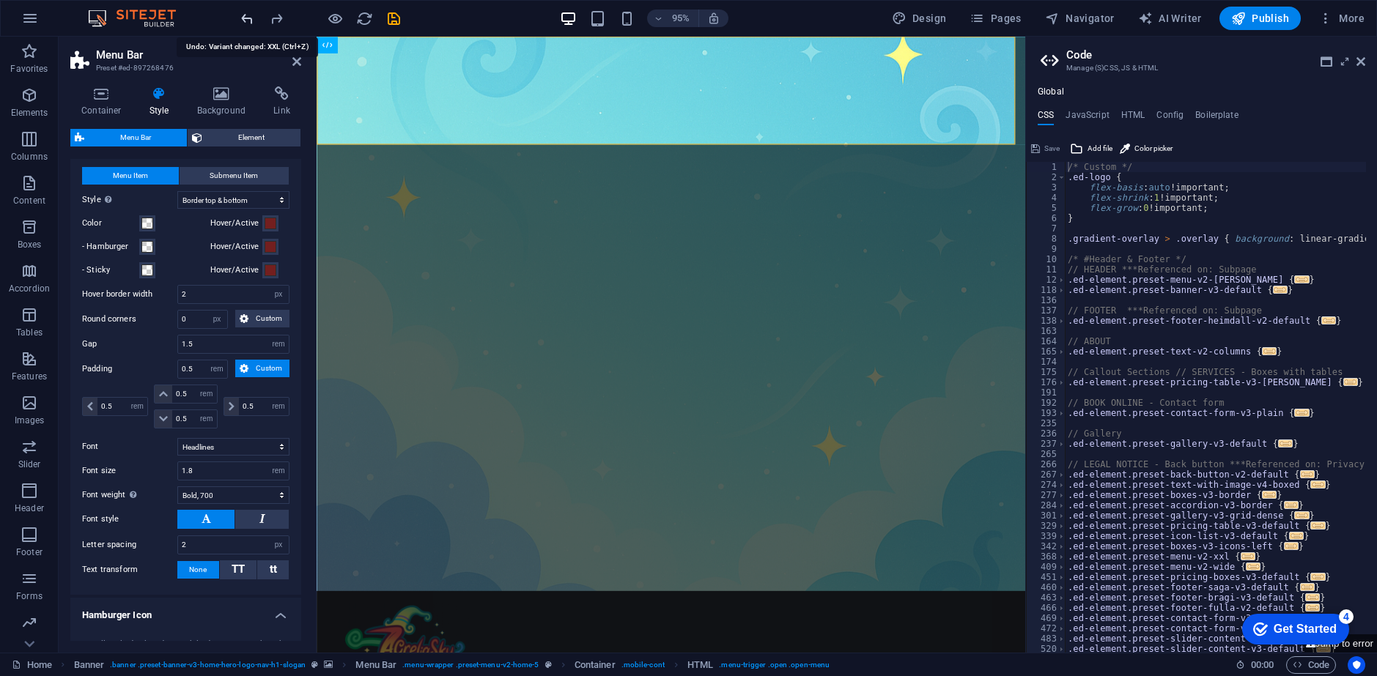
click at [246, 25] on icon "undo" at bounding box center [247, 18] width 17 height 17
select select "DISABLED_OPTION_VALUE"
type input "1.5"
type input "2"
type input "1.5"
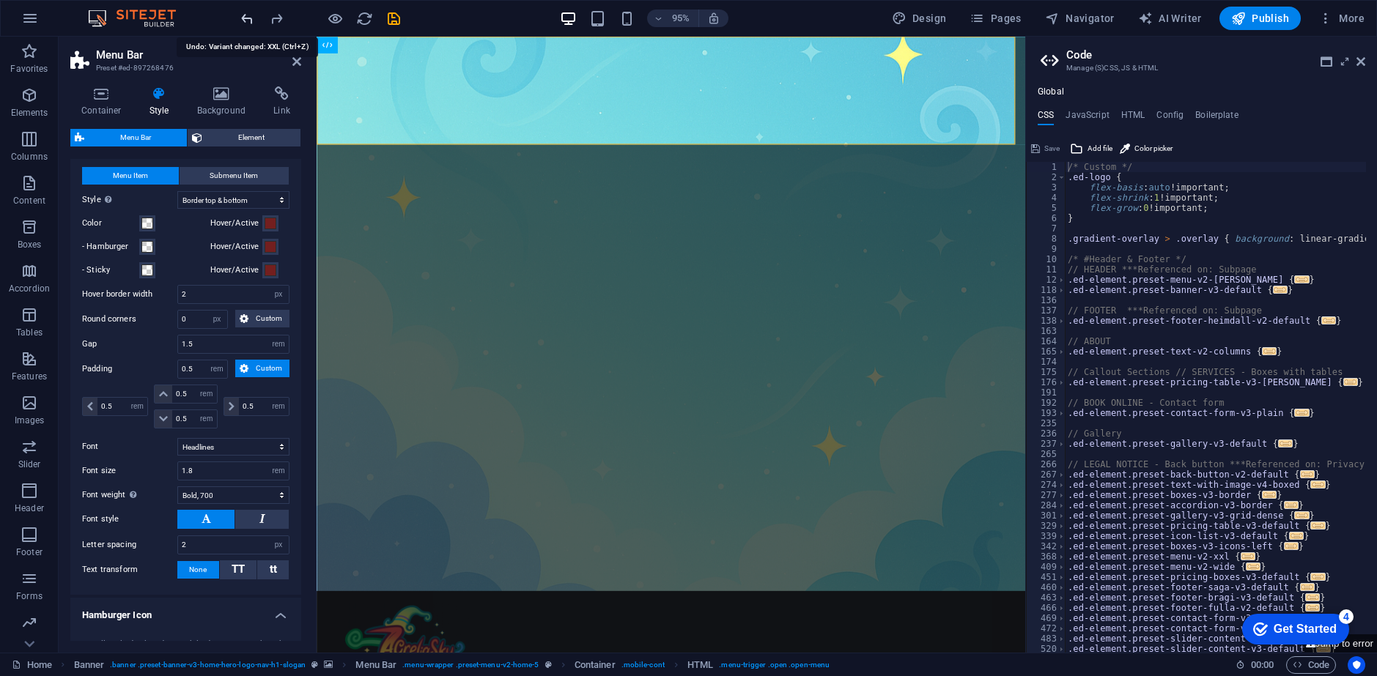
select select "hover_text_color"
type input "60"
select select "px"
select select "DISABLED_OPTION_VALUE"
type input "0"
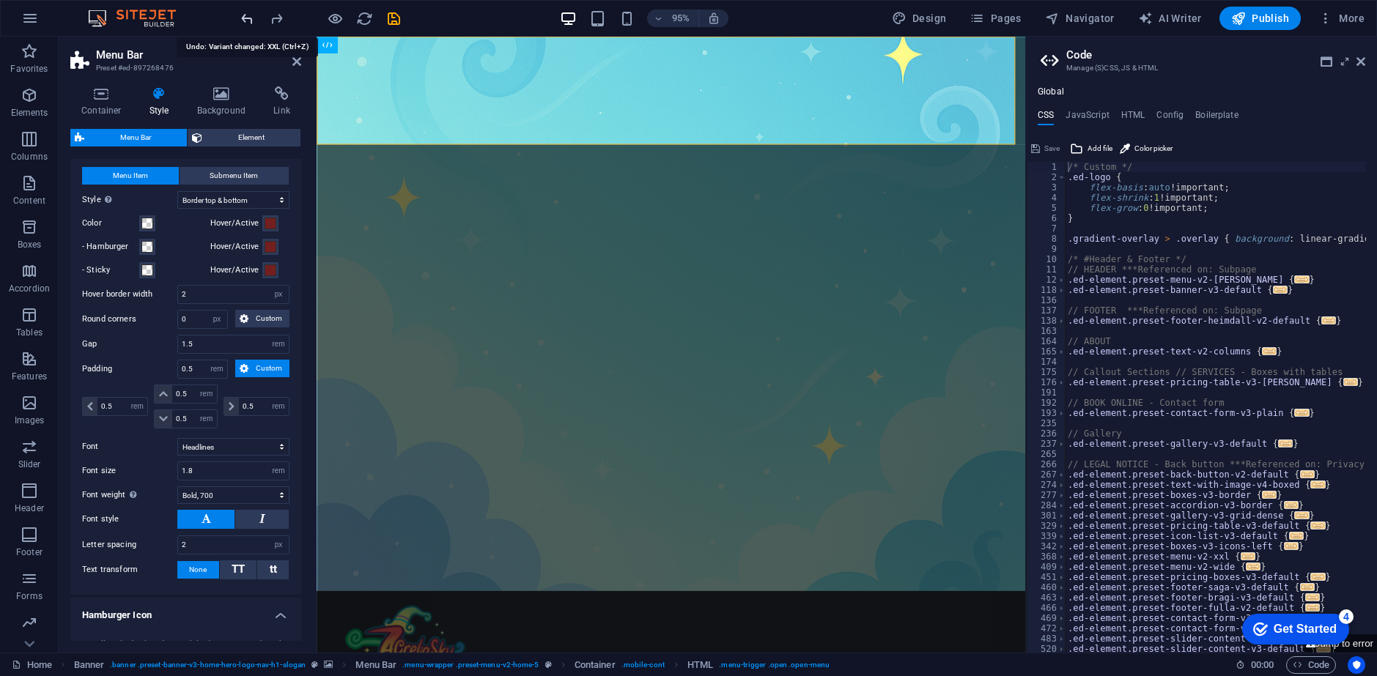
type input "1"
select select "link-default-font"
type input "1"
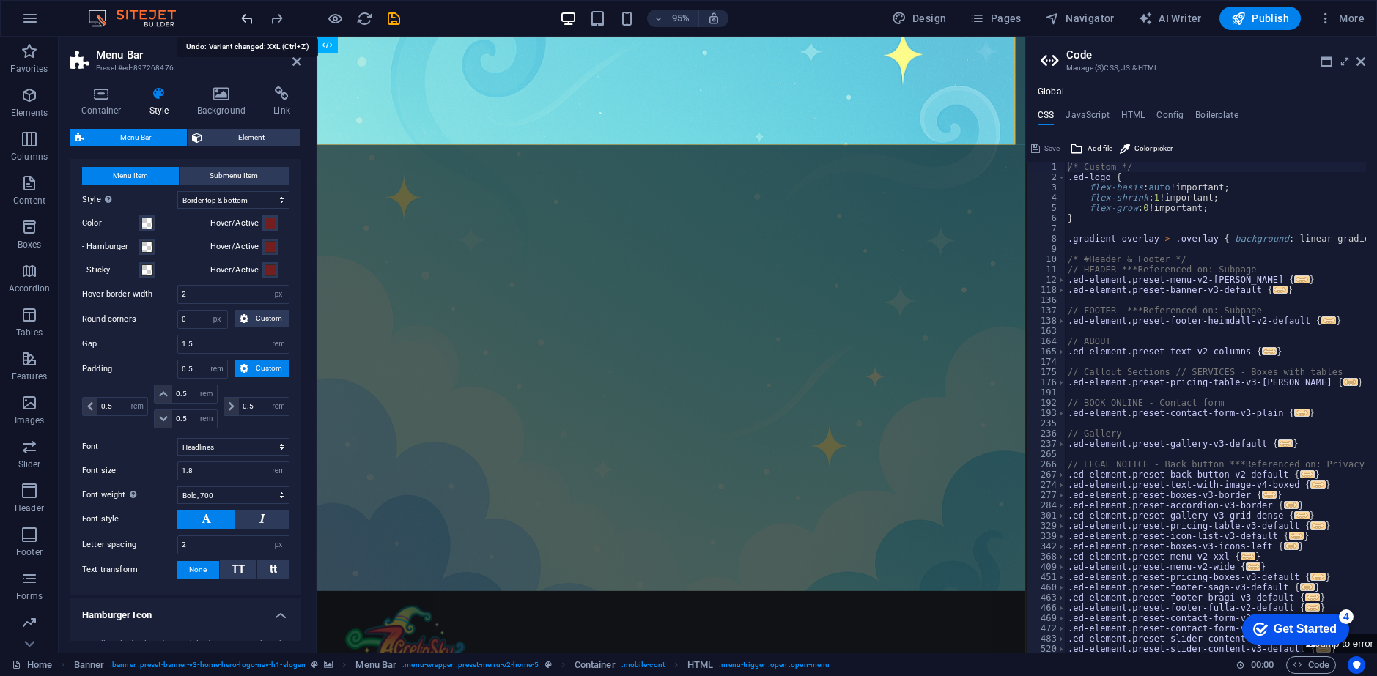
select select "400"
type input "0"
type input "100"
select select "%"
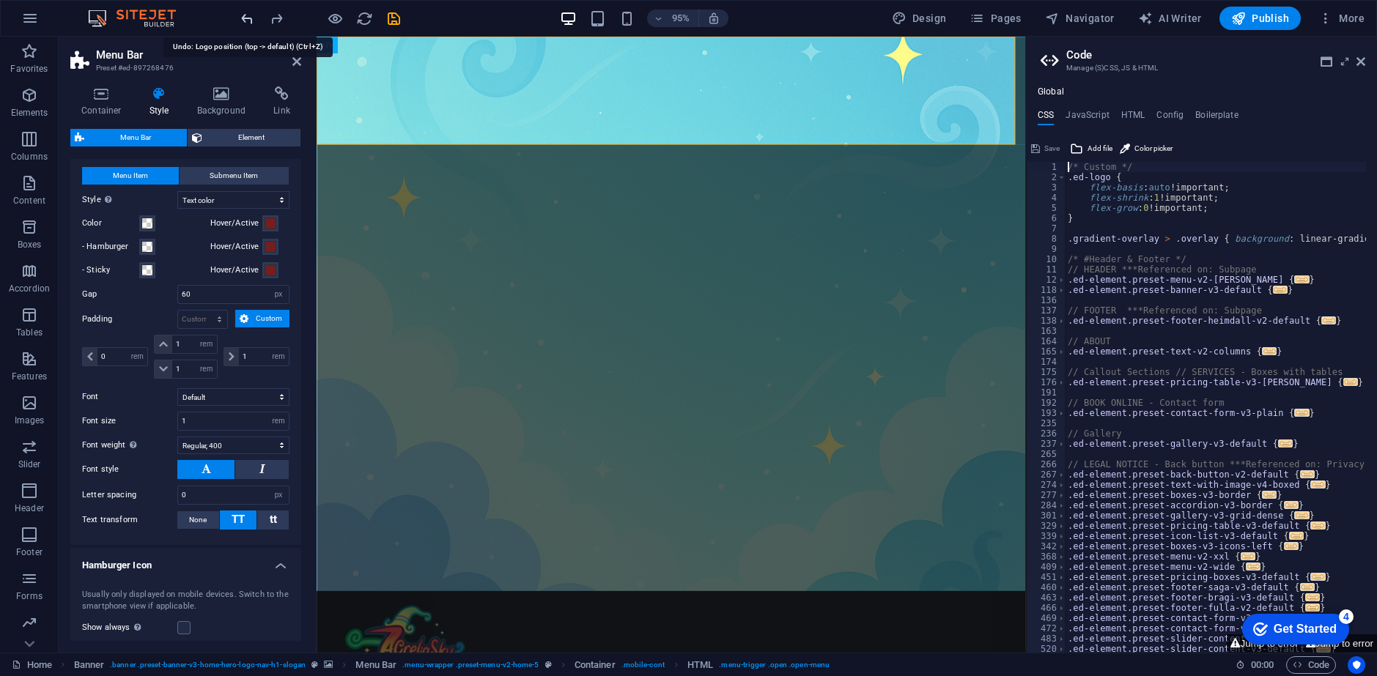
click at [247, 24] on icon "undo" at bounding box center [247, 18] width 17 height 17
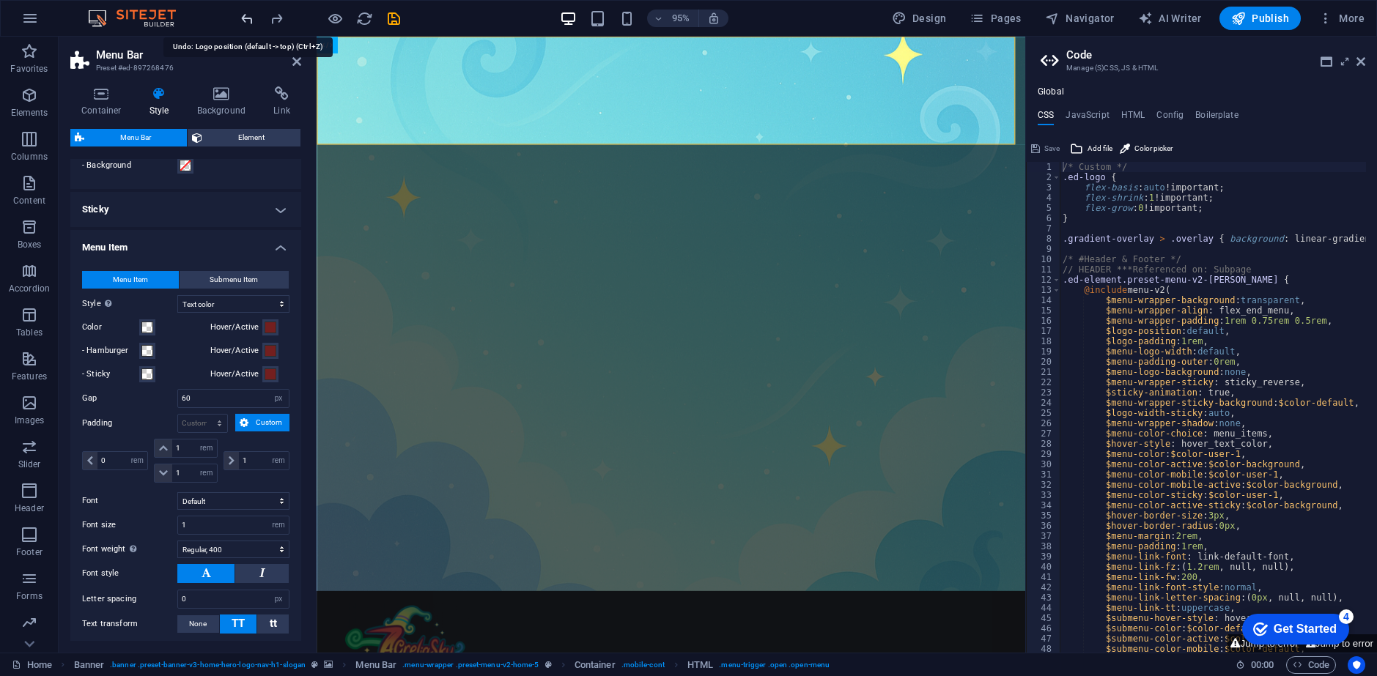
scroll to position [837, 0]
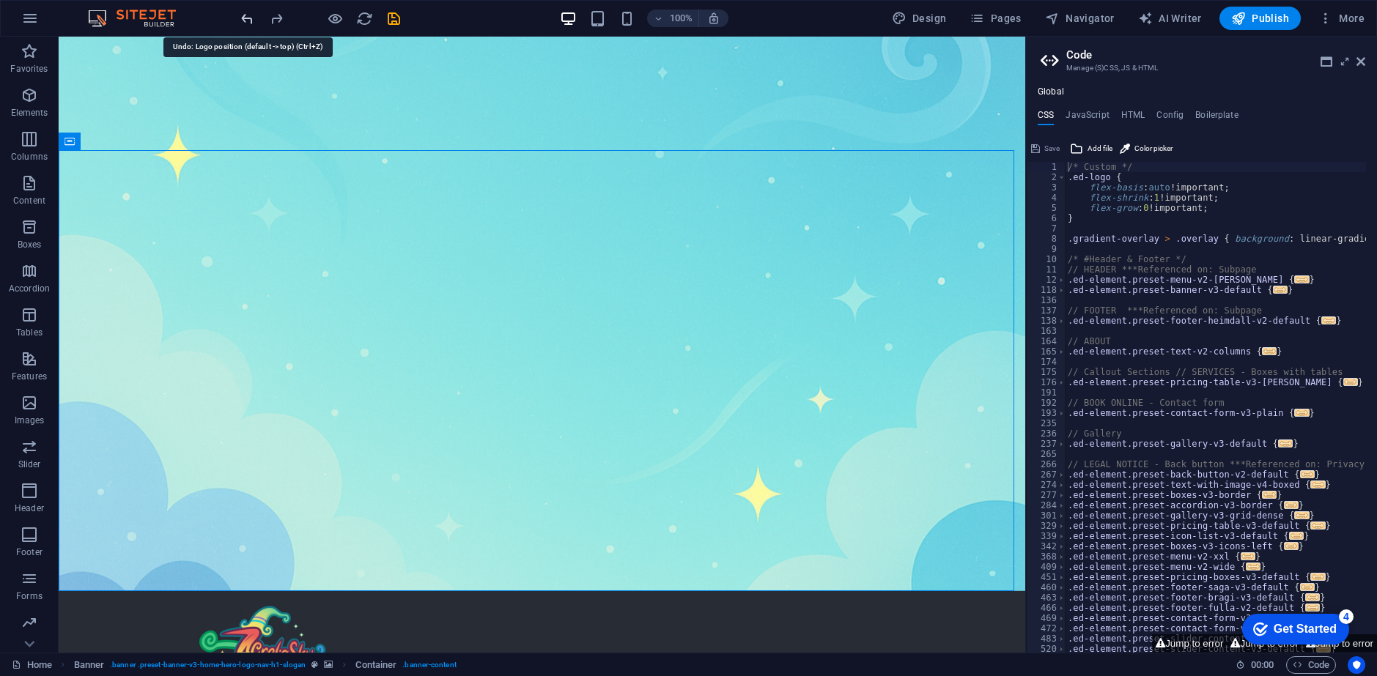
click at [246, 17] on icon "undo" at bounding box center [247, 18] width 17 height 17
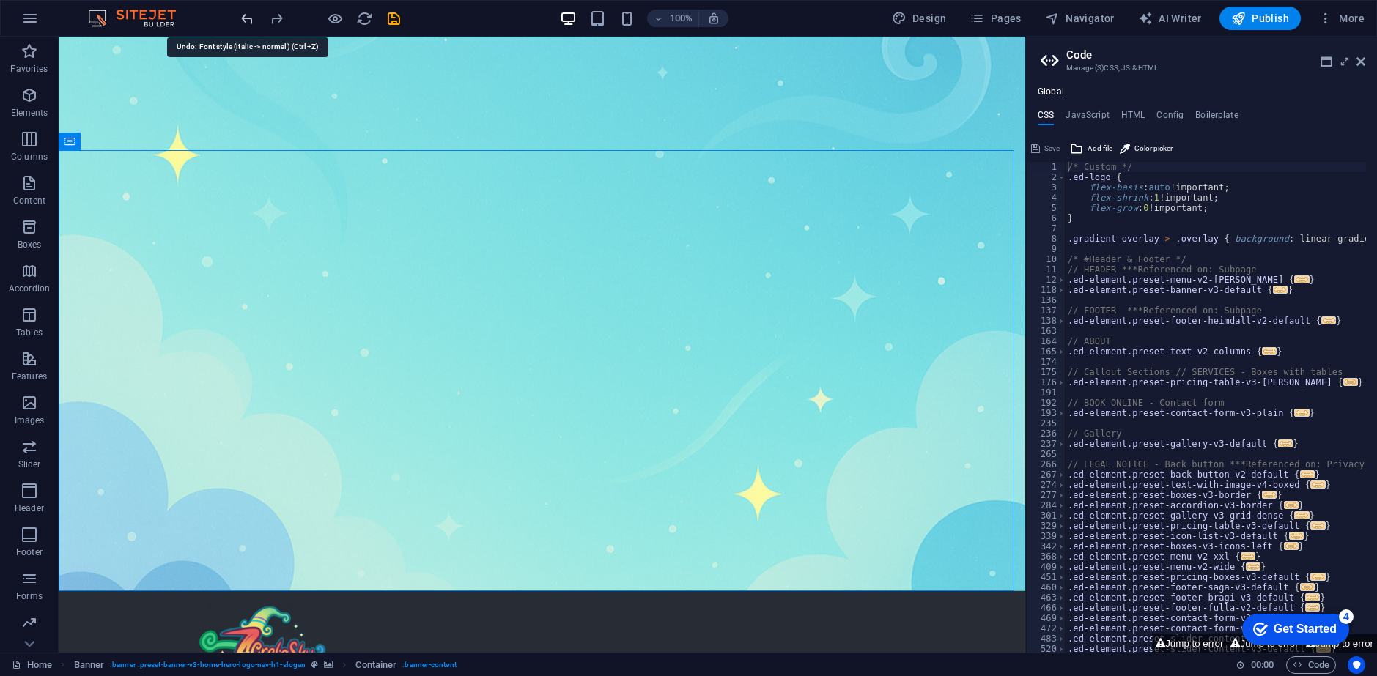
click at [246, 17] on icon "undo" at bounding box center [247, 18] width 17 height 17
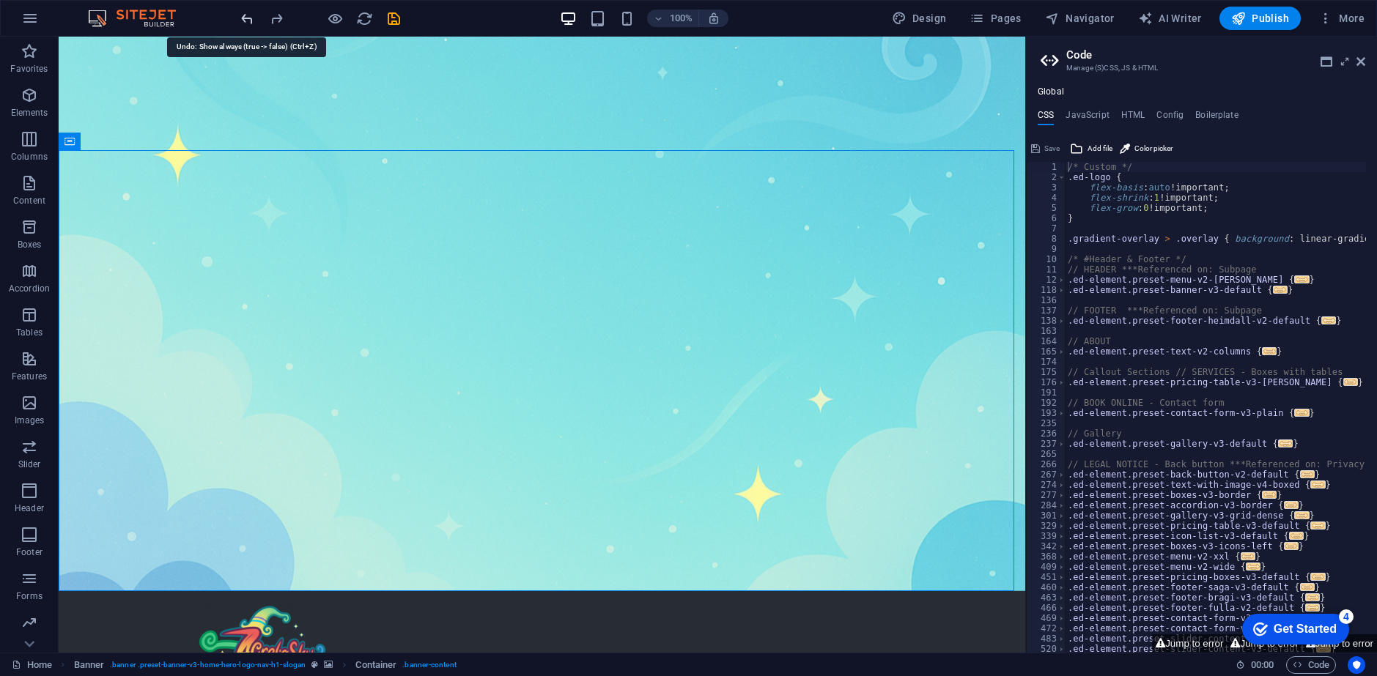
click at [246, 17] on icon "undo" at bounding box center [247, 18] width 17 height 17
click at [242, 23] on icon "undo" at bounding box center [247, 18] width 17 height 17
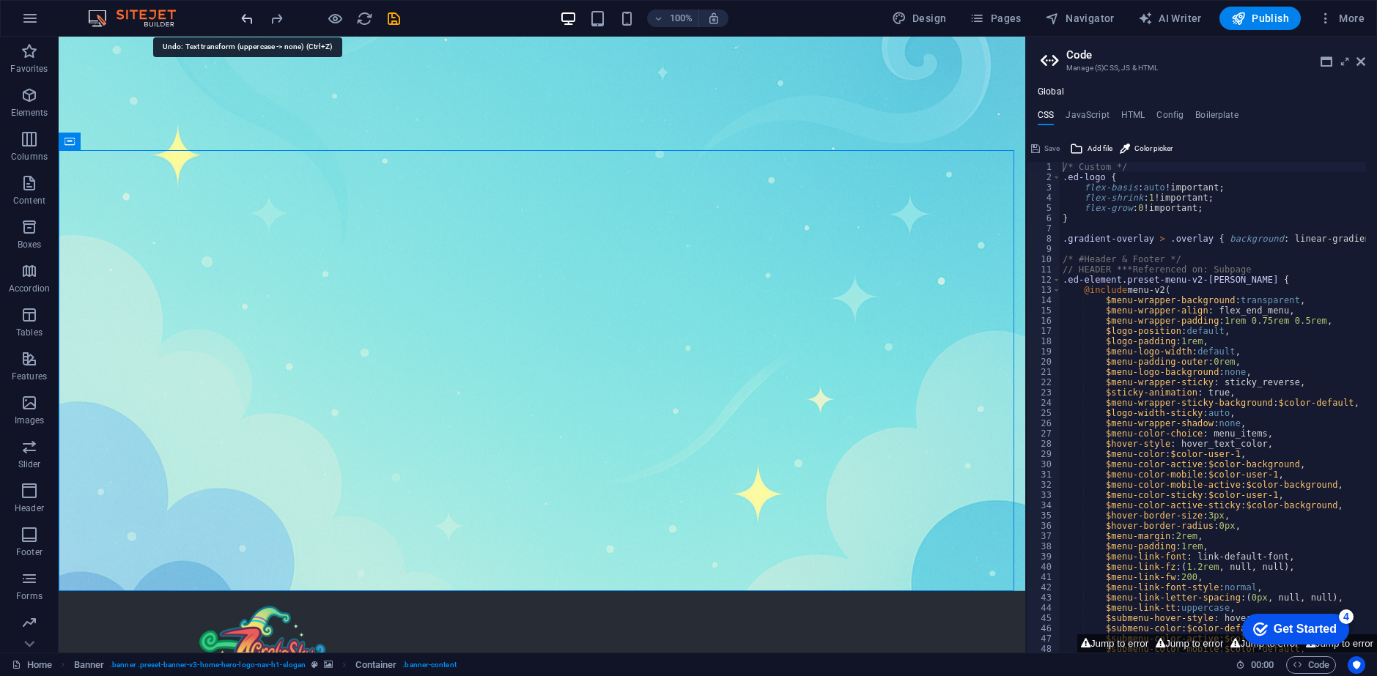
click at [242, 23] on icon "undo" at bounding box center [247, 18] width 17 height 17
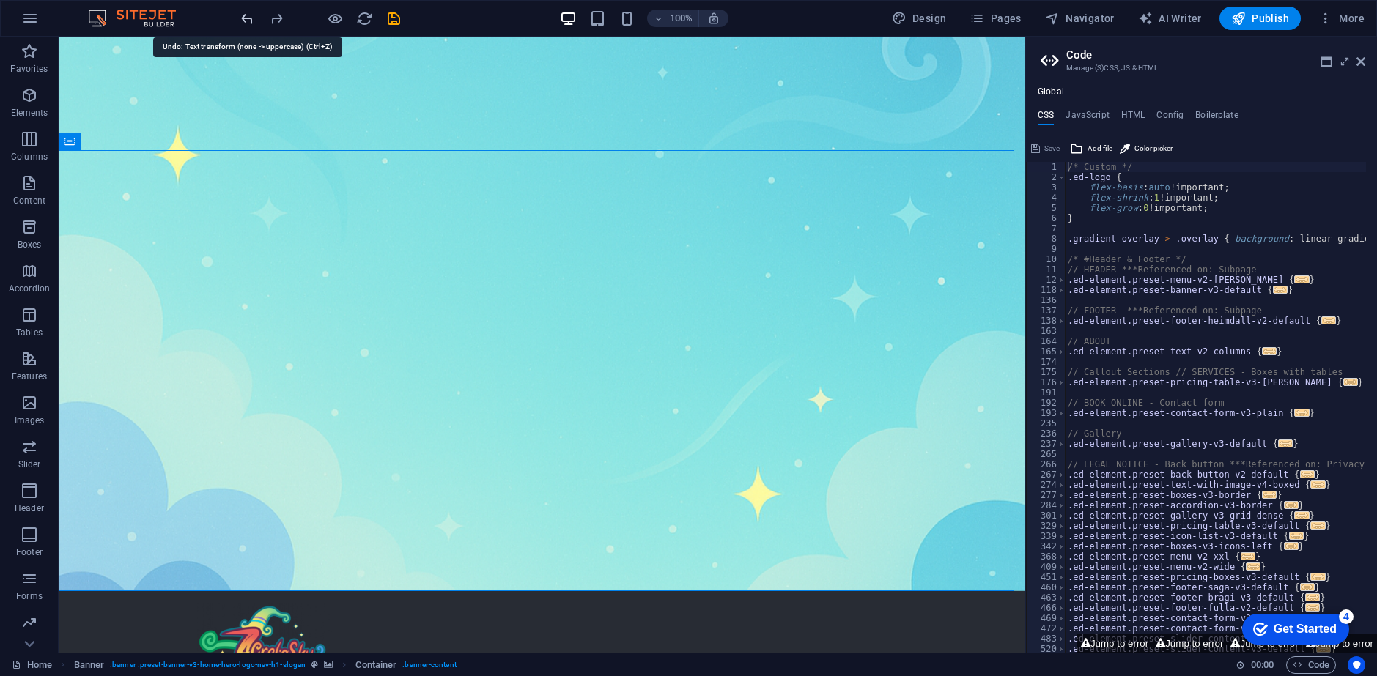
click at [242, 23] on icon "undo" at bounding box center [247, 18] width 17 height 17
click at [270, 21] on icon "redo" at bounding box center [276, 18] width 17 height 17
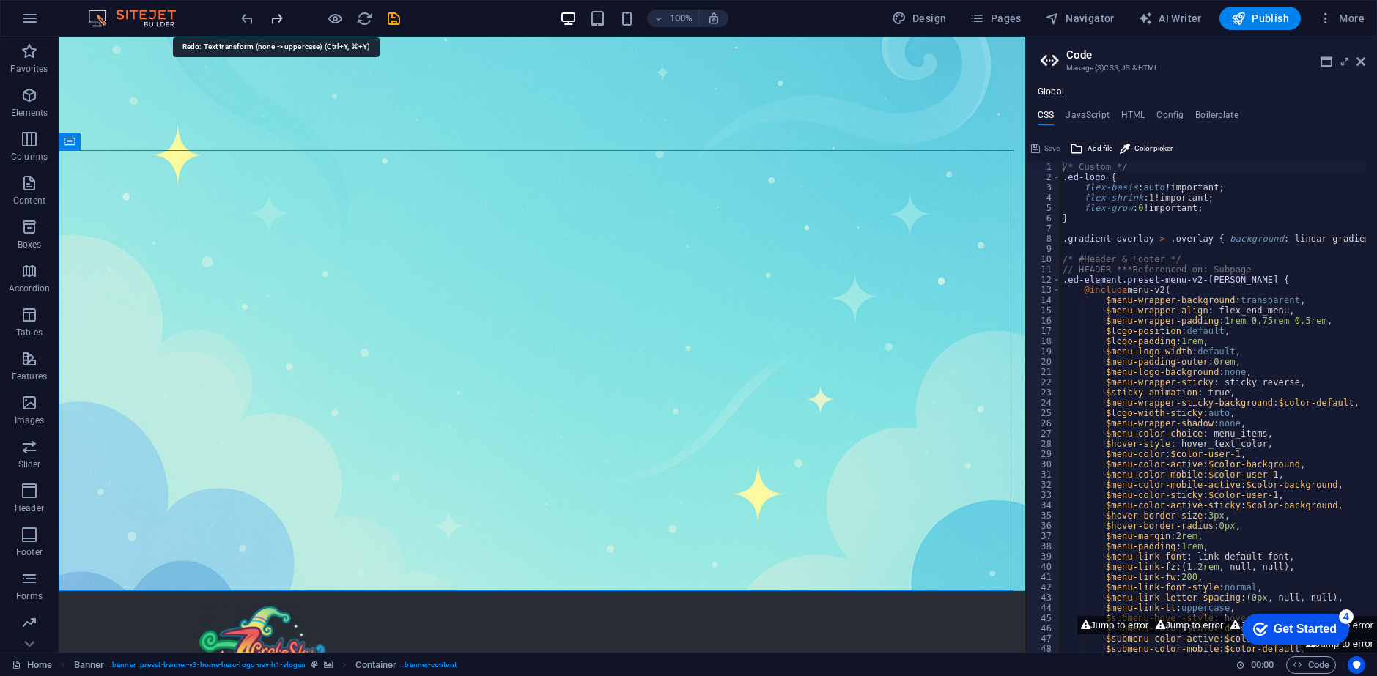
click at [270, 21] on icon "redo" at bounding box center [276, 18] width 17 height 17
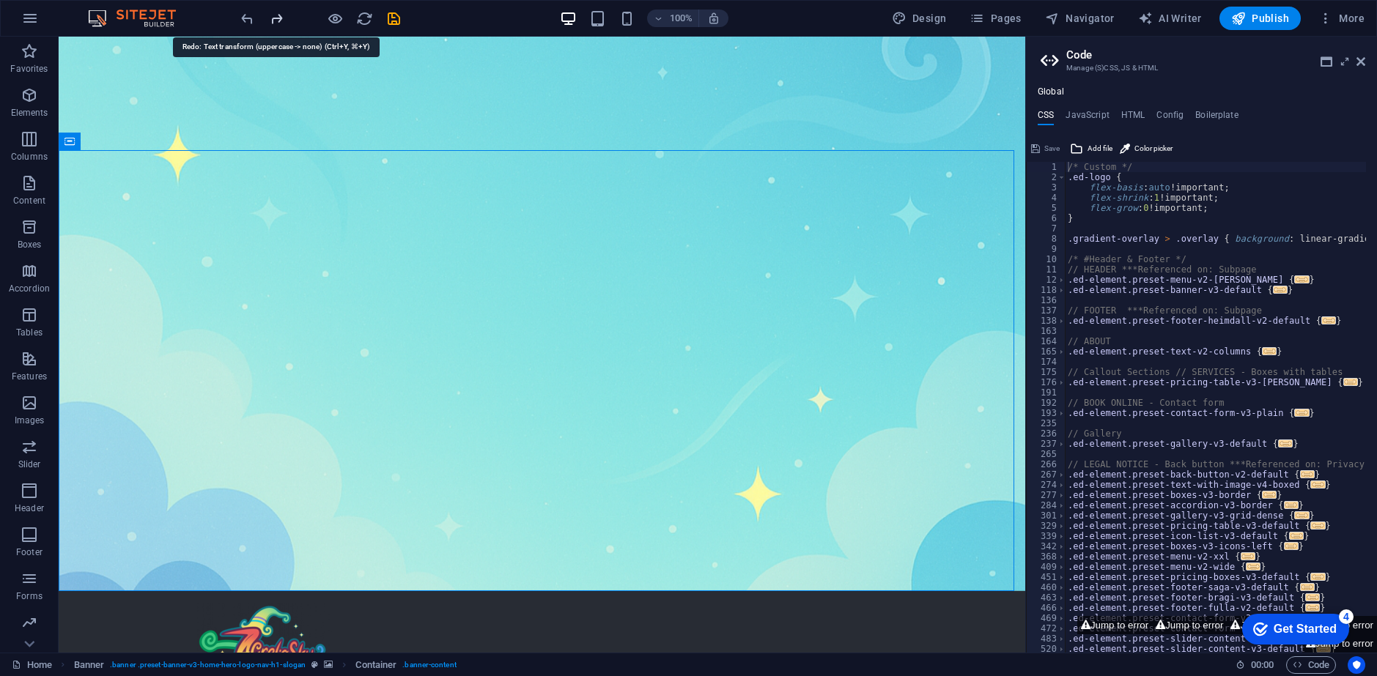
click at [270, 21] on icon "redo" at bounding box center [276, 18] width 17 height 17
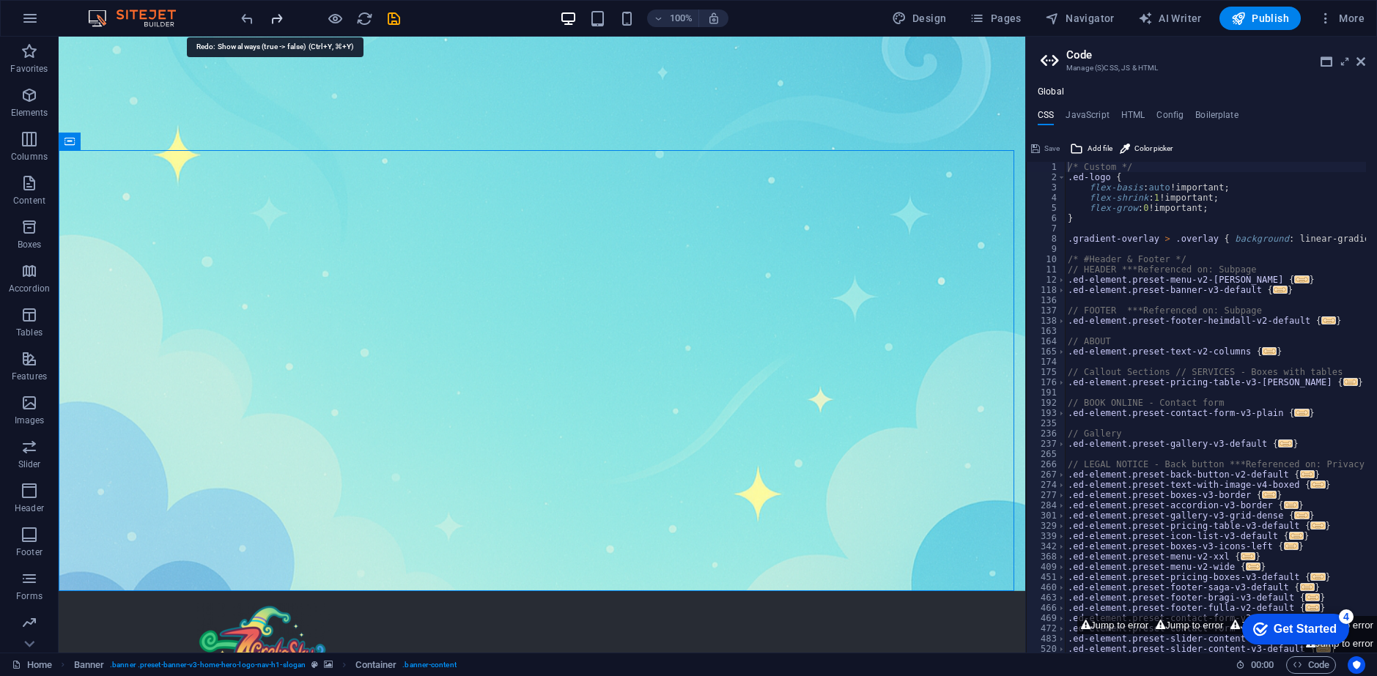
click at [270, 21] on icon "redo" at bounding box center [276, 18] width 17 height 17
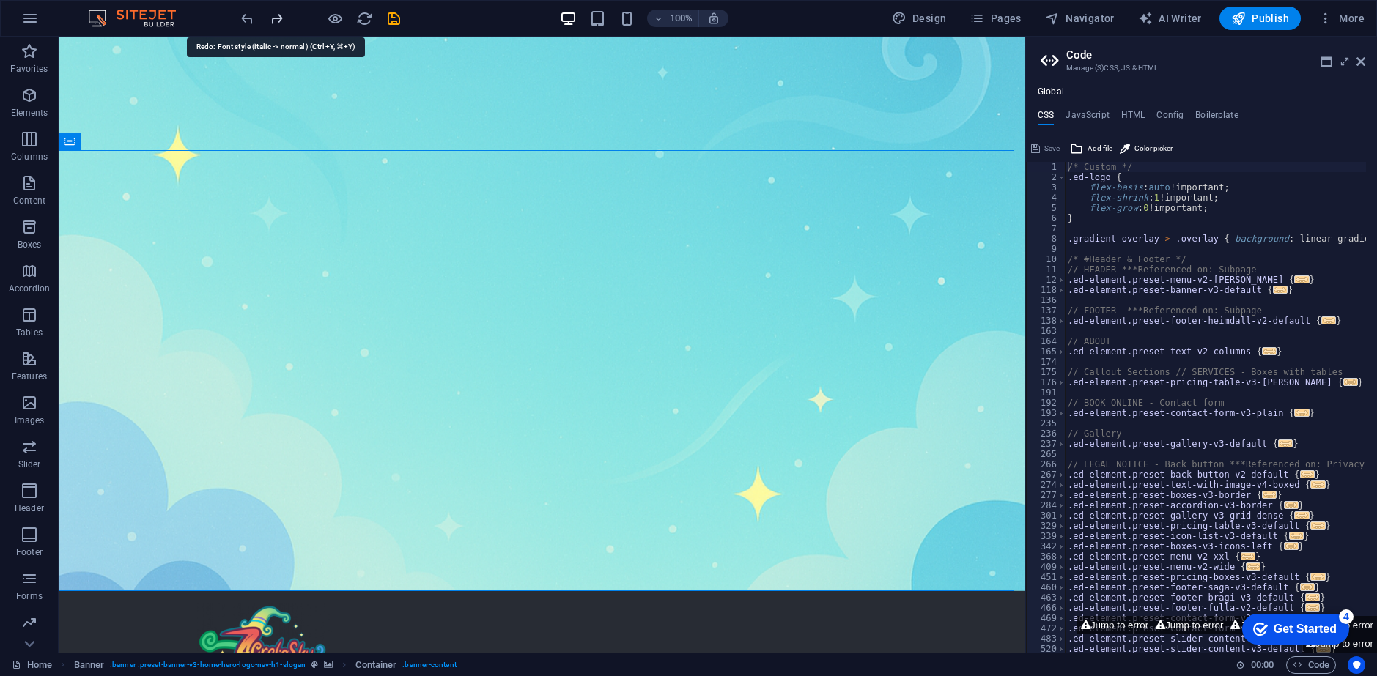
click at [270, 21] on icon "redo" at bounding box center [276, 18] width 17 height 17
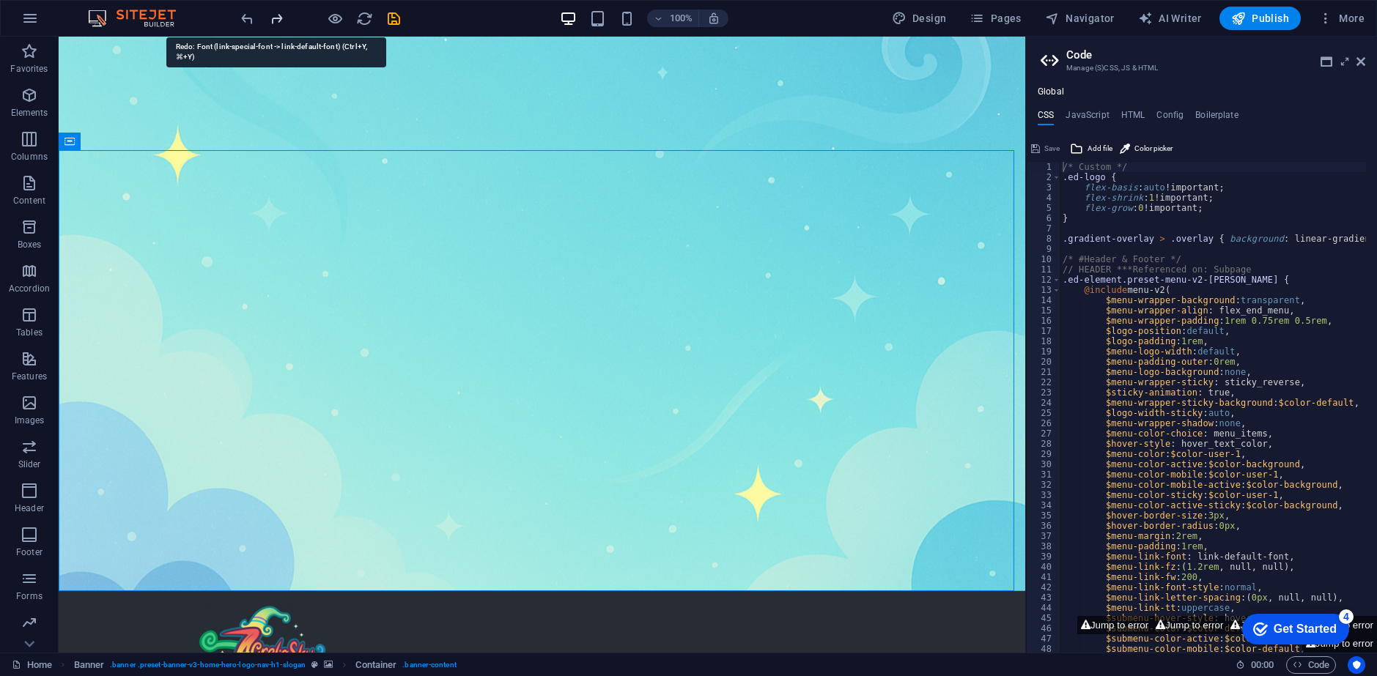
click at [270, 21] on icon "redo" at bounding box center [276, 18] width 17 height 17
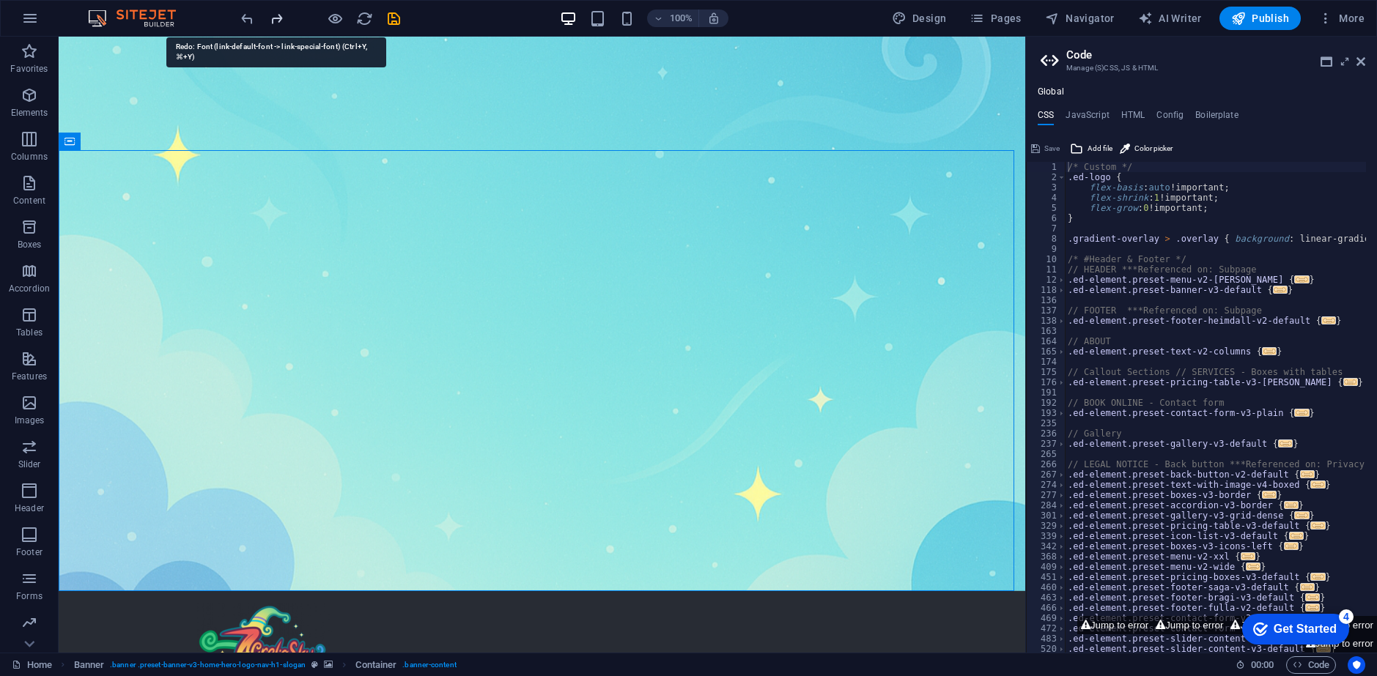
click at [270, 21] on icon "redo" at bounding box center [276, 18] width 17 height 17
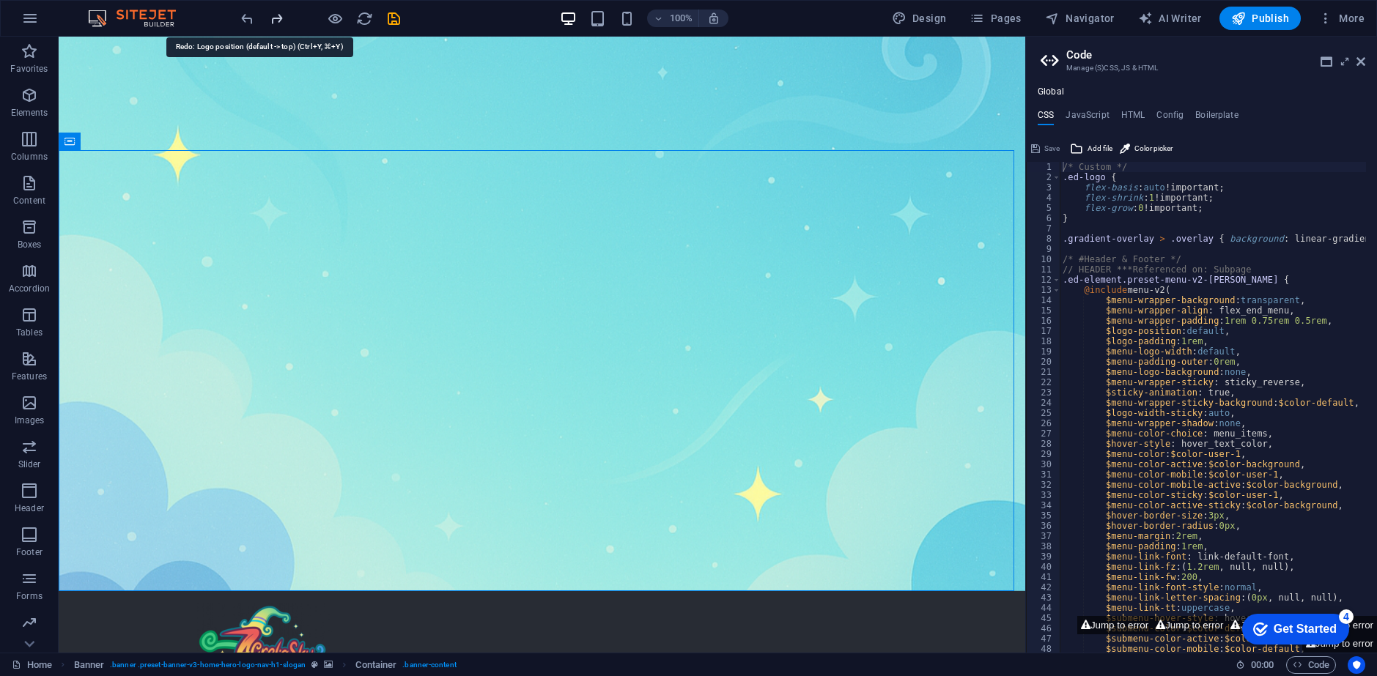
click at [270, 21] on icon "redo" at bounding box center [276, 18] width 17 height 17
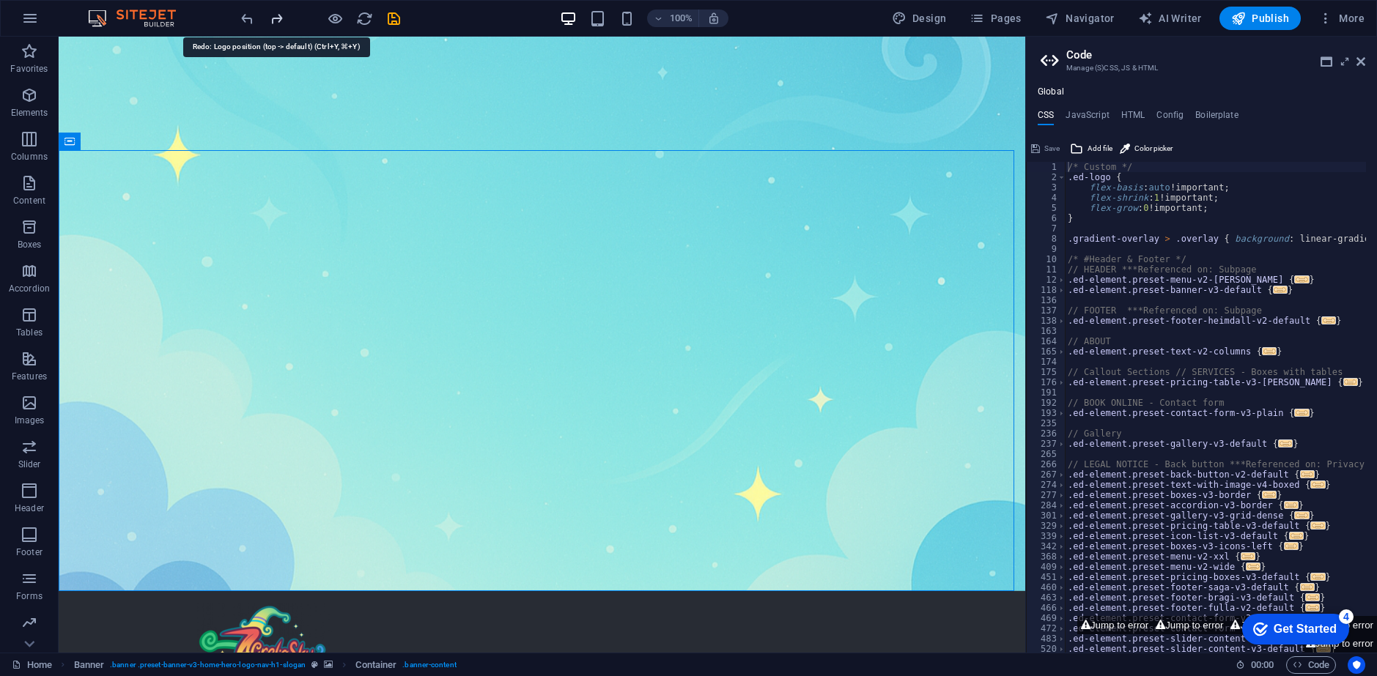
click at [270, 21] on icon "redo" at bounding box center [276, 18] width 17 height 17
click at [270, 21] on div at bounding box center [320, 18] width 164 height 23
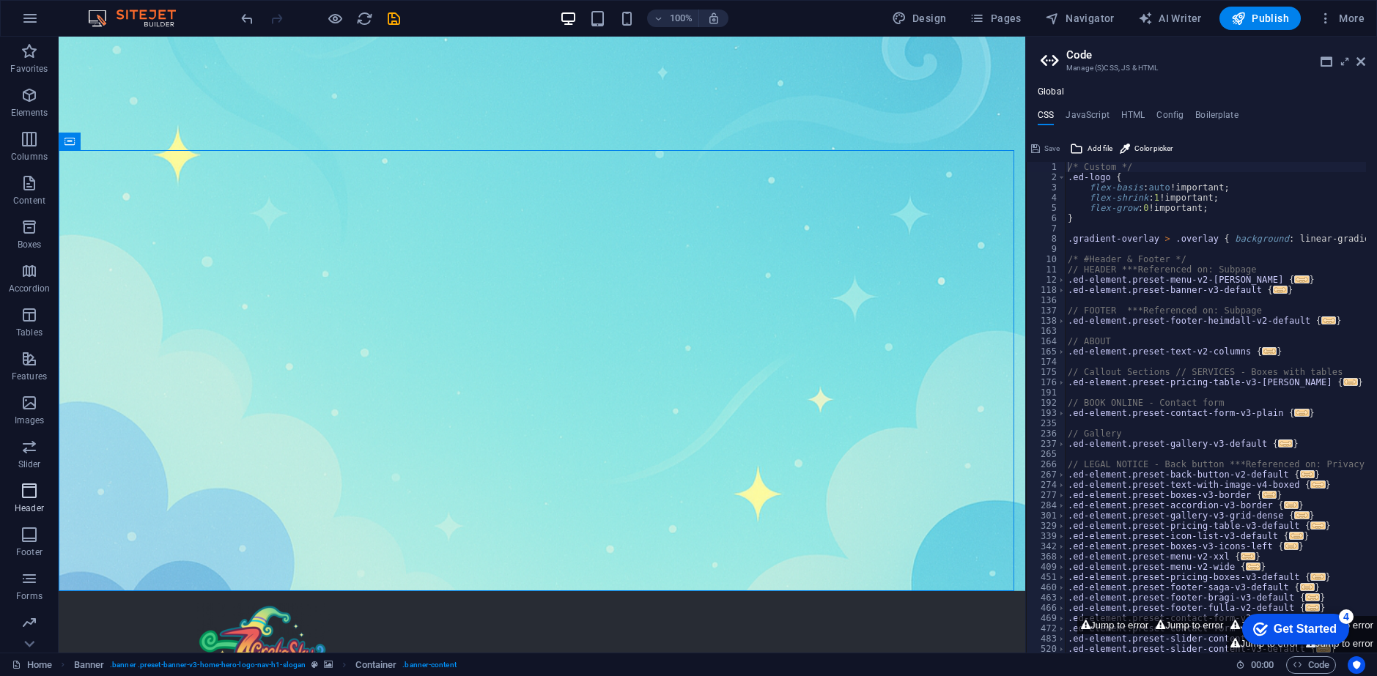
click at [27, 505] on p "Header" at bounding box center [29, 509] width 29 height 12
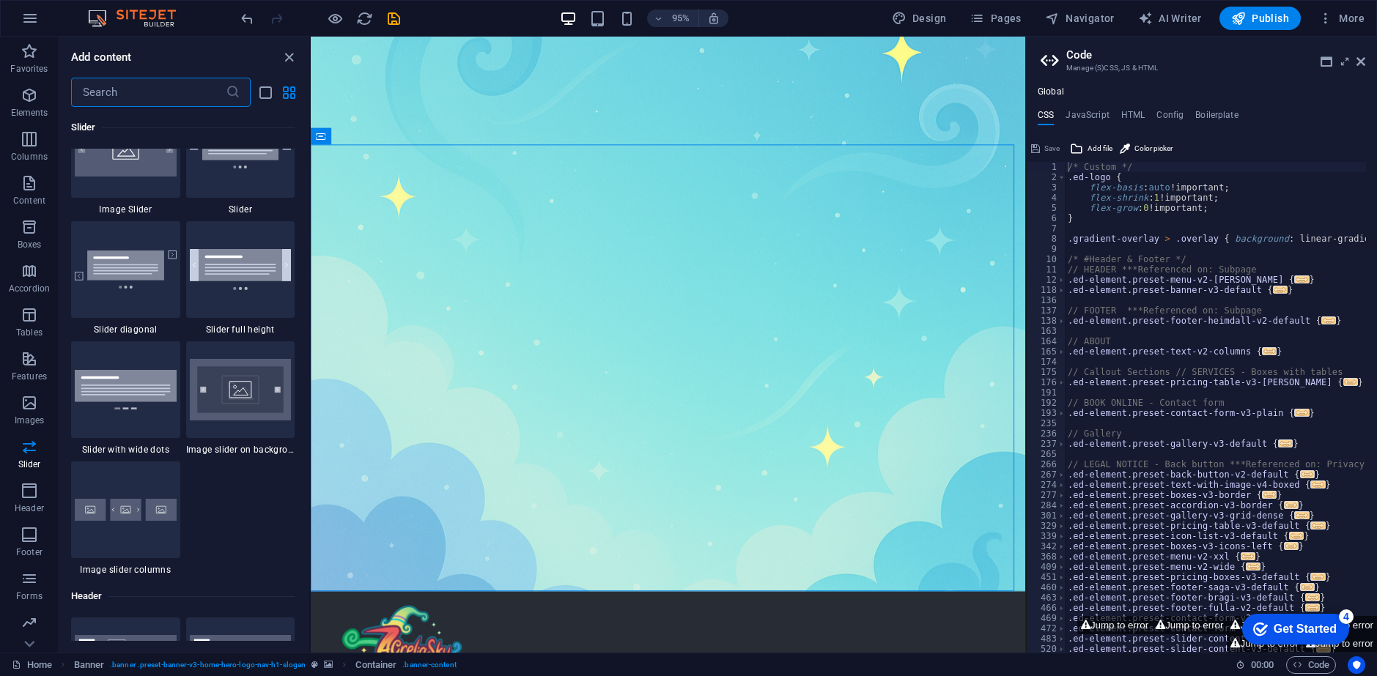
scroll to position [8238, 0]
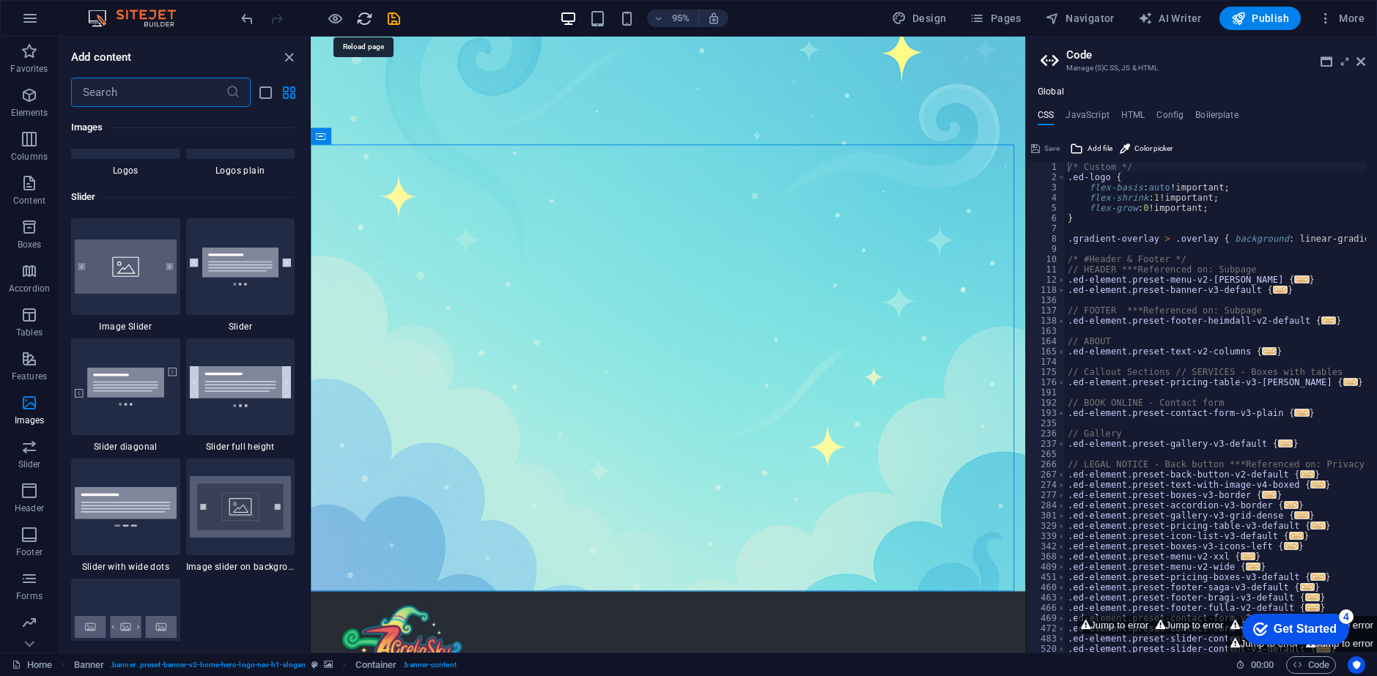
click at [365, 13] on icon "reload" at bounding box center [364, 18] width 17 height 17
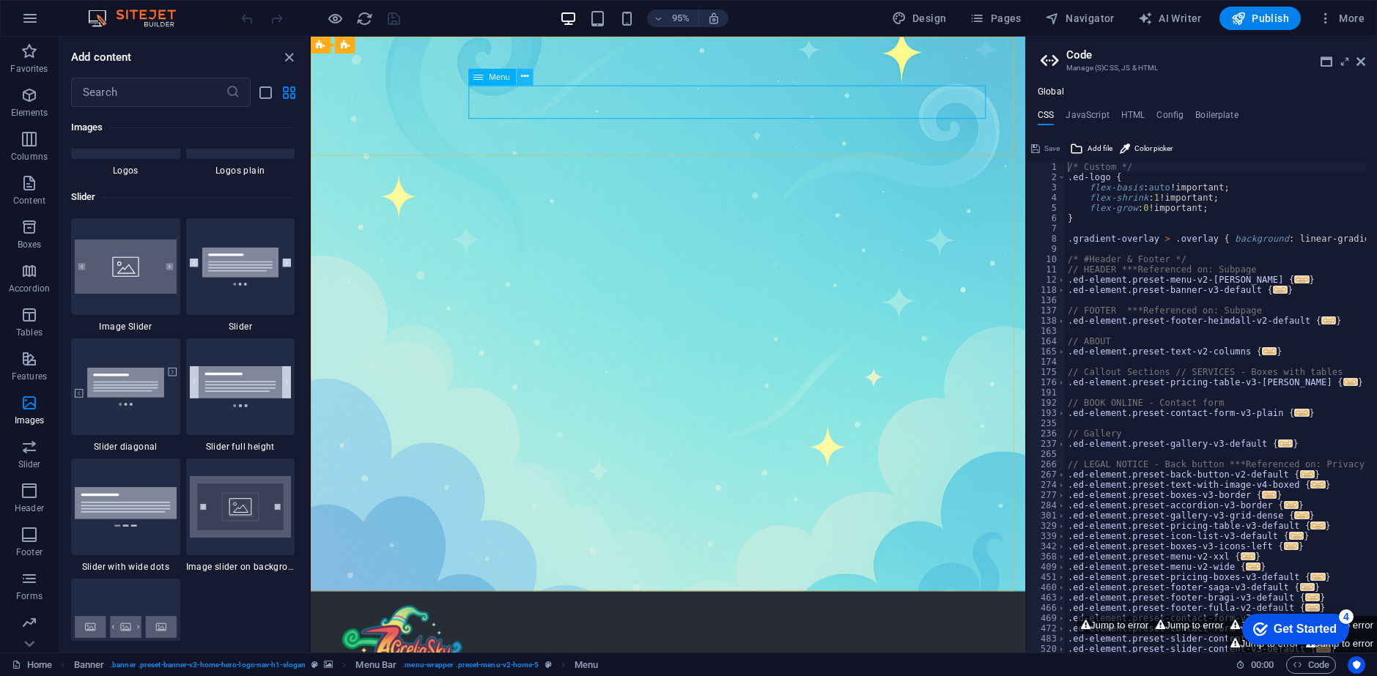
click at [527, 75] on icon at bounding box center [524, 77] width 7 height 15
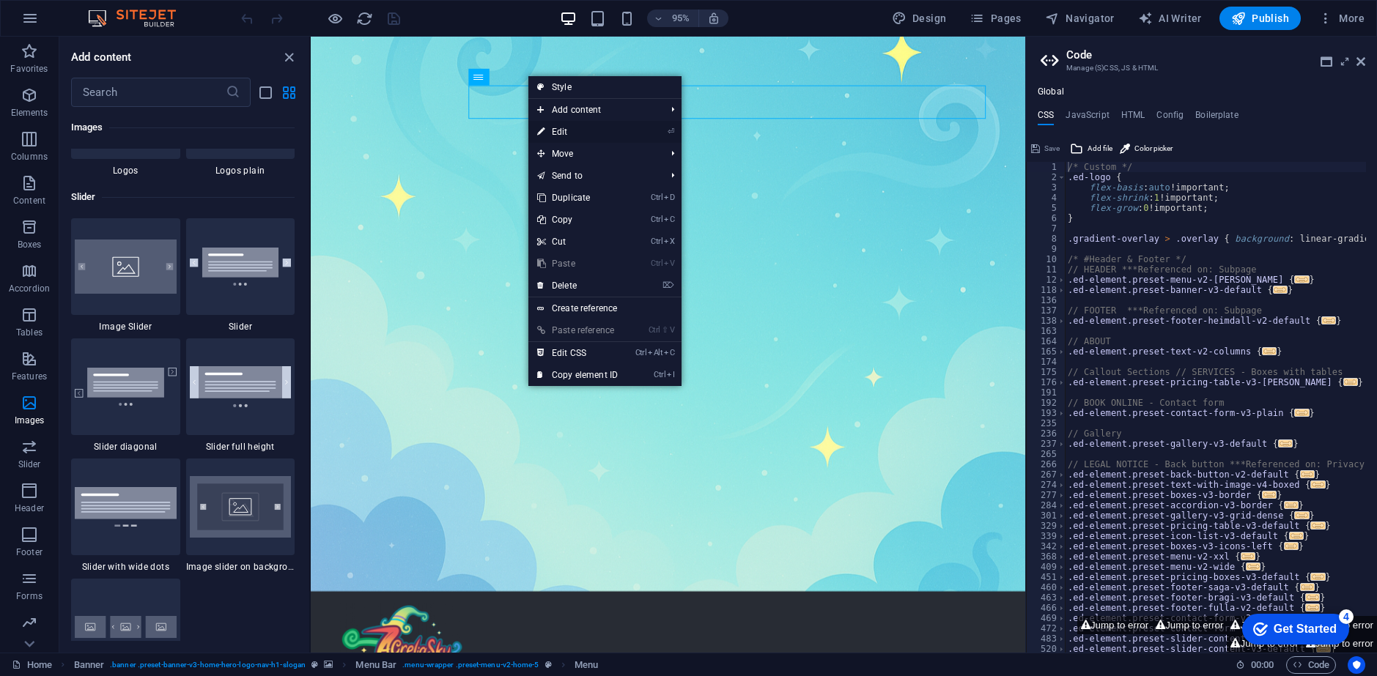
click at [553, 129] on link "⏎ Edit" at bounding box center [577, 132] width 98 height 22
select select
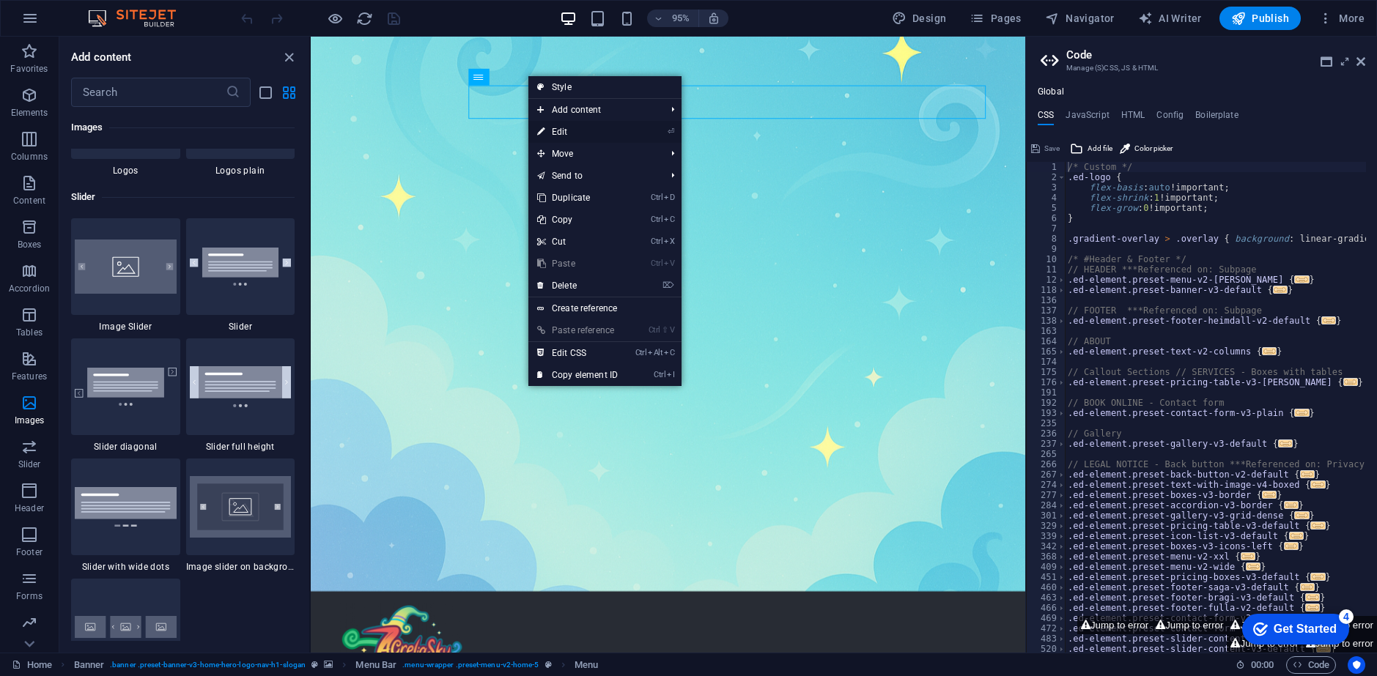
select select
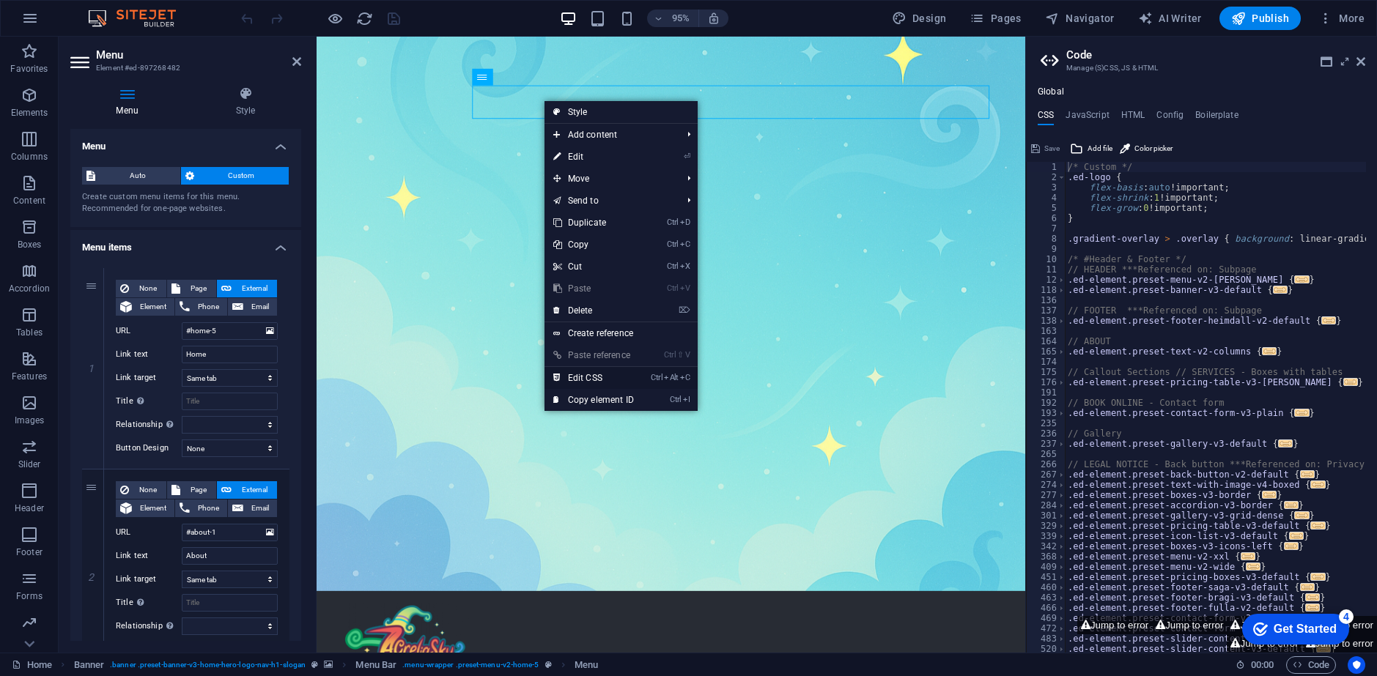
click at [609, 373] on link "Ctrl Alt C Edit CSS" at bounding box center [593, 378] width 98 height 22
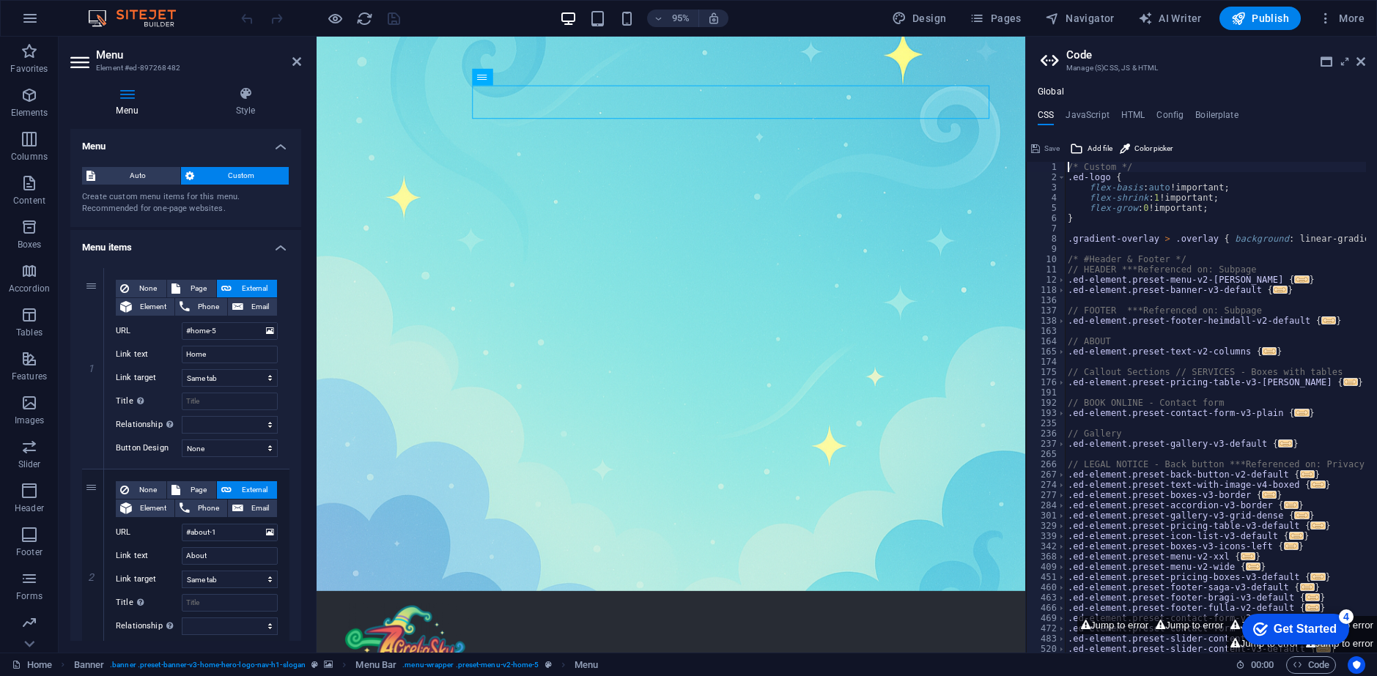
click at [1194, 340] on div "/* Custom */ .ed-logo { flex-basis : auto !important; flex-shrink : 1 !importan…" at bounding box center [1366, 412] width 603 height 500
type textarea "// ABOUT"
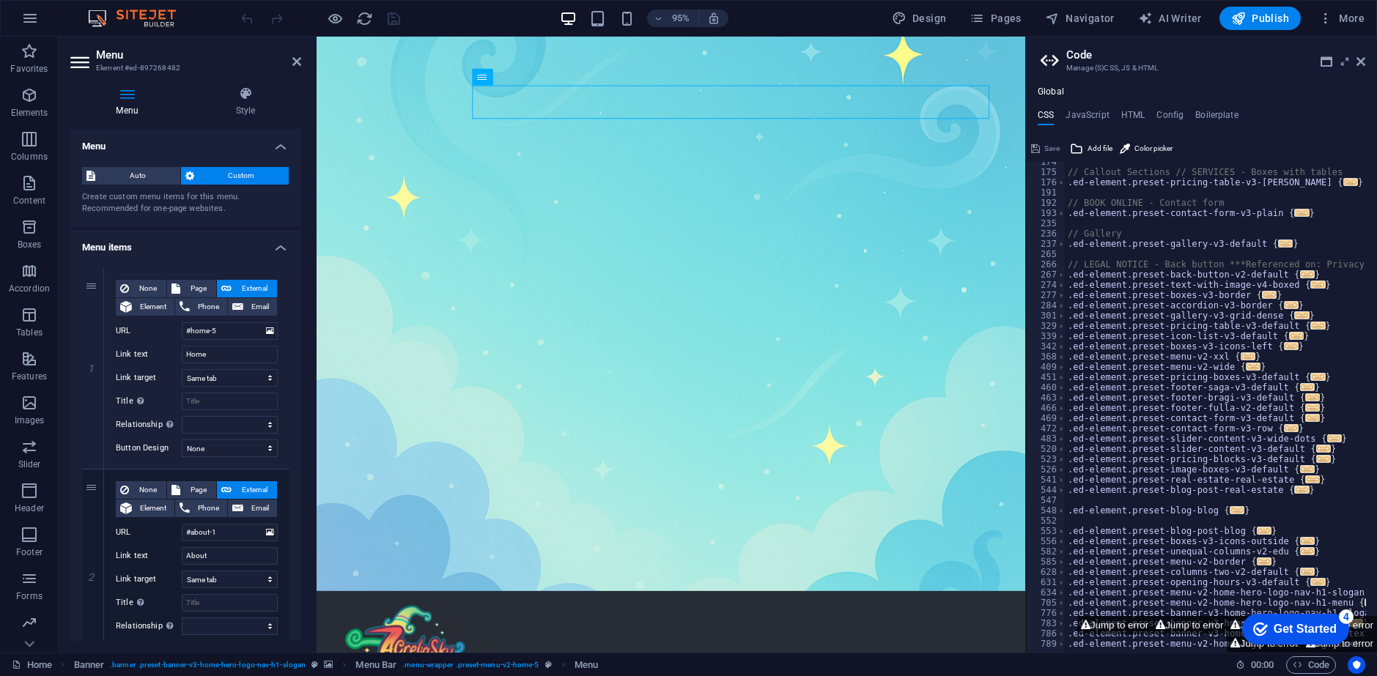
scroll to position [0, 0]
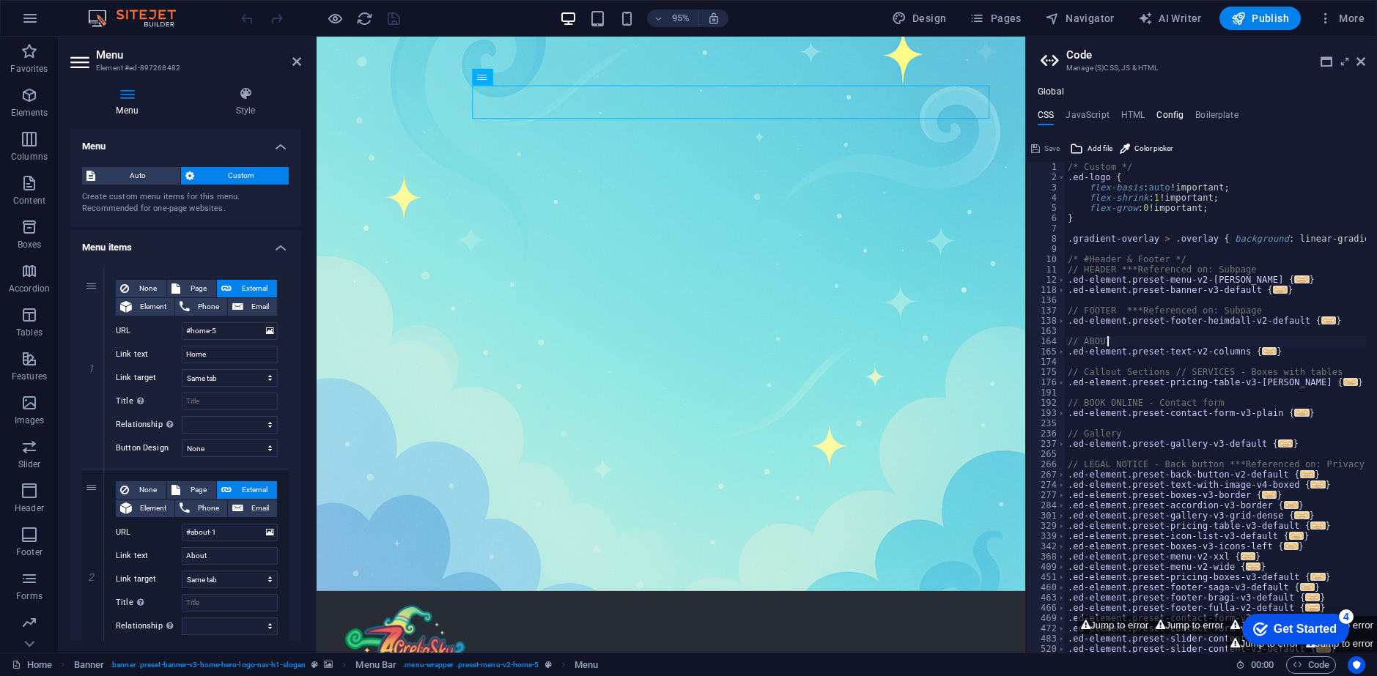
click at [1161, 113] on h4 "Config" at bounding box center [1169, 118] width 27 height 16
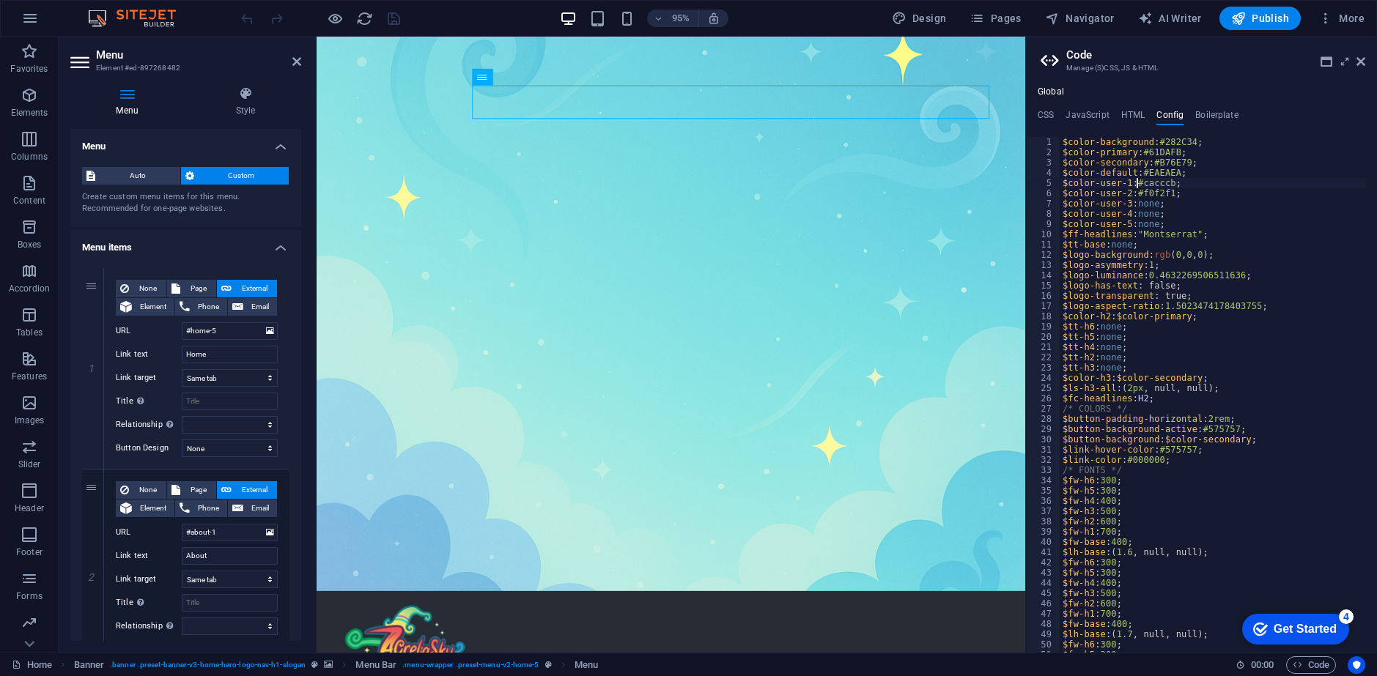
click at [1137, 188] on div "$color-background : #282C34 ; $color-primary : #61DAFB ; $color-secondary : #B7…" at bounding box center [1258, 399] width 396 height 525
type textarea "$color-user-1: #cacccb;"
click at [1046, 108] on div "Global CSS JavaScript HTML Config Boilerplate // ABOUT 1 2 3 4 5 6 7 8 9 10 11 …" at bounding box center [1201, 369] width 351 height 566
click at [1050, 121] on h4 "CSS" at bounding box center [1046, 118] width 16 height 16
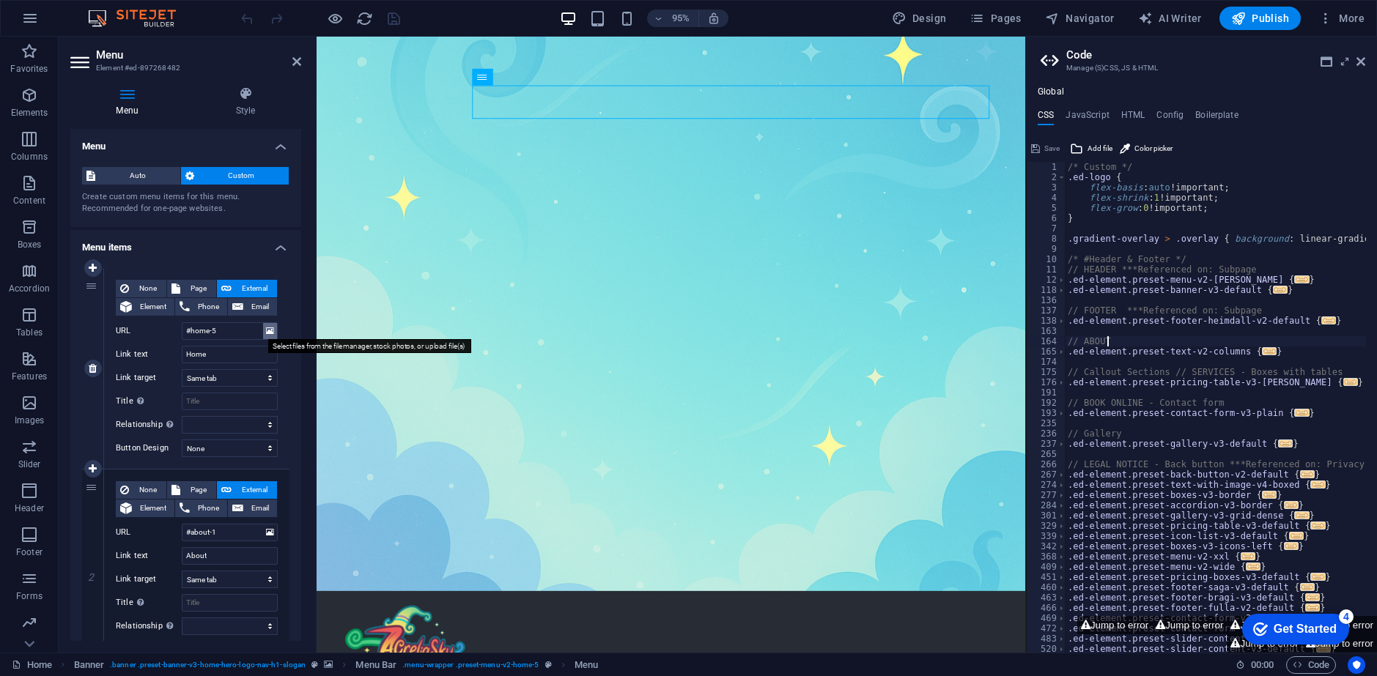
click at [266, 332] on icon at bounding box center [270, 331] width 8 height 16
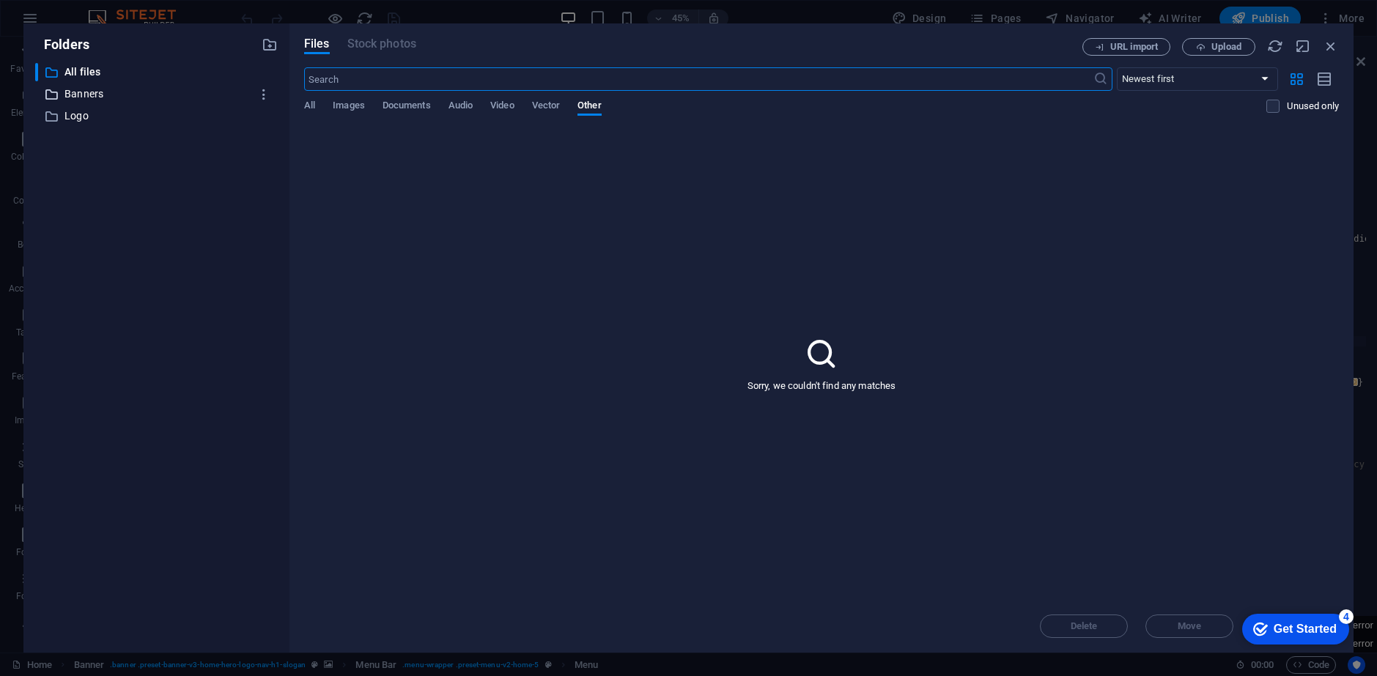
click at [88, 95] on p "Banners" at bounding box center [157, 94] width 186 height 17
click at [86, 116] on p "Logo" at bounding box center [157, 116] width 186 height 17
click at [100, 75] on p "All files" at bounding box center [157, 72] width 186 height 17
click at [267, 45] on icon "button" at bounding box center [270, 45] width 16 height 16
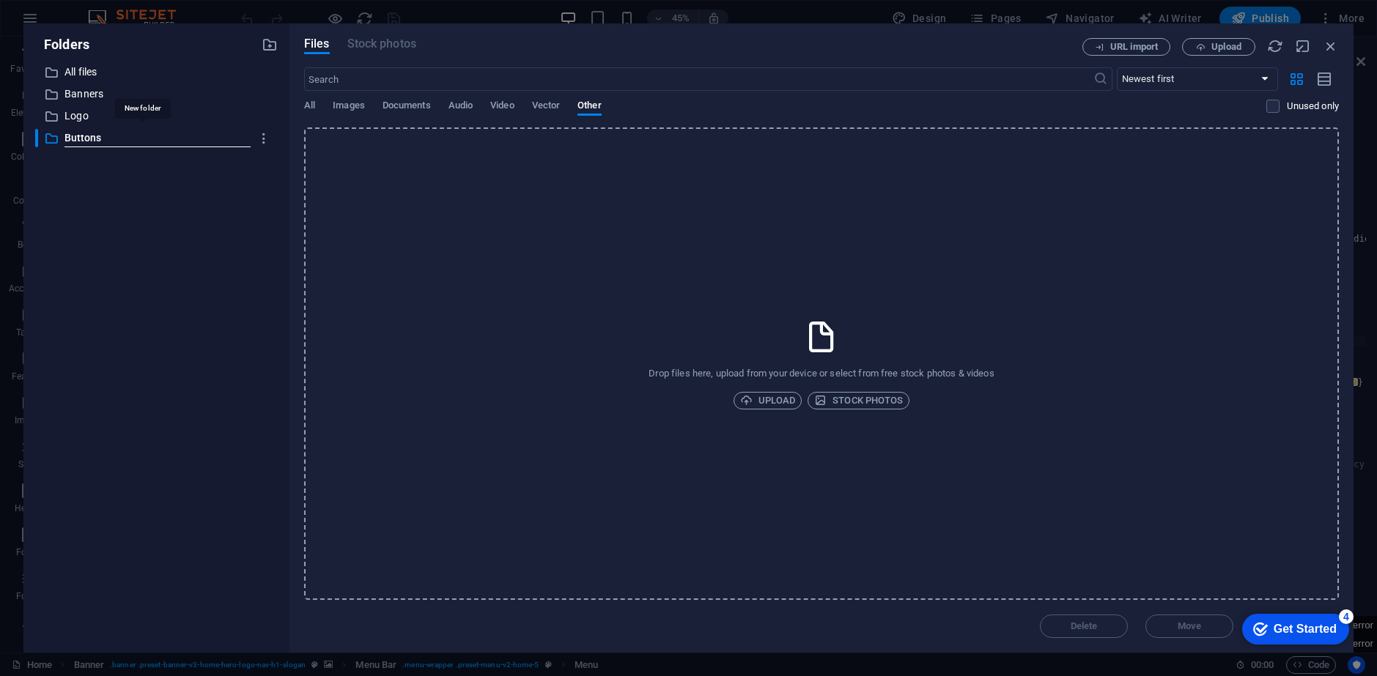
type input "Buttons"
click at [268, 347] on div "​ All files All files ​ Banners Banners ​ Logo Logo ​ Buttons New folder" at bounding box center [156, 352] width 243 height 578
click at [808, 325] on icon at bounding box center [821, 337] width 37 height 37
type input "https://cdn1.site-media.eu/images/0/18929643/ChatGPTImageSep3202506_46_47PM-iqV…"
select select
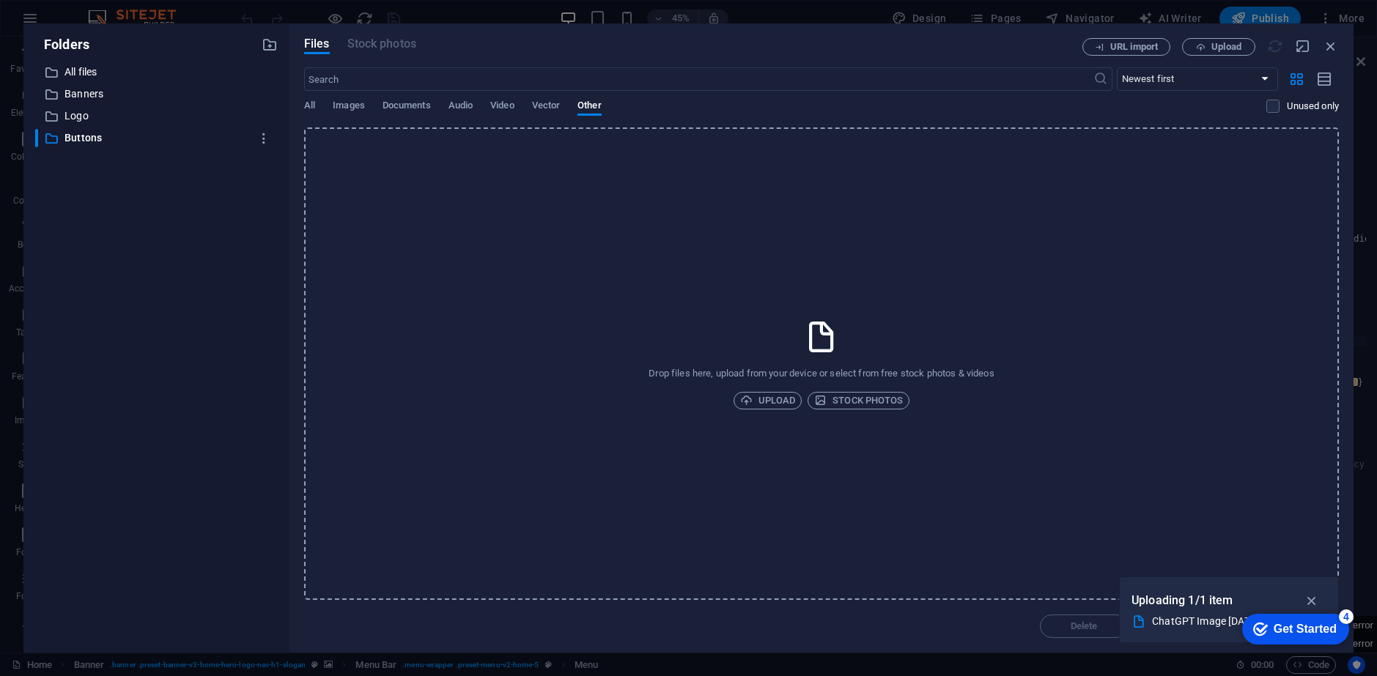
select select
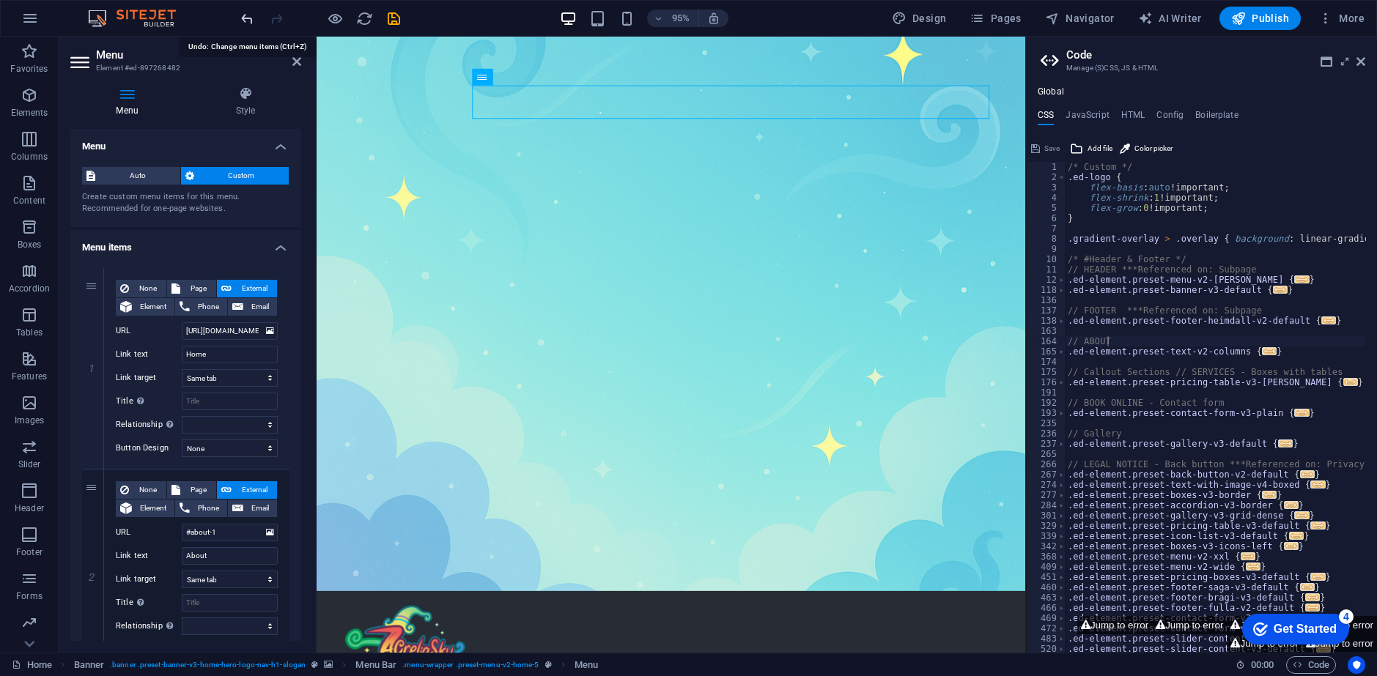
click at [241, 16] on icon "undo" at bounding box center [247, 18] width 17 height 17
type input "#home-5"
select select
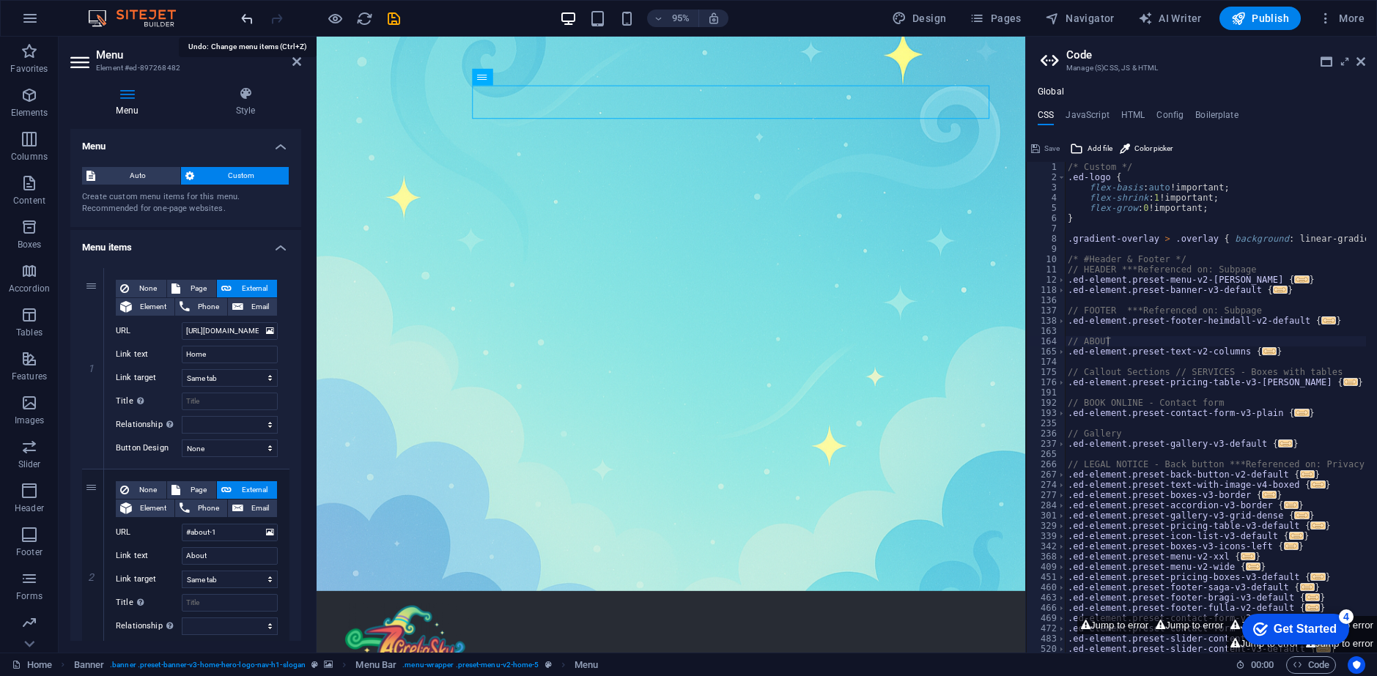
select select
click at [225, 451] on select "None Default Primary Secondary" at bounding box center [230, 449] width 96 height 18
click at [147, 448] on label "Button Design" at bounding box center [149, 449] width 66 height 18
click at [182, 448] on select "None Default Primary Secondary" at bounding box center [230, 449] width 96 height 18
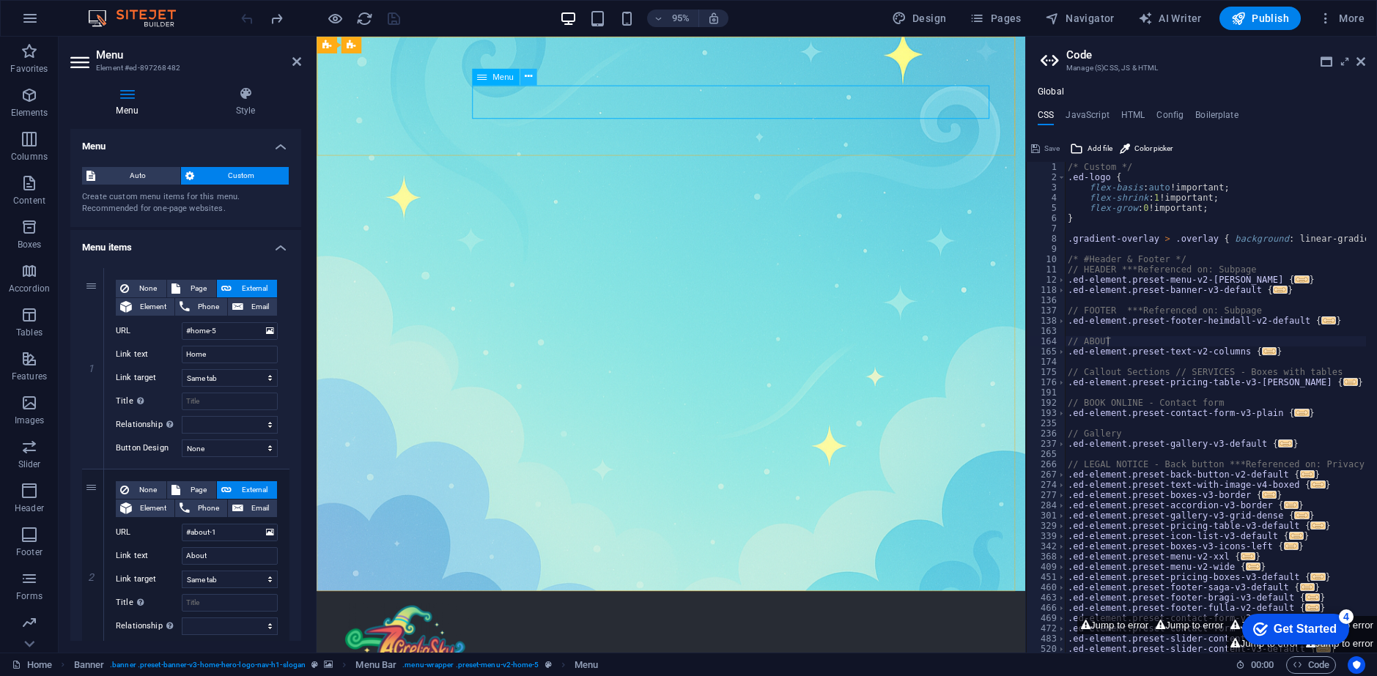
click at [528, 71] on icon at bounding box center [527, 77] width 7 height 15
